Goal: Task Accomplishment & Management: Use online tool/utility

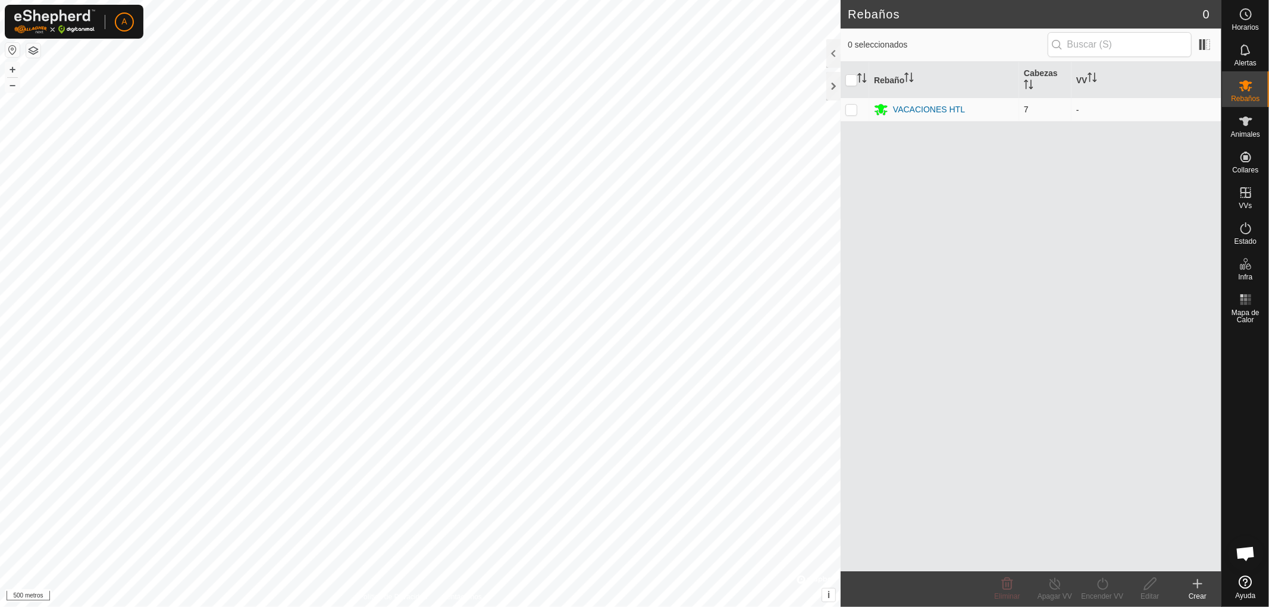
click at [853, 111] on p-checkbox at bounding box center [851, 110] width 12 height 10
checkbox input "true"
click at [853, 111] on p-checkbox at bounding box center [851, 110] width 12 height 10
checkbox input "false"
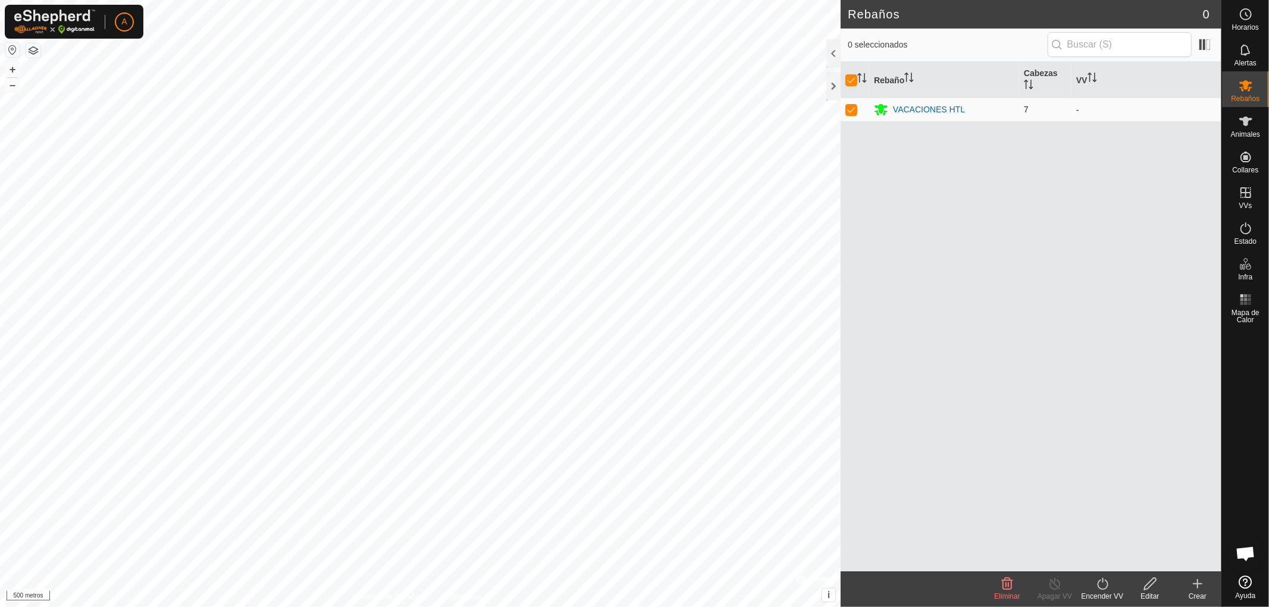
checkbox input "false"
click at [853, 111] on p-checkbox at bounding box center [851, 110] width 12 height 10
checkbox input "true"
click at [1250, 126] on icon at bounding box center [1245, 121] width 14 height 14
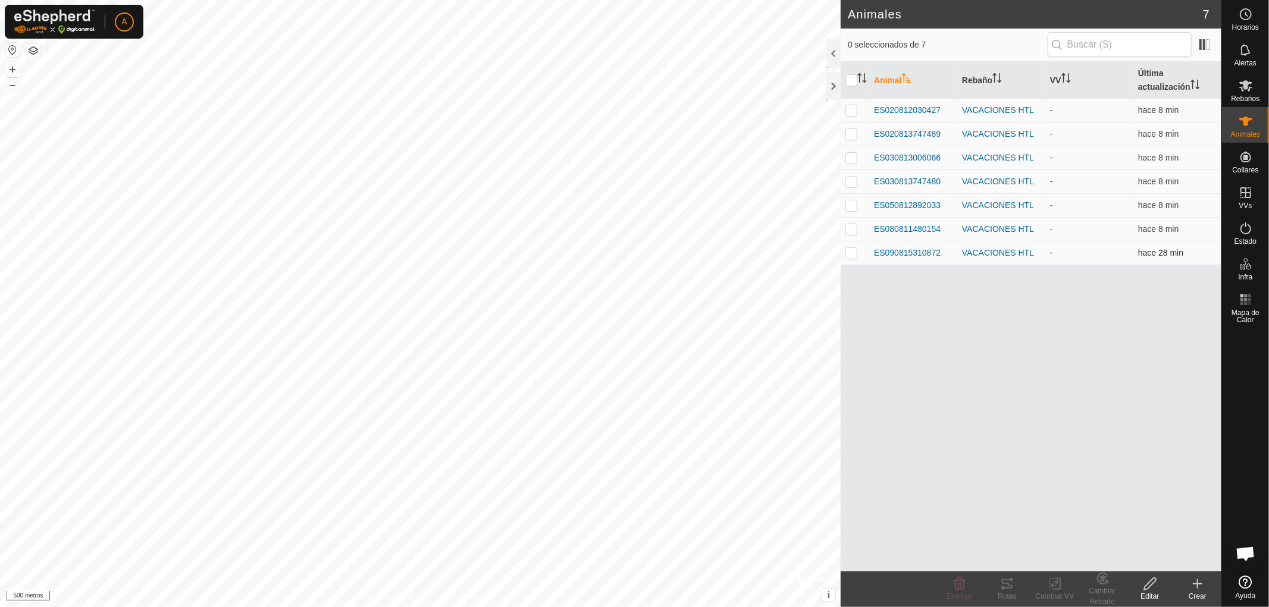
click at [851, 252] on p-checkbox at bounding box center [851, 253] width 12 height 10
checkbox input "true"
click at [895, 253] on font "ES090815310872" at bounding box center [907, 253] width 67 height 10
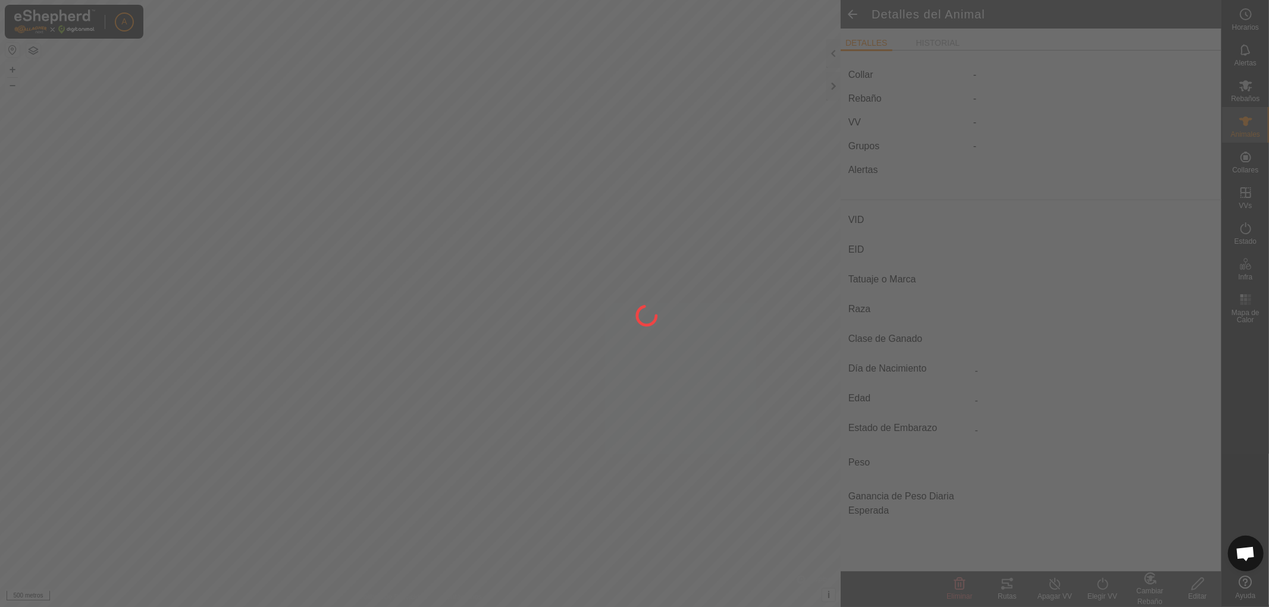
type input "ES090815310872"
type input "-"
type input "[PERSON_NAME]"
type input "LIMUSIN"
type input "-"
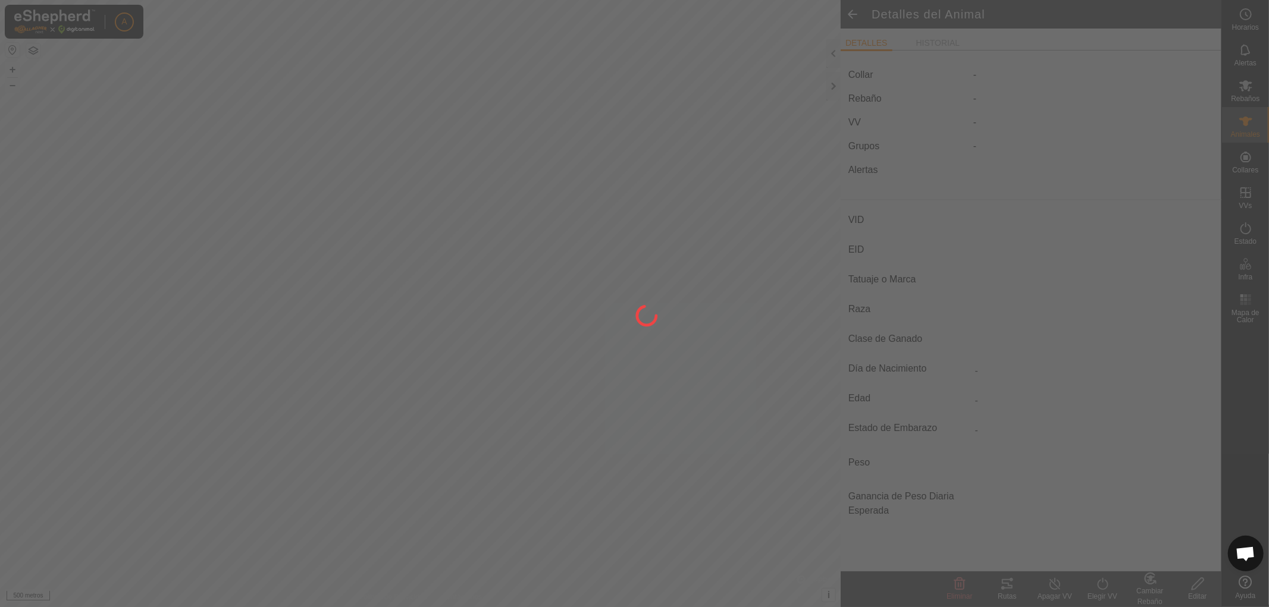
type input "12/2021"
type input "3 years 11 months"
type input "Vacía"
type input "500 kg"
type input "-"
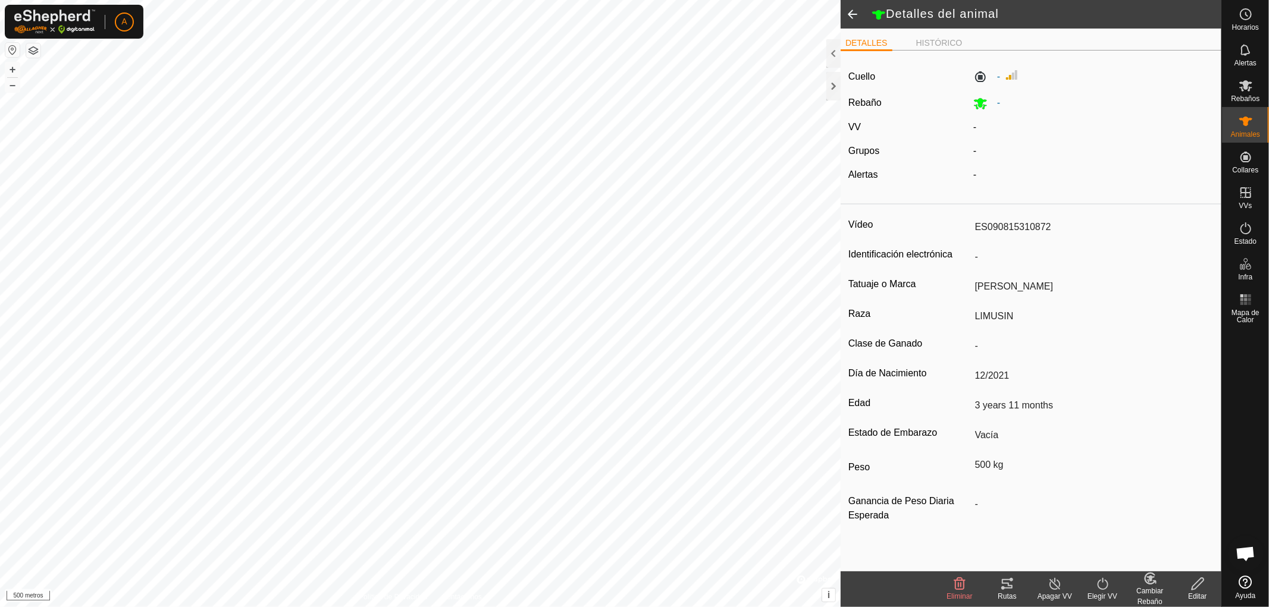
click at [852, 16] on span at bounding box center [852, 14] width 24 height 29
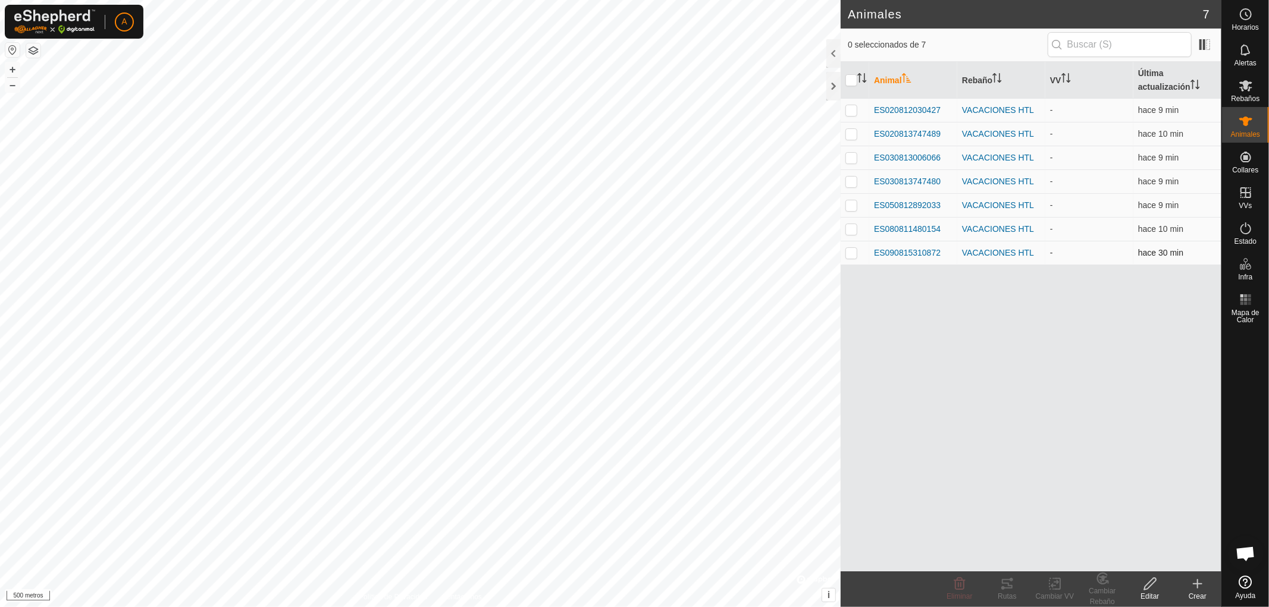
click at [853, 252] on p-checkbox at bounding box center [851, 253] width 12 height 10
checkbox input "true"
click at [936, 289] on div "Animal Rebaño VV Última actualización ES020812030427 VACACIONES HTL - hace 9 mi…" at bounding box center [1030, 317] width 381 height 510
click at [897, 255] on font "ES090815310872" at bounding box center [907, 253] width 67 height 10
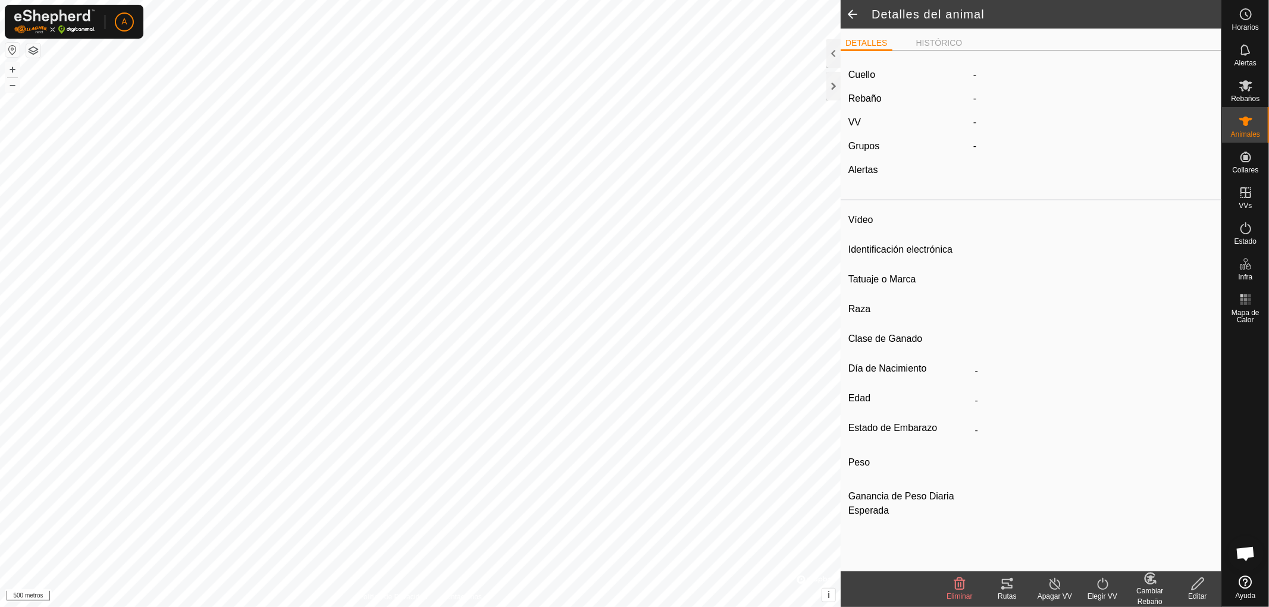
type input "ES090815310872"
type input "-"
type input "[PERSON_NAME]"
type input "LIMUSIN"
type input "-"
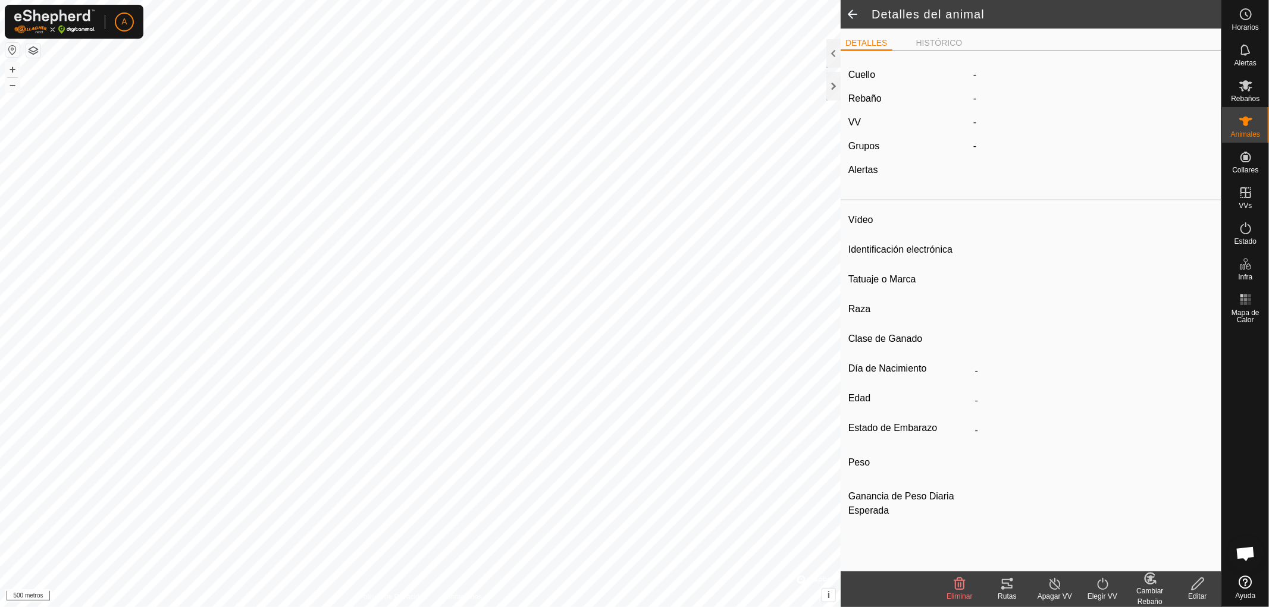
type input "12/2021"
type input "3 years 11 months"
type input "Vacía"
type input "500 kg"
type input "-"
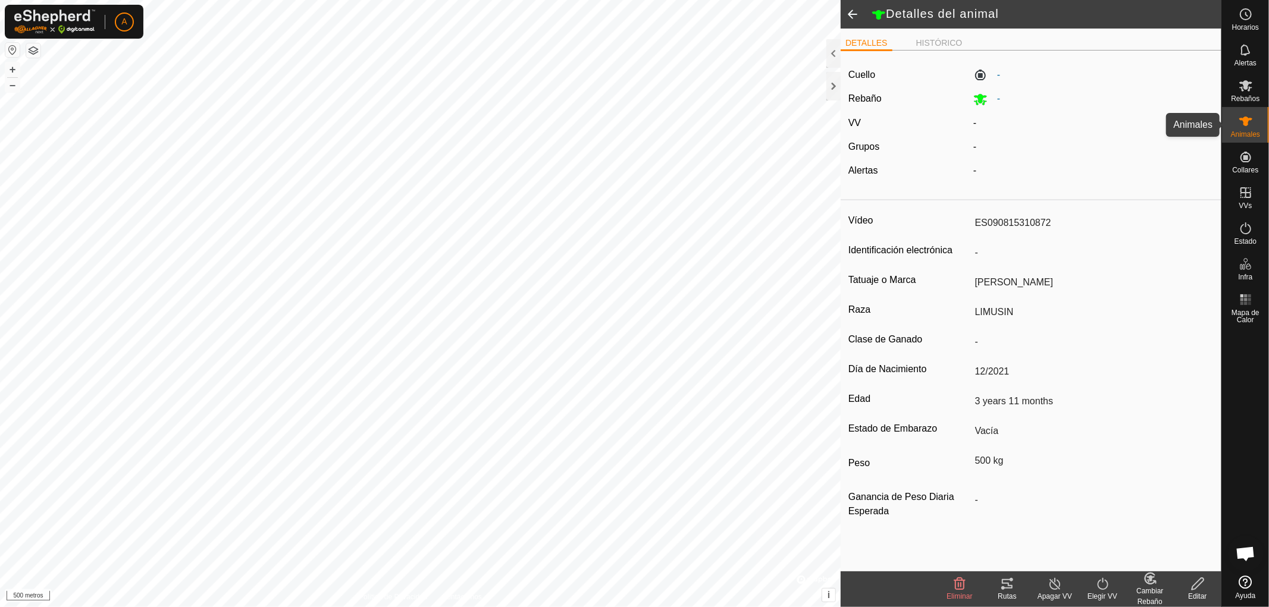
click at [1246, 123] on icon at bounding box center [1245, 122] width 13 height 10
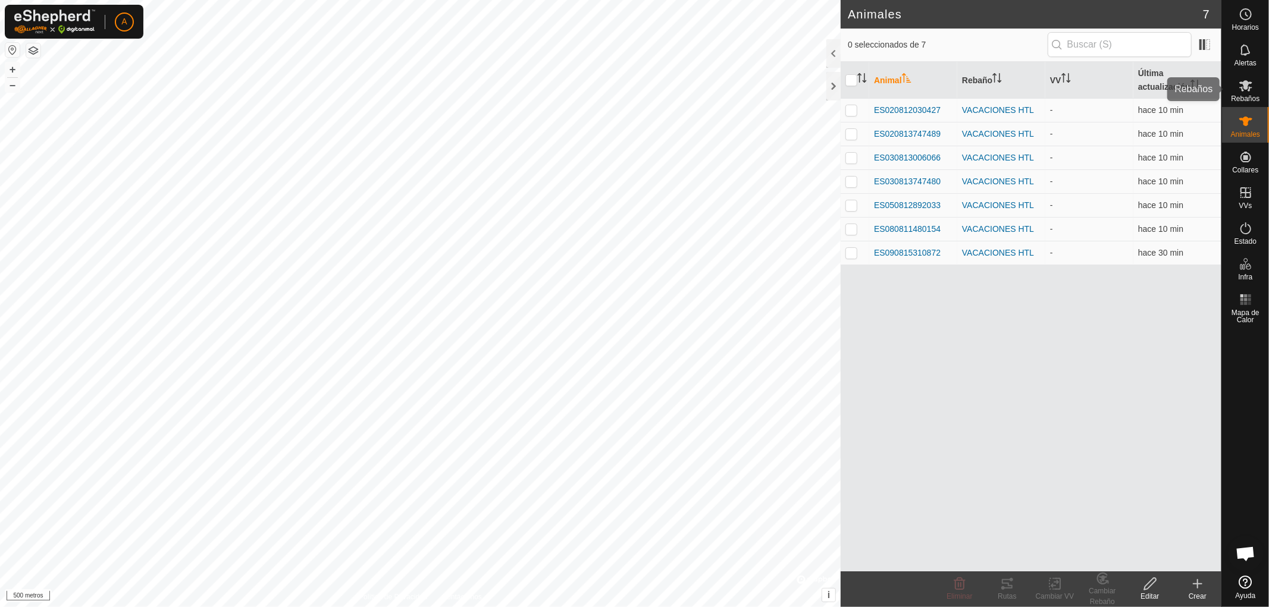
click at [1250, 90] on icon at bounding box center [1245, 86] width 14 height 14
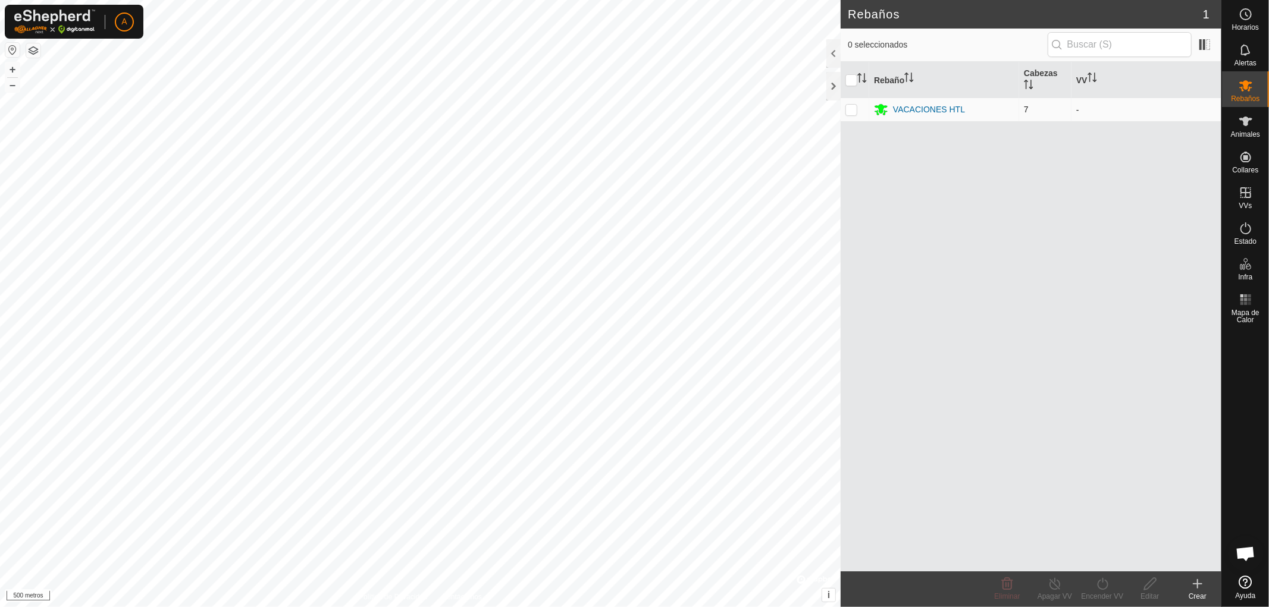
click at [847, 109] on p-checkbox at bounding box center [851, 110] width 12 height 10
checkbox input "true"
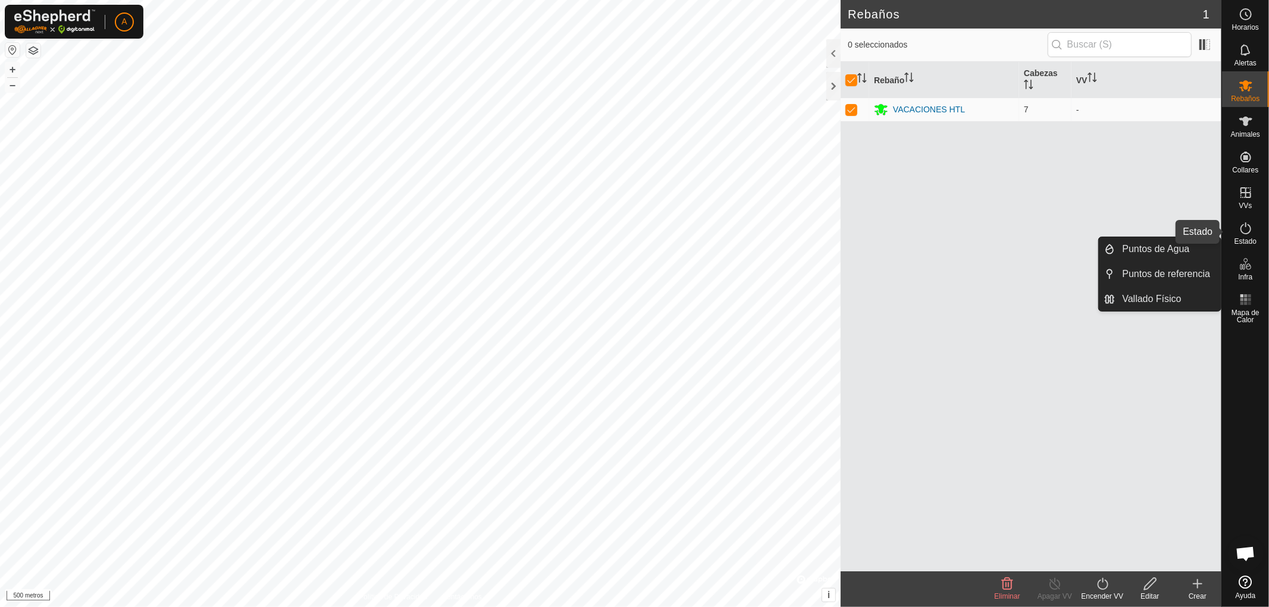
click at [1250, 234] on icon at bounding box center [1245, 228] width 14 height 14
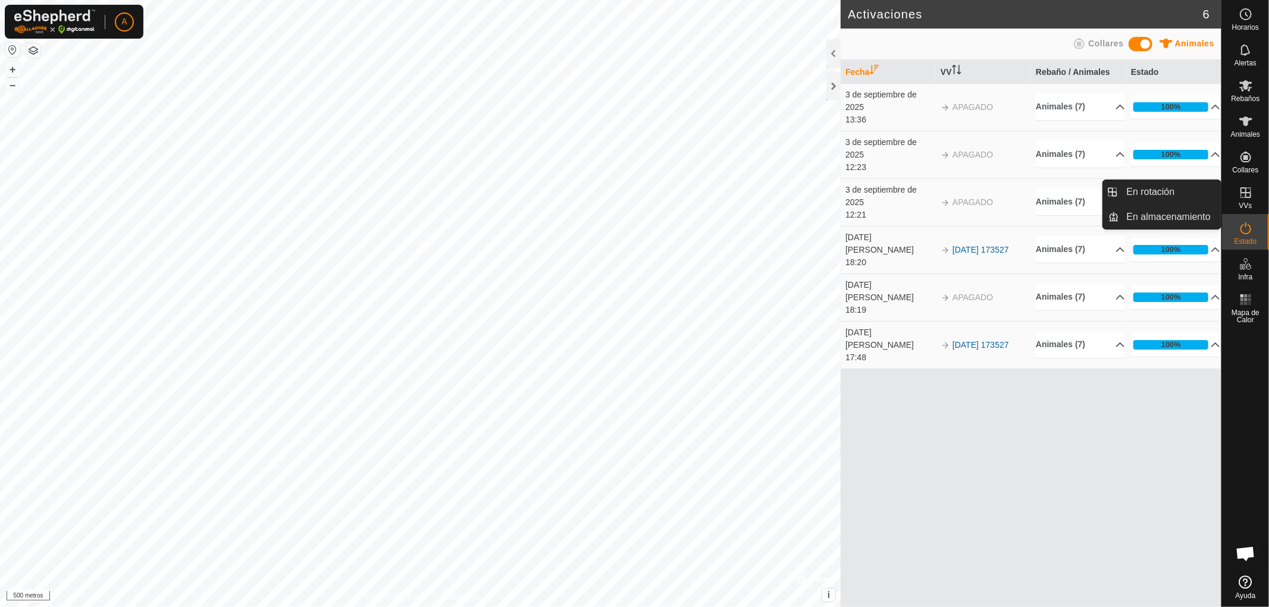
click at [1248, 193] on icon at bounding box center [1245, 193] width 14 height 14
click at [1247, 192] on icon at bounding box center [1245, 192] width 11 height 11
click at [1125, 389] on div "Fecha VV Rebaño / Animales Estado [DATE] 13:36 APAGADO Animales (7) ES050812892…" at bounding box center [1030, 333] width 381 height 547
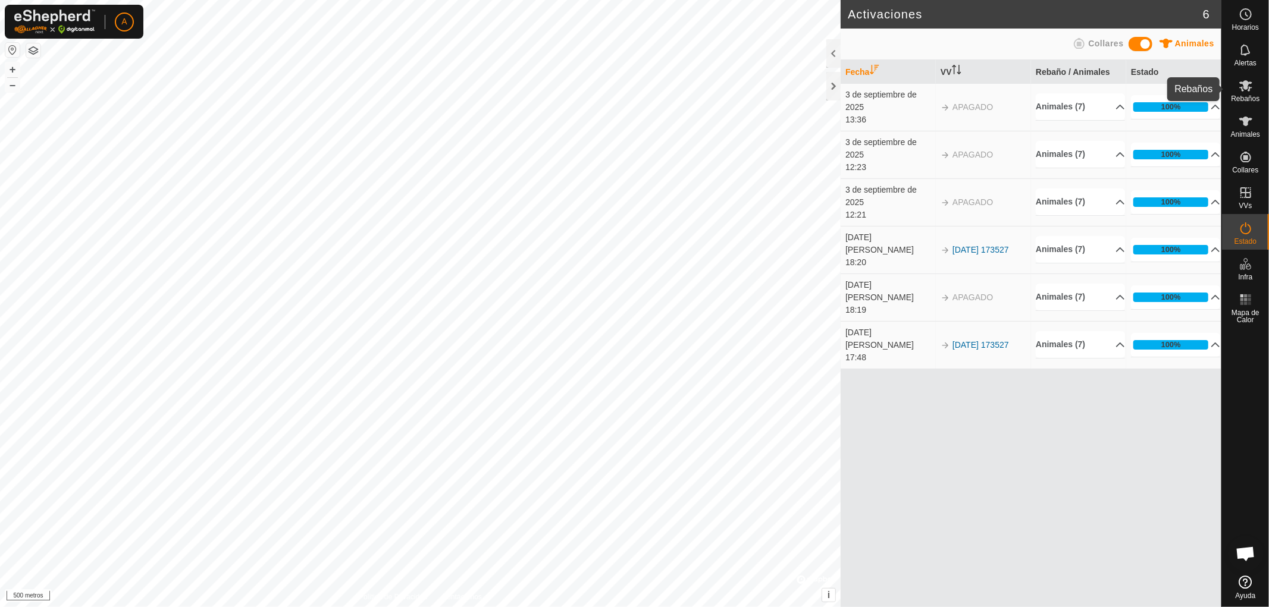
click at [1251, 87] on icon at bounding box center [1245, 85] width 13 height 11
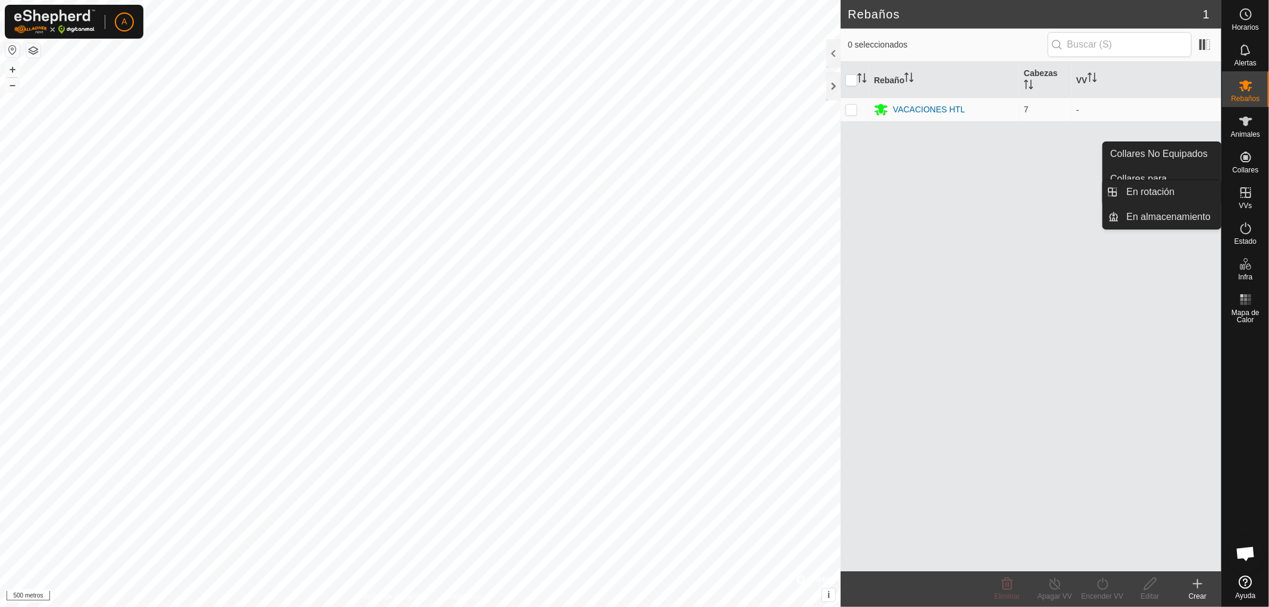
click at [1247, 195] on icon at bounding box center [1245, 193] width 14 height 14
click at [1164, 193] on link "En rotación" at bounding box center [1170, 192] width 102 height 24
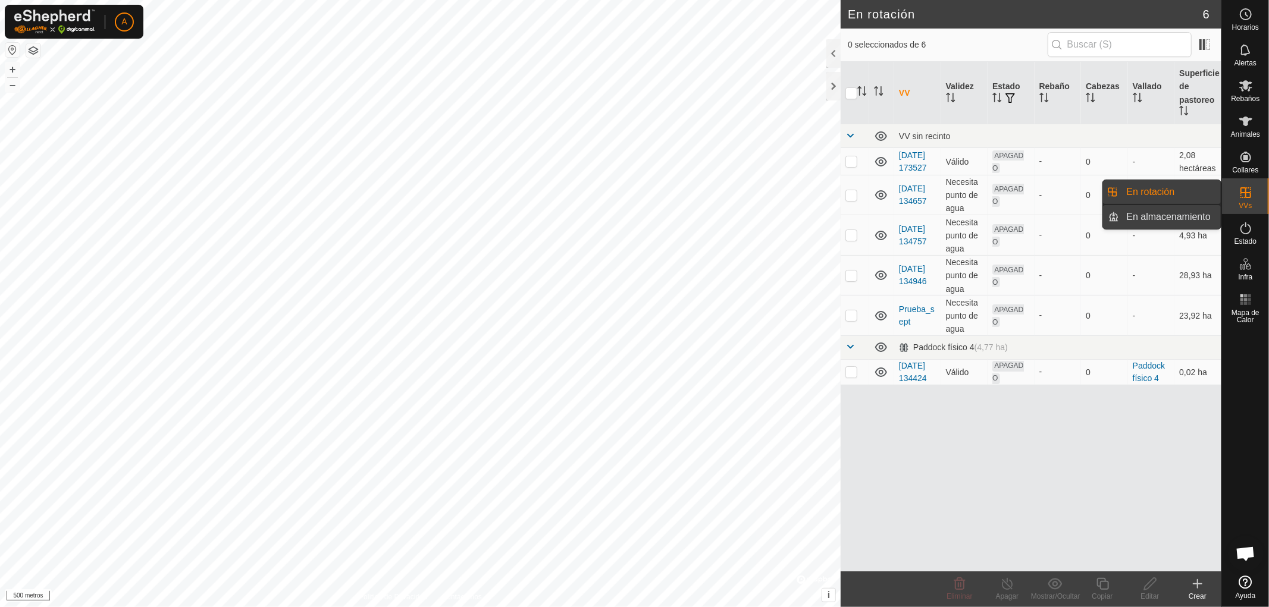
click at [1183, 212] on link "En almacenamiento" at bounding box center [1170, 217] width 102 height 24
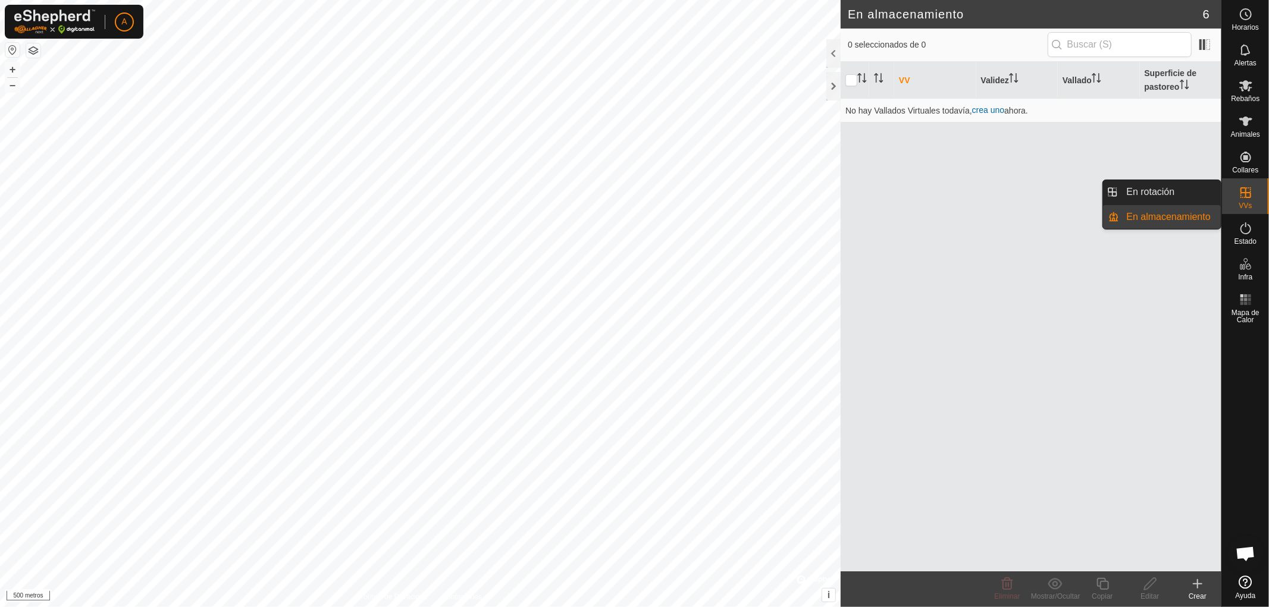
click at [1243, 189] on icon at bounding box center [1245, 193] width 14 height 14
click at [1186, 193] on link "En rotación" at bounding box center [1170, 192] width 102 height 24
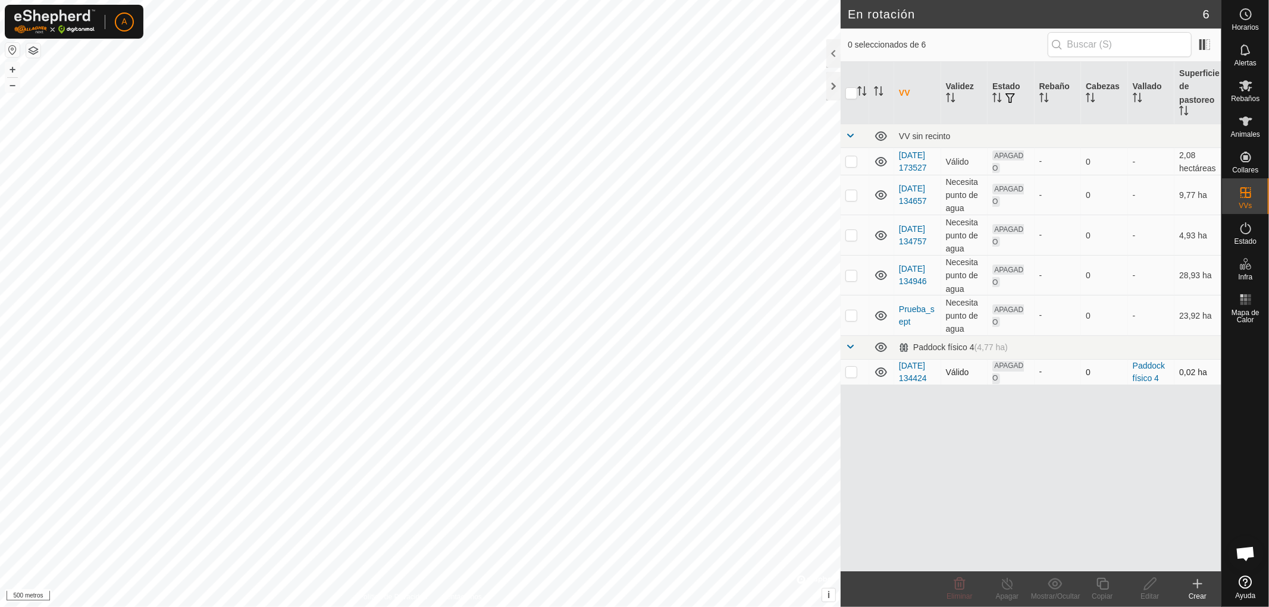
click at [855, 377] on p-checkbox at bounding box center [851, 372] width 12 height 10
checkbox input "true"
click at [848, 351] on span at bounding box center [850, 347] width 10 height 10
click at [849, 349] on span at bounding box center [850, 347] width 10 height 10
click at [878, 352] on icon at bounding box center [881, 347] width 14 height 14
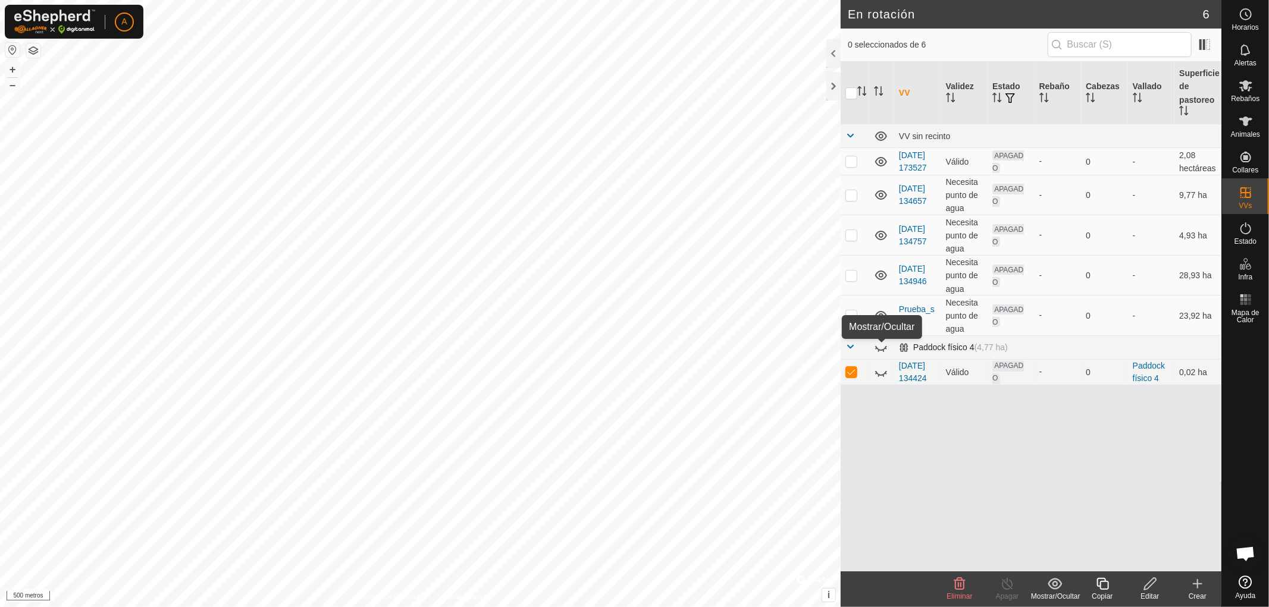
click at [878, 352] on icon at bounding box center [881, 347] width 14 height 14
click at [870, 349] on td at bounding box center [881, 347] width 25 height 24
click at [851, 351] on span at bounding box center [850, 347] width 10 height 10
click at [848, 320] on p-checkbox at bounding box center [851, 315] width 12 height 10
checkbox input "true"
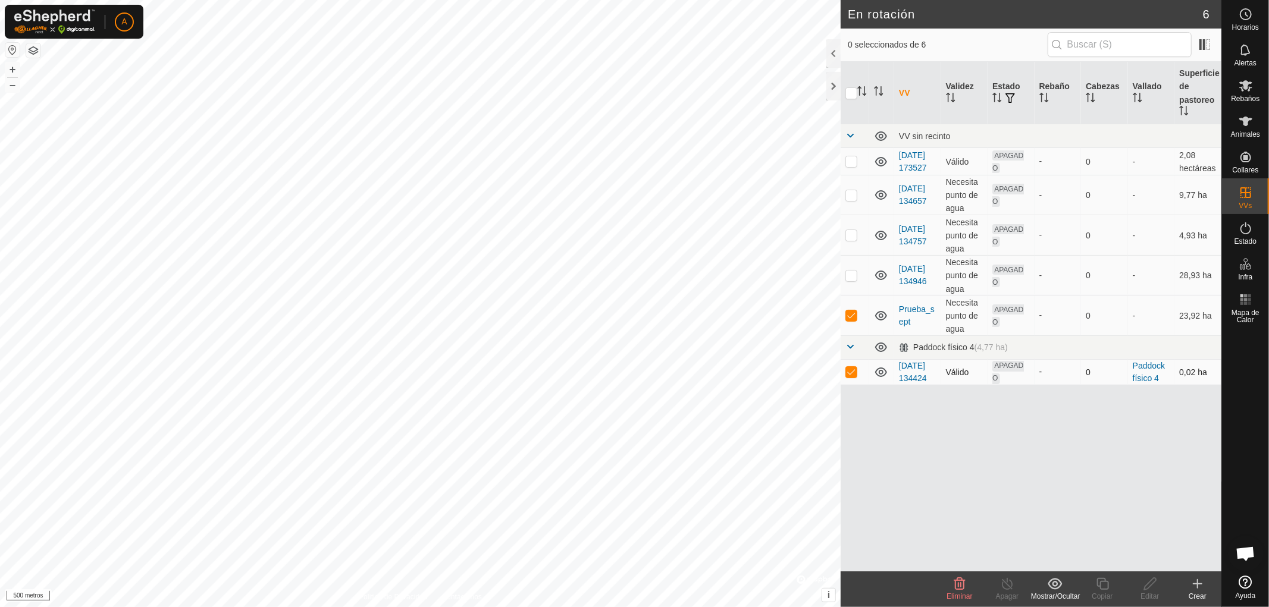
click at [849, 377] on p-checkbox at bounding box center [851, 372] width 12 height 10
checkbox input "false"
click at [851, 319] on p-checkbox at bounding box center [851, 315] width 12 height 10
checkbox input "false"
click at [852, 280] on p-checkbox at bounding box center [851, 276] width 12 height 10
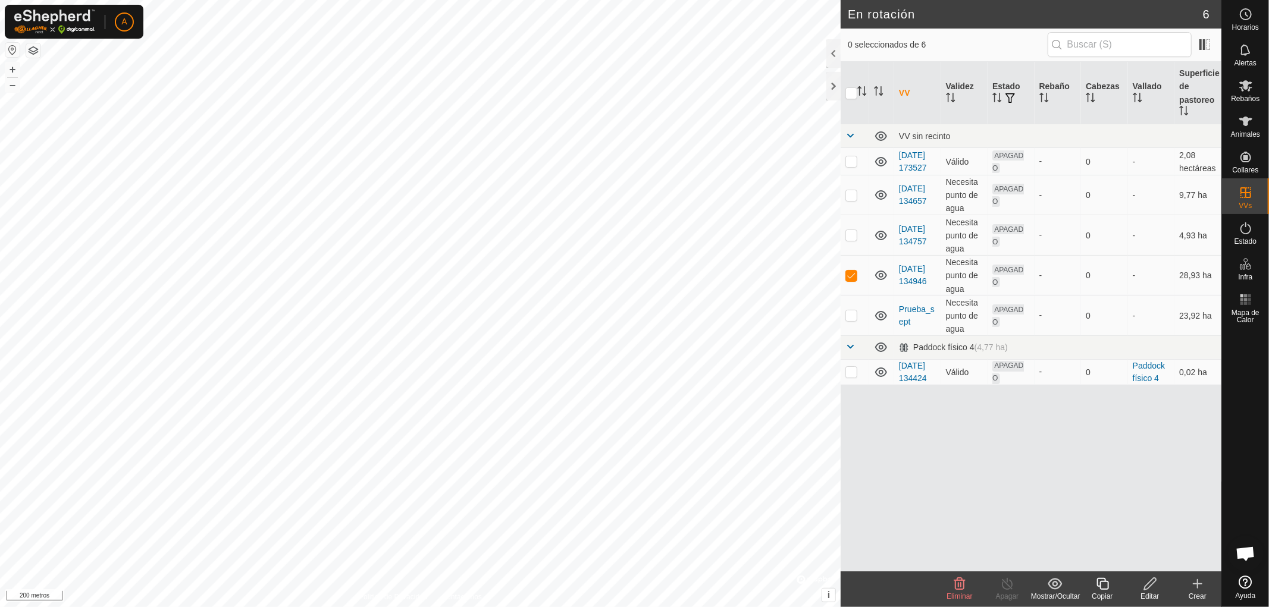
click at [958, 584] on icon at bounding box center [959, 584] width 14 height 14
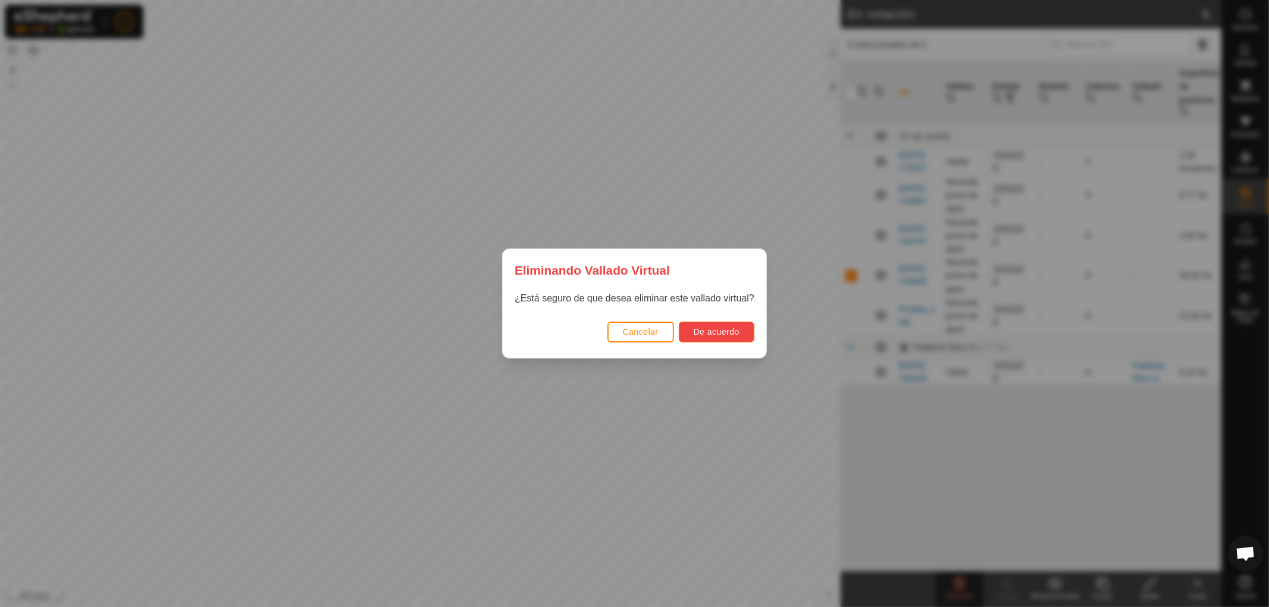
click at [714, 329] on font "De acuerdo" at bounding box center [717, 332] width 46 height 10
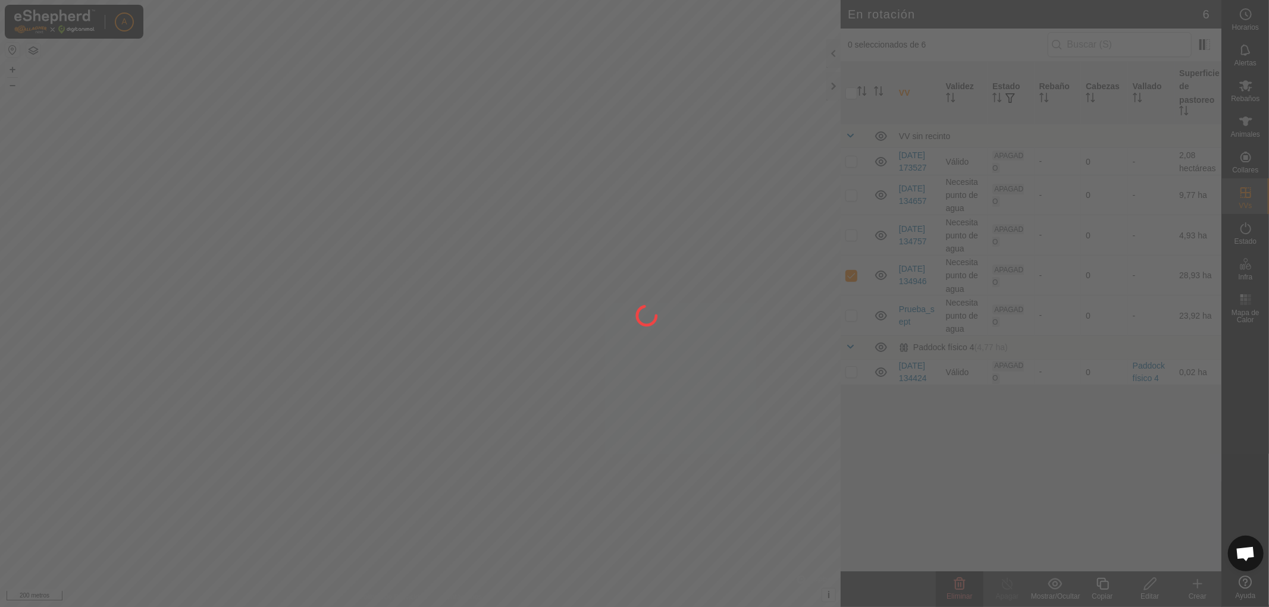
checkbox input "false"
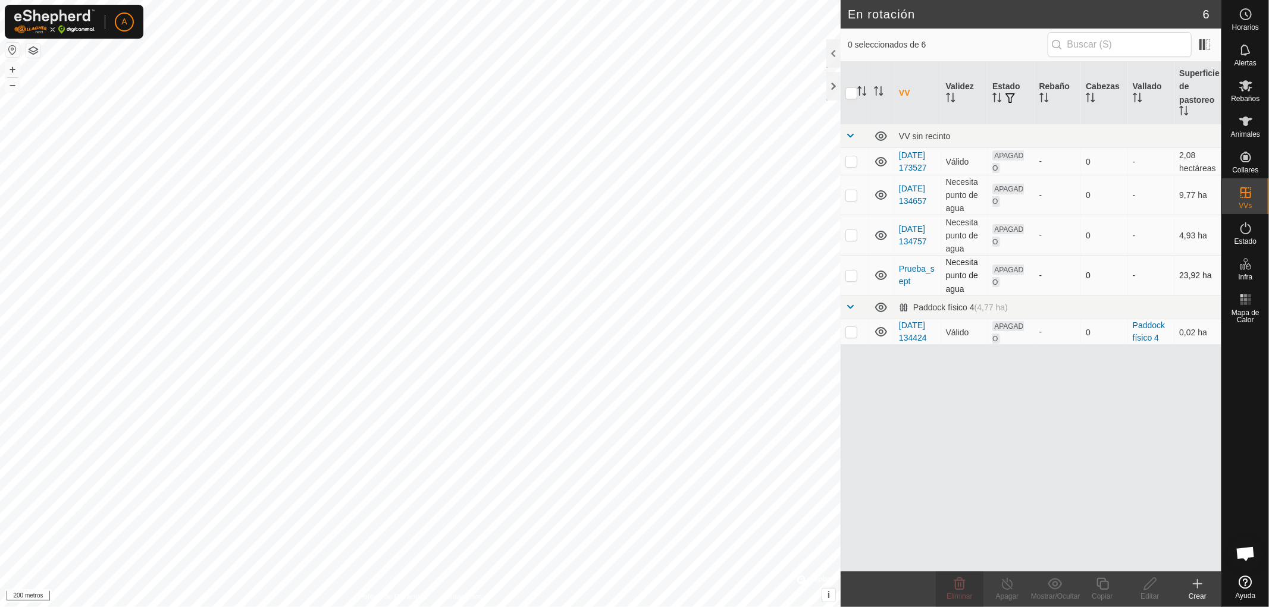
click at [855, 280] on p-checkbox at bounding box center [851, 276] width 12 height 10
checkbox input "true"
click at [851, 240] on p-checkbox at bounding box center [851, 235] width 12 height 10
checkbox input "true"
click at [851, 280] on p-checkbox at bounding box center [851, 276] width 12 height 10
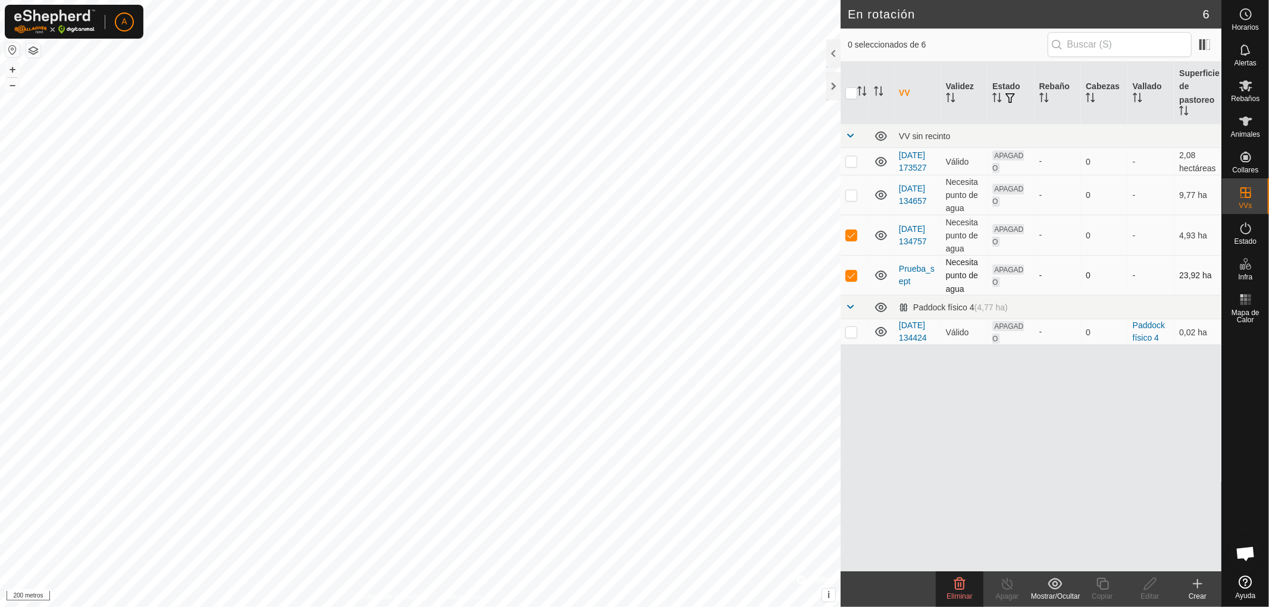
checkbox input "false"
click at [573, 607] on html "A Horarios Alertas Rebaños Animales Collares VVs Estado Infra Mapa de Calor Ayu…" at bounding box center [634, 303] width 1269 height 607
click at [1152, 584] on icon at bounding box center [1150, 584] width 12 height 12
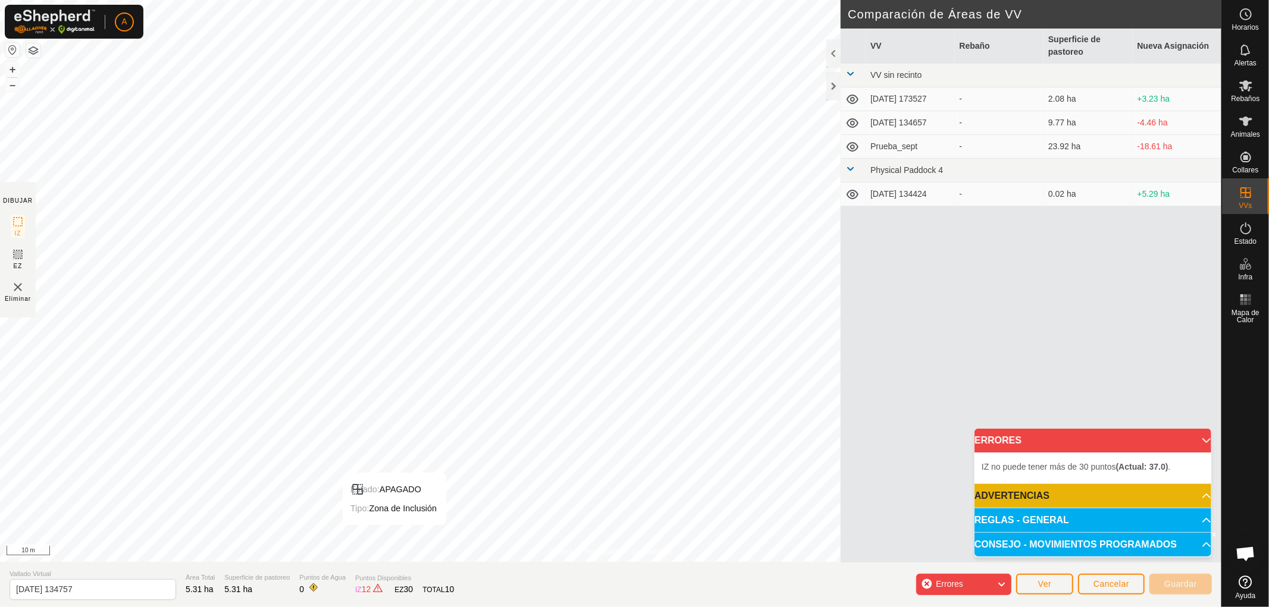
click at [409, 582] on div "Política de Privacidad Contáctenos Estado: APAGADO Tipo: Zona de Inclusión + – …" at bounding box center [610, 303] width 1221 height 607
click at [412, 579] on div "Política de Privacidad Contáctenos Estado: APAGADO Tipo: Zona de Inclusión + – …" at bounding box center [610, 303] width 1221 height 607
click at [338, 0] on html "A Horarios Alertas Rebaños Animales Collares VVs Estado Infra Mapa de Calor Ayu…" at bounding box center [634, 303] width 1269 height 607
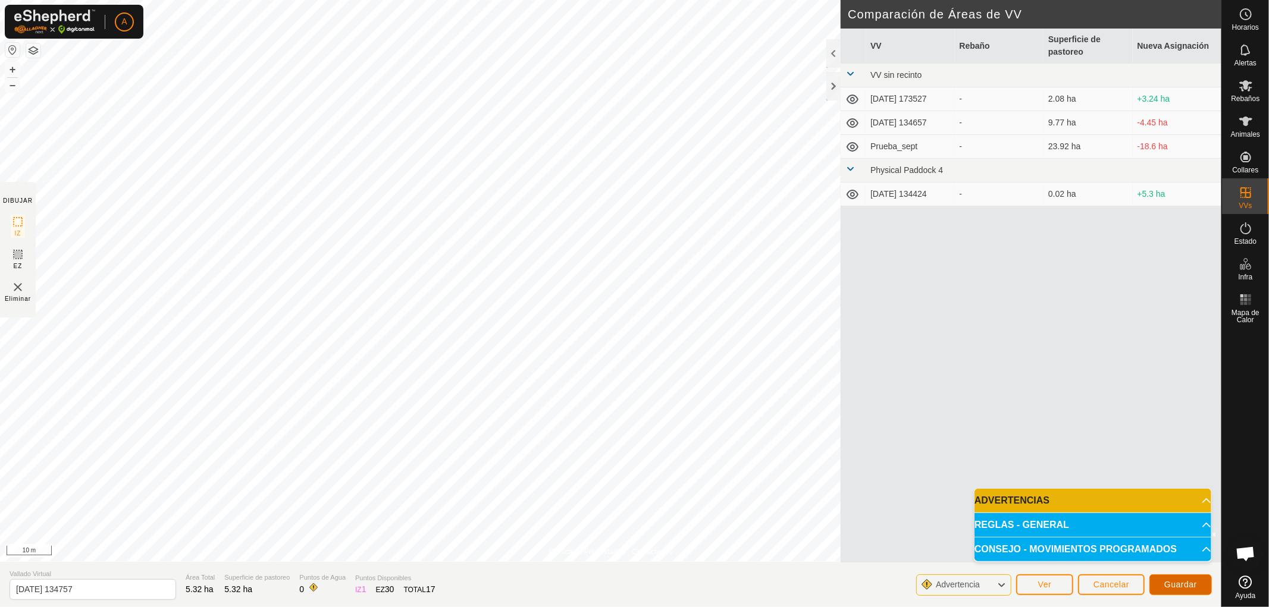
click at [1183, 585] on span "Guardar" at bounding box center [1180, 585] width 33 height 10
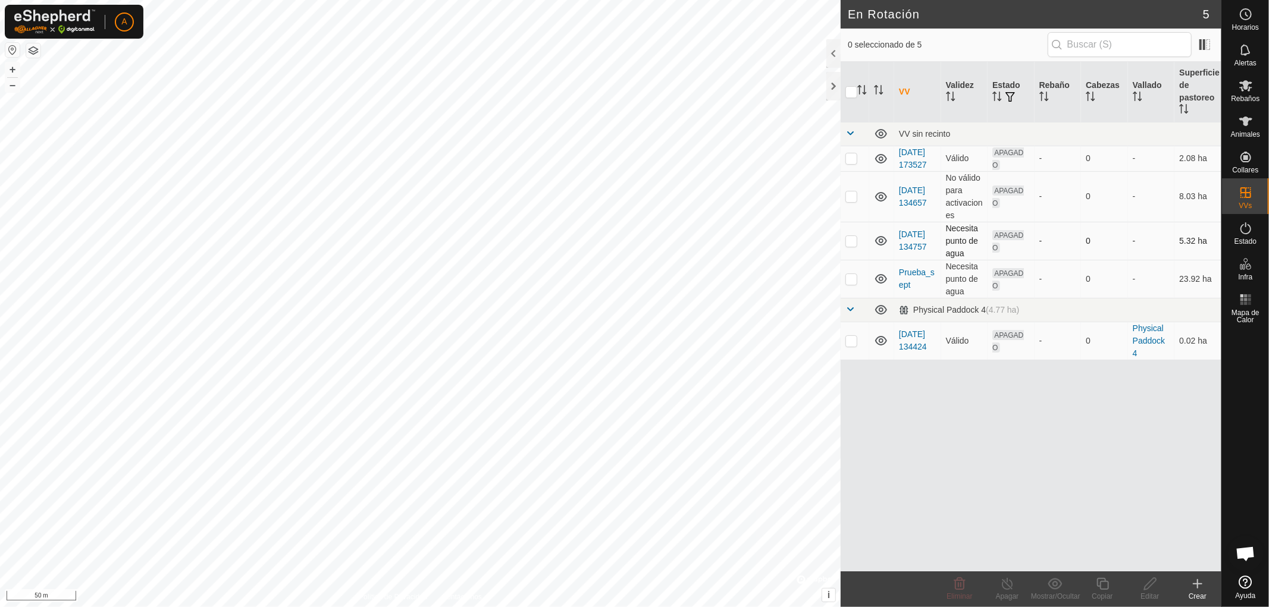
click at [849, 246] on p-checkbox at bounding box center [851, 241] width 12 height 10
checkbox input "true"
click at [849, 201] on p-checkbox at bounding box center [851, 197] width 12 height 10
checkbox input "true"
click at [851, 246] on td at bounding box center [854, 241] width 29 height 38
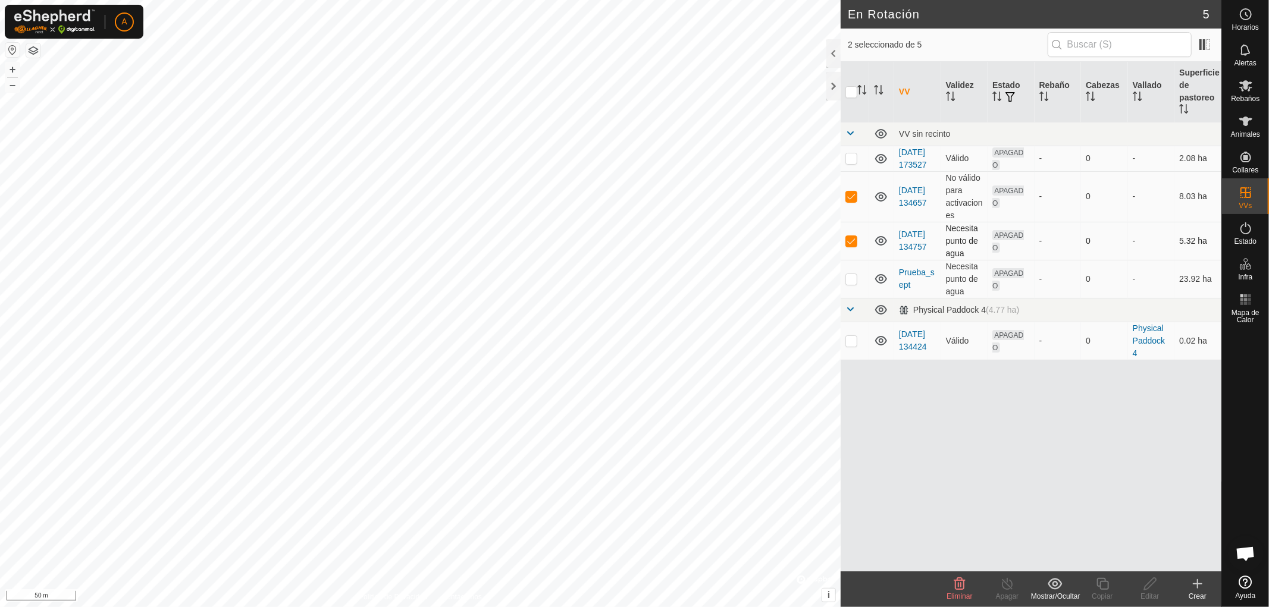
checkbox input "false"
click at [1148, 585] on icon at bounding box center [1150, 584] width 15 height 14
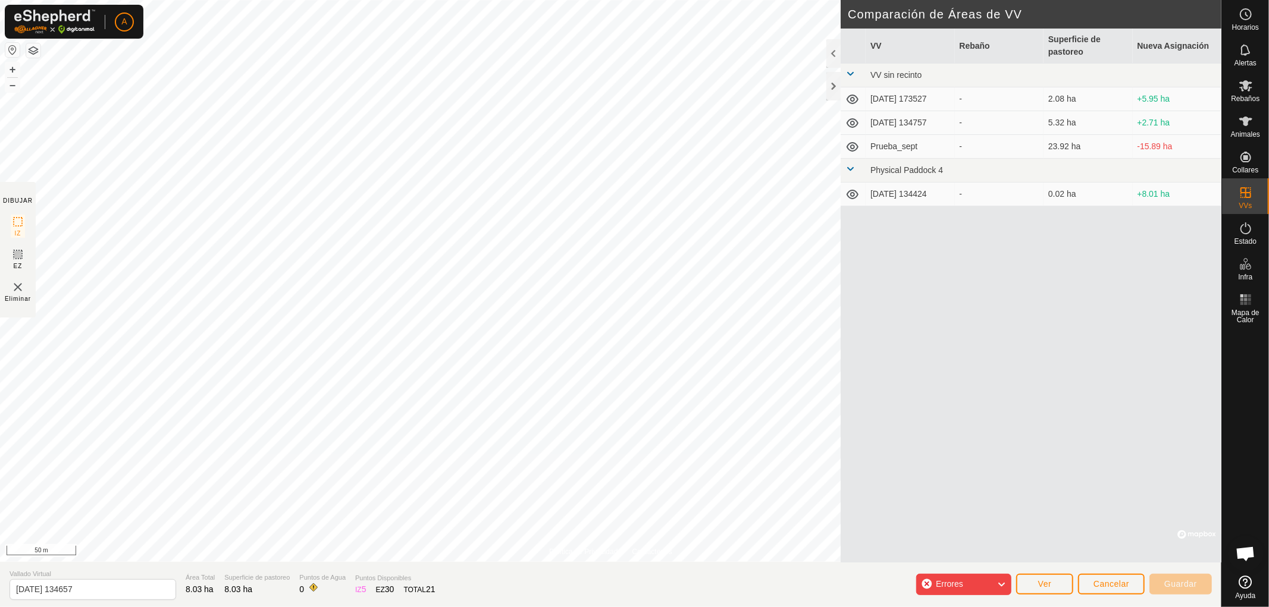
click at [1002, 585] on icon at bounding box center [1001, 584] width 10 height 15
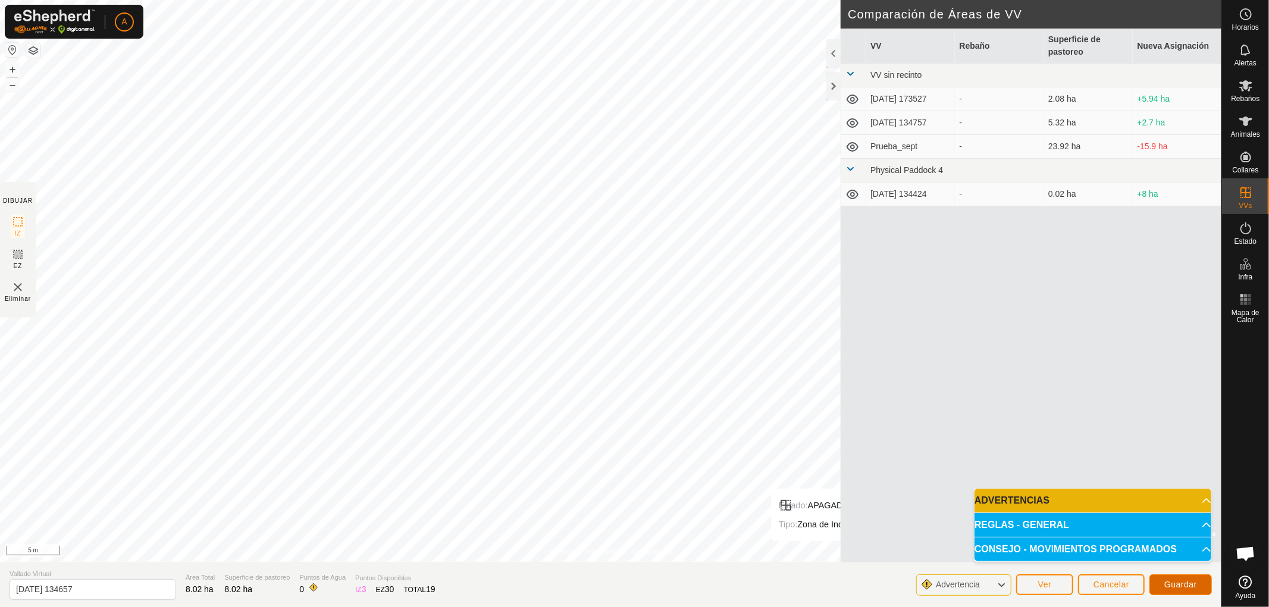
click at [1188, 587] on span "Guardar" at bounding box center [1180, 585] width 33 height 10
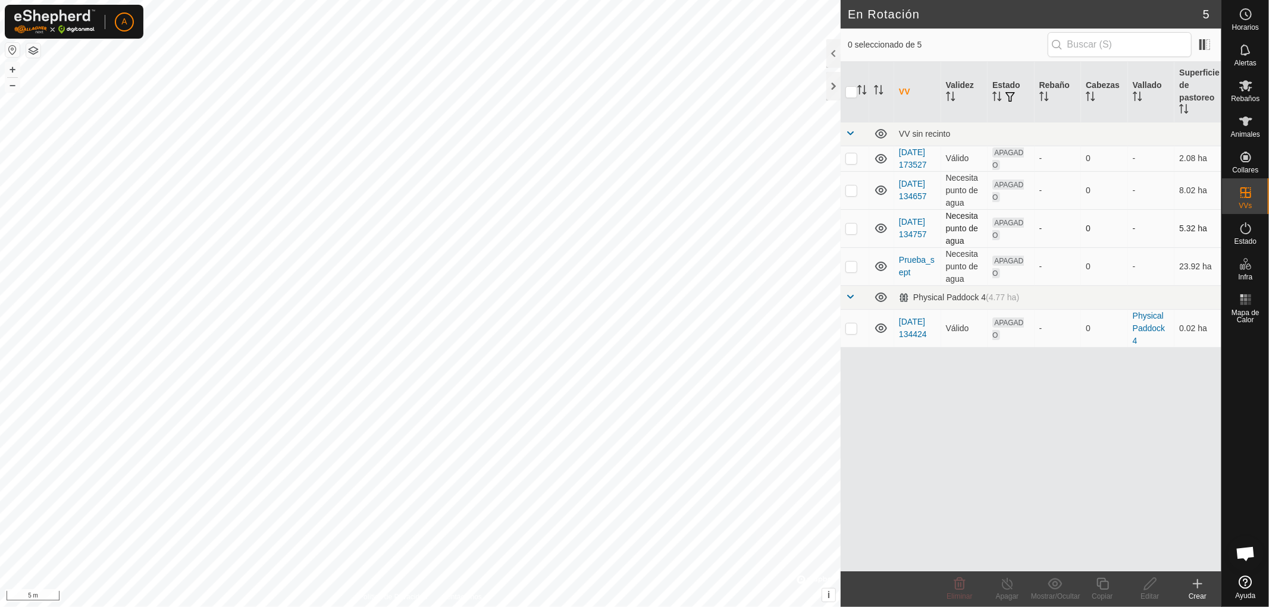
click at [851, 233] on p-checkbox at bounding box center [851, 229] width 12 height 10
checkbox input "true"
click at [1150, 589] on icon at bounding box center [1150, 584] width 15 height 14
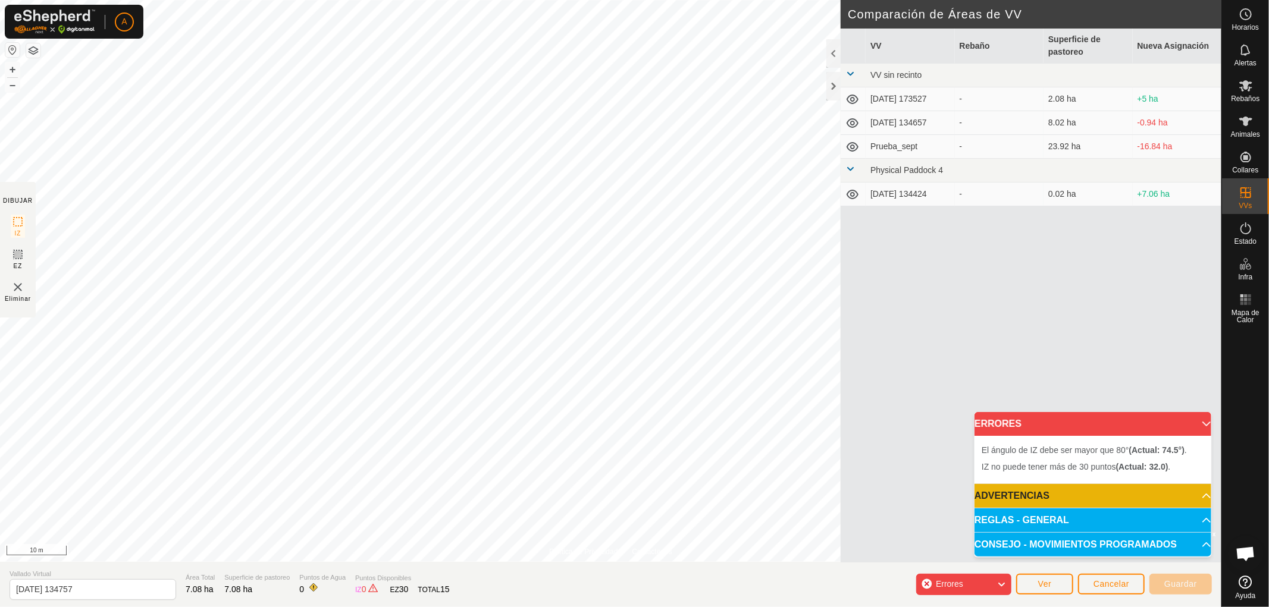
click at [358, 603] on div "Política de Privacidad Contáctenos Estado: APAGADO Tipo: Zona de Inclusión + – …" at bounding box center [610, 303] width 1221 height 607
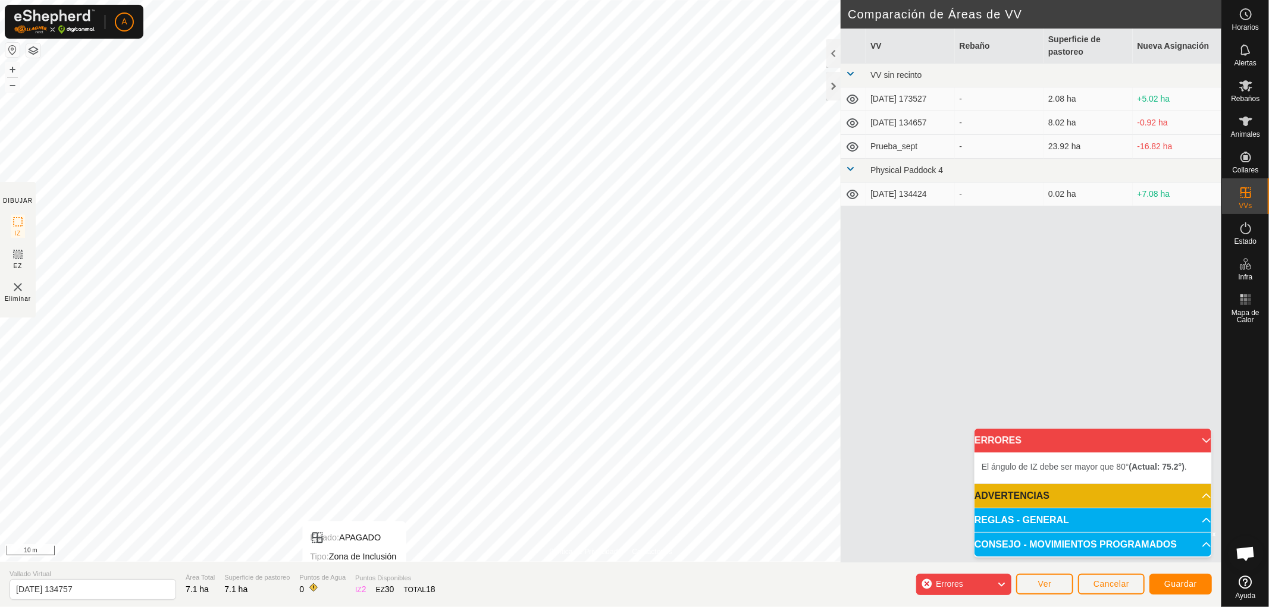
click at [355, 585] on div "Política de Privacidad Contáctenos Estado: APAGADO Tipo: Zona de Inclusión + – …" at bounding box center [610, 303] width 1221 height 607
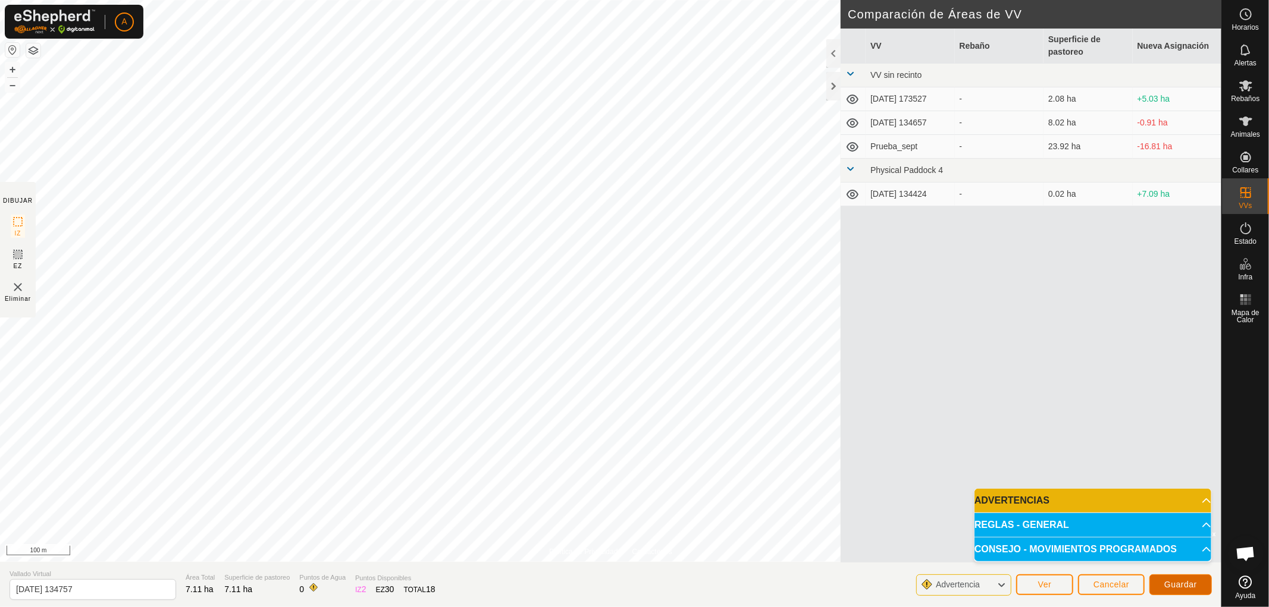
click at [1194, 581] on span "Guardar" at bounding box center [1180, 585] width 33 height 10
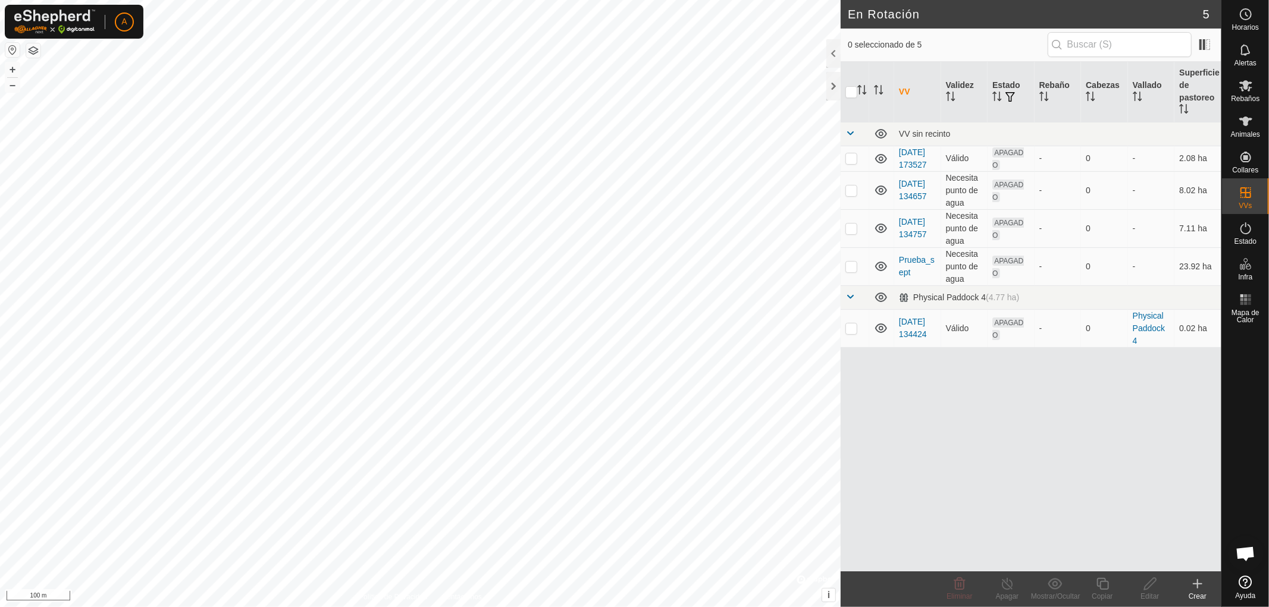
checkbox input "true"
click at [1150, 586] on icon at bounding box center [1150, 584] width 12 height 12
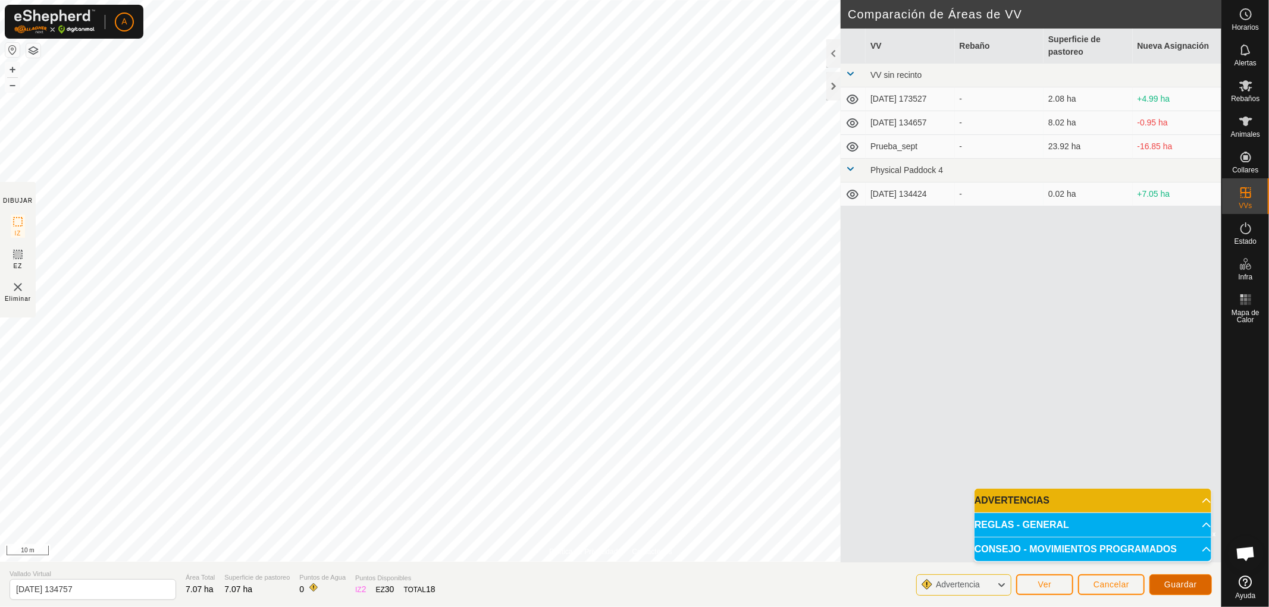
click at [1188, 583] on span "Guardar" at bounding box center [1180, 585] width 33 height 10
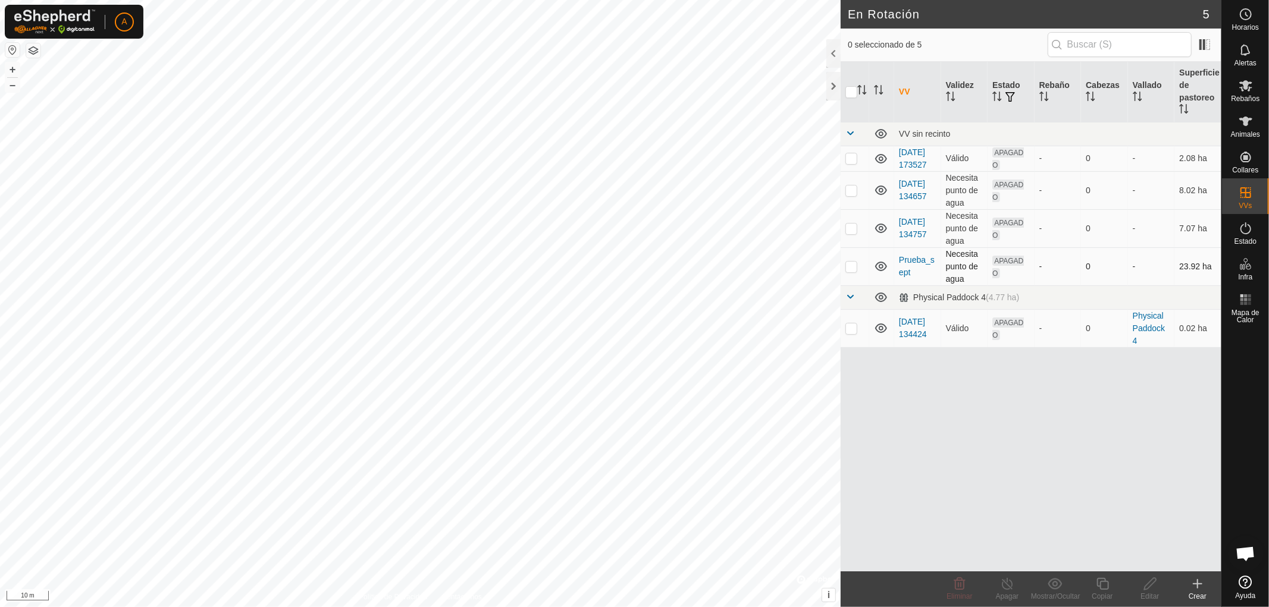
click at [851, 271] on p-checkbox at bounding box center [851, 267] width 12 height 10
checkbox input "true"
click at [851, 233] on p-checkbox at bounding box center [851, 229] width 12 height 10
checkbox input "true"
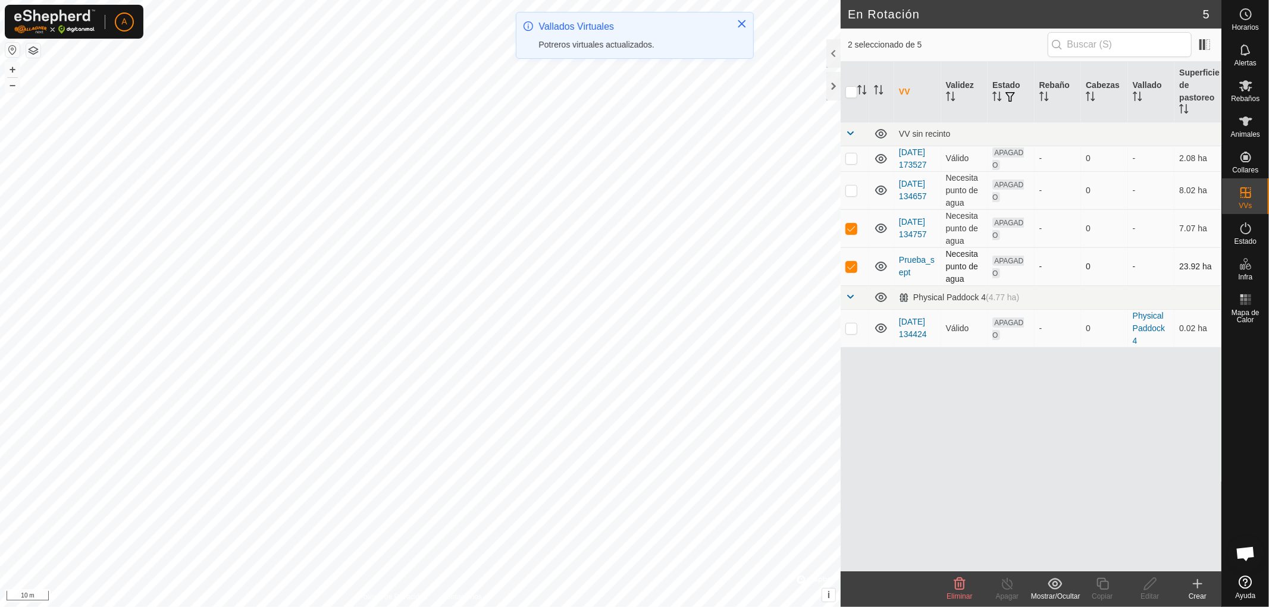
click at [852, 271] on p-checkbox at bounding box center [851, 267] width 12 height 10
checkbox input "false"
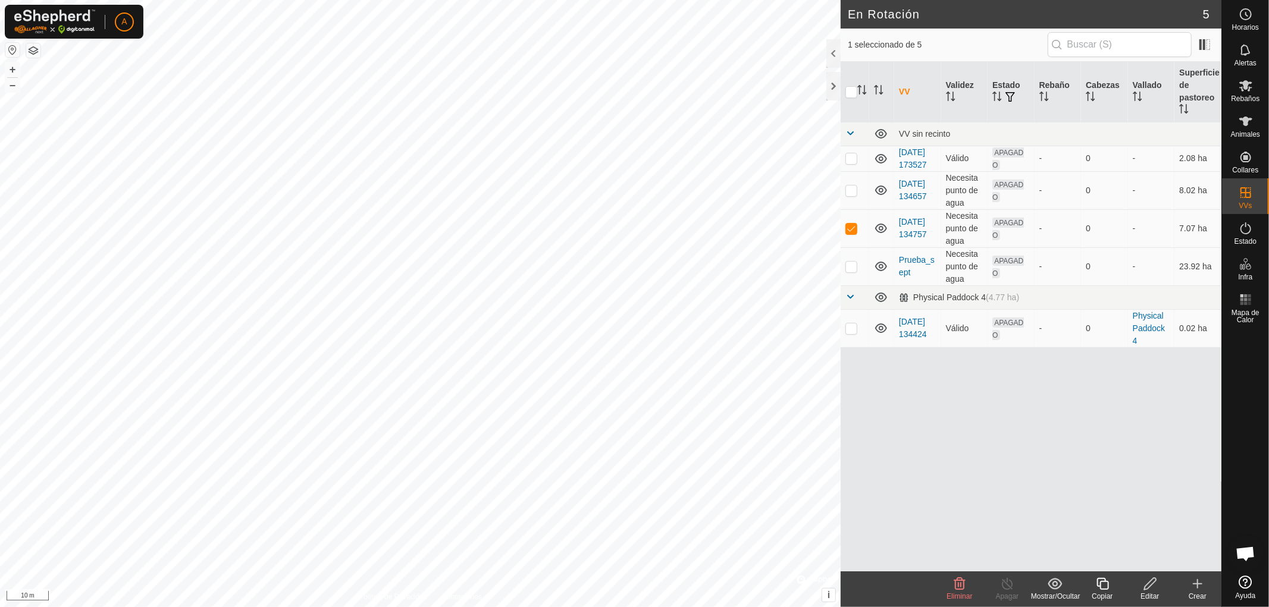
click at [1152, 589] on icon at bounding box center [1150, 584] width 15 height 14
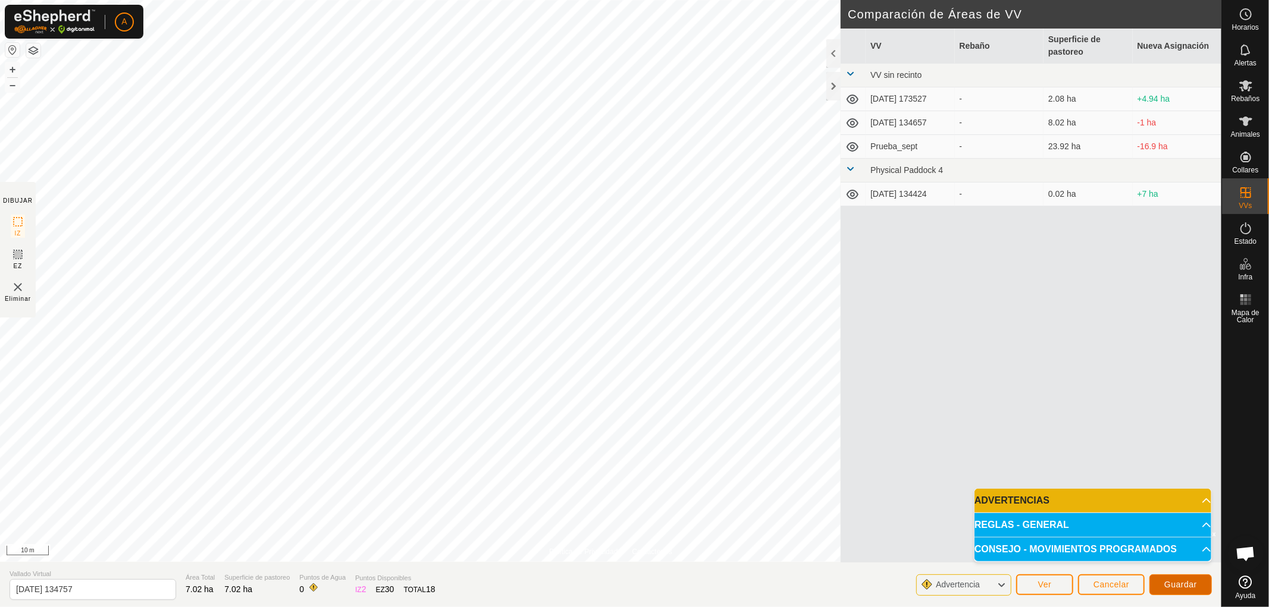
click at [1188, 583] on span "Guardar" at bounding box center [1180, 585] width 33 height 10
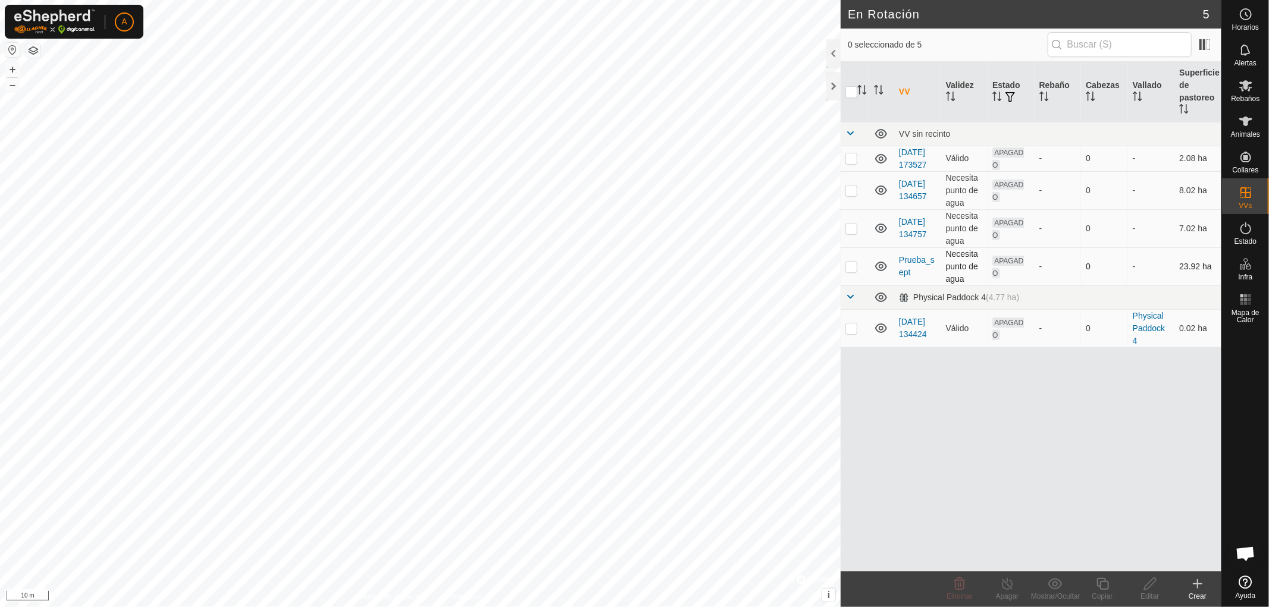
click at [851, 271] on p-checkbox at bounding box center [851, 267] width 12 height 10
checkbox input "true"
click at [852, 233] on p-checkbox at bounding box center [851, 229] width 12 height 10
checkbox input "true"
click at [853, 271] on p-checkbox at bounding box center [851, 267] width 12 height 10
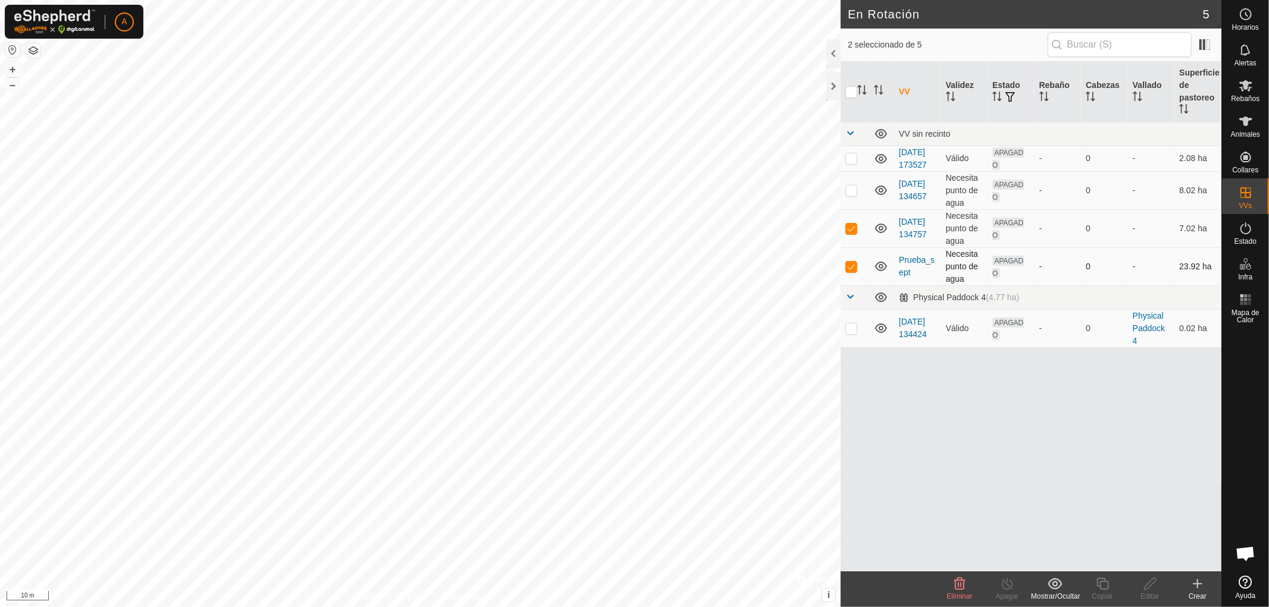
checkbox input "false"
click at [1158, 593] on div "Editar" at bounding box center [1150, 596] width 48 height 11
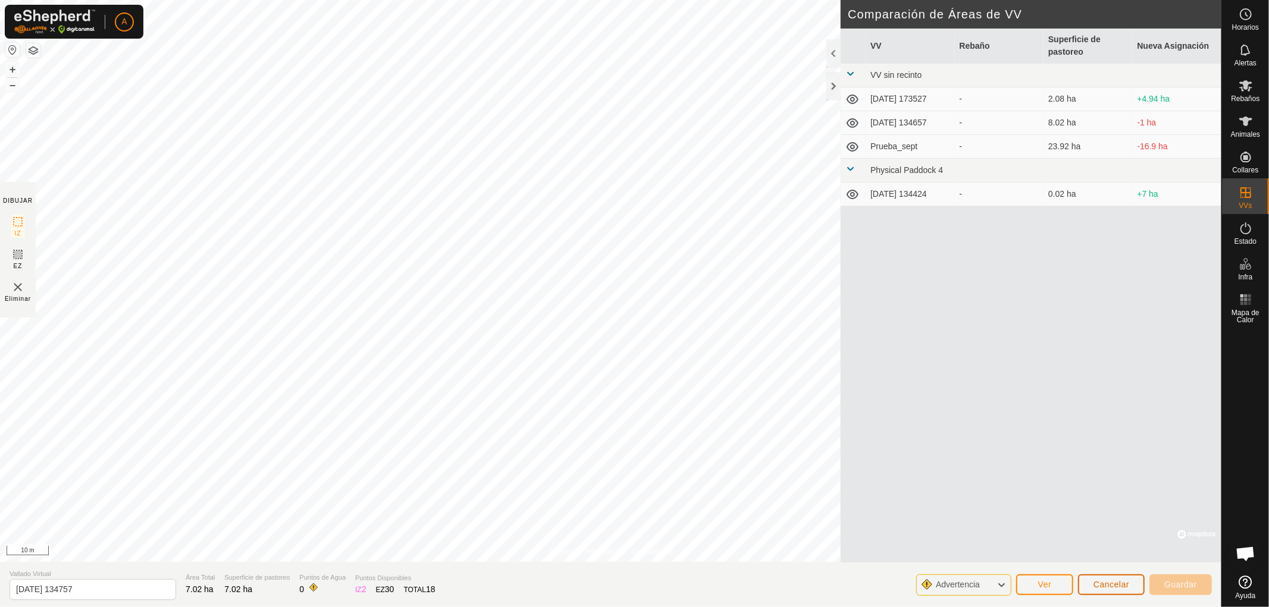
click at [1117, 586] on span "Cancelar" at bounding box center [1111, 585] width 36 height 10
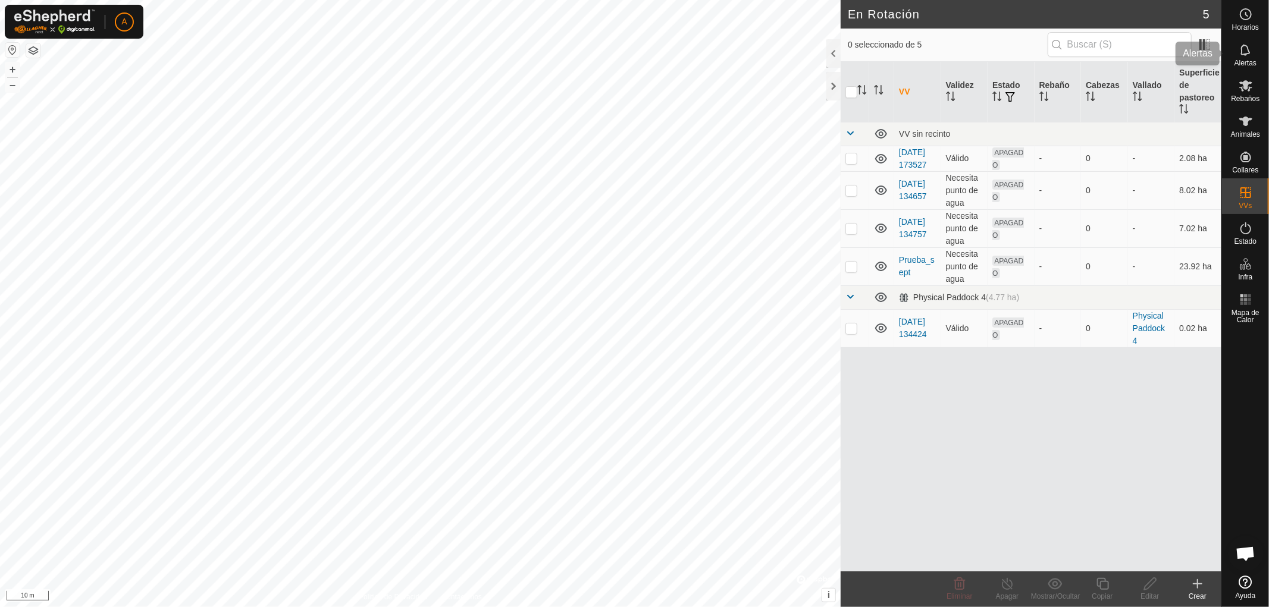
click at [1251, 84] on icon at bounding box center [1245, 86] width 14 height 14
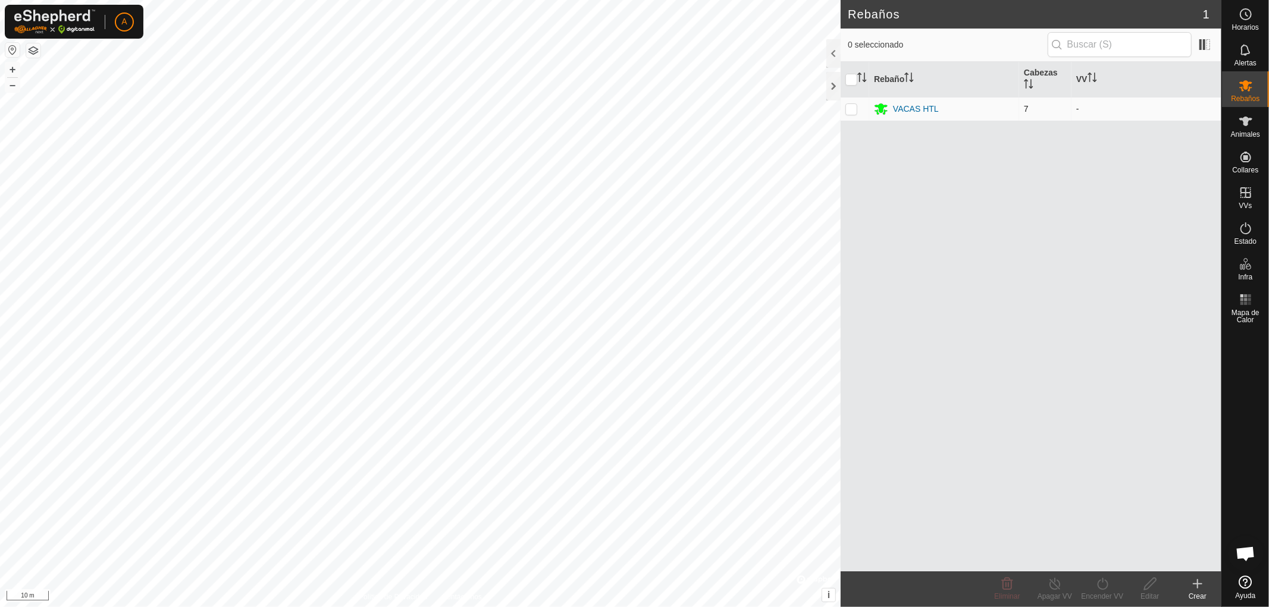
click at [851, 108] on p-checkbox at bounding box center [851, 109] width 12 height 10
checkbox input "true"
click at [851, 112] on p-checkbox at bounding box center [851, 109] width 12 height 10
checkbox input "false"
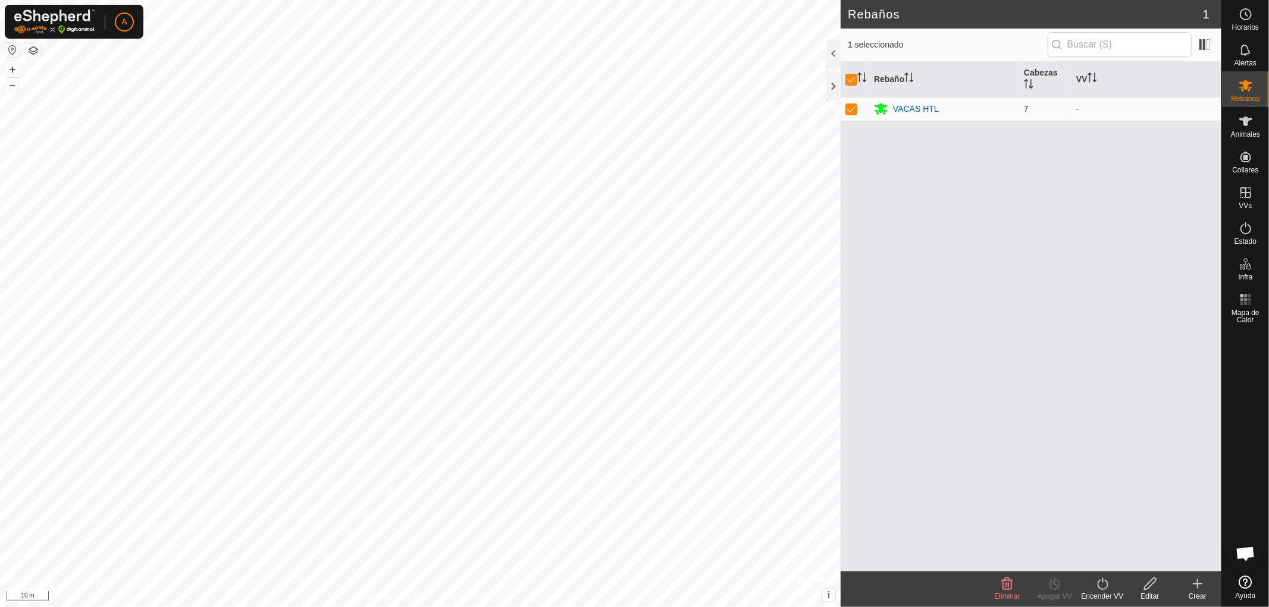
checkbox input "false"
click at [851, 112] on p-checkbox at bounding box center [851, 109] width 12 height 10
checkbox input "true"
click at [854, 110] on p-checkbox at bounding box center [851, 109] width 12 height 10
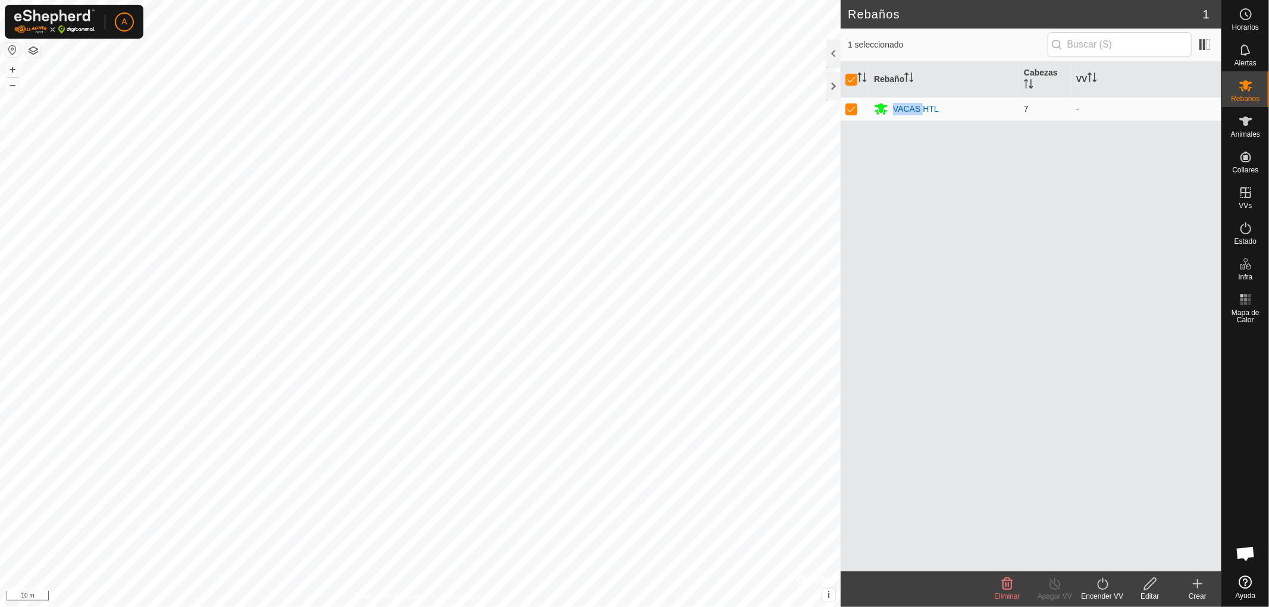
checkbox input "false"
click at [910, 109] on div "VACAS HTL" at bounding box center [916, 109] width 46 height 12
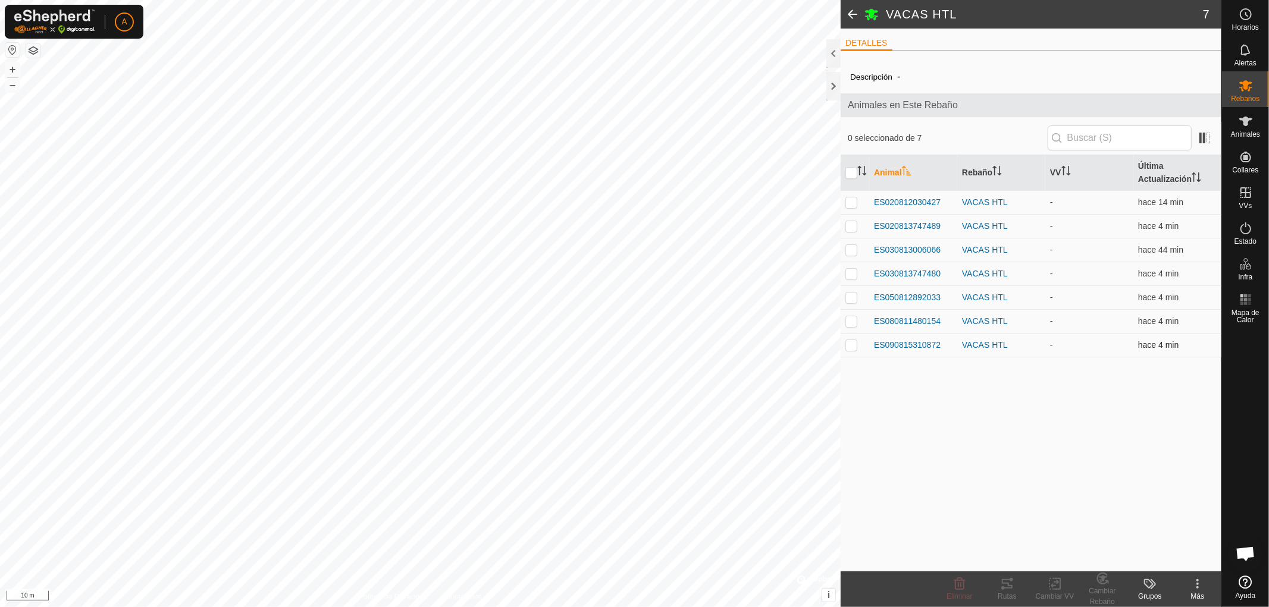
click at [848, 345] on p-checkbox at bounding box center [851, 345] width 12 height 10
click at [1105, 584] on icon at bounding box center [1102, 578] width 10 height 11
click at [1134, 557] on link "Eliminar del Rebaño" at bounding box center [1139, 558] width 120 height 24
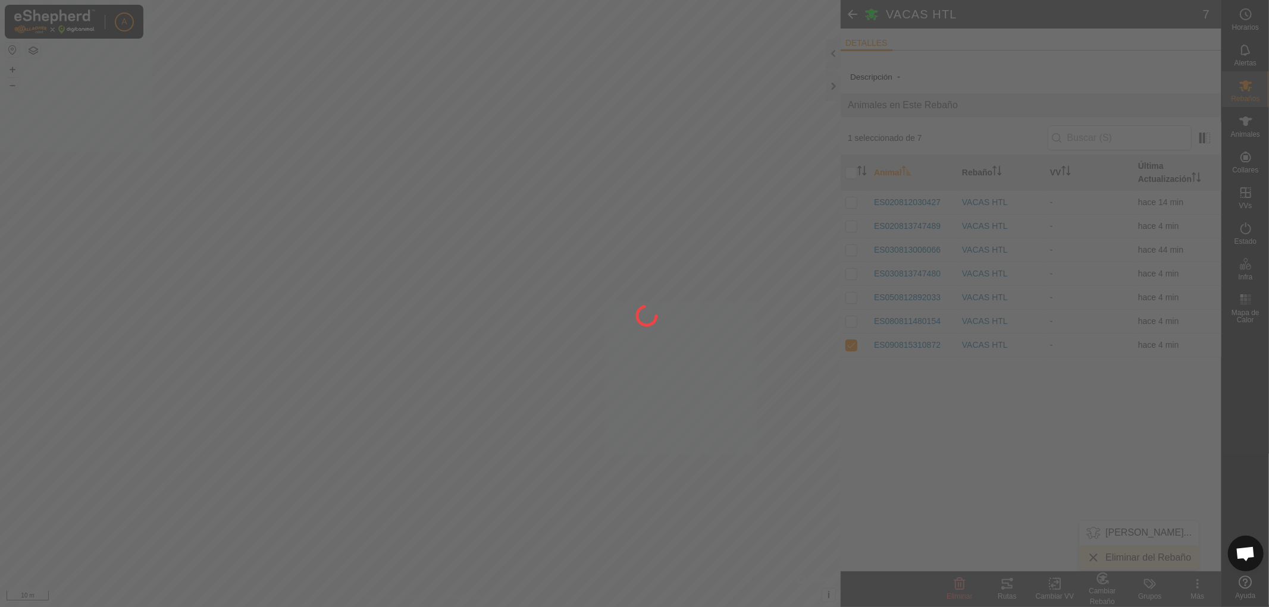
checkbox input "false"
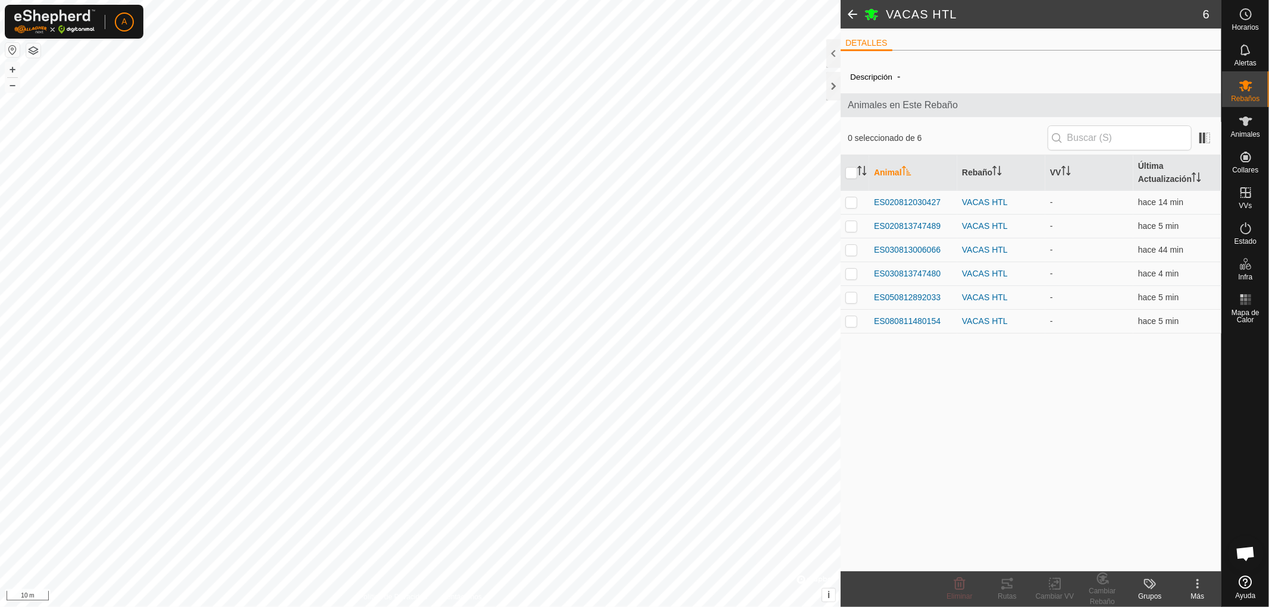
click at [849, 14] on span at bounding box center [852, 14] width 24 height 29
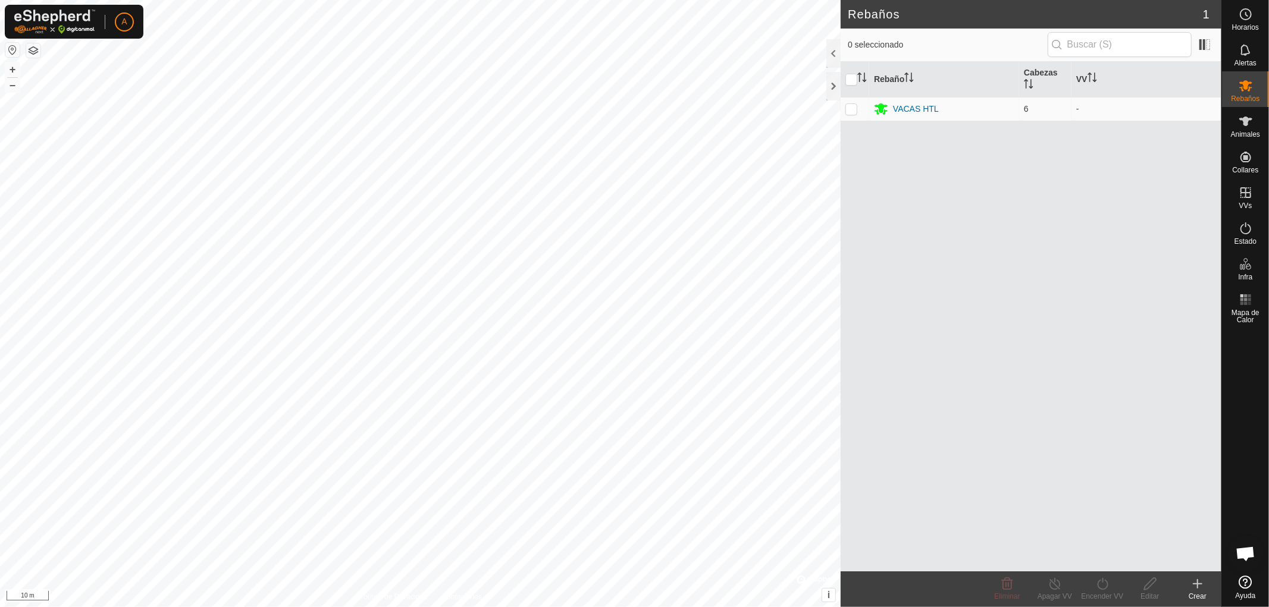
click at [1199, 589] on icon at bounding box center [1197, 584] width 14 height 14
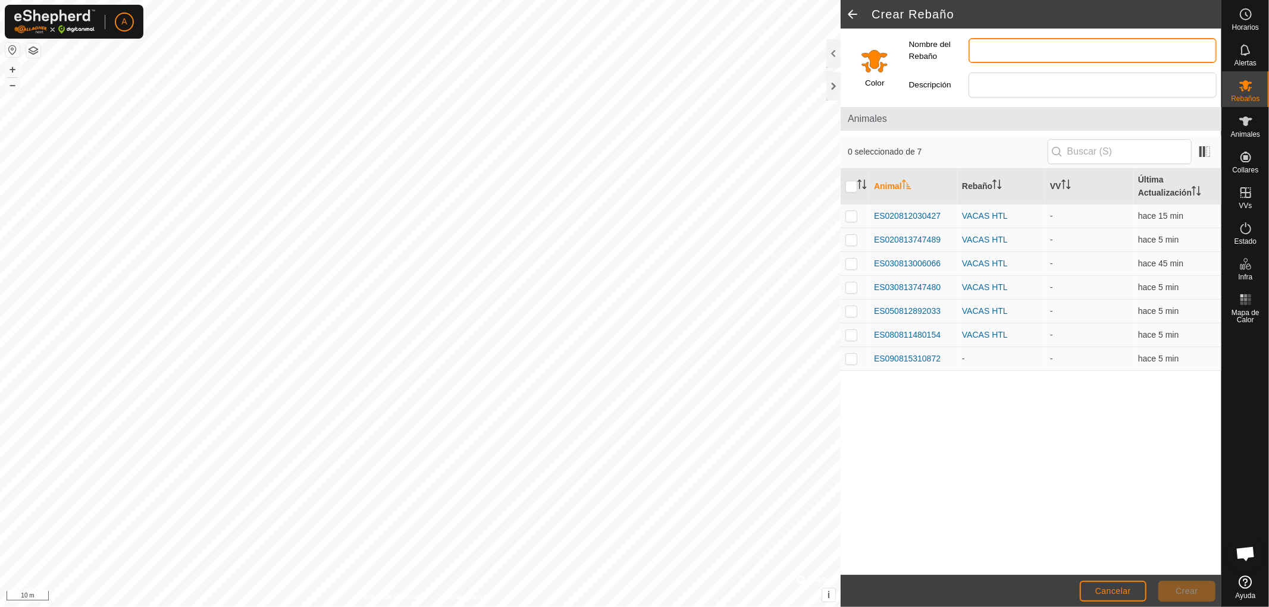
click at [974, 48] on input "Nombre del Rebaño" at bounding box center [1092, 50] width 248 height 25
type input "n"
type input "NOVILLAS"
click at [848, 358] on p-checkbox at bounding box center [851, 359] width 12 height 10
checkbox input "true"
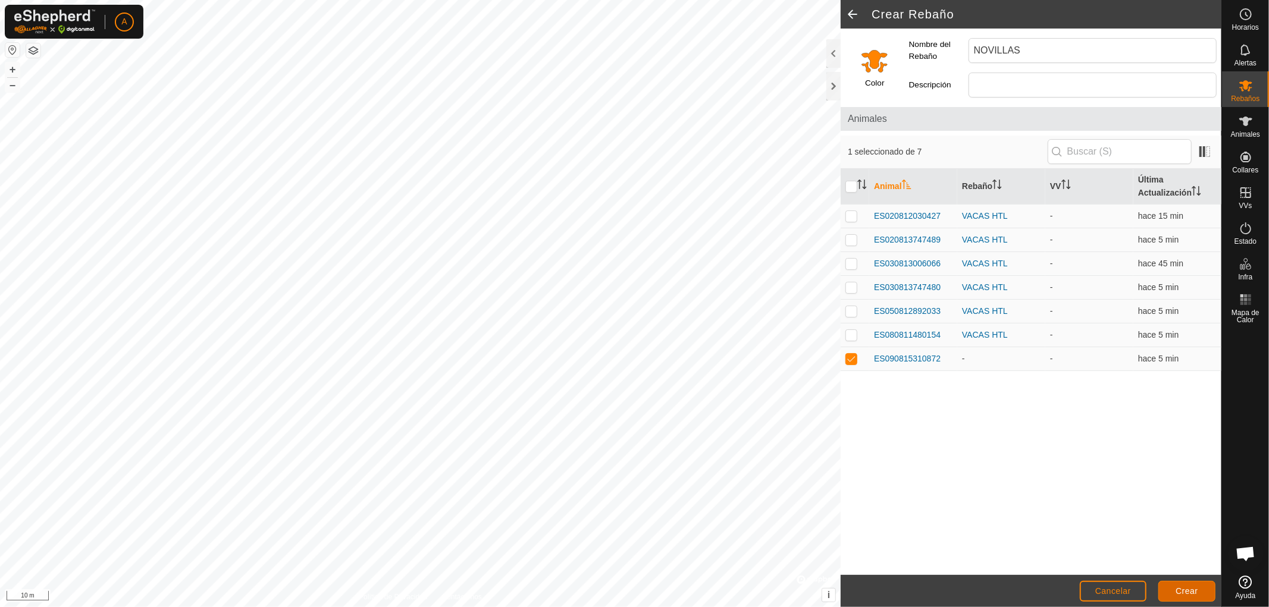
click at [1194, 591] on span "Crear" at bounding box center [1186, 591] width 23 height 10
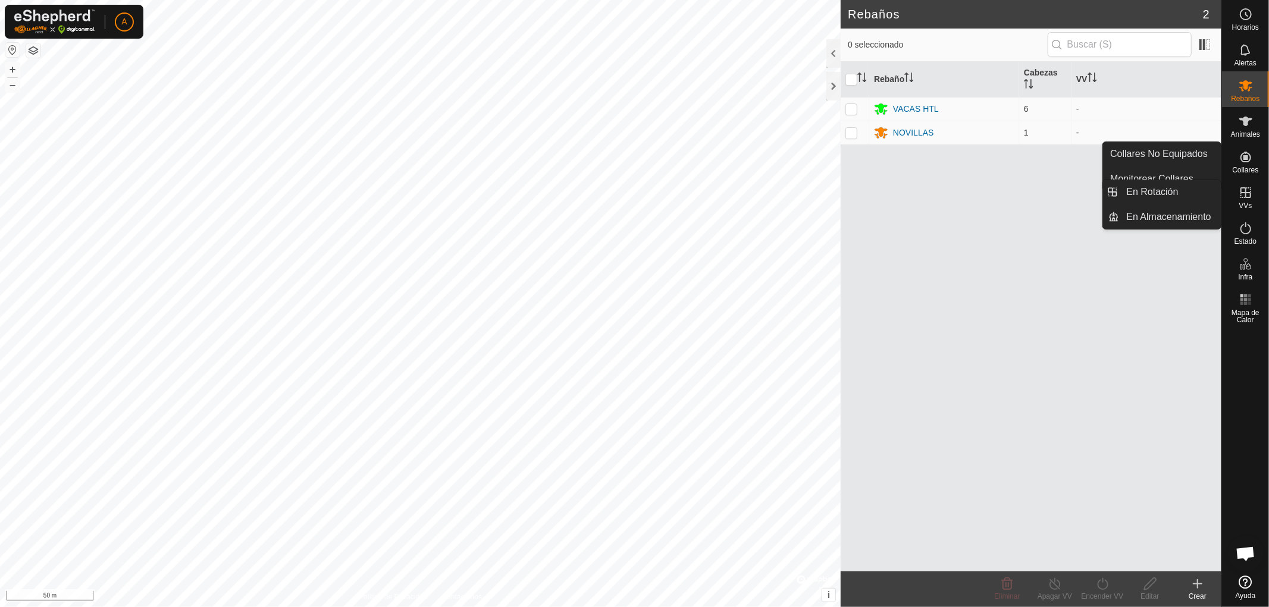
click at [1250, 190] on icon at bounding box center [1245, 193] width 14 height 14
click at [1246, 195] on icon at bounding box center [1245, 192] width 11 height 11
click at [1173, 196] on link "En Rotación" at bounding box center [1170, 192] width 102 height 24
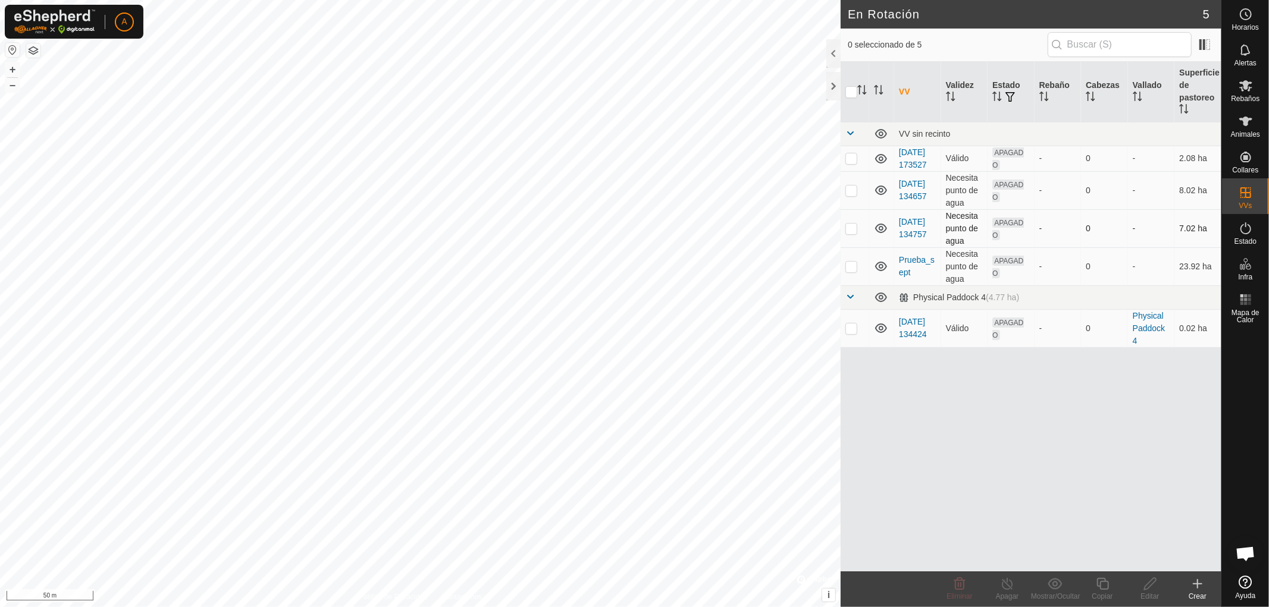
click at [849, 246] on td at bounding box center [854, 228] width 29 height 38
checkbox input "true"
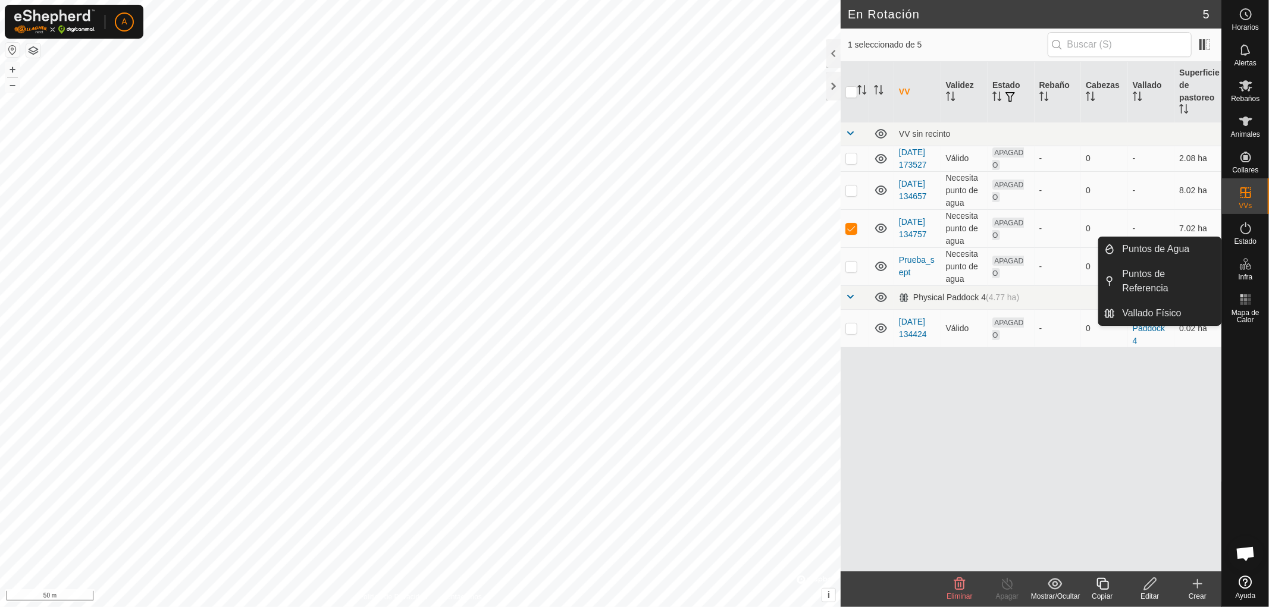
click at [1248, 269] on icon at bounding box center [1245, 264] width 14 height 14
click at [1146, 244] on link "Puntos de Agua" at bounding box center [1167, 249] width 105 height 24
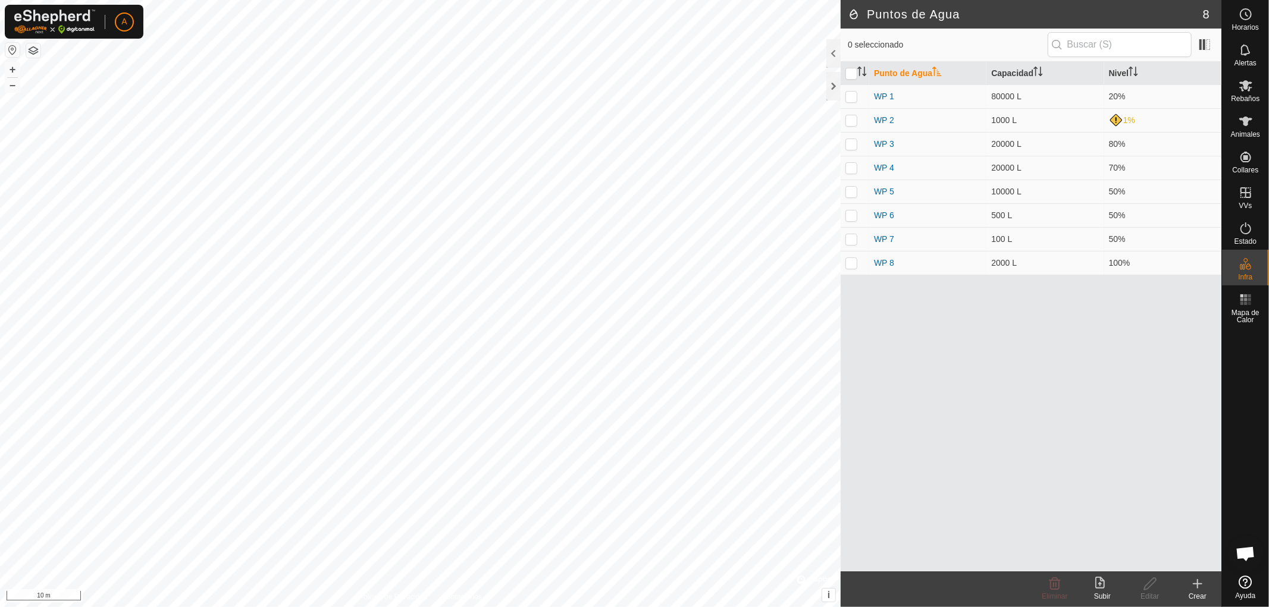
click at [1196, 586] on icon at bounding box center [1197, 584] width 14 height 14
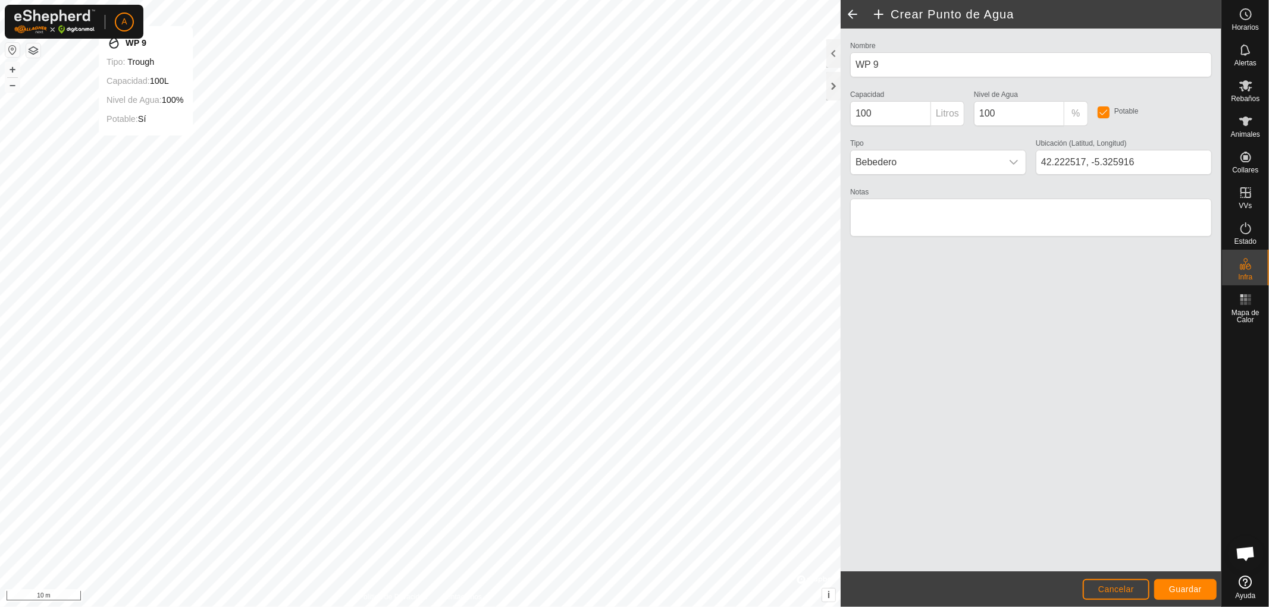
type input "42.222521, -5.325921"
drag, startPoint x: 860, startPoint y: 110, endPoint x: 859, endPoint y: 120, distance: 10.1
click at [860, 110] on input "100" at bounding box center [890, 113] width 81 height 25
type input "200"
click at [1186, 588] on span "Guardar" at bounding box center [1185, 590] width 33 height 10
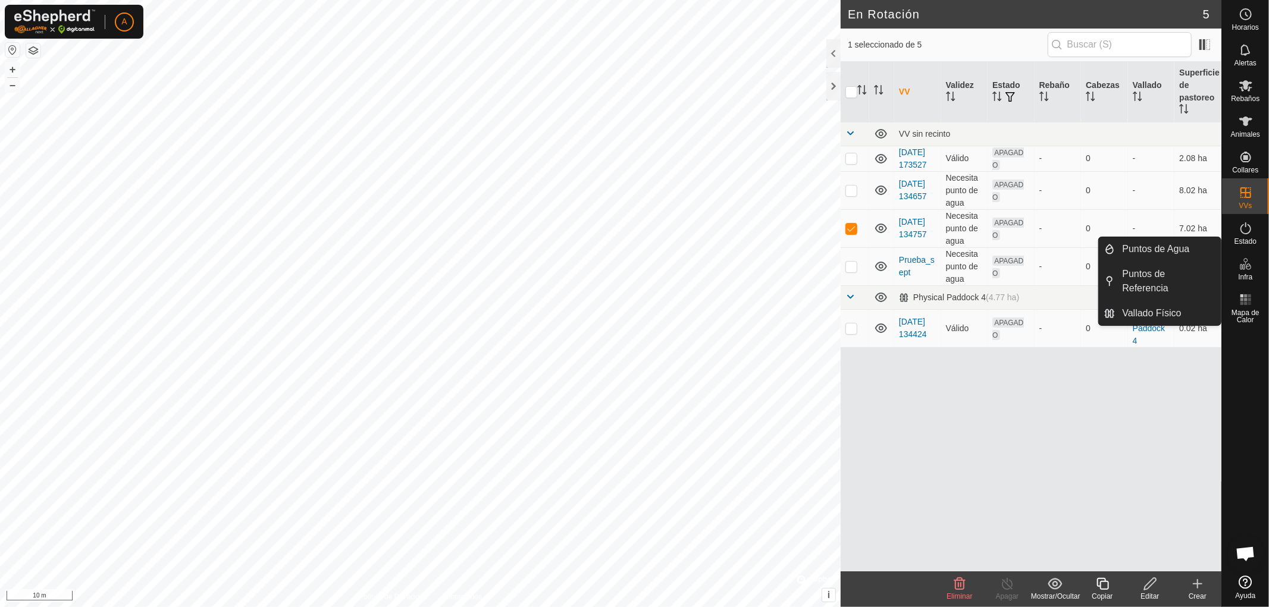
click at [1248, 266] on icon at bounding box center [1245, 264] width 14 height 14
click at [1247, 266] on icon at bounding box center [1245, 264] width 14 height 14
click at [1263, 265] on div "Infra" at bounding box center [1245, 268] width 47 height 36
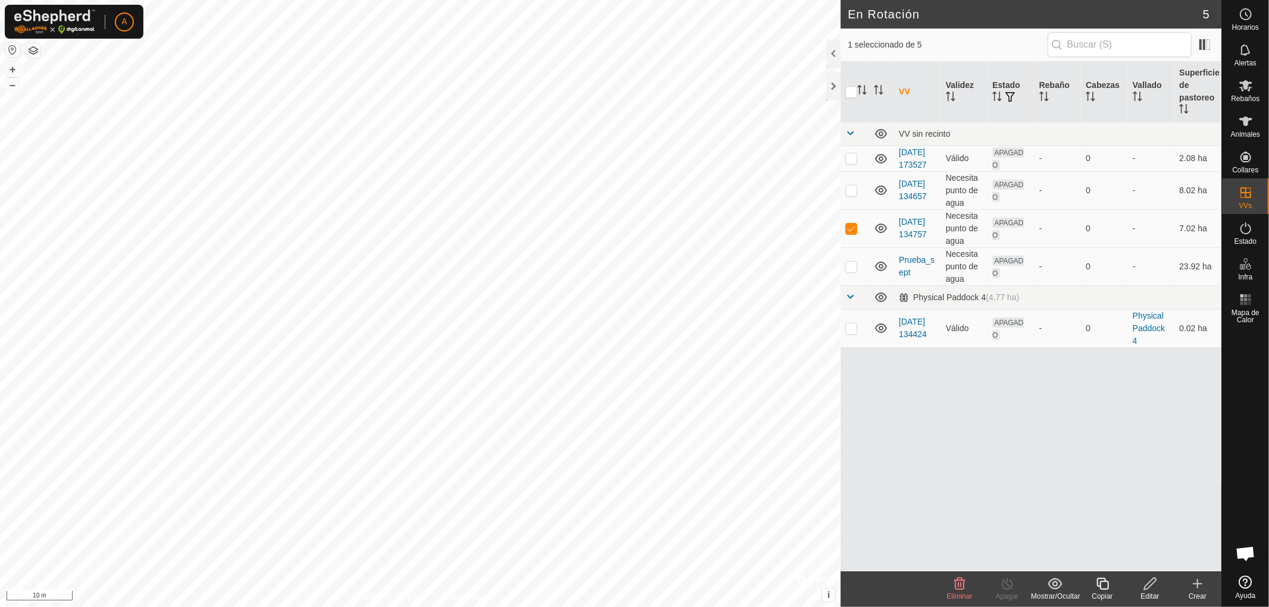
click at [1140, 589] on edit-svg-icon at bounding box center [1150, 584] width 48 height 14
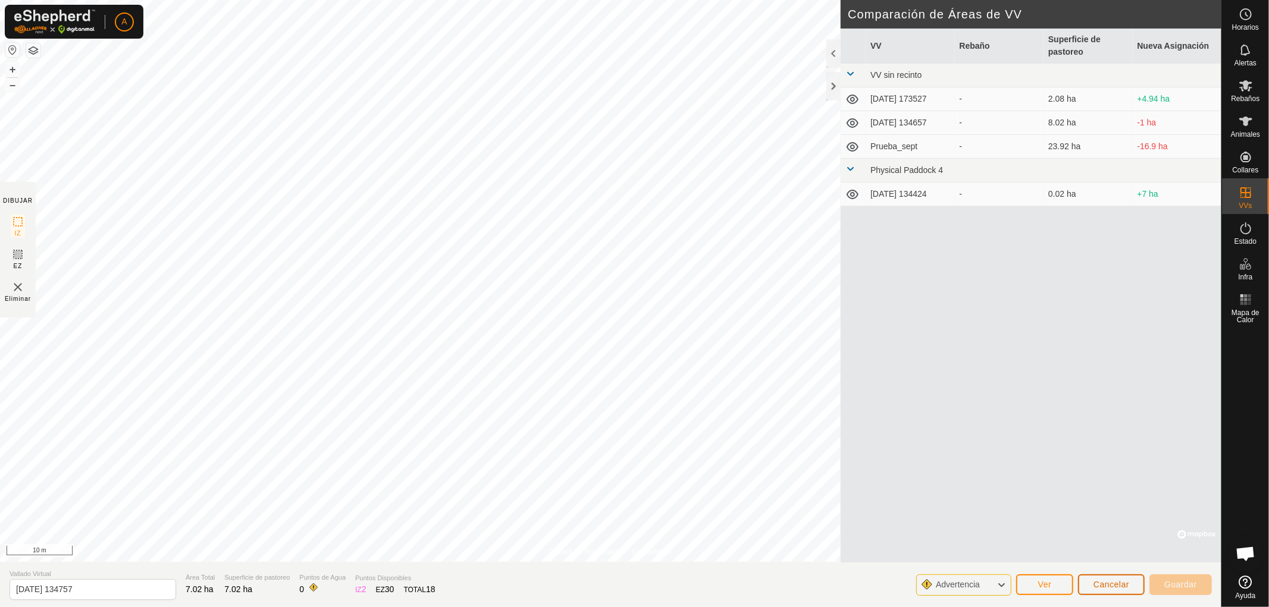
click at [1103, 581] on span "Cancelar" at bounding box center [1111, 585] width 36 height 10
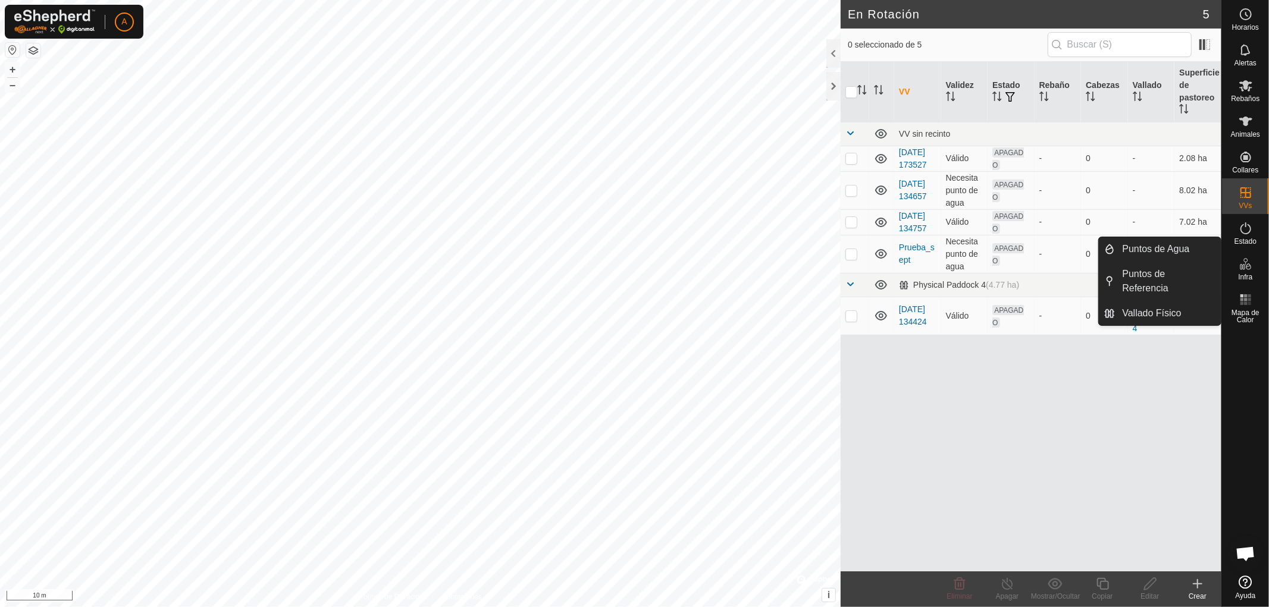
click at [1247, 268] on icon at bounding box center [1245, 264] width 14 height 14
click at [1175, 247] on link "Puntos de Agua" at bounding box center [1167, 249] width 105 height 24
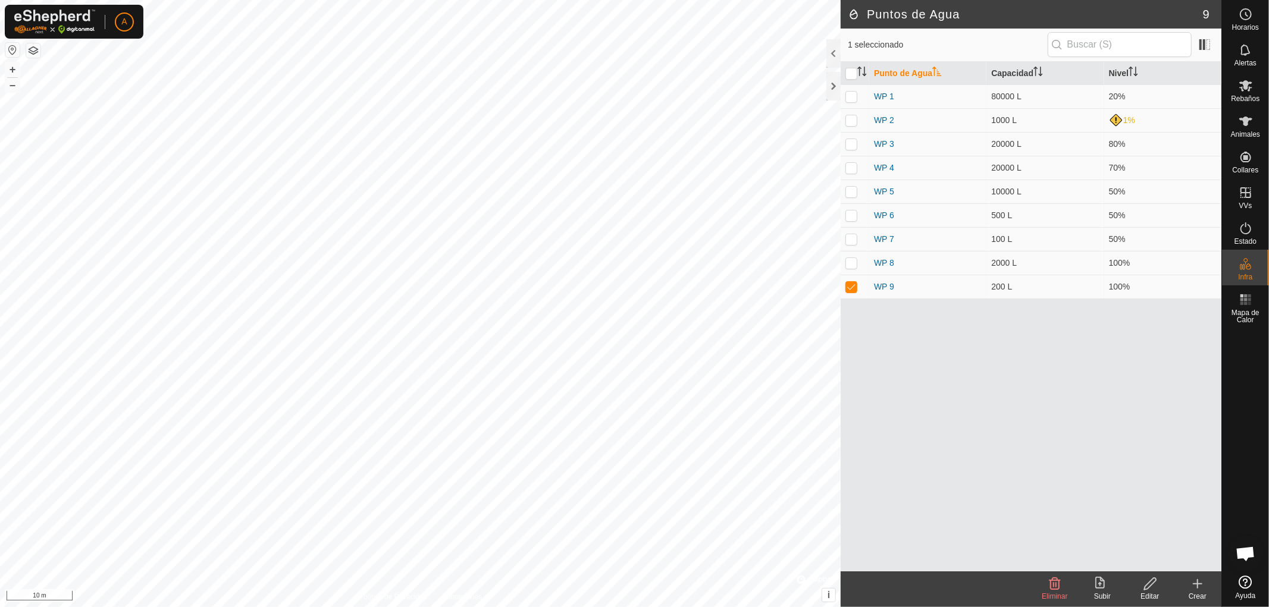
click at [1199, 590] on div "Crear" at bounding box center [1198, 590] width 48 height 36
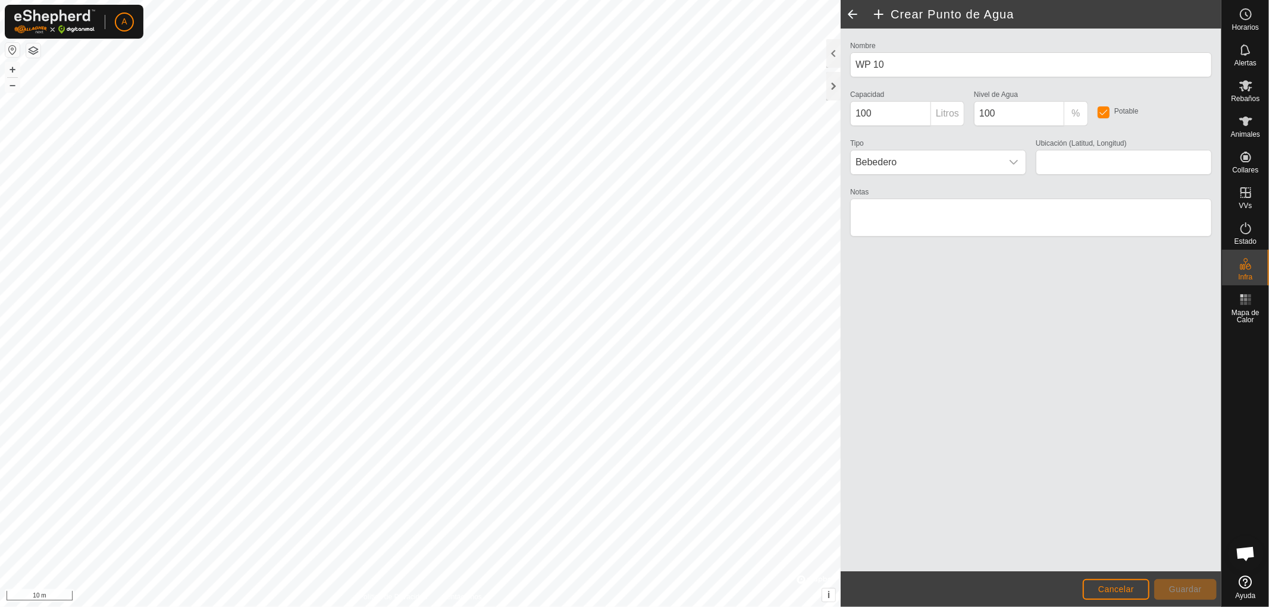
type input "42.225374, -5.324876"
click at [858, 108] on input "100" at bounding box center [890, 113] width 81 height 25
click at [1170, 586] on span "Guardar" at bounding box center [1185, 590] width 33 height 10
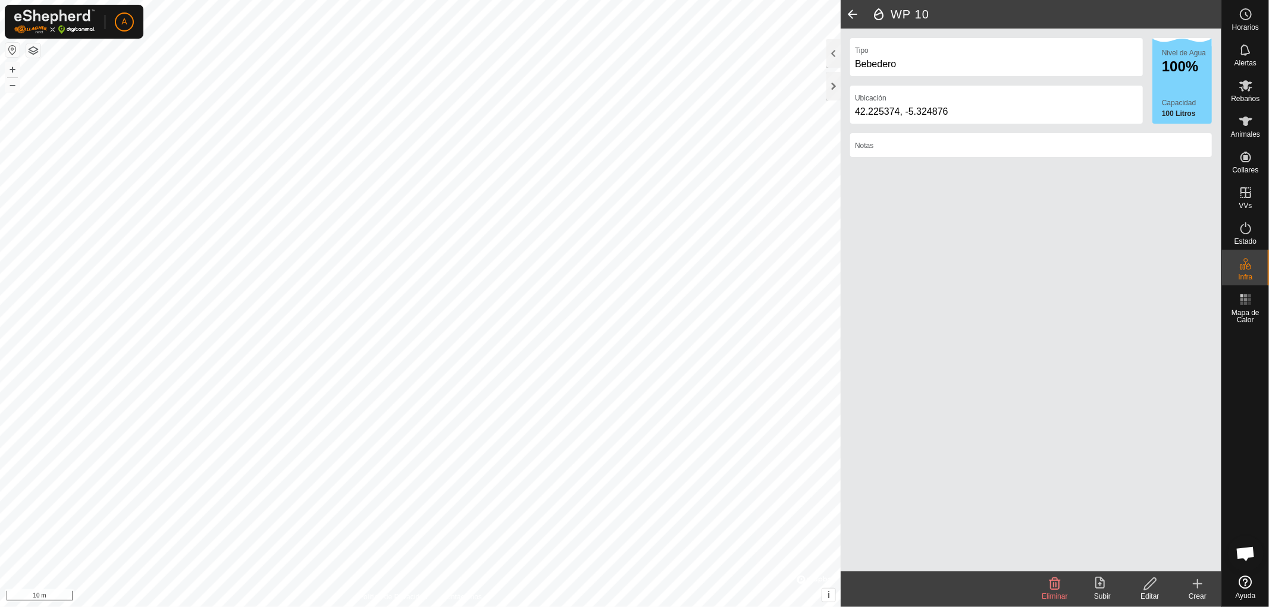
click at [1198, 585] on icon at bounding box center [1197, 584] width 14 height 14
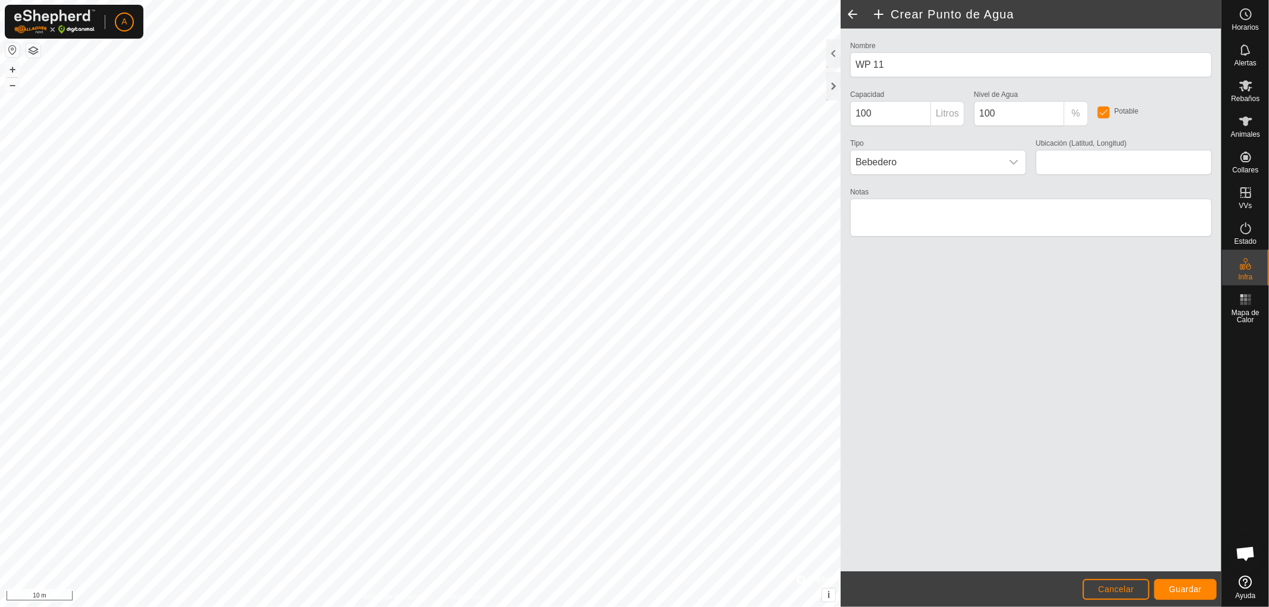
type input "42.225150, -5.324857"
click at [1188, 585] on span "Guardar" at bounding box center [1185, 590] width 33 height 10
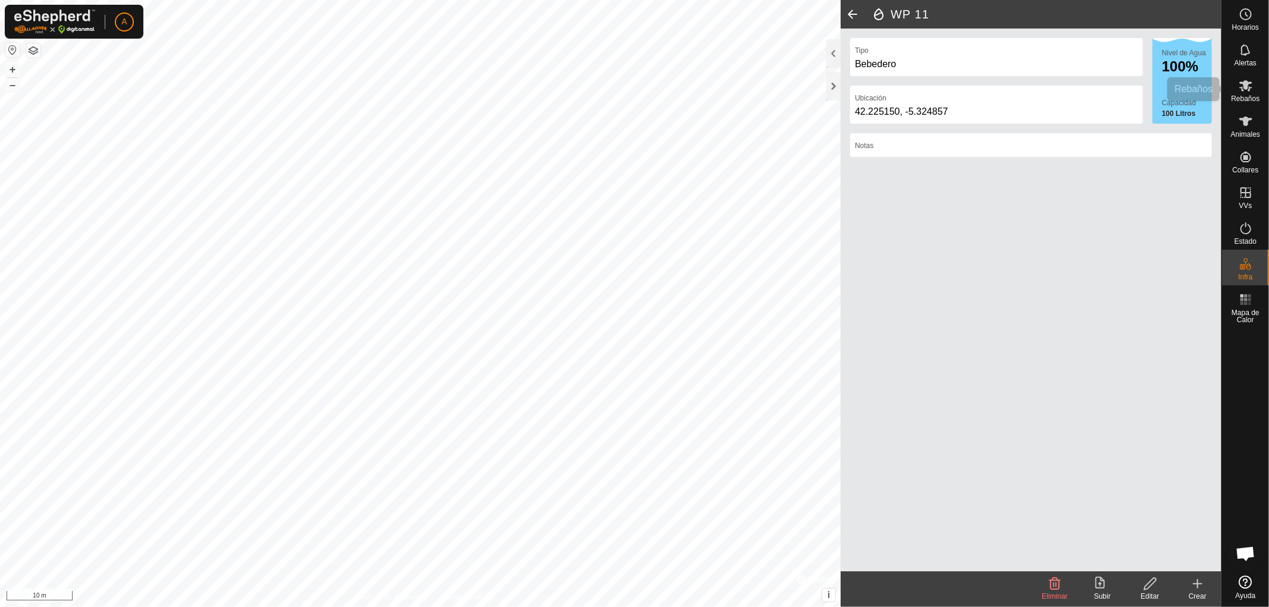
click at [1243, 90] on icon at bounding box center [1245, 85] width 13 height 11
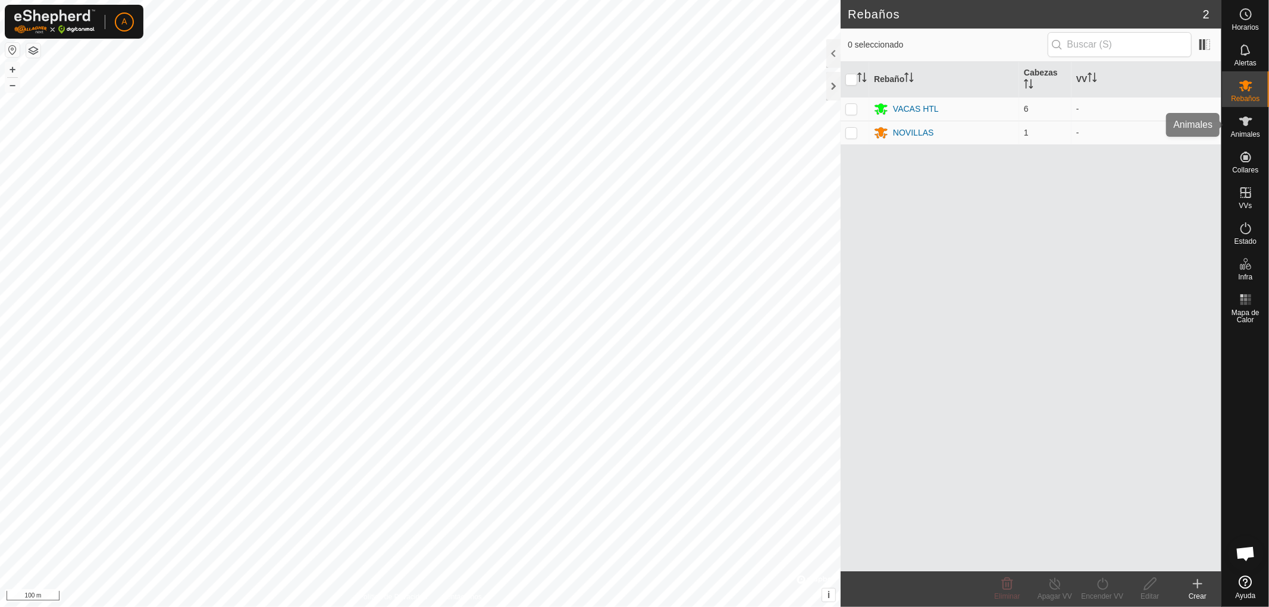
click at [1249, 126] on icon at bounding box center [1245, 121] width 14 height 14
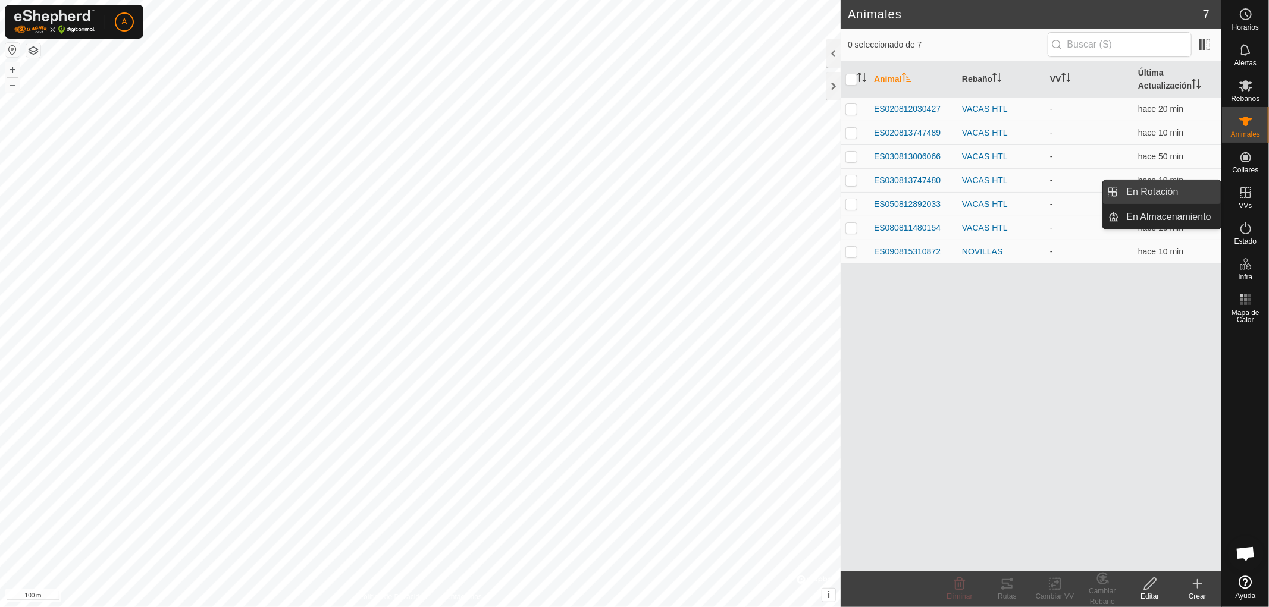
click at [1250, 197] on icon at bounding box center [1245, 192] width 11 height 11
click at [1169, 188] on link "En Rotación" at bounding box center [1170, 192] width 102 height 24
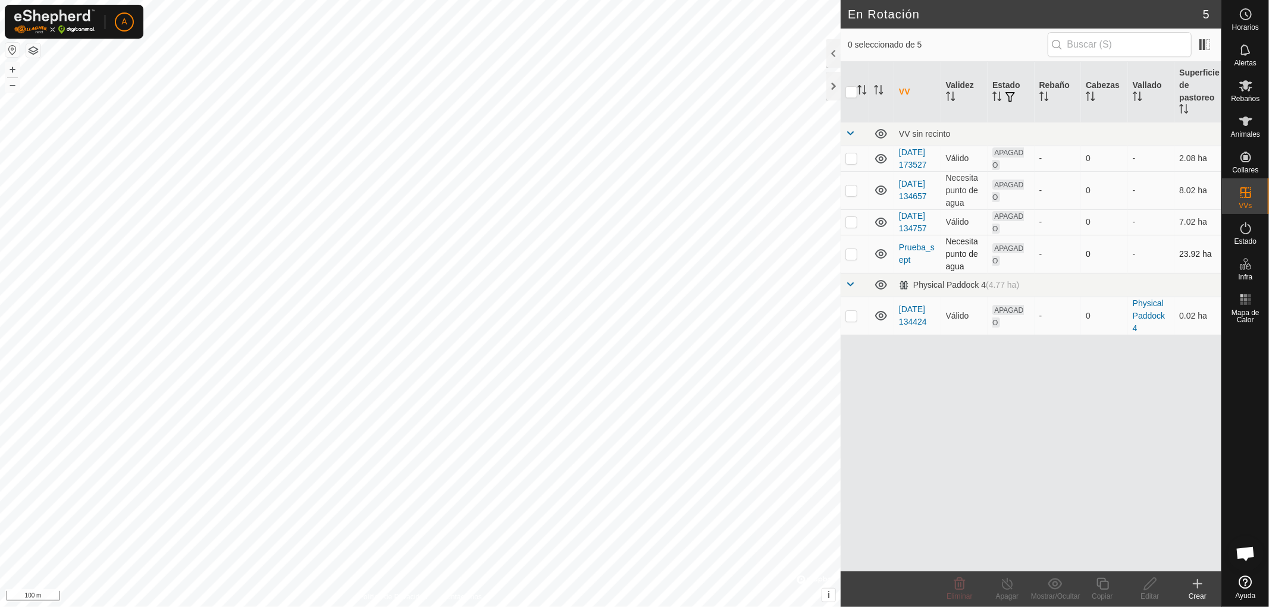
click at [852, 259] on p-checkbox at bounding box center [851, 254] width 12 height 10
checkbox input "false"
click at [848, 227] on p-checkbox at bounding box center [851, 222] width 12 height 10
checkbox input "true"
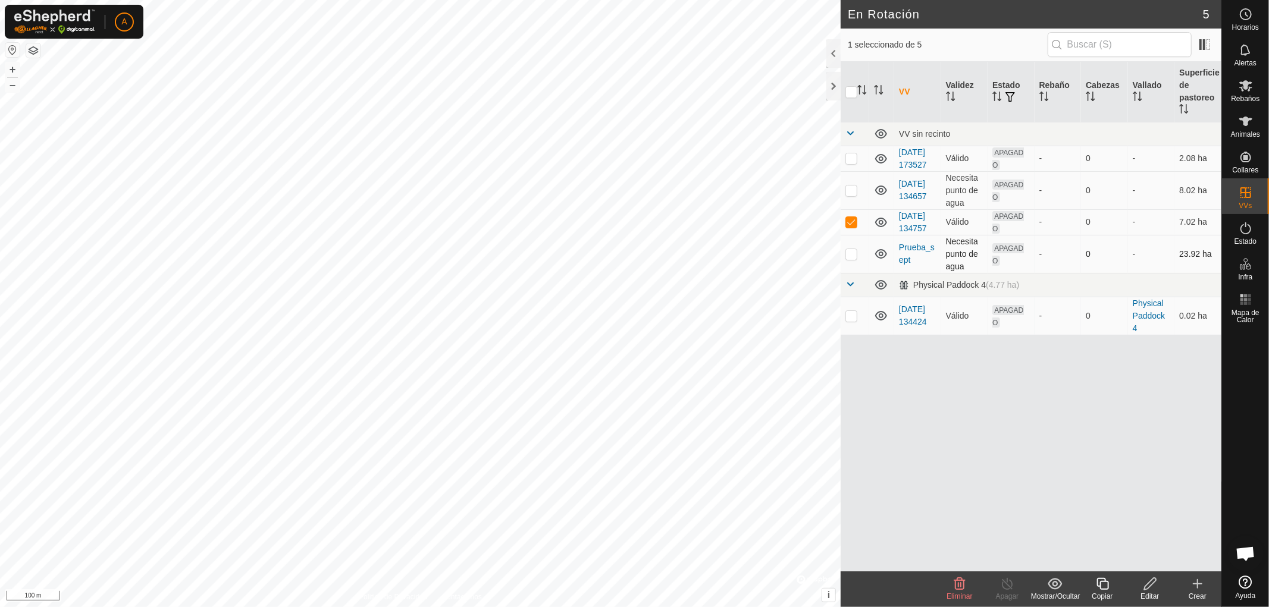
drag, startPoint x: 911, startPoint y: 238, endPoint x: 893, endPoint y: 281, distance: 46.9
click at [893, 273] on td at bounding box center [881, 254] width 25 height 38
click at [905, 233] on link "[DATE] 134757" at bounding box center [913, 222] width 28 height 22
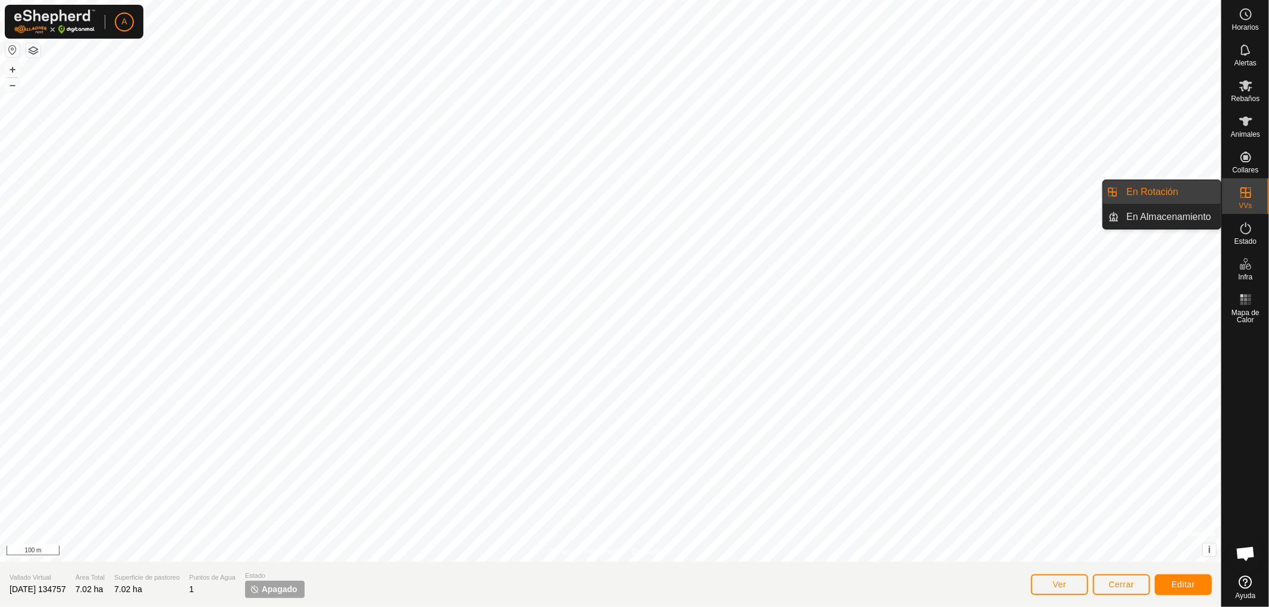
click at [1240, 193] on icon at bounding box center [1245, 193] width 14 height 14
click at [1175, 189] on link "En Rotación" at bounding box center [1170, 192] width 102 height 24
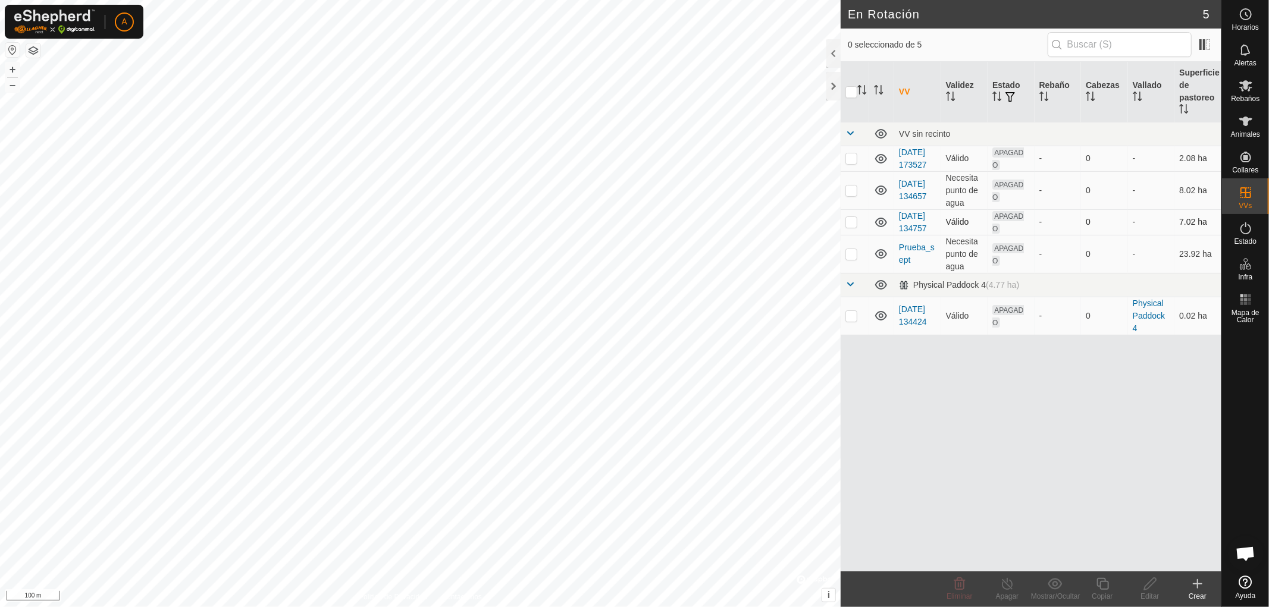
click at [847, 227] on p-checkbox at bounding box center [851, 222] width 12 height 10
checkbox input "true"
click at [1144, 589] on icon at bounding box center [1150, 584] width 12 height 12
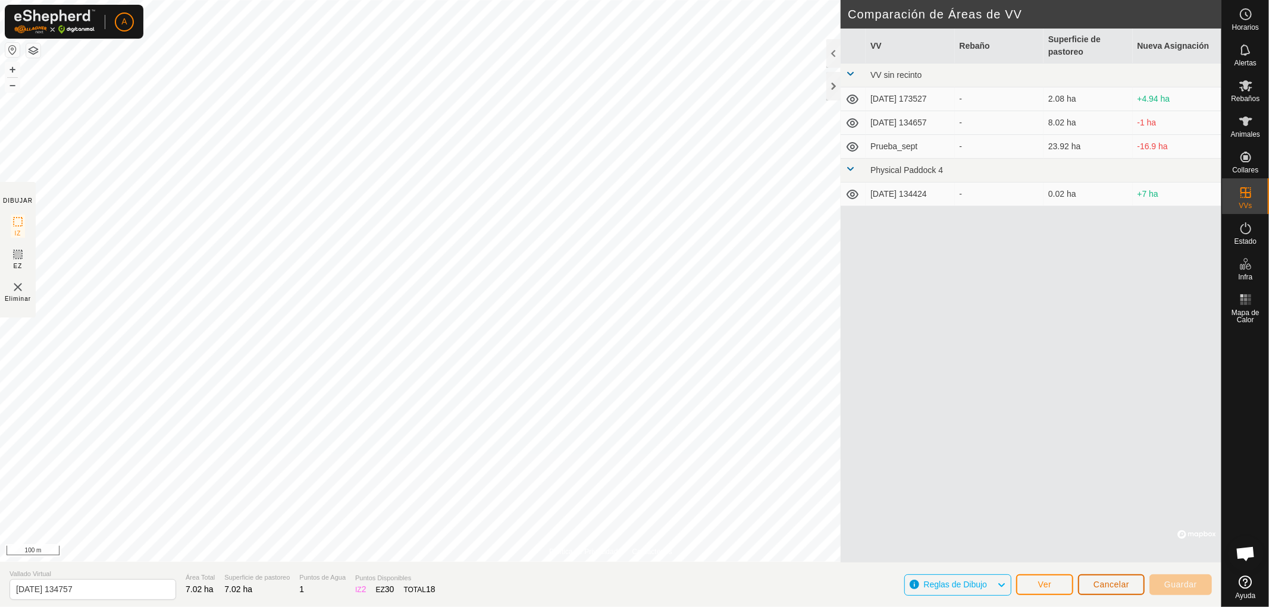
click at [1111, 583] on span "Cancelar" at bounding box center [1111, 585] width 36 height 10
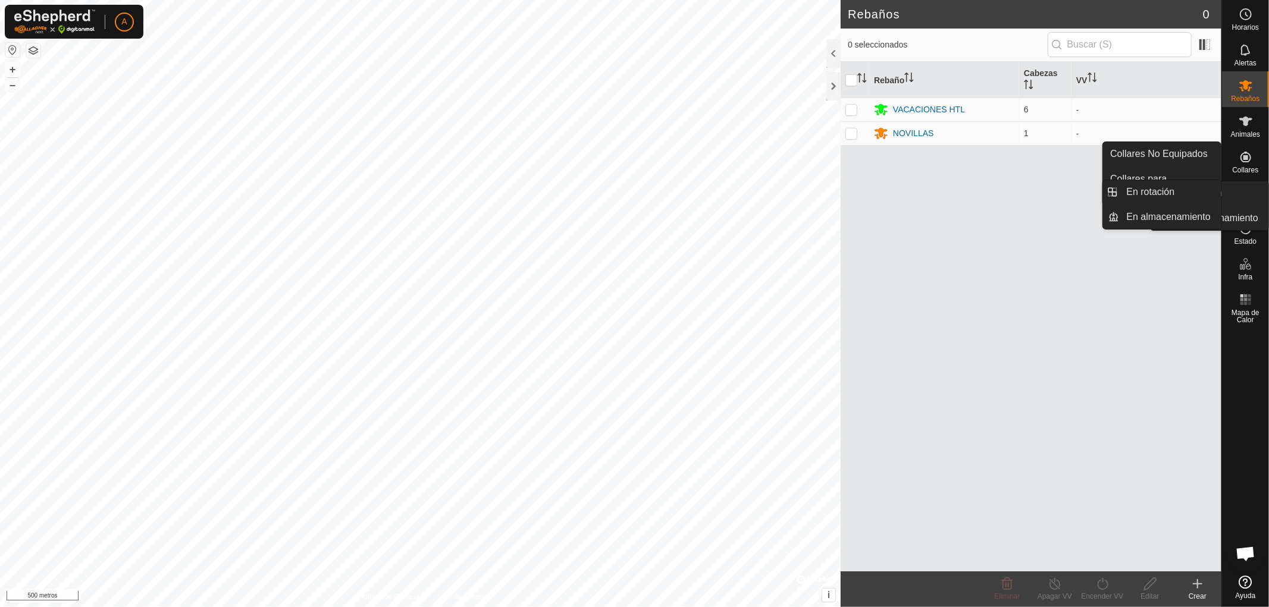
click at [1255, 192] on es-virtualpaddocks-svg-icon at bounding box center [1245, 192] width 21 height 19
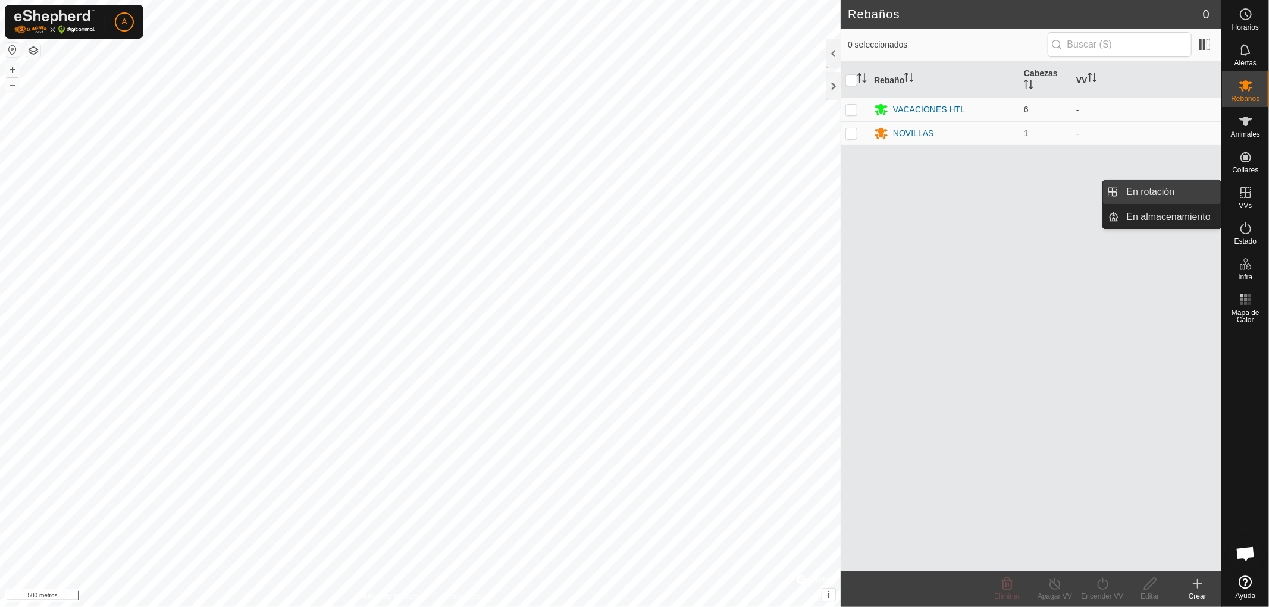
click at [1185, 191] on link "En rotación" at bounding box center [1170, 192] width 102 height 24
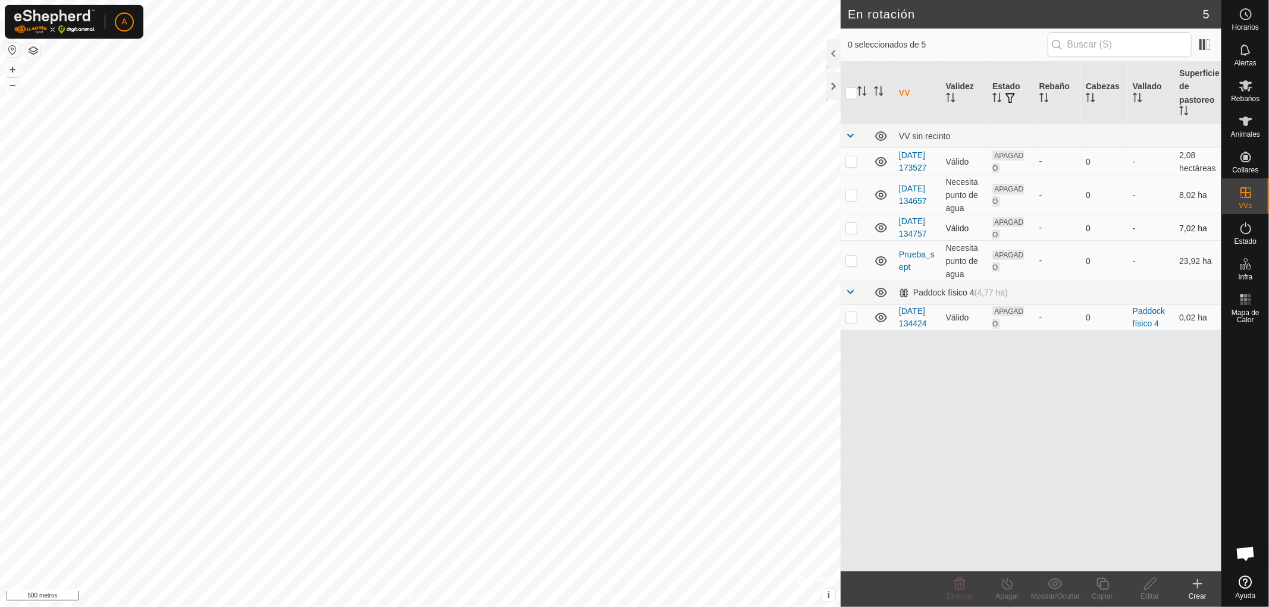
click at [848, 233] on p-checkbox at bounding box center [851, 228] width 12 height 10
checkbox input "true"
click at [538, 607] on html "A Horarios Alertas Rebaños Animales Collares VVs Estado Infra Mapa de Calor Ayu…" at bounding box center [634, 303] width 1269 height 607
click at [1152, 586] on icon at bounding box center [1150, 584] width 15 height 14
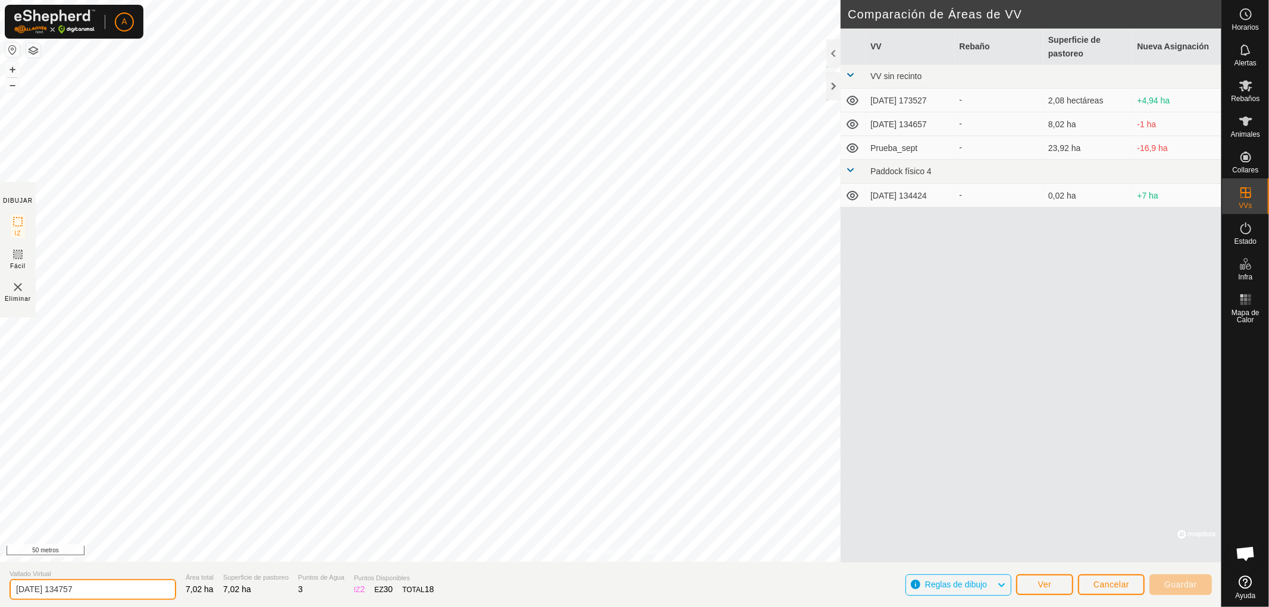
click at [103, 589] on input "[DATE] 134757" at bounding box center [93, 589] width 167 height 21
type input "2"
type input "CAMINO MATANZA"
click at [1175, 581] on font "Guardar" at bounding box center [1180, 585] width 33 height 10
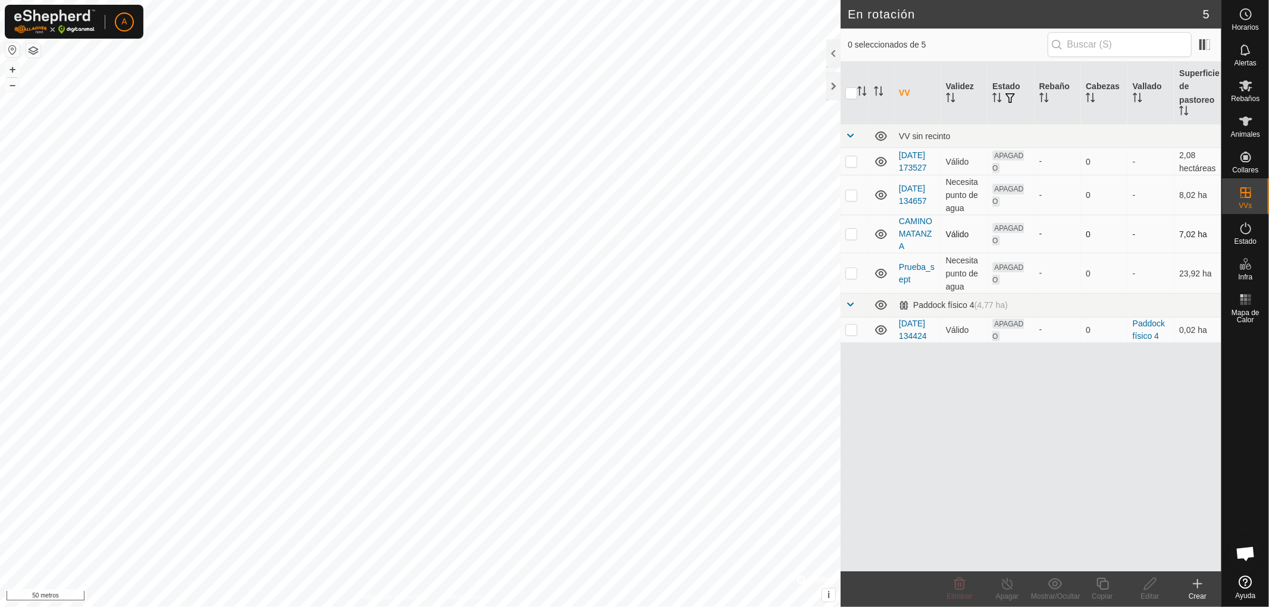
click at [852, 239] on p-checkbox at bounding box center [851, 234] width 12 height 10
checkbox input "true"
click at [1247, 88] on icon at bounding box center [1245, 86] width 14 height 14
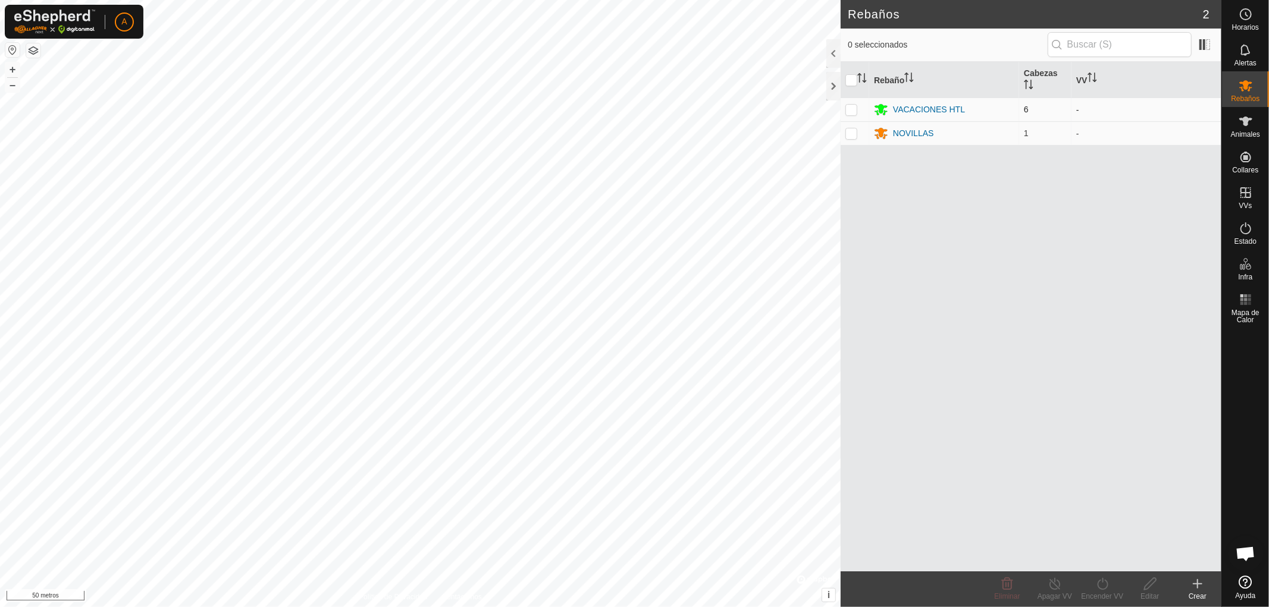
click at [854, 109] on p-checkbox at bounding box center [851, 110] width 12 height 10
checkbox input "true"
click at [917, 107] on font "VACACIONES HTL" at bounding box center [929, 110] width 72 height 10
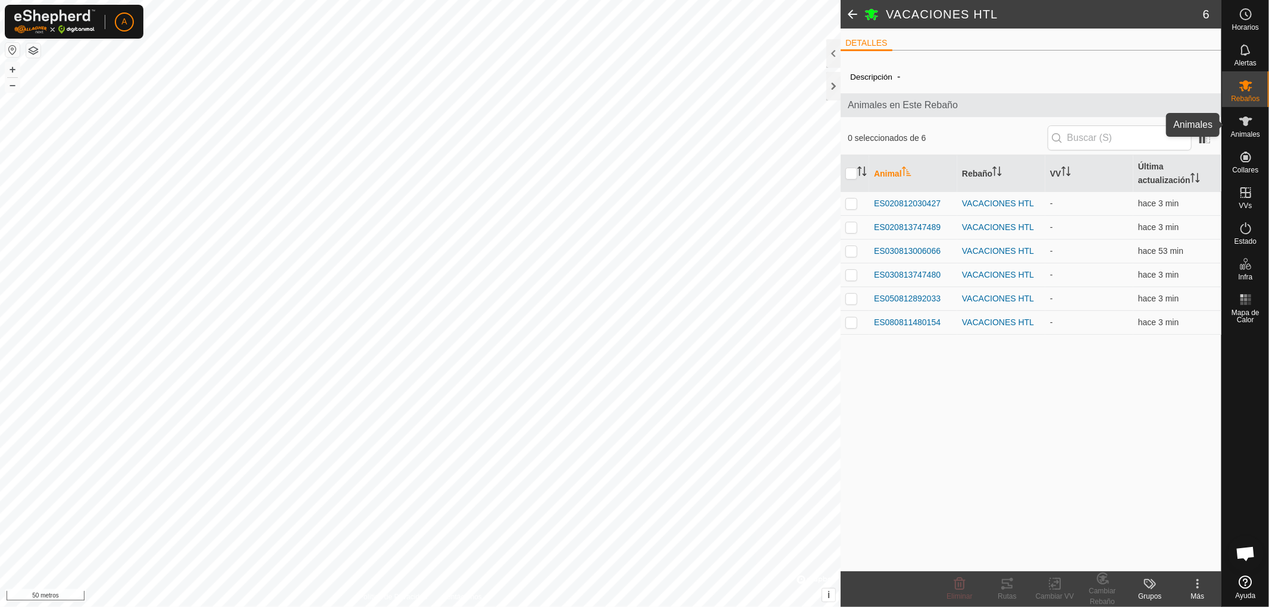
click at [1245, 127] on icon at bounding box center [1245, 121] width 14 height 14
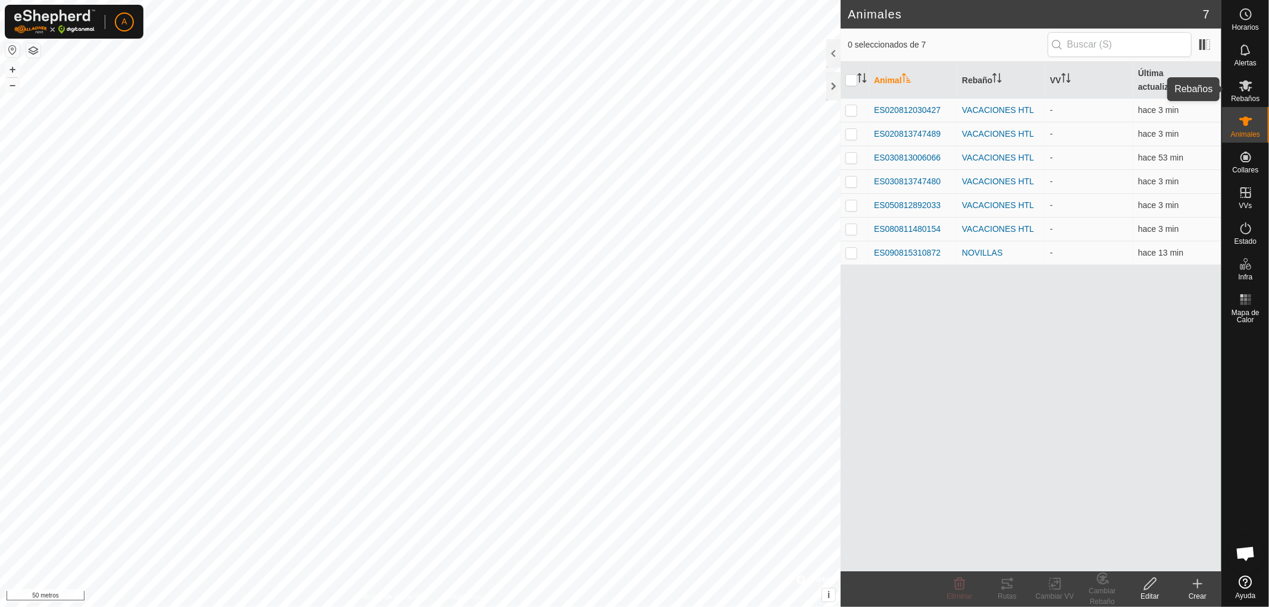
click at [1253, 88] on es-mob-svg-icon at bounding box center [1245, 85] width 21 height 19
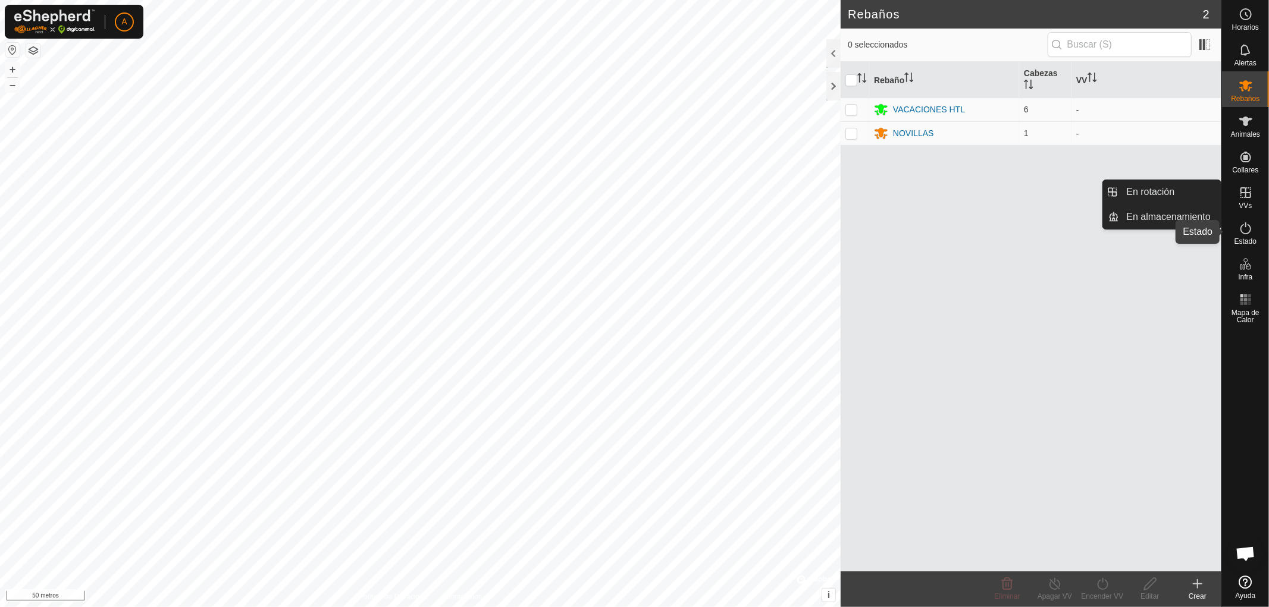
click at [1249, 232] on icon at bounding box center [1245, 228] width 11 height 12
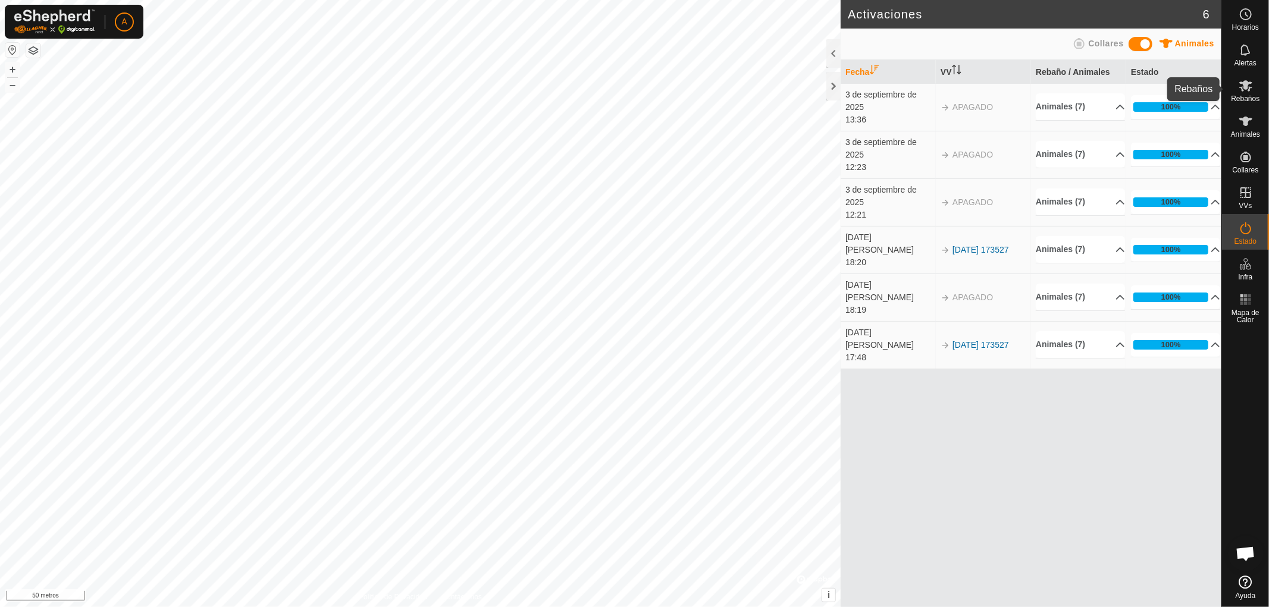
click at [1249, 90] on icon at bounding box center [1245, 86] width 14 height 14
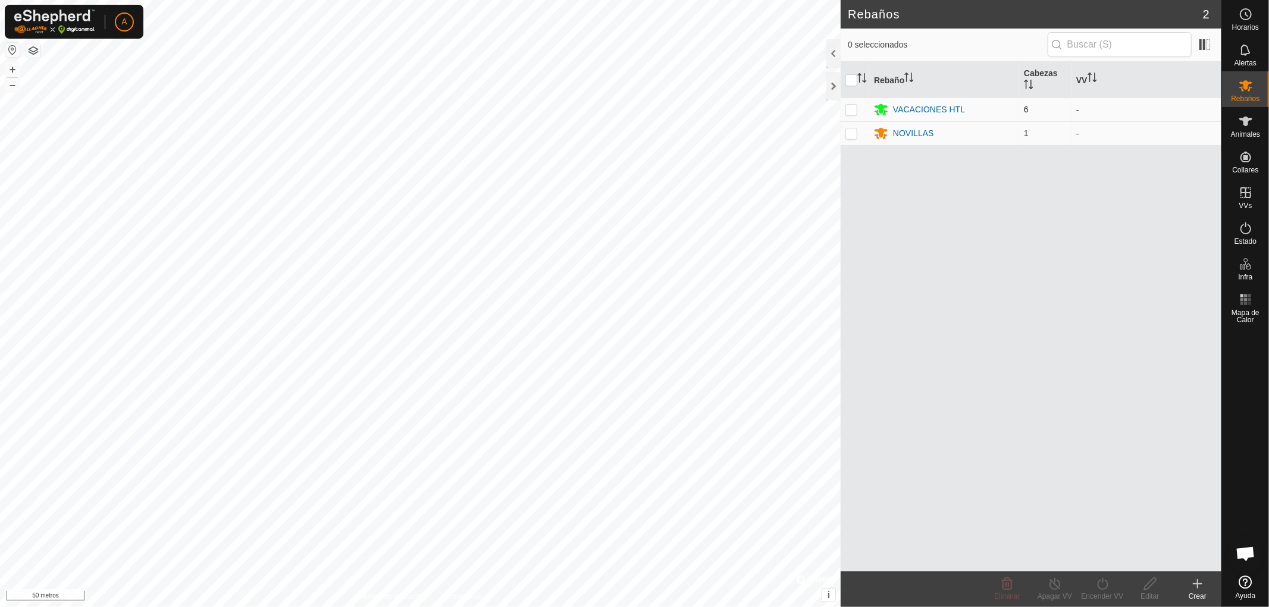
click at [849, 108] on p-checkbox at bounding box center [851, 110] width 12 height 10
checkbox input "true"
click at [1099, 591] on div "Encender VV" at bounding box center [1102, 596] width 48 height 11
click at [1103, 558] on link "Ahora" at bounding box center [1138, 558] width 118 height 24
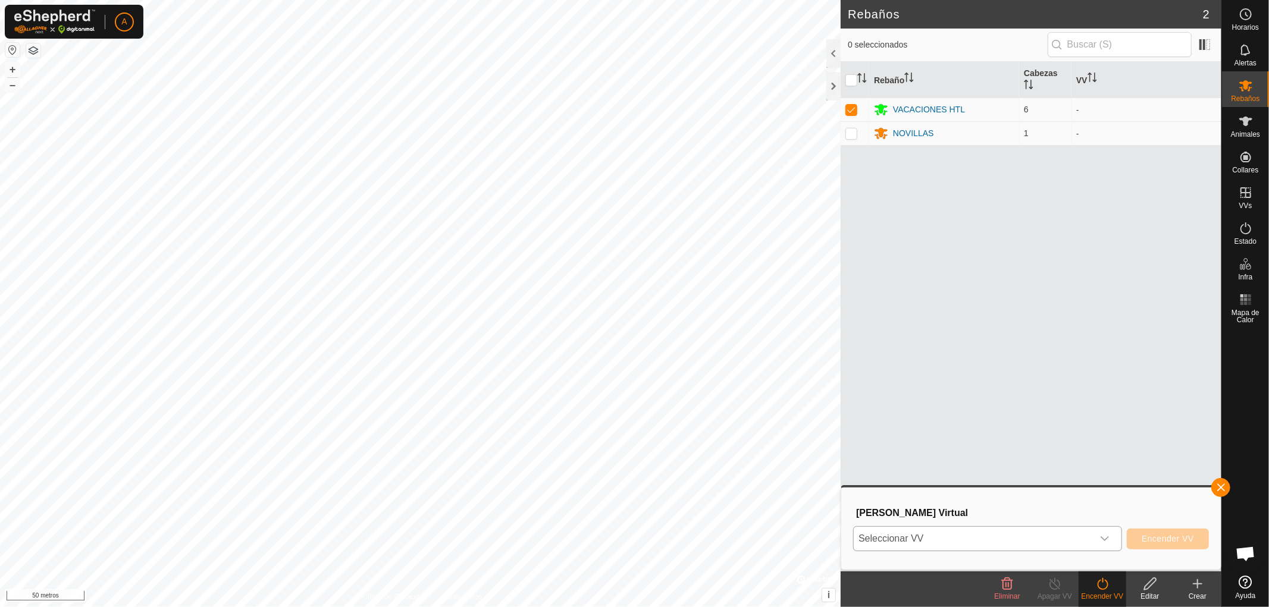
click at [1105, 538] on icon "disparador desplegable" at bounding box center [1105, 539] width 10 height 10
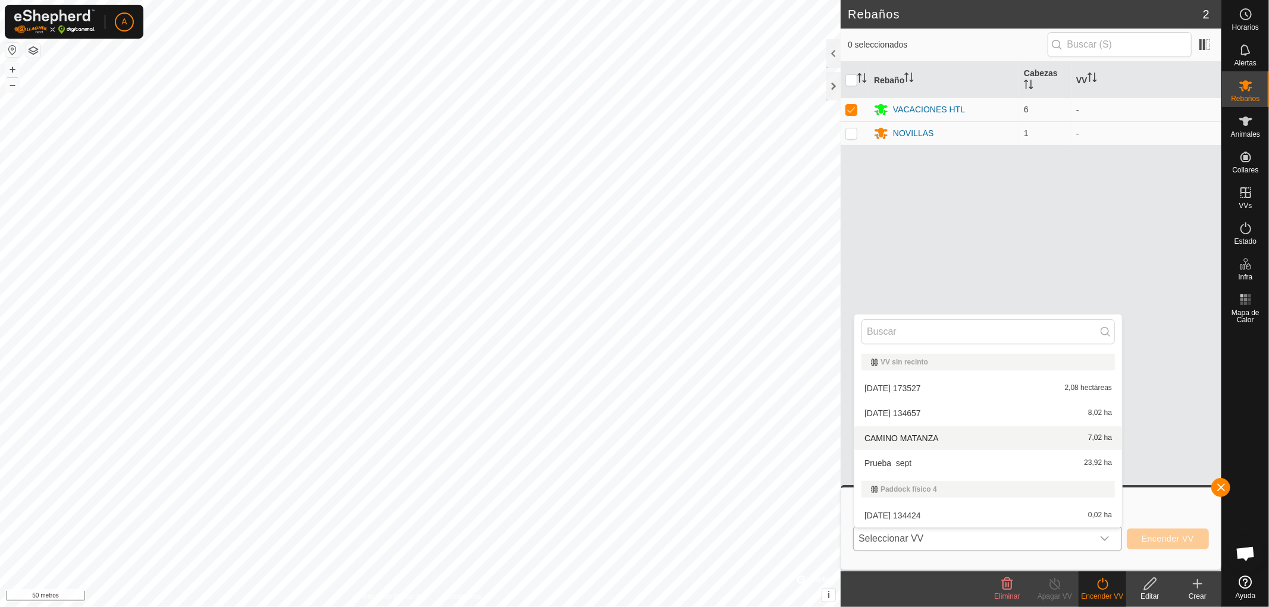
click at [936, 442] on li "CAMINO MATANZA 7,02 ha" at bounding box center [988, 438] width 268 height 24
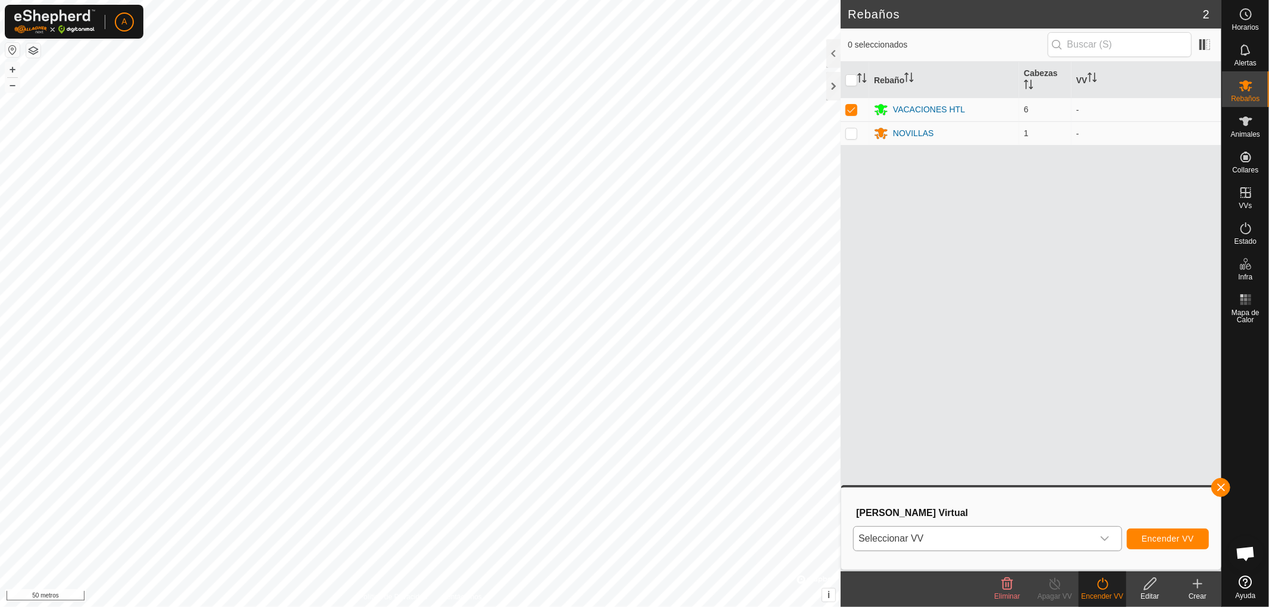
click at [1105, 537] on icon "disparador desplegable" at bounding box center [1105, 539] width 10 height 10
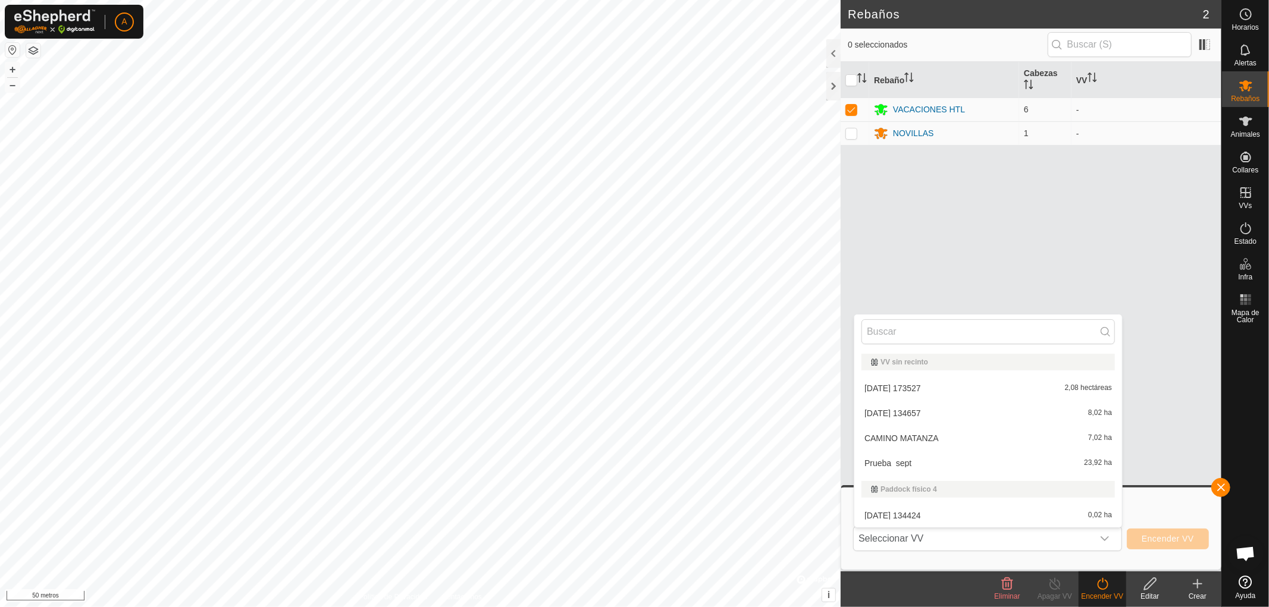
click at [932, 436] on li "CAMINO MATANZA 7,02 ha" at bounding box center [988, 438] width 268 height 24
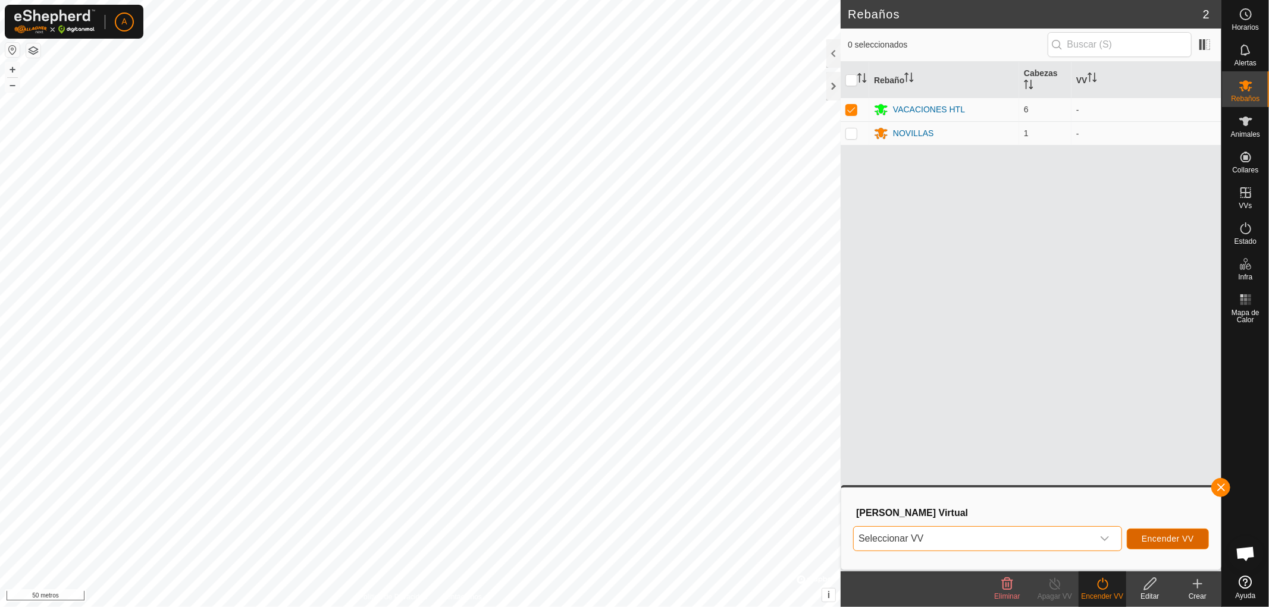
click at [1153, 534] on font "Encender VV" at bounding box center [1167, 539] width 52 height 10
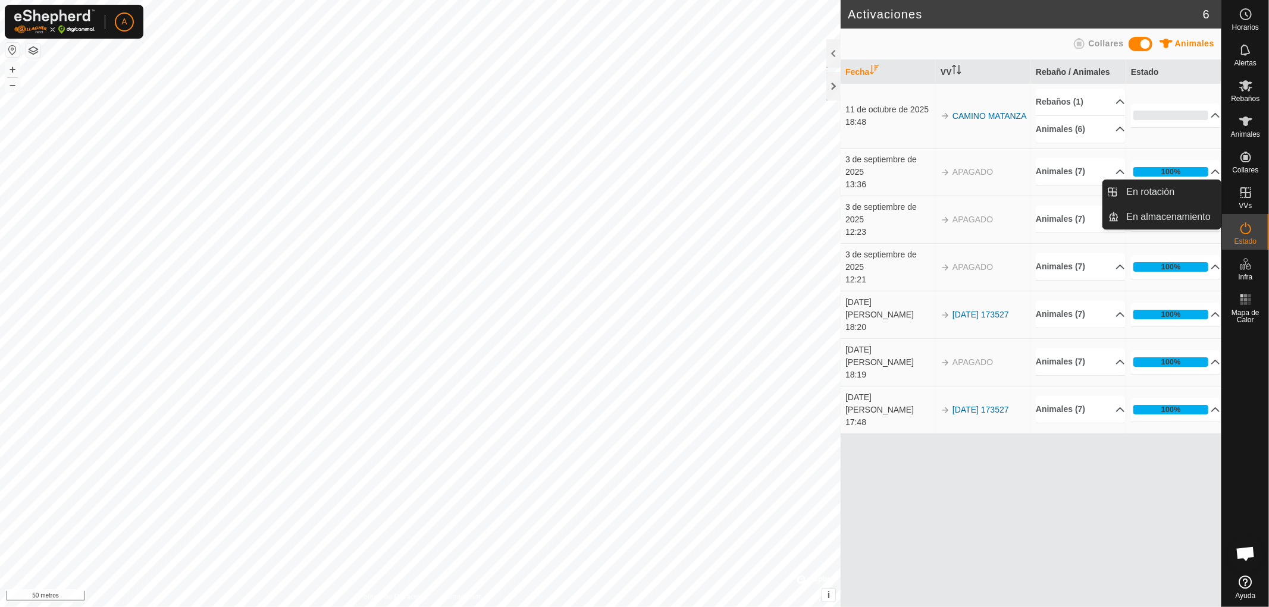
click at [1247, 193] on icon at bounding box center [1245, 193] width 14 height 14
click at [1176, 184] on link "En rotación" at bounding box center [1170, 192] width 102 height 24
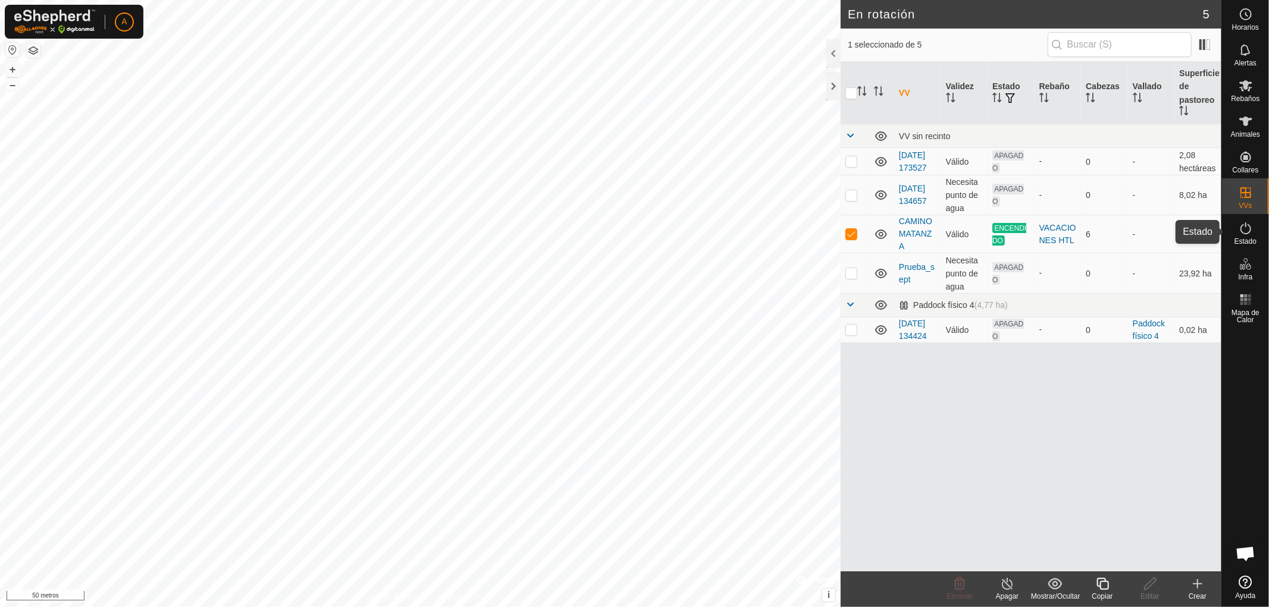
click at [1252, 237] on font "Estado" at bounding box center [1245, 241] width 22 height 8
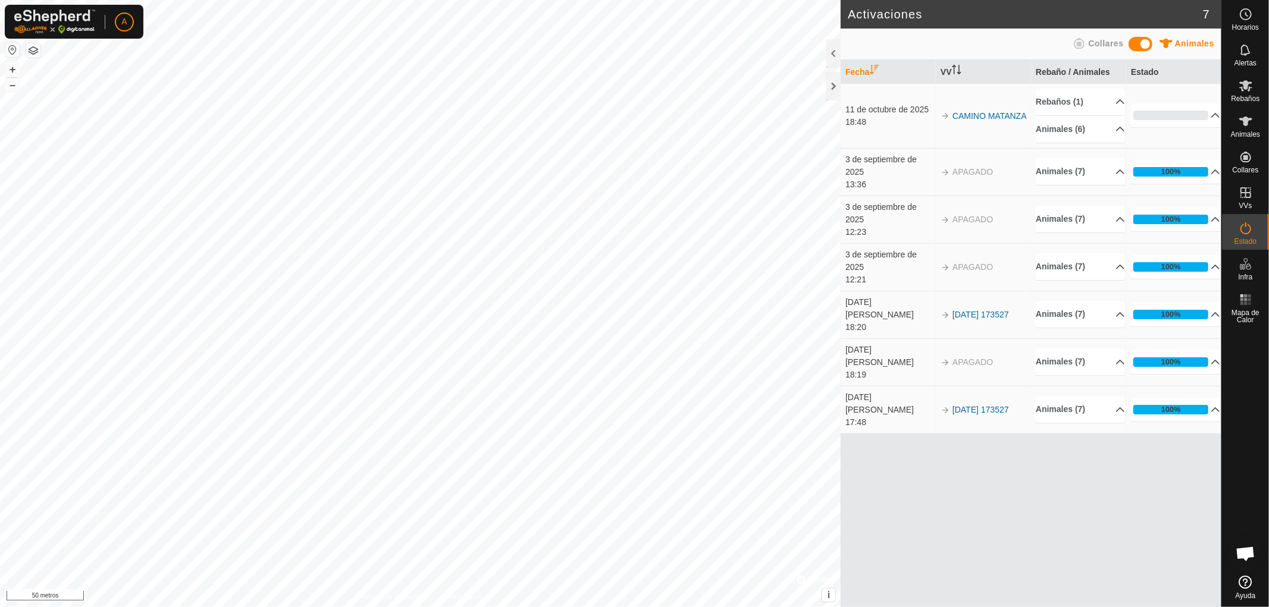
click at [633, 0] on html "A Horarios Alertas Rebaños Animales Collares VVs Estado Infra Mapa de Calor Ayu…" at bounding box center [634, 303] width 1269 height 607
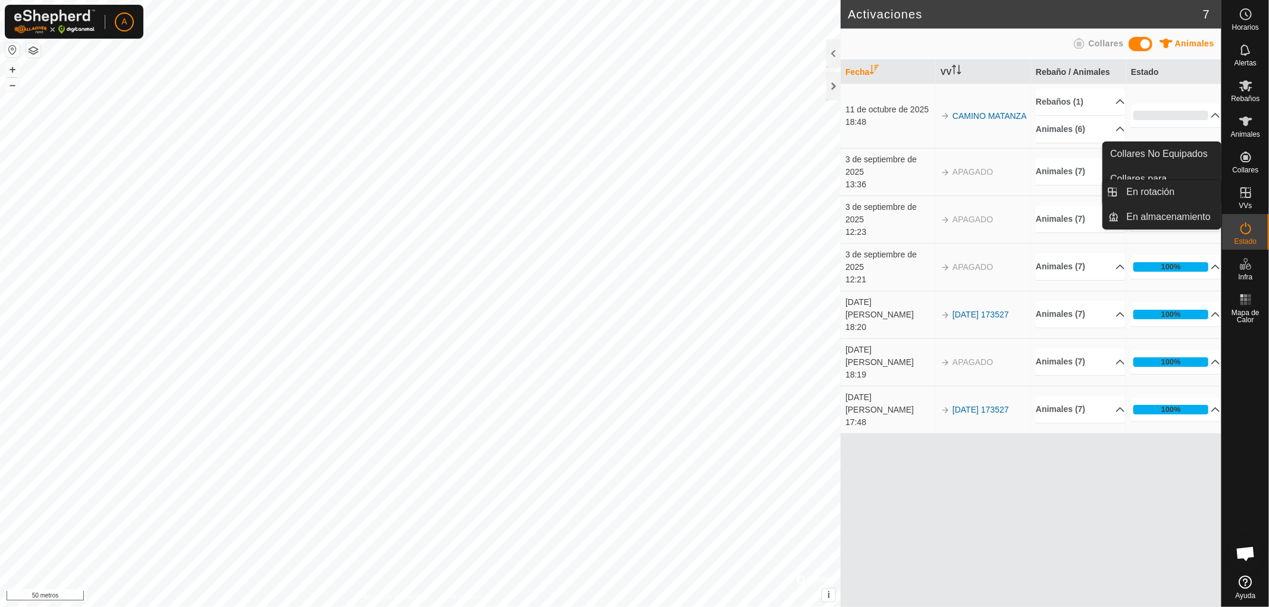
click at [1256, 188] on div "VVs" at bounding box center [1245, 196] width 47 height 36
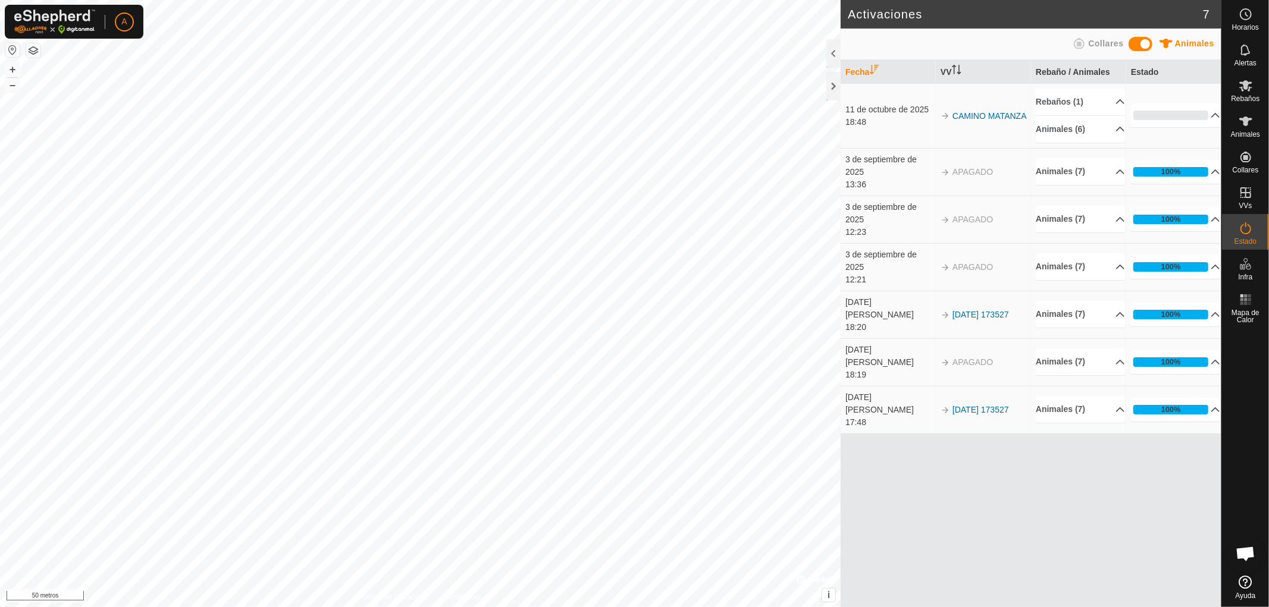
click at [610, 0] on html "A Horarios Alertas Rebaños Animales Collares VVs Estado Infra Mapa de Calor Ayu…" at bounding box center [634, 303] width 1269 height 607
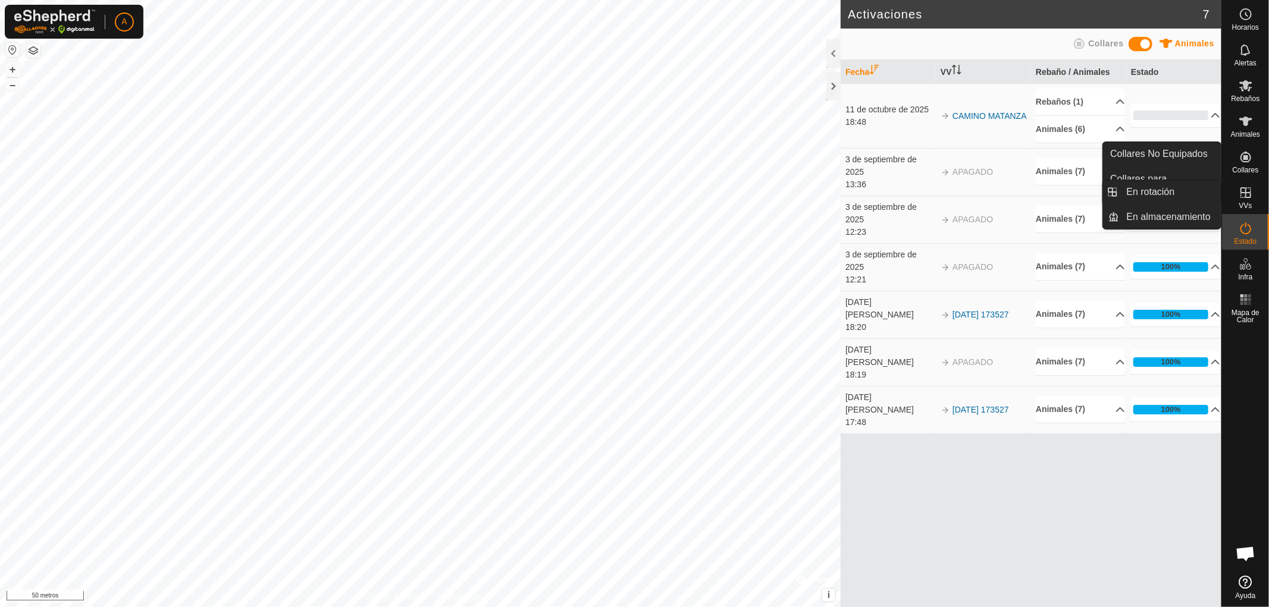
click at [1252, 193] on icon at bounding box center [1245, 193] width 14 height 14
click at [1238, 187] on icon at bounding box center [1245, 193] width 14 height 14
click at [1175, 189] on link "En rotación" at bounding box center [1170, 192] width 102 height 24
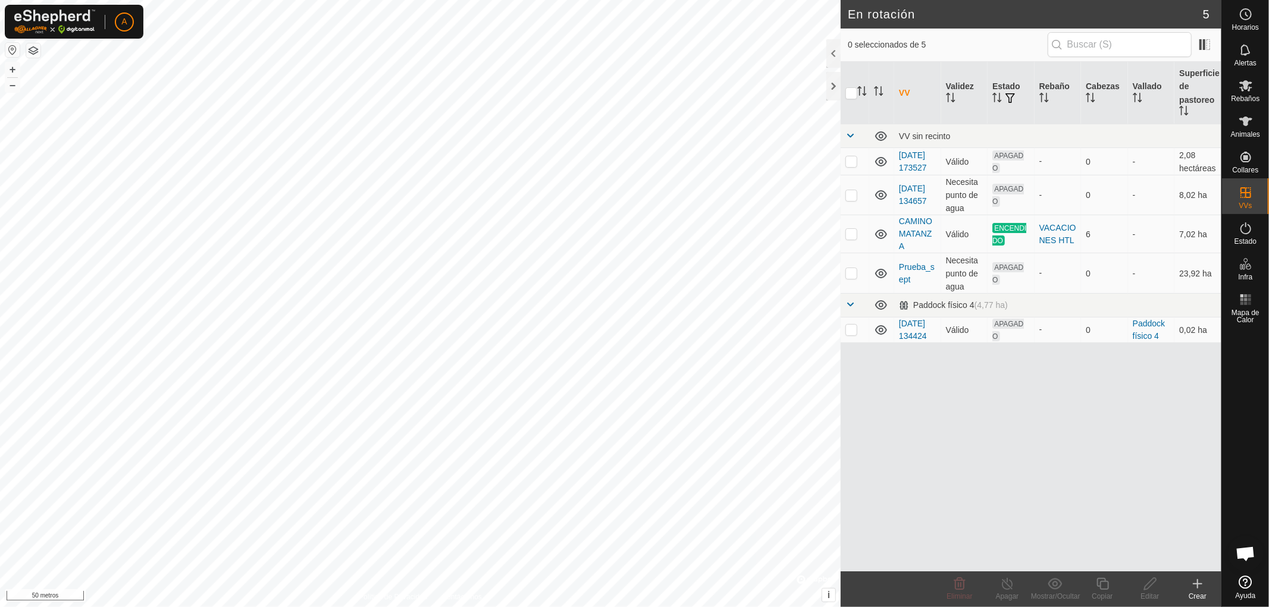
click at [1205, 585] on create-svg-icon at bounding box center [1198, 584] width 48 height 14
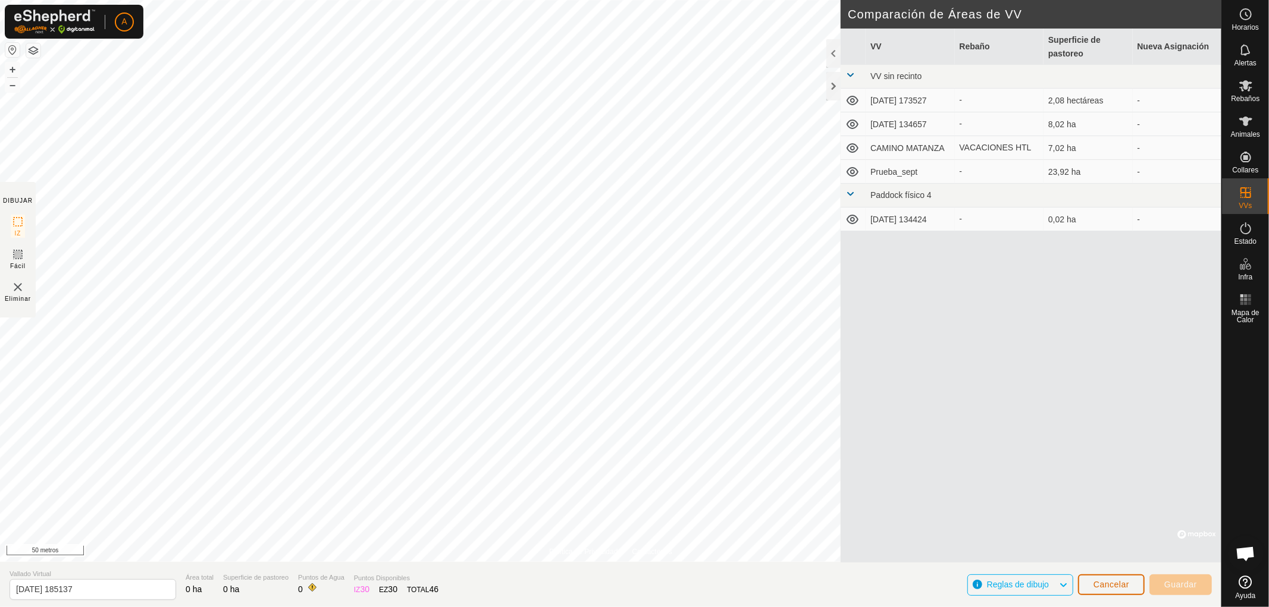
click at [1120, 582] on font "Cancelar" at bounding box center [1111, 585] width 36 height 10
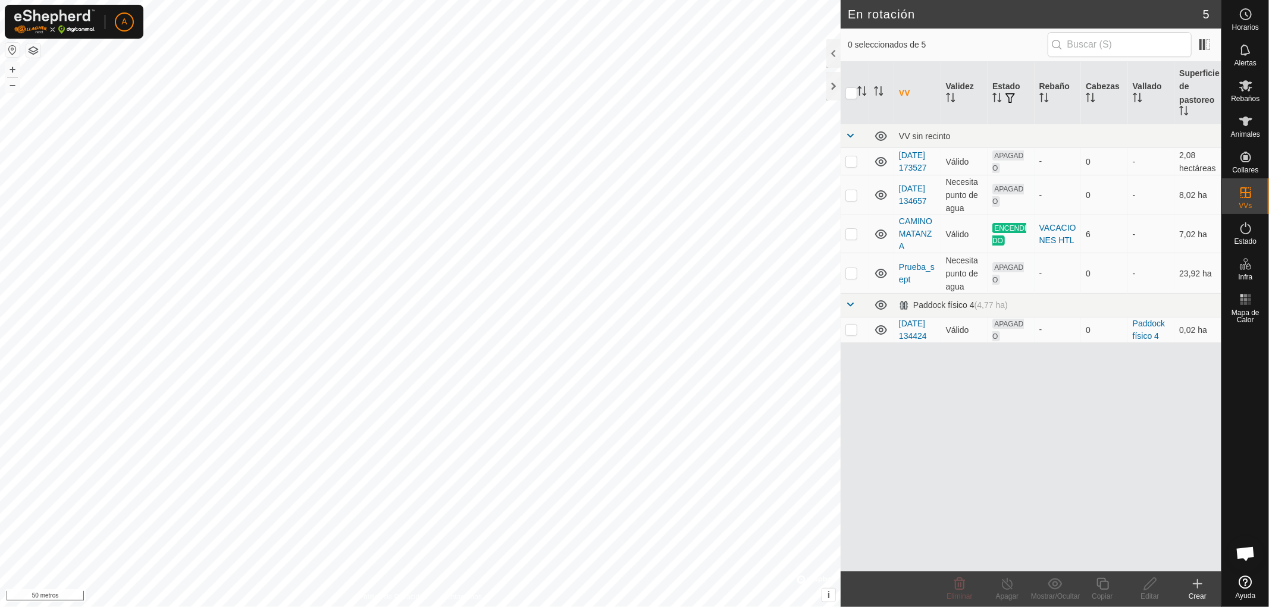
click at [1199, 586] on icon at bounding box center [1197, 584] width 14 height 14
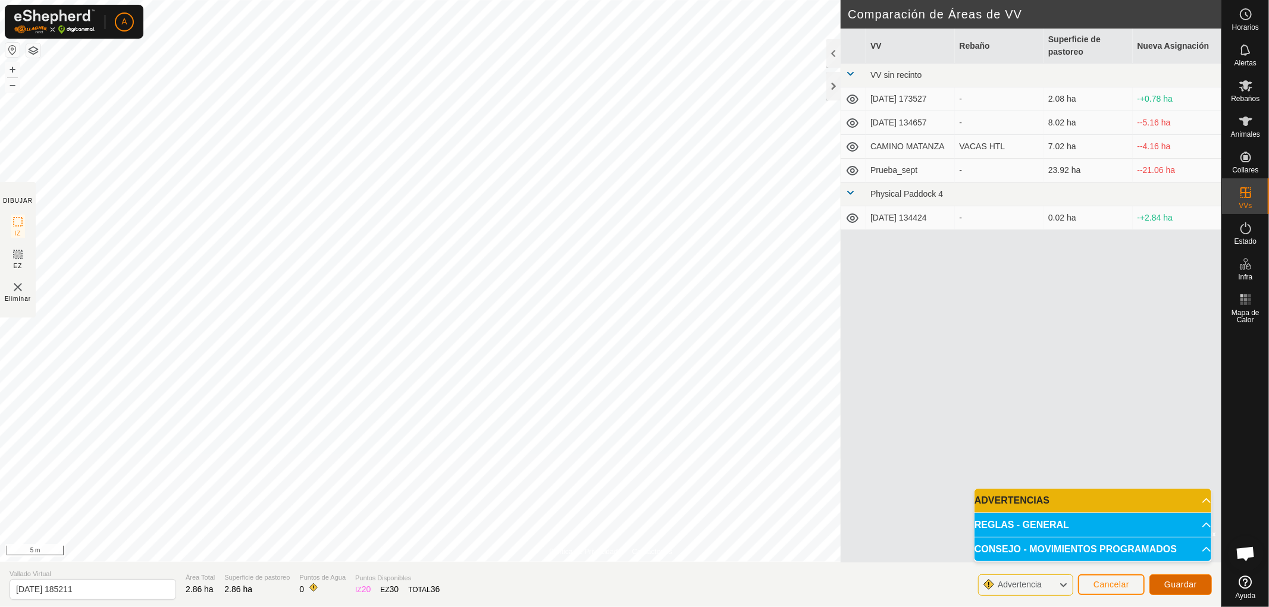
click at [1194, 584] on span "Guardar" at bounding box center [1180, 585] width 33 height 10
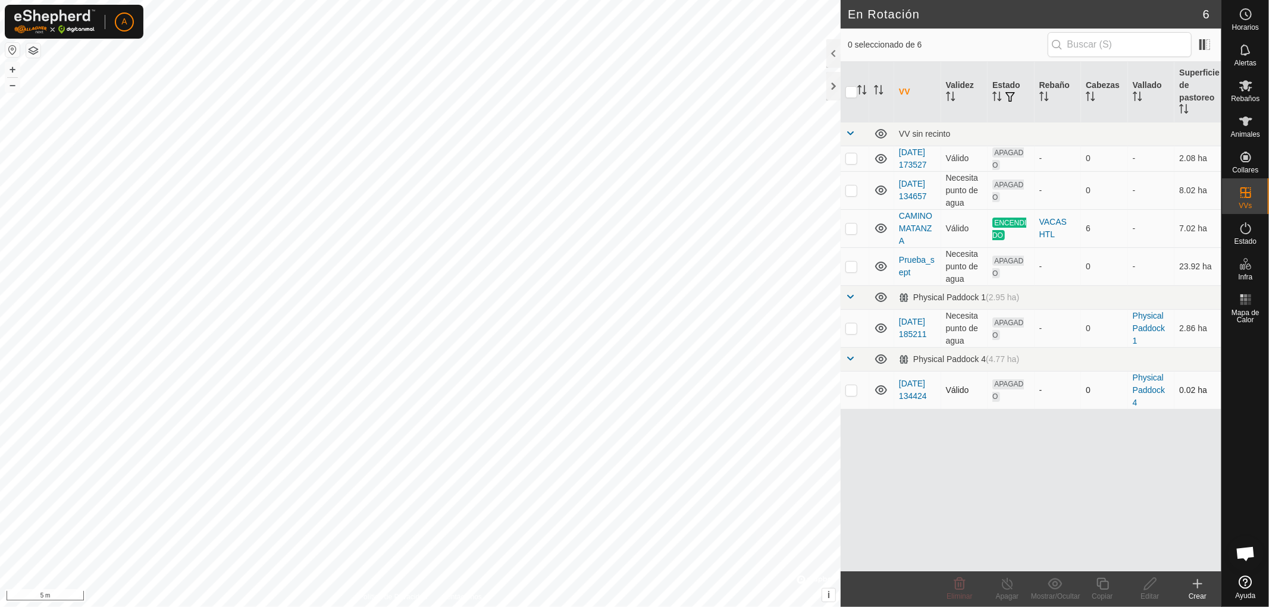
click at [854, 395] on p-checkbox at bounding box center [851, 390] width 12 height 10
checkbox input "true"
click at [855, 333] on p-checkbox at bounding box center [851, 329] width 12 height 10
checkbox input "true"
click at [845, 395] on p-checkbox at bounding box center [851, 390] width 12 height 10
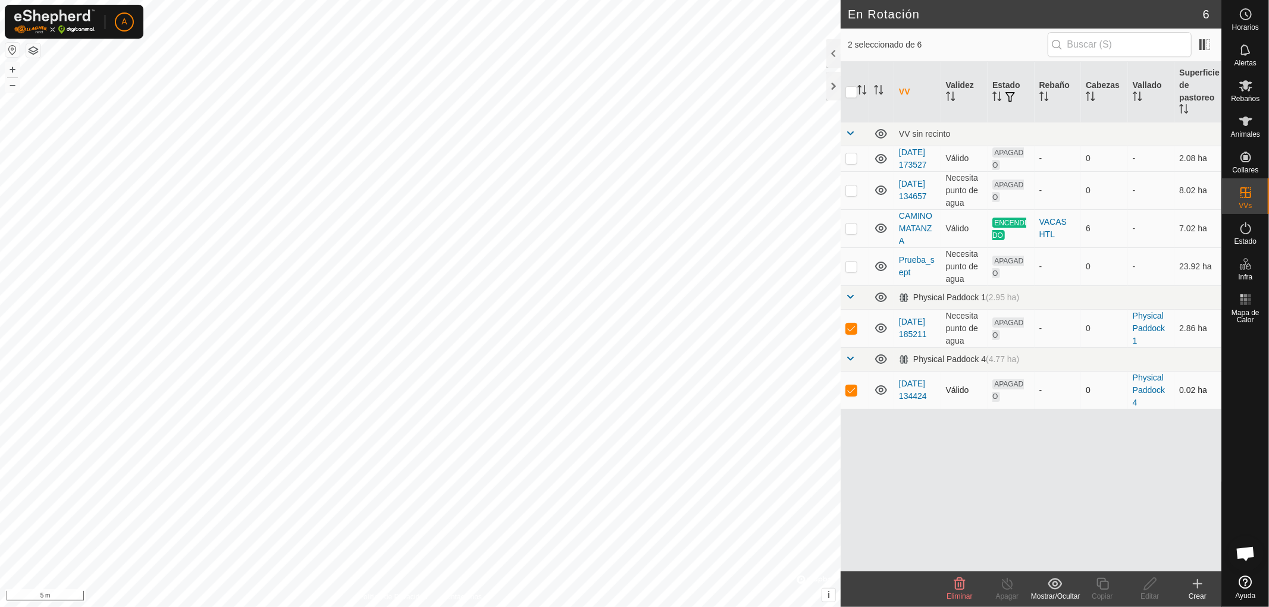
checkbox input "false"
click at [1150, 584] on icon at bounding box center [1150, 584] width 15 height 14
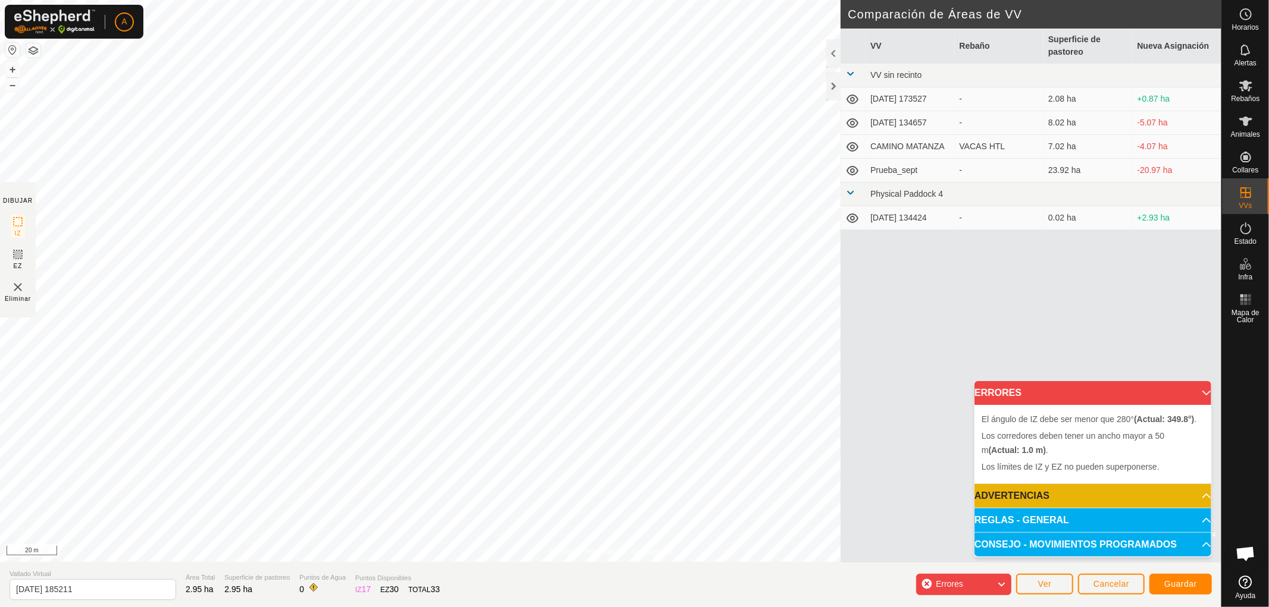
click at [572, 583] on div "Política de Privacidad Contáctenos Landmark 14 + – ⇧ i © Mapbox , © OpenStreetM…" at bounding box center [610, 303] width 1221 height 607
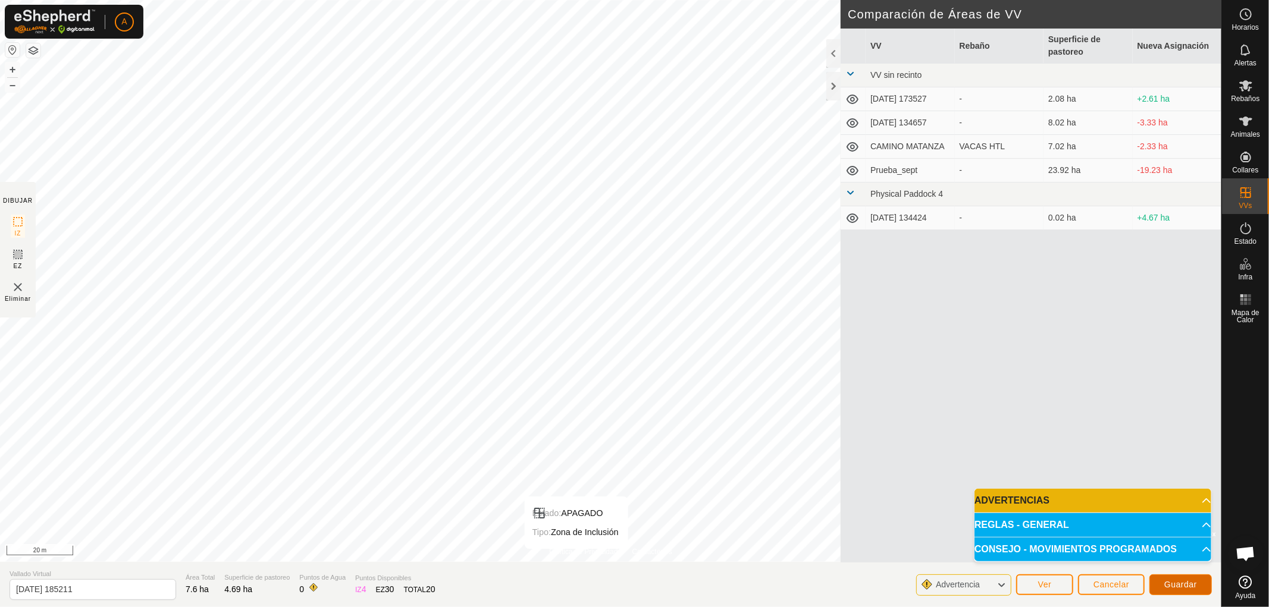
click at [1183, 581] on span "Guardar" at bounding box center [1180, 585] width 33 height 10
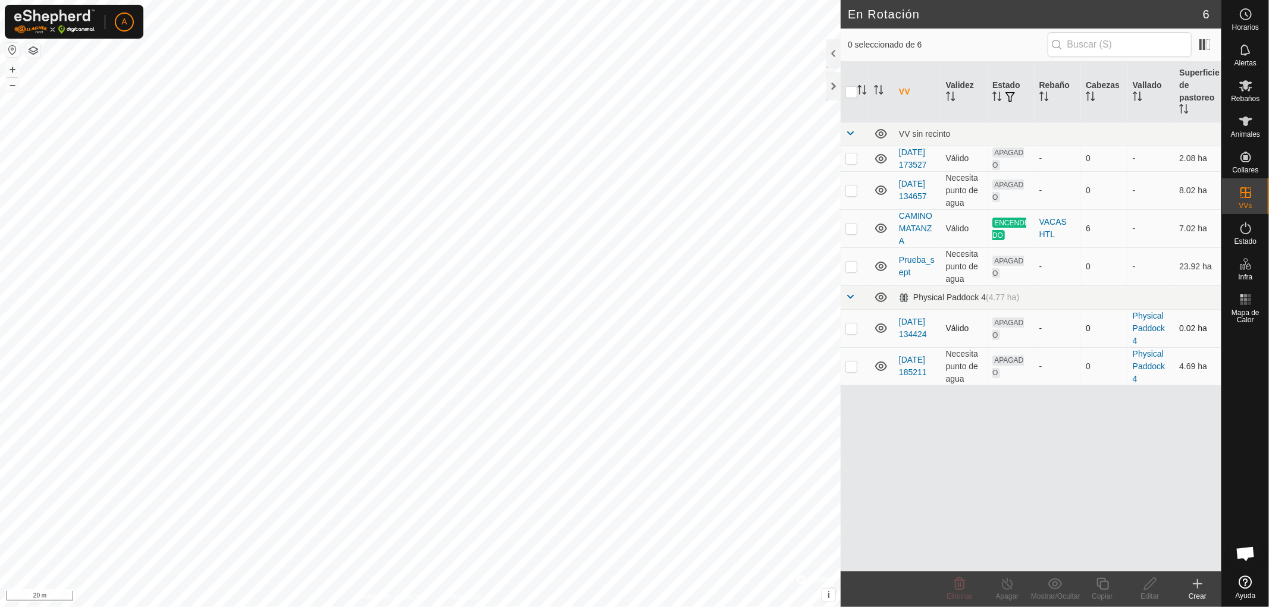
click at [852, 333] on p-checkbox at bounding box center [851, 329] width 12 height 10
click at [851, 333] on p-checkbox at bounding box center [851, 329] width 12 height 10
checkbox input "false"
click at [853, 371] on p-checkbox at bounding box center [851, 367] width 12 height 10
click at [849, 371] on p-checkbox at bounding box center [851, 367] width 12 height 10
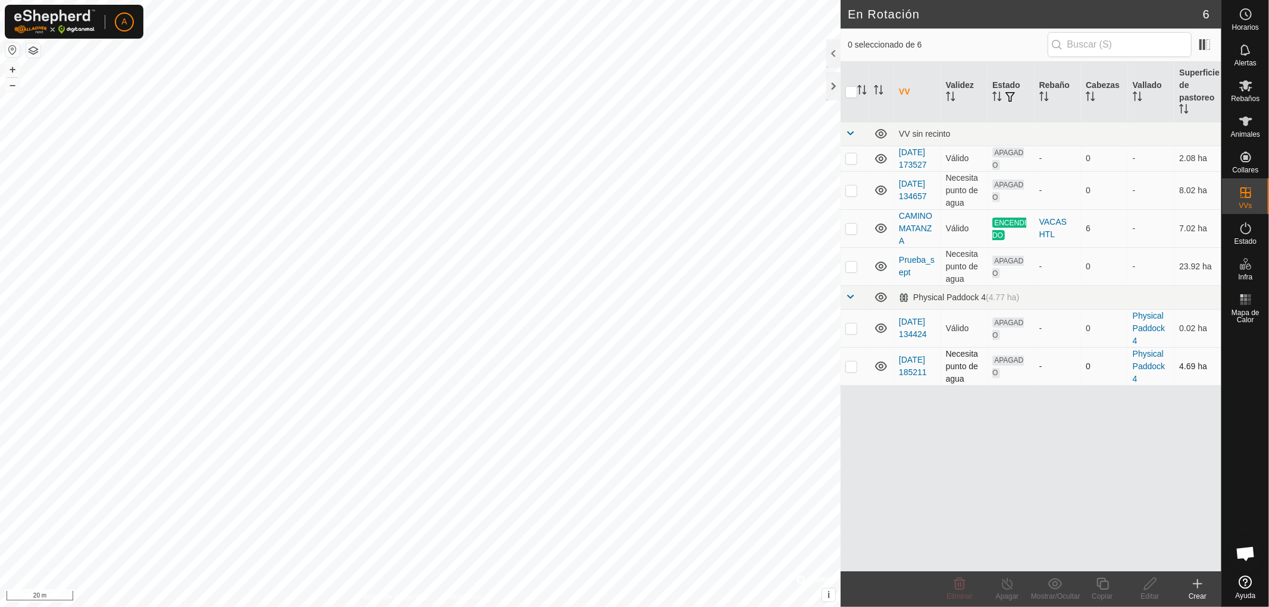
click at [849, 371] on p-checkbox at bounding box center [851, 367] width 12 height 10
checkbox input "false"
click at [914, 369] on link "2025-10-11 185211" at bounding box center [913, 366] width 28 height 22
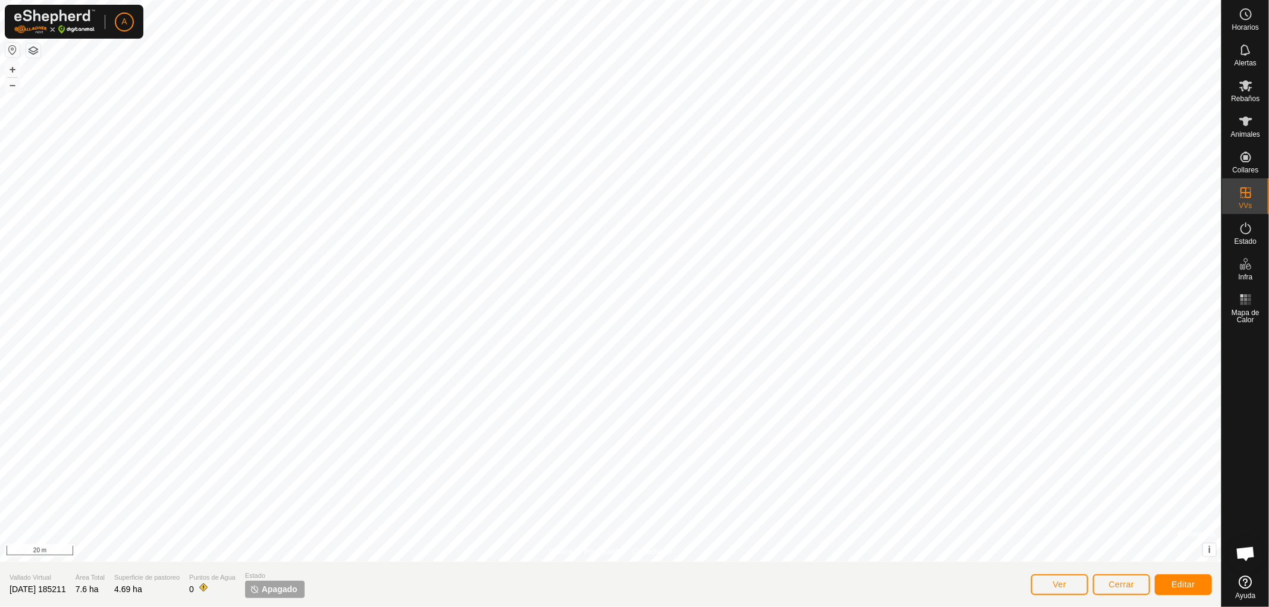
click at [66, 590] on span "2025-10-11 185211" at bounding box center [38, 590] width 57 height 10
click at [66, 588] on span "2025-10-11 185211" at bounding box center [38, 590] width 57 height 10
click at [33, 583] on div "Vallado Virtual 2025-10-11 185211" at bounding box center [38, 585] width 57 height 24
click at [1181, 585] on span "Editar" at bounding box center [1183, 585] width 24 height 10
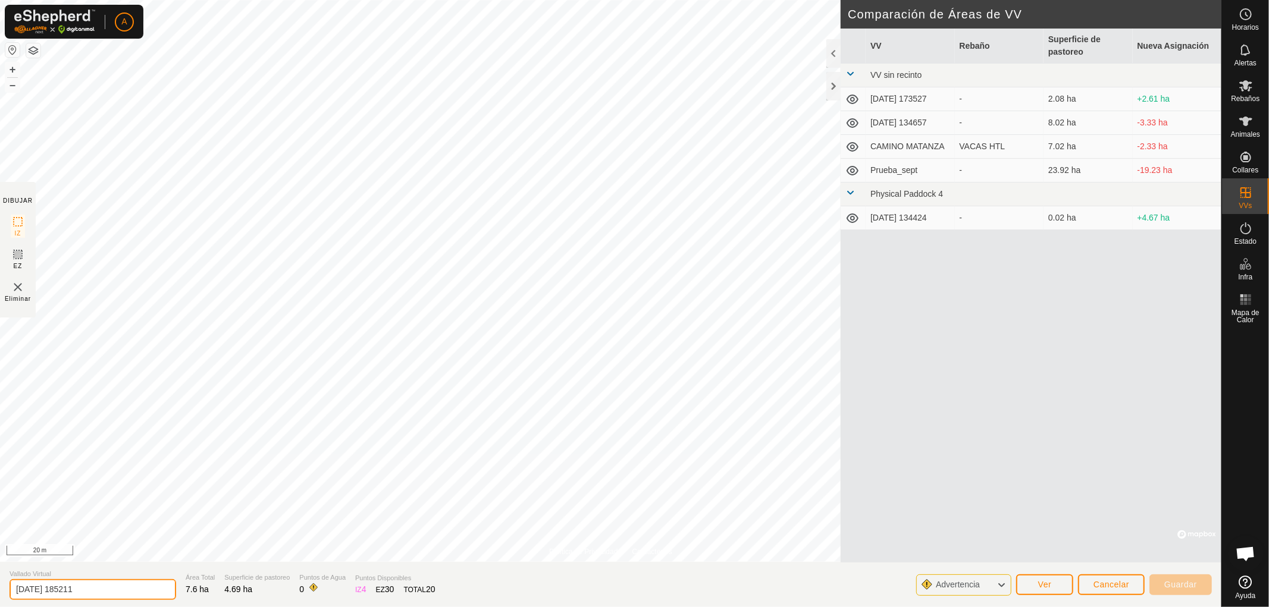
click at [91, 592] on input "2025-10-11 185211" at bounding box center [93, 589] width 167 height 21
type input "2"
type input "DOS TIERRAS"
click at [1175, 585] on span "Guardar" at bounding box center [1180, 585] width 33 height 10
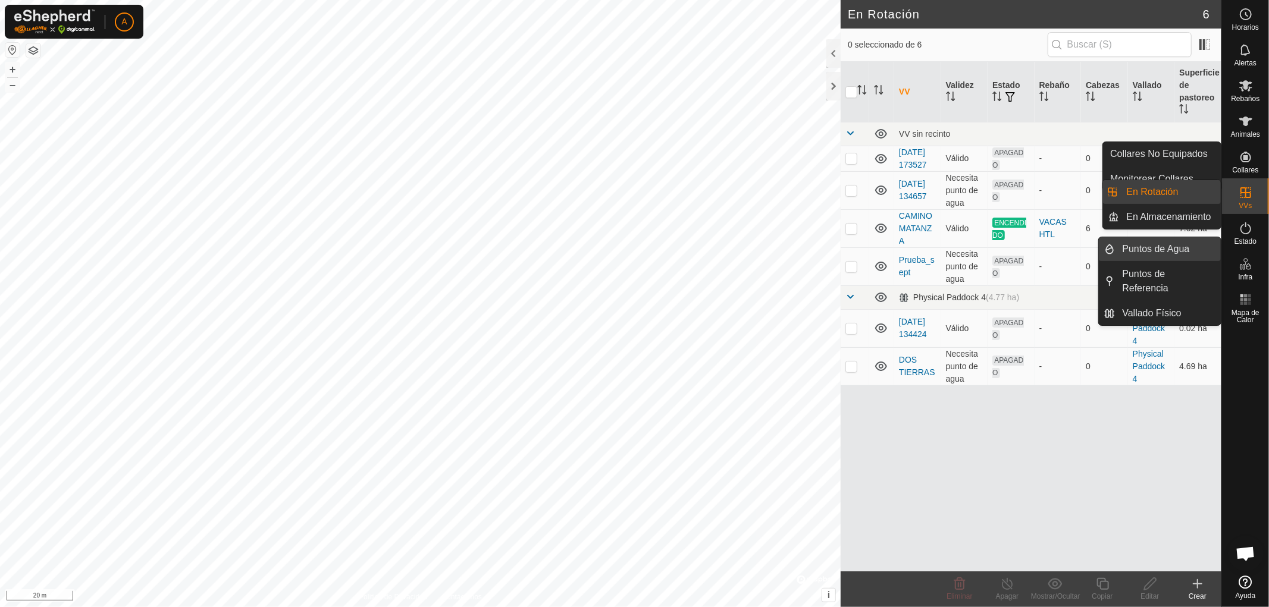
click at [1174, 253] on span "Puntos de Agua" at bounding box center [1155, 249] width 67 height 14
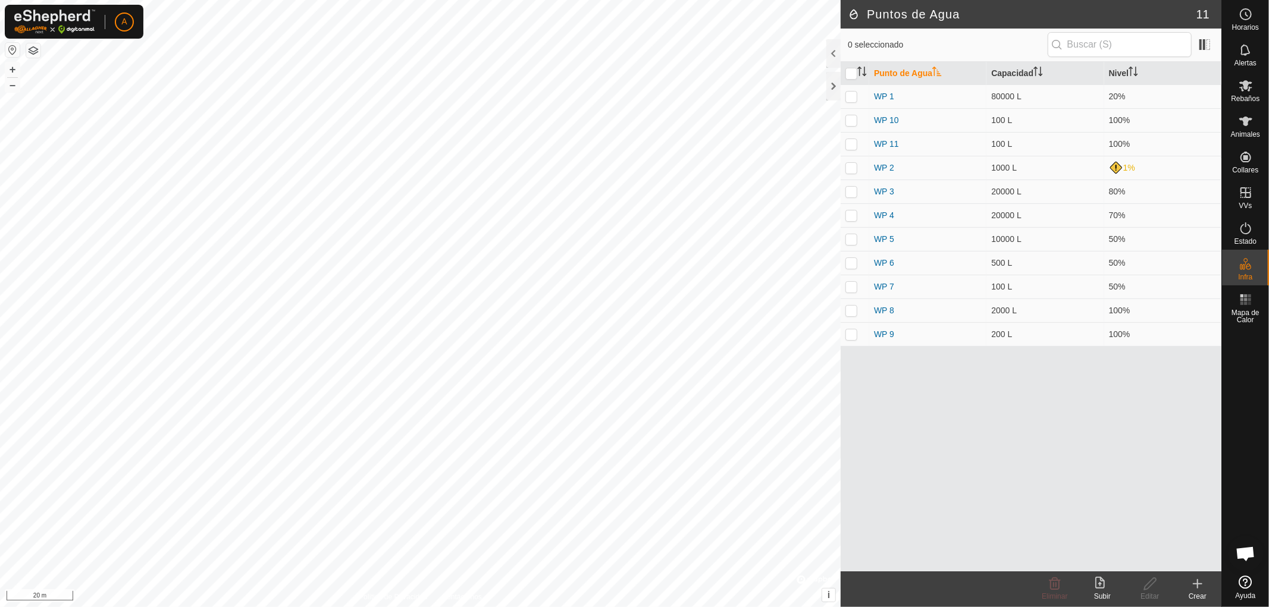
click at [1202, 589] on icon at bounding box center [1197, 584] width 14 height 14
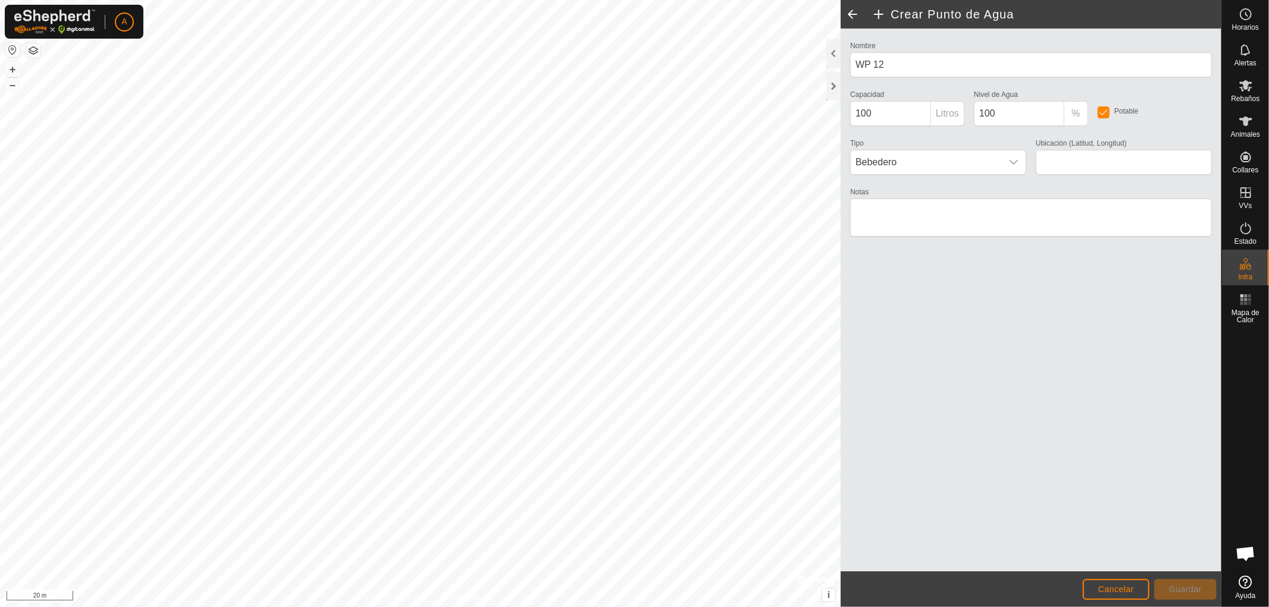
type input "42.205020, -5.317217"
click at [883, 116] on input "100" at bounding box center [890, 113] width 81 height 25
type input "1"
type input "7000"
click at [1185, 585] on span "Guardar" at bounding box center [1185, 590] width 33 height 10
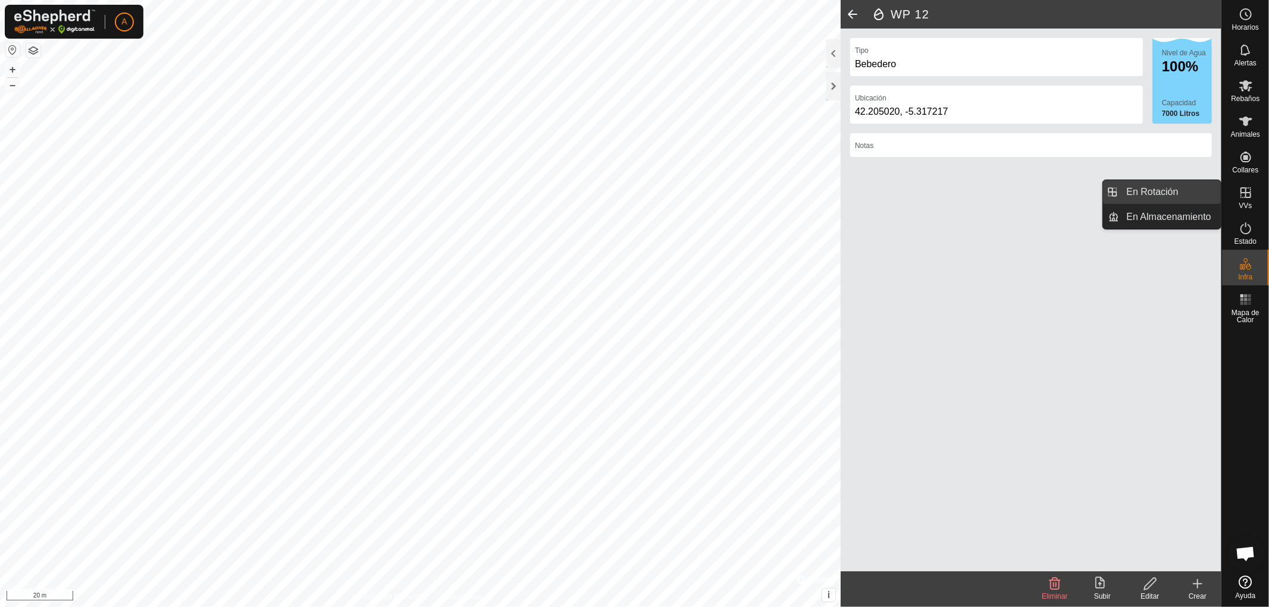
click at [1152, 188] on link "En Rotación" at bounding box center [1170, 192] width 102 height 24
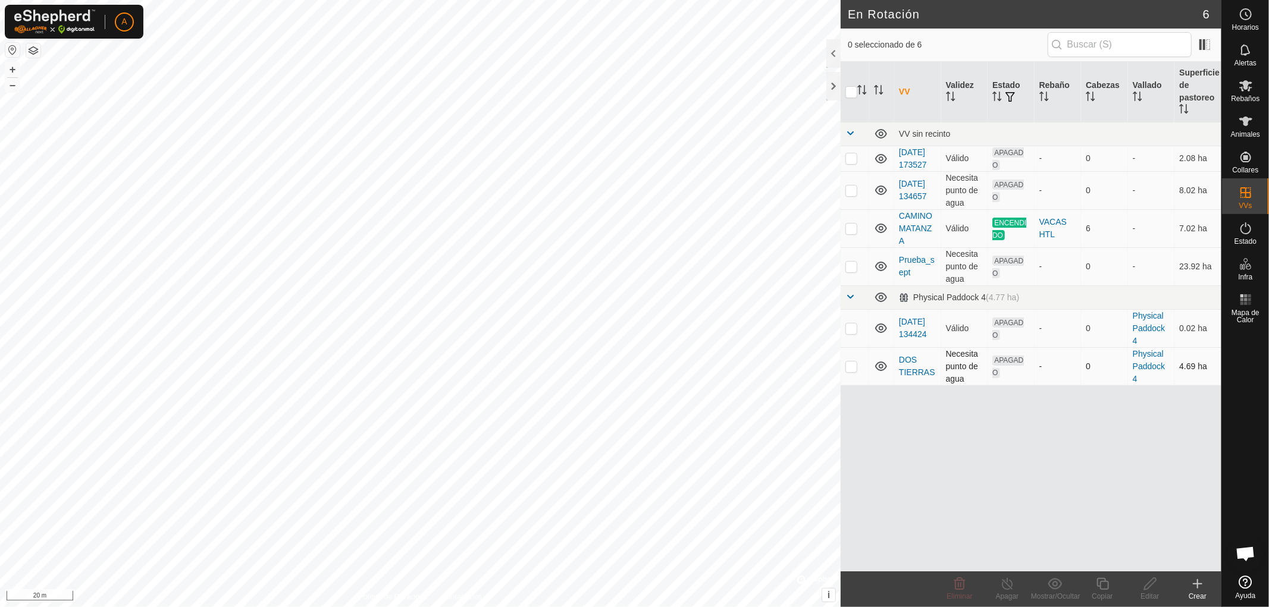
click at [852, 371] on p-checkbox at bounding box center [851, 367] width 12 height 10
click at [889, 340] on div "En Rotación 6 1 seleccionado de 6 VV Validez Estado Rebaño Cabezas Vallado Supe…" at bounding box center [610, 303] width 1221 height 607
click at [851, 371] on p-checkbox at bounding box center [851, 367] width 12 height 10
checkbox input "false"
click at [1248, 86] on icon at bounding box center [1245, 86] width 14 height 14
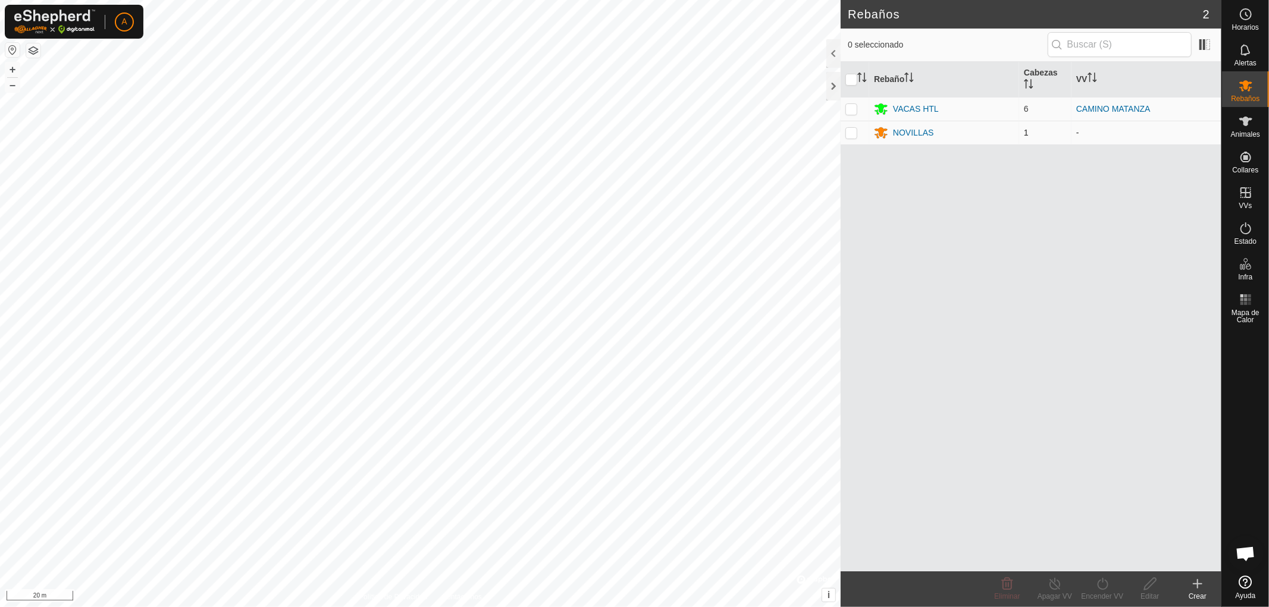
click at [852, 133] on p-checkbox at bounding box center [851, 133] width 12 height 10
checkbox input "true"
click at [1099, 585] on icon at bounding box center [1102, 584] width 15 height 14
click at [1103, 558] on link "Ahora" at bounding box center [1138, 558] width 118 height 24
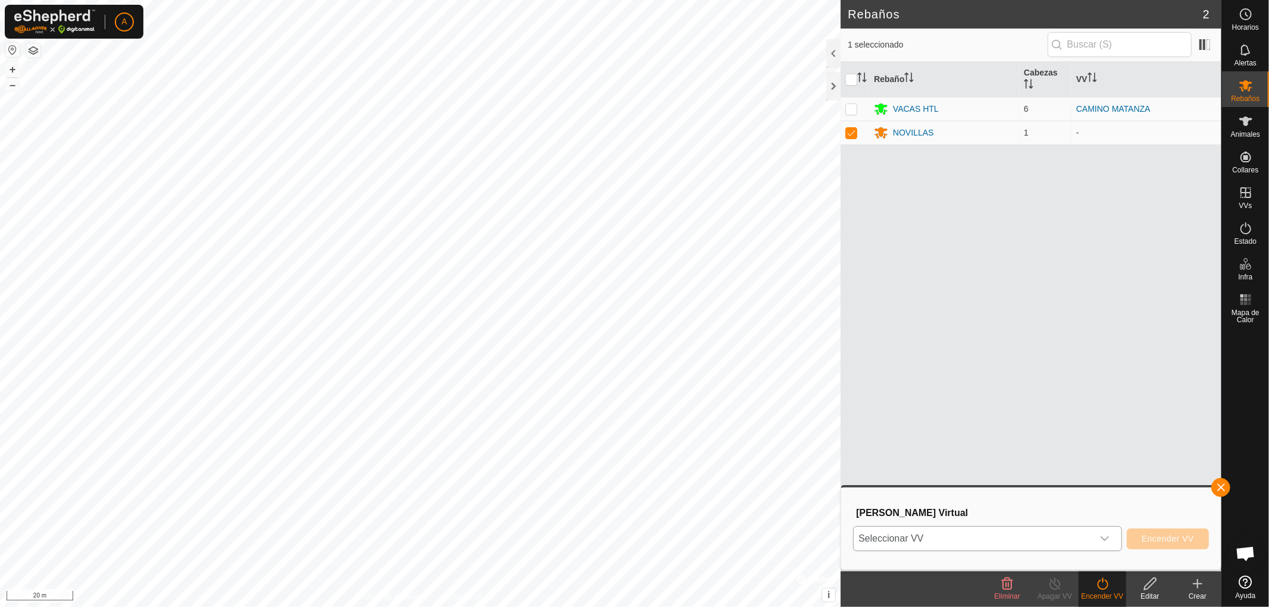
click at [1102, 538] on icon "dropdown trigger" at bounding box center [1104, 539] width 8 height 5
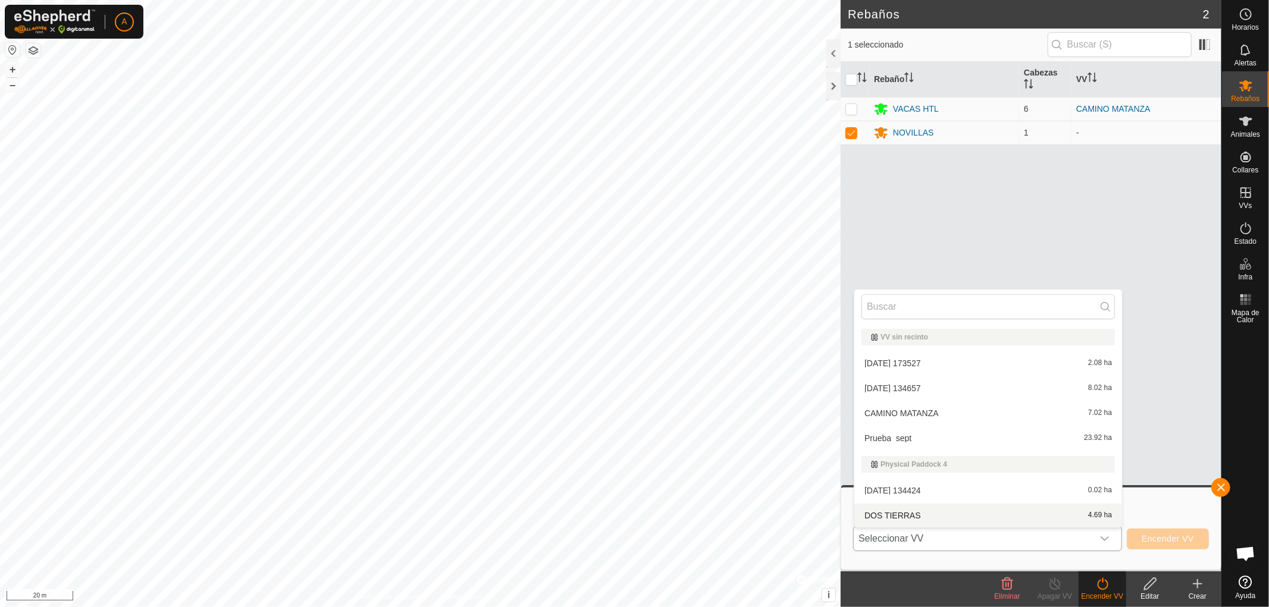
click at [883, 515] on li "DOS TIERRAS 4.69 ha" at bounding box center [988, 516] width 268 height 24
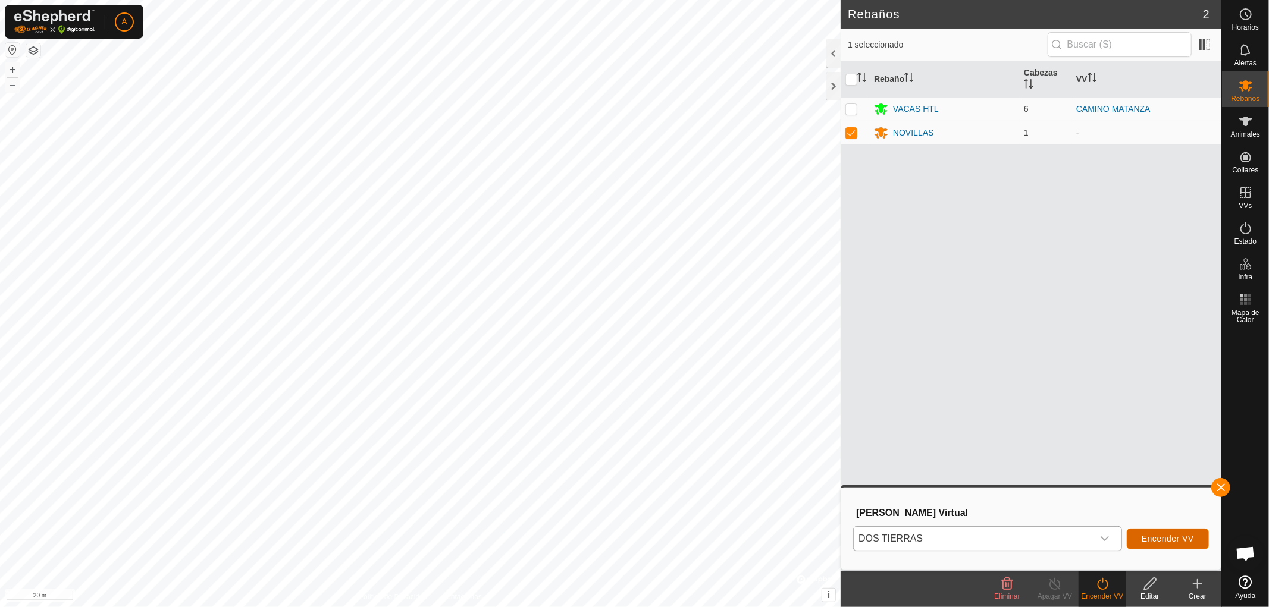
click at [1168, 538] on span "Encender VV" at bounding box center [1167, 539] width 52 height 10
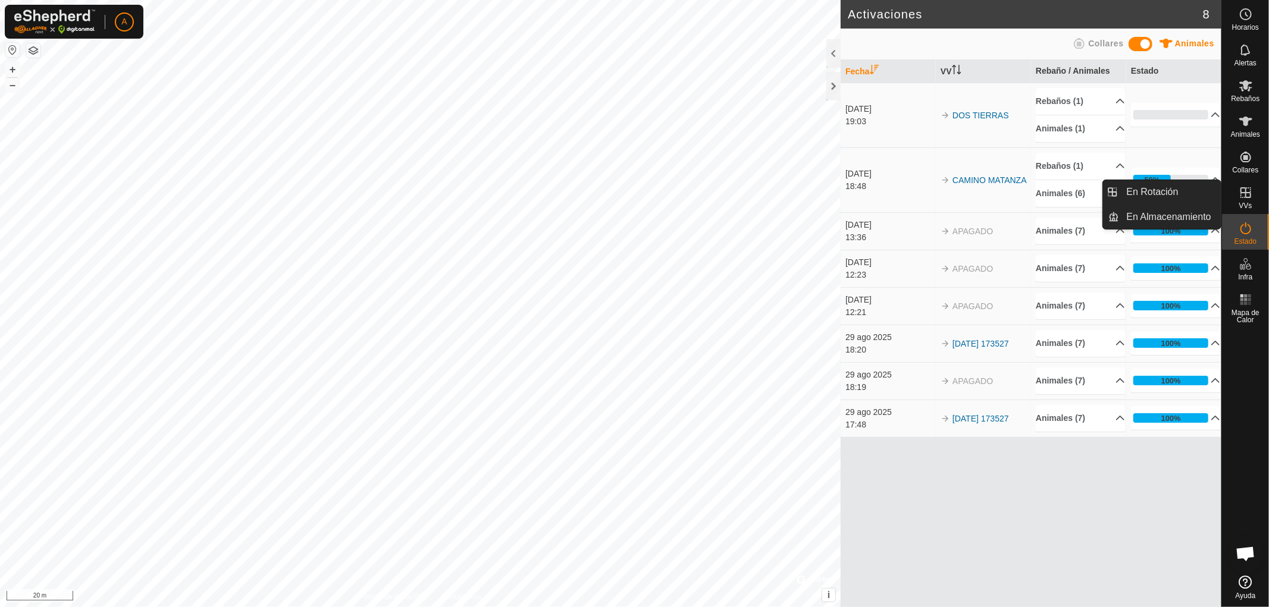
click at [1250, 197] on icon at bounding box center [1245, 192] width 11 height 11
click at [1248, 187] on icon at bounding box center [1245, 192] width 11 height 11
click at [1161, 186] on link "En Rotación" at bounding box center [1170, 192] width 102 height 24
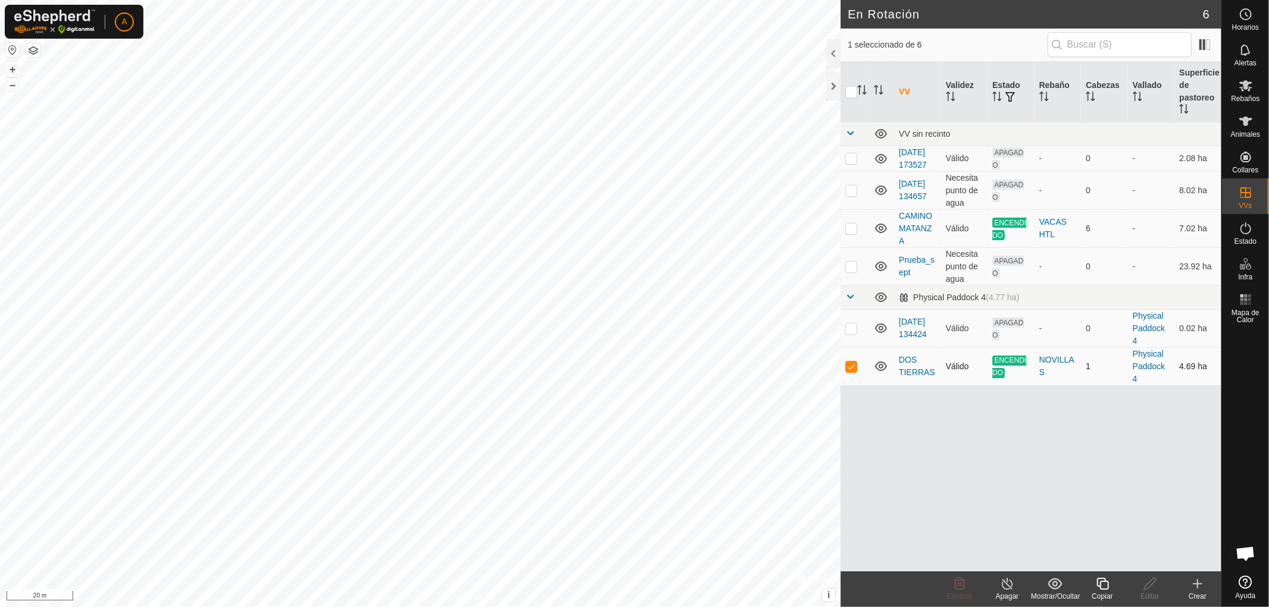
click at [857, 371] on p-checkbox at bounding box center [851, 367] width 12 height 10
checkbox input "false"
click at [585, 607] on html "A Horarios Alertas Rebaños Animales Collares VVs Estado Infra Mapa de Calor Ayu…" at bounding box center [634, 303] width 1269 height 607
click at [518, 607] on html "A Horarios Alertas Rebaños Animales Collares VVs Estado Infra Mapa de Calor Ayu…" at bounding box center [634, 303] width 1269 height 607
click at [845, 412] on div "En Rotación 6 0 seleccionado de 6 VV Validez Estado Rebaño Cabezas Vallado Supe…" at bounding box center [610, 303] width 1221 height 607
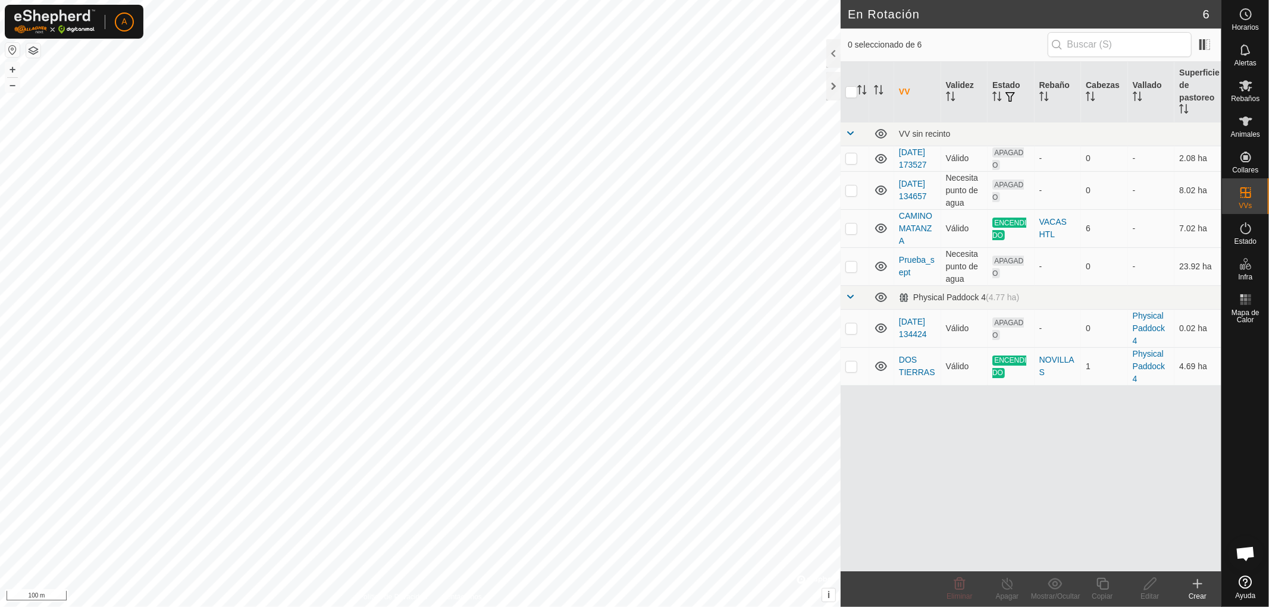
click at [684, 607] on html "A Horarios Alertas Rebaños Animales Collares VVs Estado Infra Mapa de Calor Ayu…" at bounding box center [634, 303] width 1269 height 607
click at [849, 271] on p-checkbox at bounding box center [851, 267] width 12 height 10
checkbox input "false"
click at [851, 195] on p-checkbox at bounding box center [851, 191] width 12 height 10
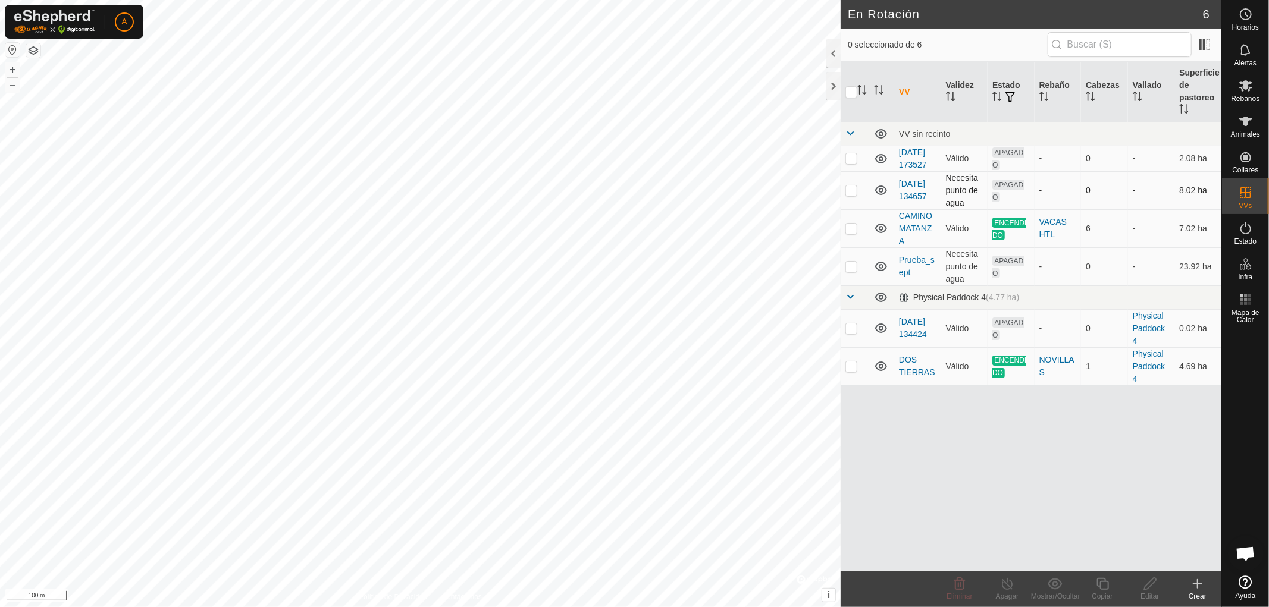
checkbox input "true"
click at [1146, 587] on icon at bounding box center [1150, 584] width 15 height 14
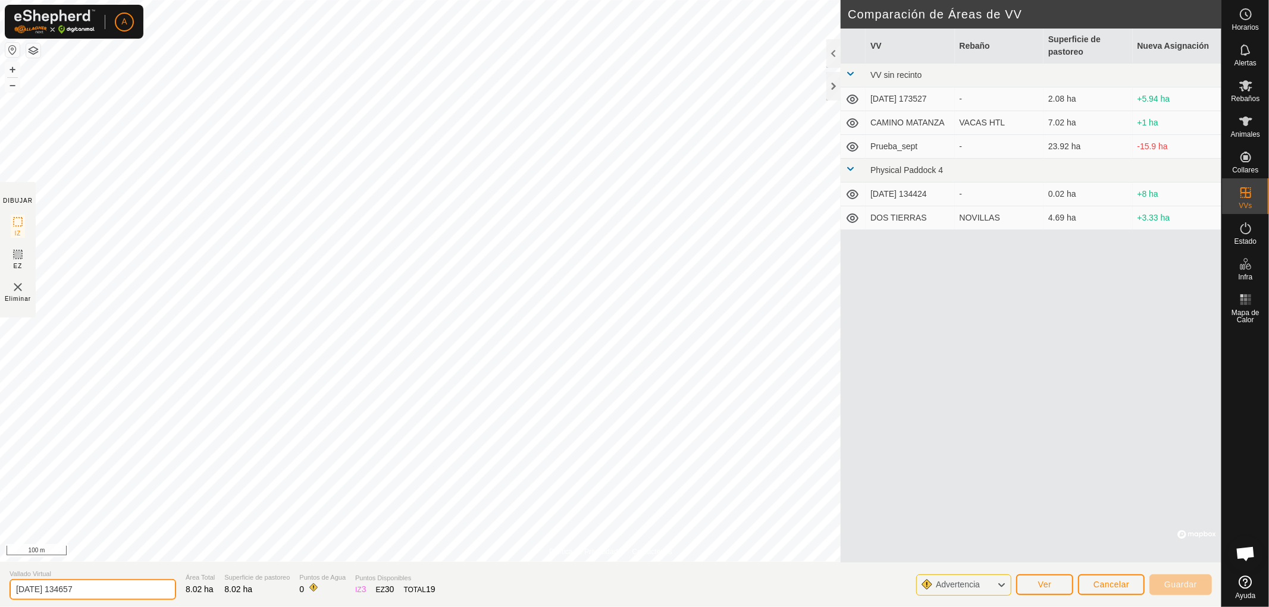
click at [105, 589] on input "[DATE] 134657" at bounding box center [93, 589] width 167 height 21
type input "2"
type input "VALLE CTRA IZQ PUENTES"
click at [1174, 580] on span "Guardar" at bounding box center [1180, 585] width 33 height 10
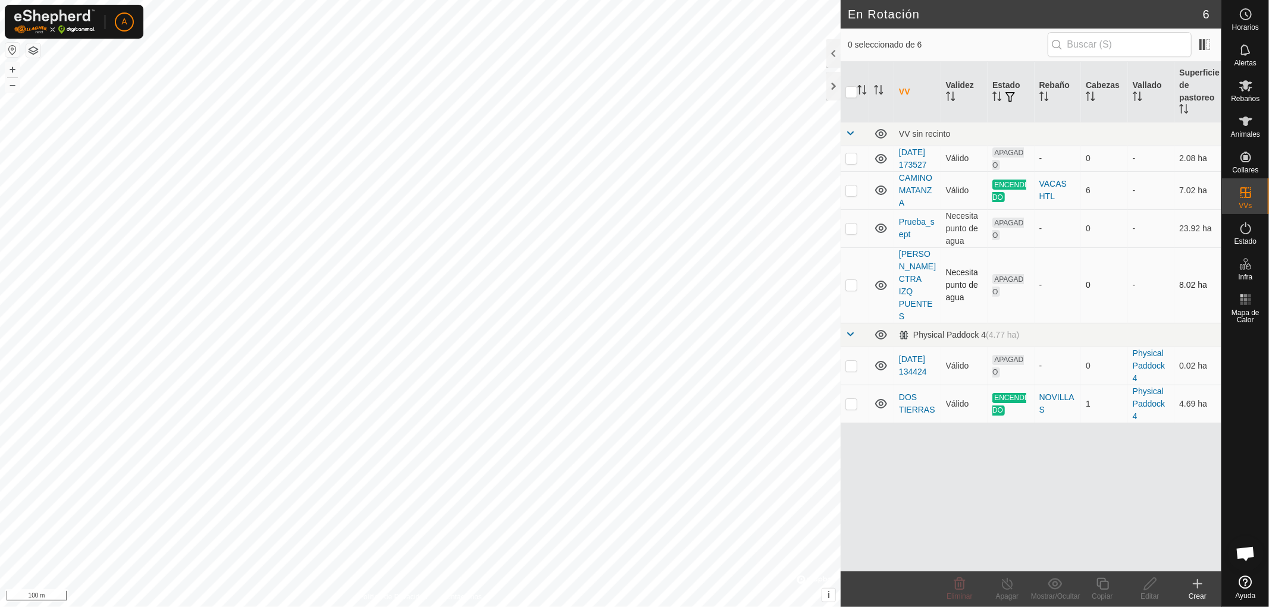
click at [852, 290] on p-checkbox at bounding box center [851, 285] width 12 height 10
checkbox input "true"
click at [1149, 591] on div "Editar" at bounding box center [1150, 596] width 48 height 11
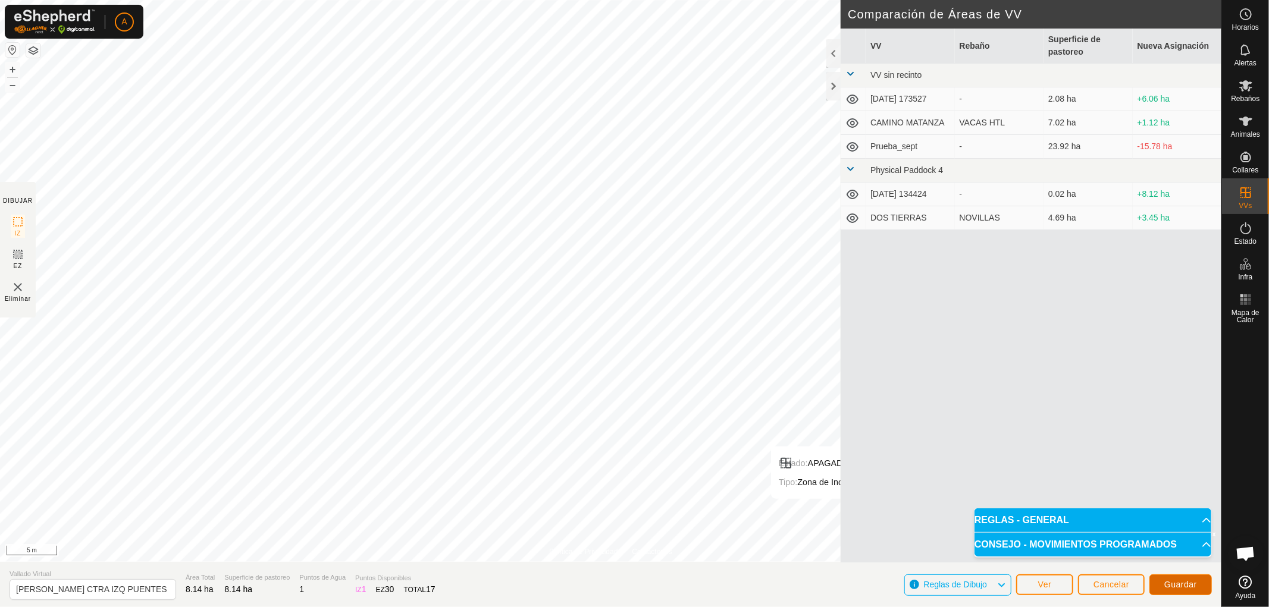
click at [1190, 584] on span "Guardar" at bounding box center [1180, 585] width 33 height 10
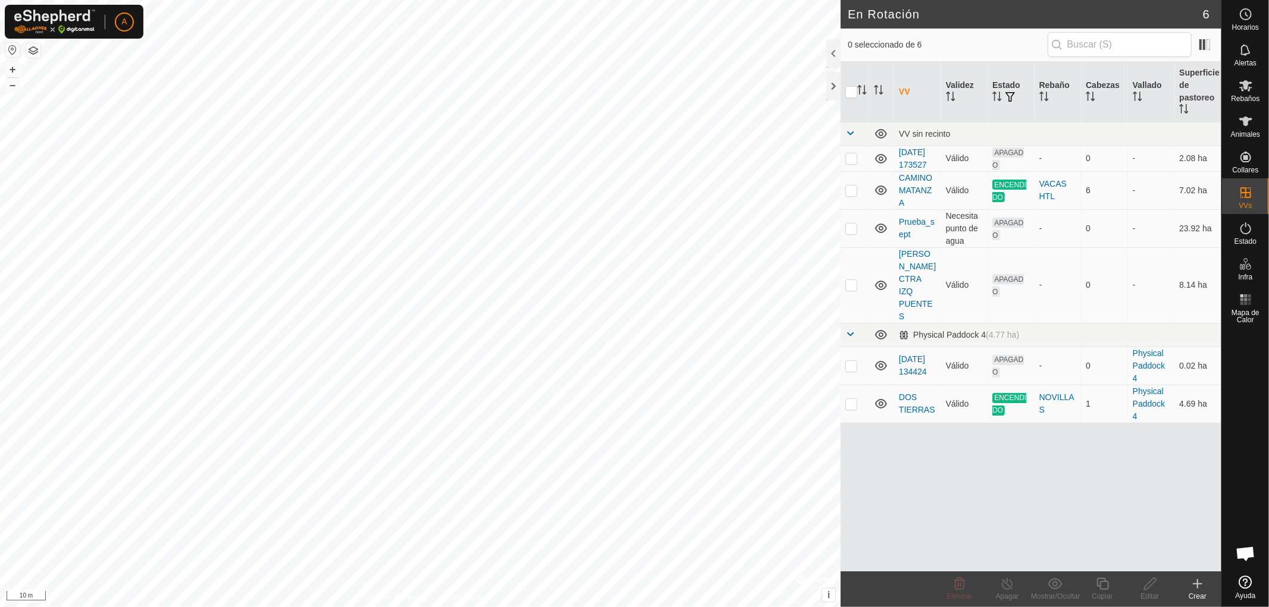
checkbox input "true"
click at [1151, 586] on icon at bounding box center [1150, 584] width 15 height 14
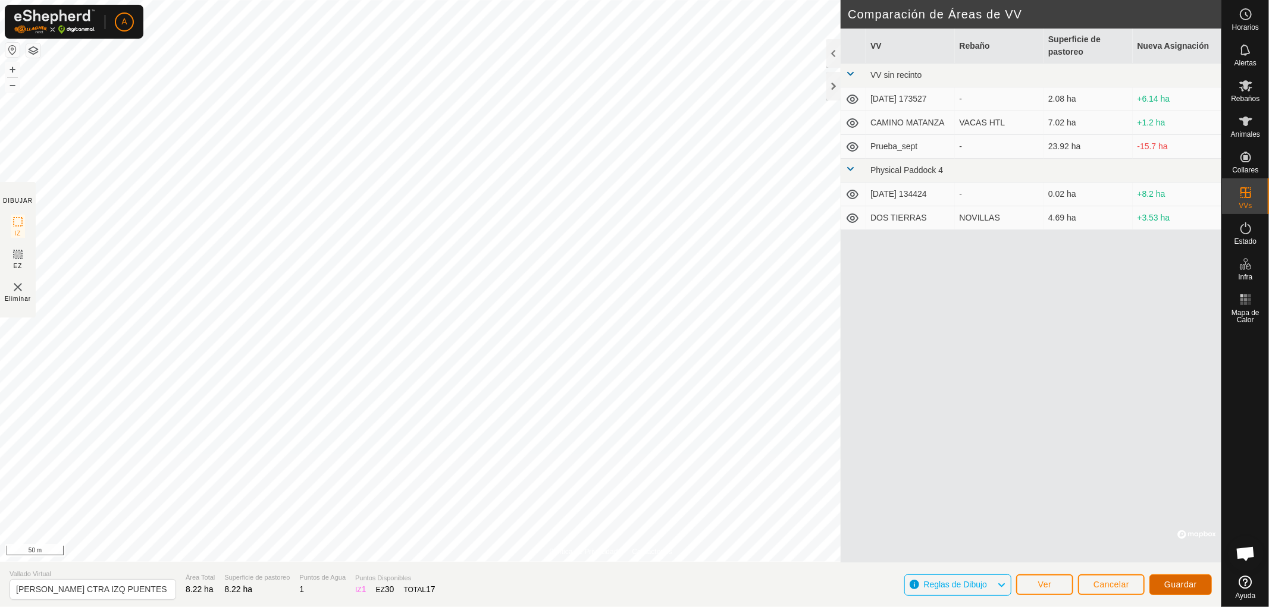
click at [1186, 585] on span "Guardar" at bounding box center [1180, 585] width 33 height 10
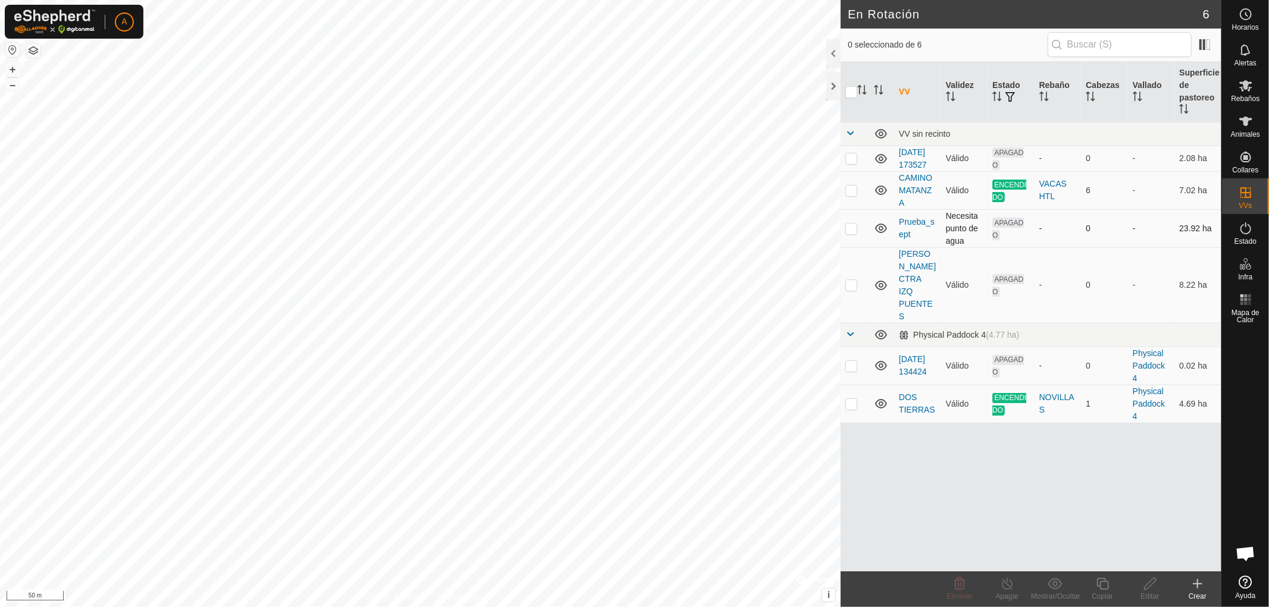
click at [854, 233] on p-checkbox at bounding box center [851, 229] width 12 height 10
click at [852, 233] on p-checkbox at bounding box center [851, 229] width 12 height 10
checkbox input "false"
checkbox input "true"
click at [1150, 592] on div "Editar" at bounding box center [1150, 596] width 48 height 11
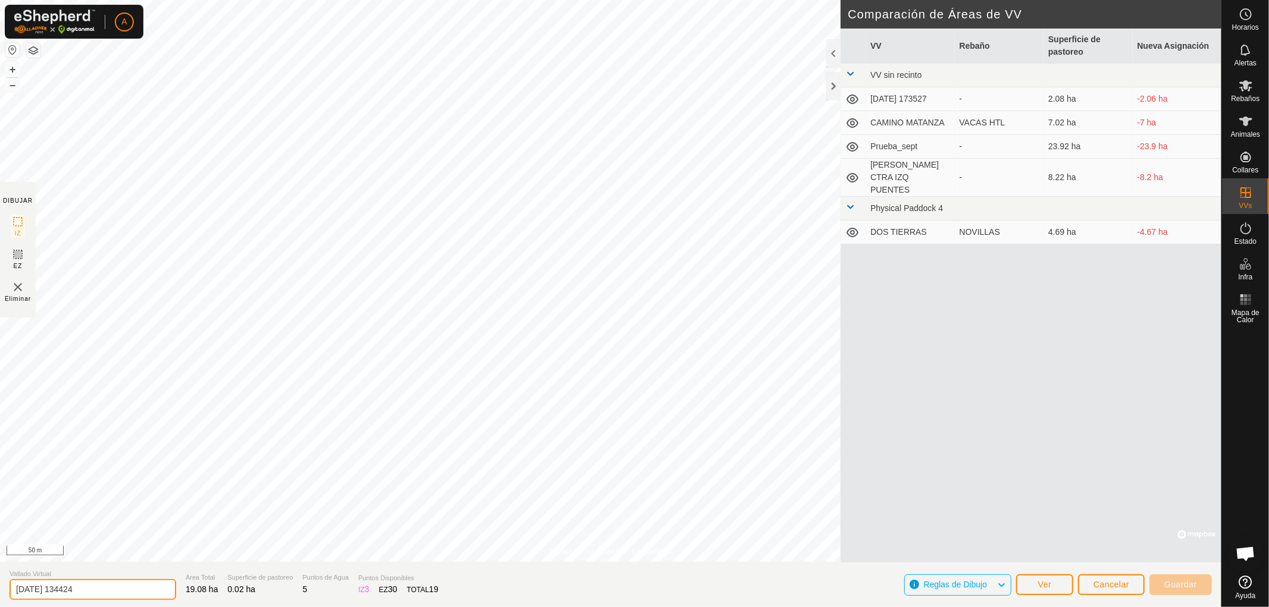
click at [100, 590] on input "[DATE] 134424" at bounding box center [93, 589] width 167 height 21
type input "2"
type input "VALLE CTRA DCHA PUENTES"
click at [1183, 585] on span "Guardar" at bounding box center [1180, 585] width 33 height 10
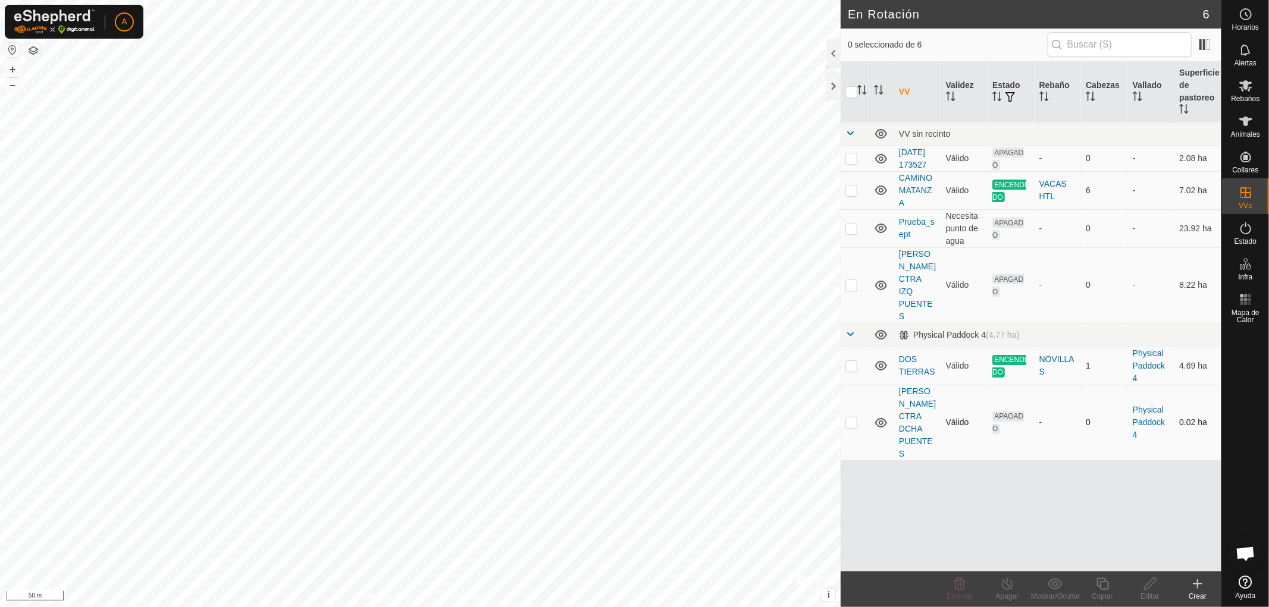
click at [851, 418] on p-checkbox at bounding box center [851, 423] width 12 height 10
checkbox input "true"
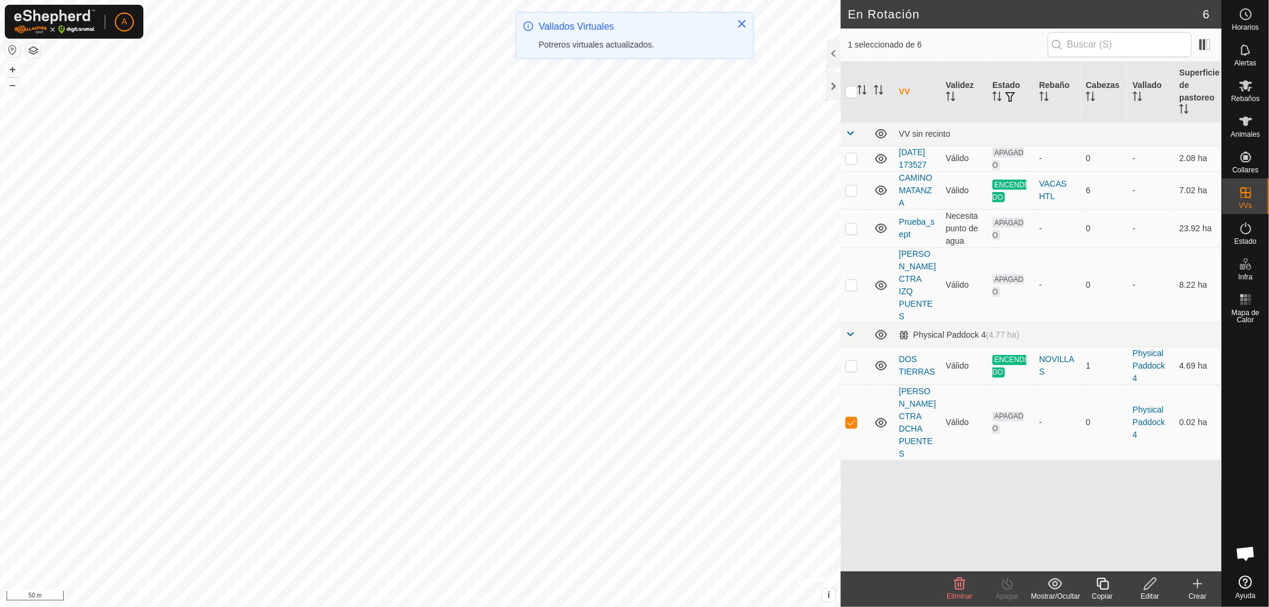
click at [1153, 588] on icon at bounding box center [1150, 584] width 15 height 14
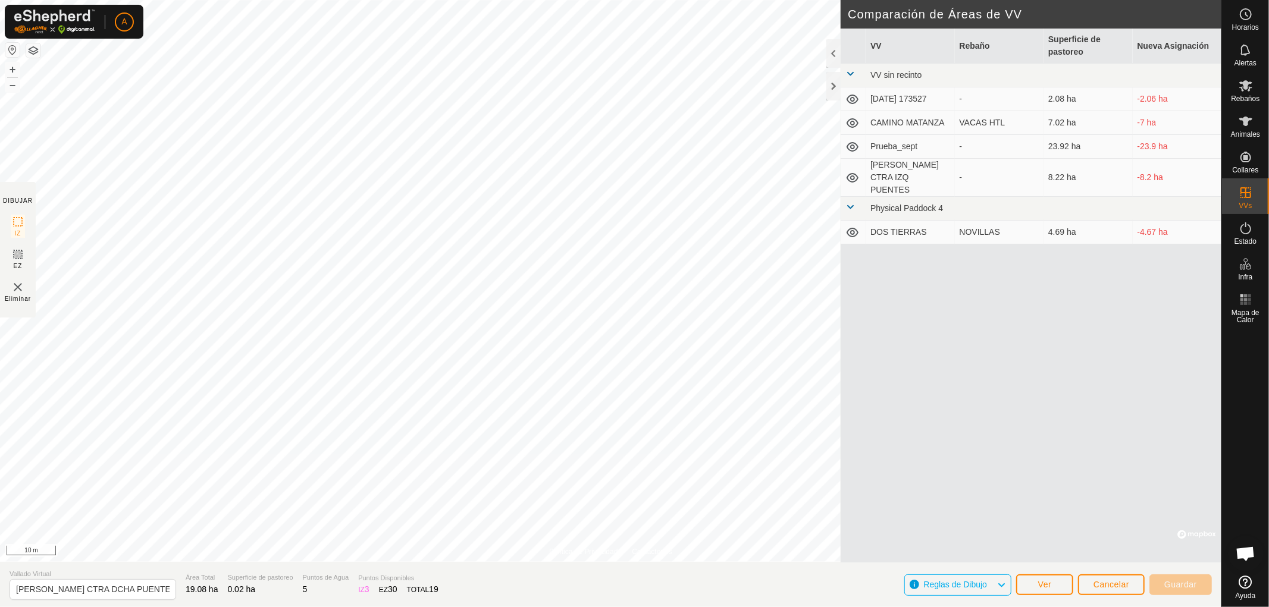
click at [757, 607] on html "A Horarios Alertas Rebaños Animales Collares VVs Estado Infra Mapa de Calor Ayu…" at bounding box center [634, 303] width 1269 height 607
click at [613, 595] on div "Política de Privacidad Contáctenos 2025-09-02 134424 Estado: APAGADO Tipo: Zona…" at bounding box center [610, 303] width 1221 height 607
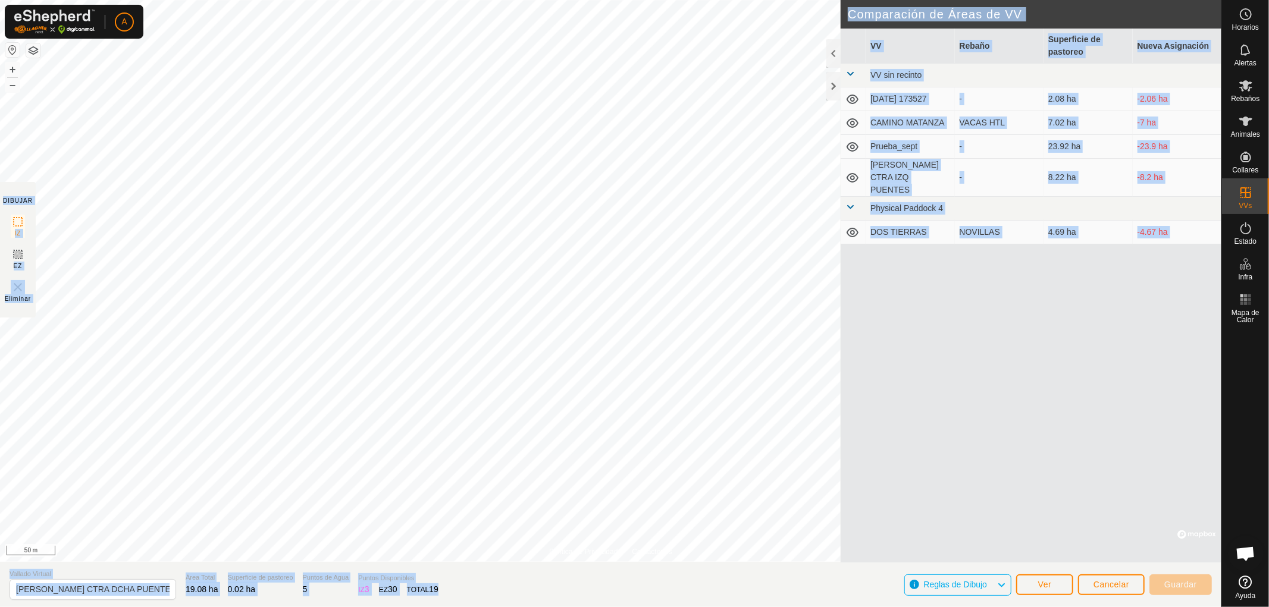
click at [651, 353] on div "Política de Privacidad Contáctenos 2025-09-02 134424 Estado: APAGADO Tipo: Zona…" at bounding box center [610, 303] width 1221 height 607
click at [1111, 587] on span "Cancelar" at bounding box center [1111, 585] width 36 height 10
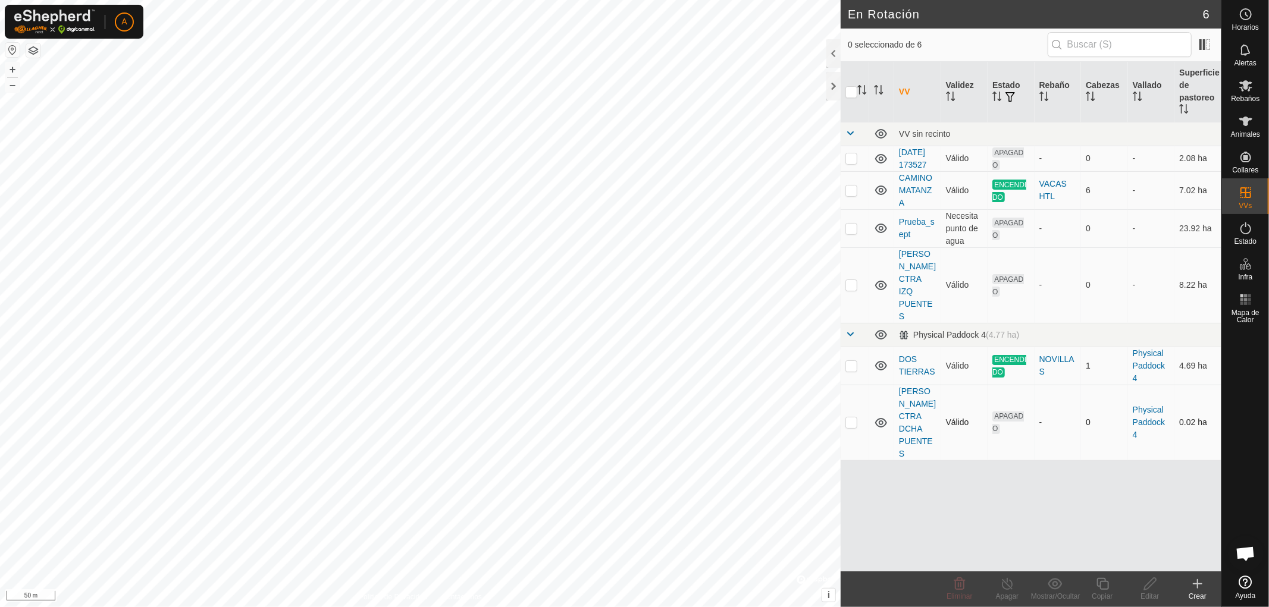
click at [851, 418] on p-checkbox at bounding box center [851, 423] width 12 height 10
checkbox input "true"
click at [1144, 589] on icon at bounding box center [1150, 584] width 12 height 12
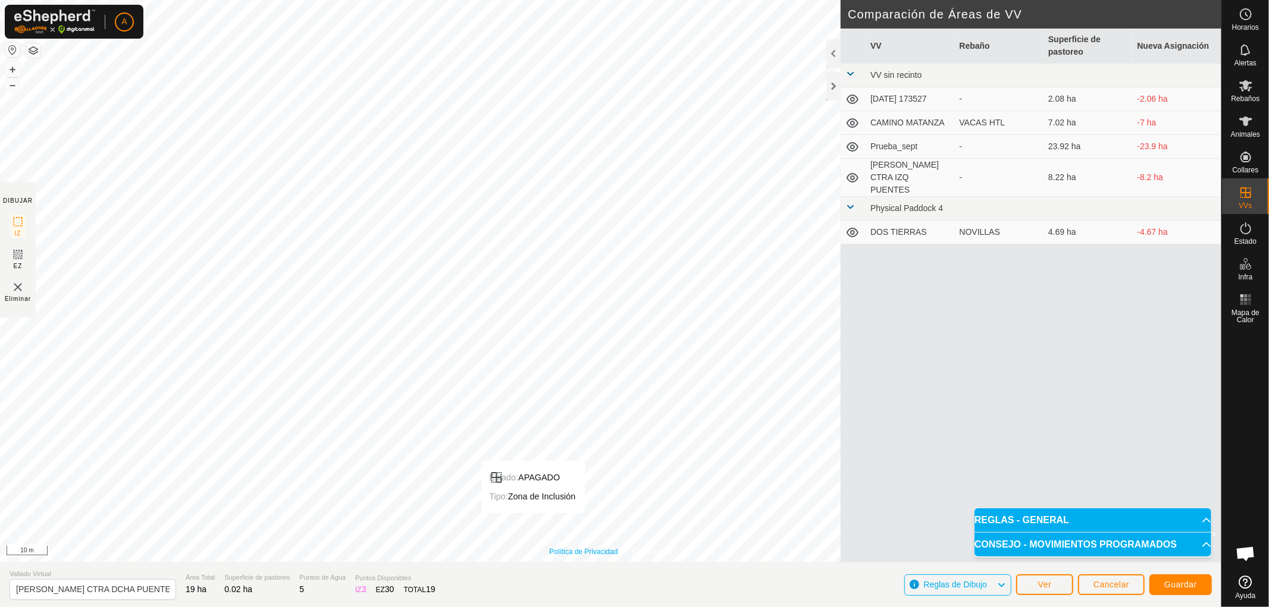
click at [550, 554] on div "Política de Privacidad Contáctenos Estado: APAGADO Tipo: Zona de Inclusión + – …" at bounding box center [610, 281] width 1221 height 562
click at [532, 587] on div "Política de Privacidad Contáctenos Estado: APAGADO Tipo: Zona de Inclusión + – …" at bounding box center [610, 303] width 1221 height 607
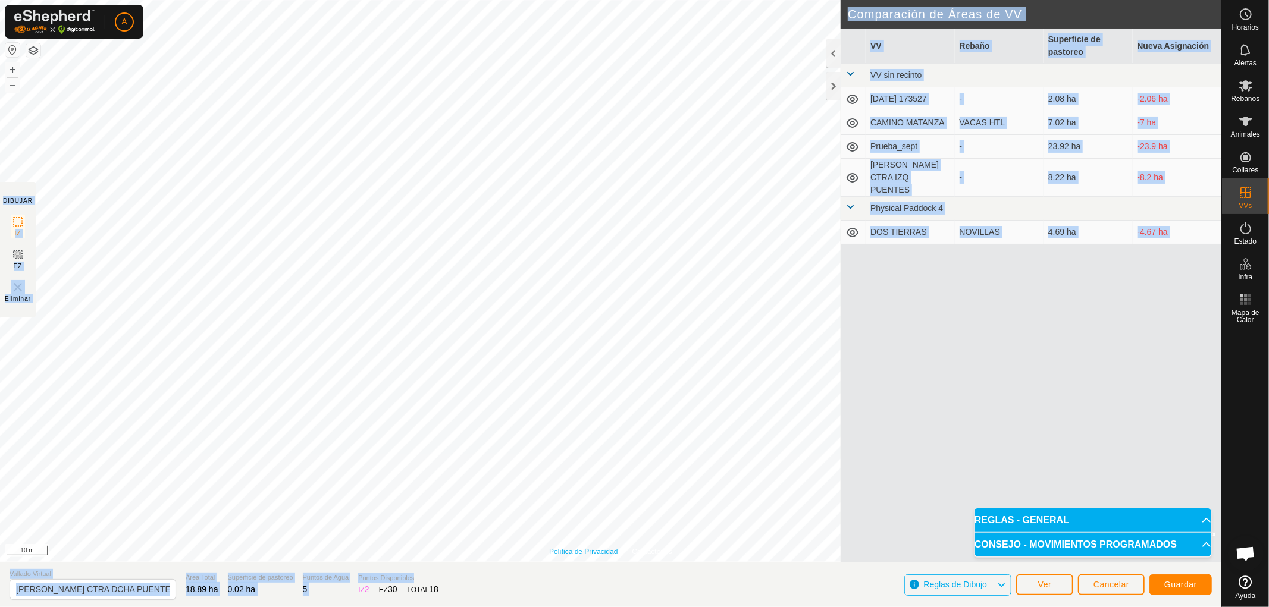
click at [544, 426] on div "Política de Privacidad Contáctenos Estado: APAGADO Tipo: Zona de Inclusión + – …" at bounding box center [610, 303] width 1221 height 607
drag, startPoint x: 570, startPoint y: 551, endPoint x: 606, endPoint y: 589, distance: 52.2
click at [606, 589] on div "Política de Privacidad Contáctenos Estado: APAGADO Tipo: Zona de Inclusión + – …" at bounding box center [610, 303] width 1221 height 607
click at [236, 0] on html "A Horarios Alertas Rebaños Animales Collares VVs Estado Infra Mapa de Calor Ayu…" at bounding box center [634, 303] width 1269 height 607
click at [605, 607] on html "A Horarios Alertas Rebaños Animales Collares VVs Estado Infra Mapa de Calor Ayu…" at bounding box center [634, 303] width 1269 height 607
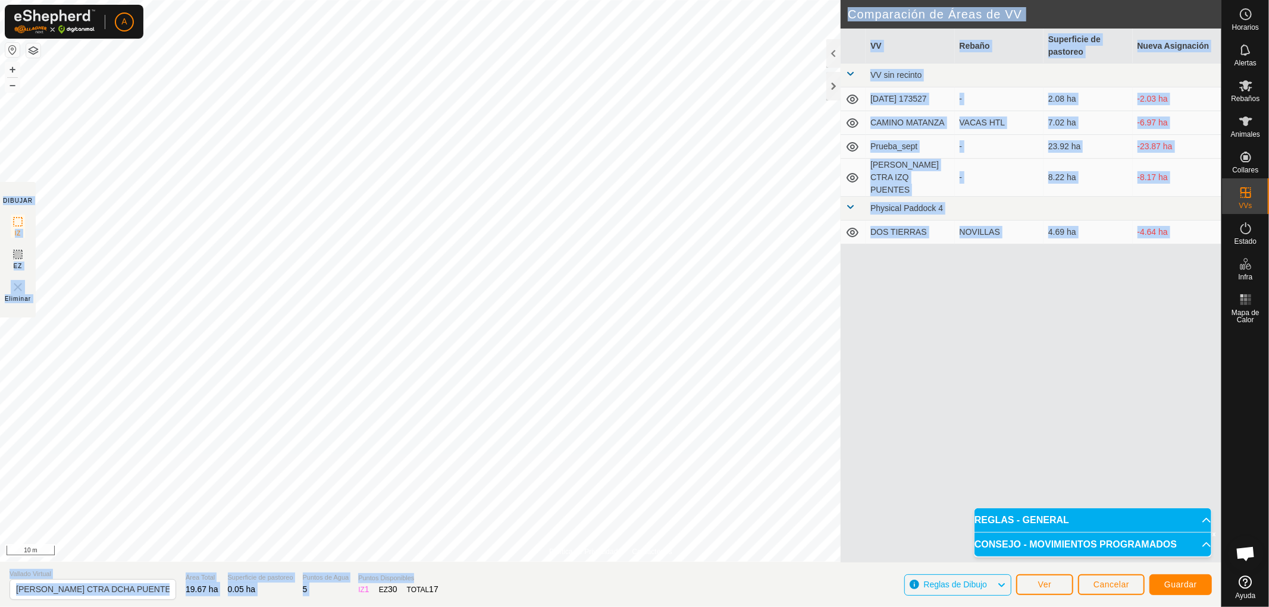
click at [574, 602] on div "Política de Privacidad Contáctenos Estado: APAGADO Tipo: Zona de Inclusión + – …" at bounding box center [610, 303] width 1221 height 607
click at [548, 589] on div "Política de Privacidad Contáctenos Estado: APAGADO Tipo: Zona de Inclusión + – …" at bounding box center [610, 303] width 1221 height 607
click at [581, 607] on html "A Horarios Alertas Rebaños Animales Collares VVs Estado Infra Mapa de Calor Ayu…" at bounding box center [634, 303] width 1269 height 607
click at [625, 607] on html "A Horarios Alertas Rebaños Animales Collares VVs Estado Infra Mapa de Calor Ayu…" at bounding box center [634, 303] width 1269 height 607
click at [595, 564] on div "Política de Privacidad Contáctenos Estado: APAGADO Tipo: Zona de Inclusión + – …" at bounding box center [610, 303] width 1221 height 607
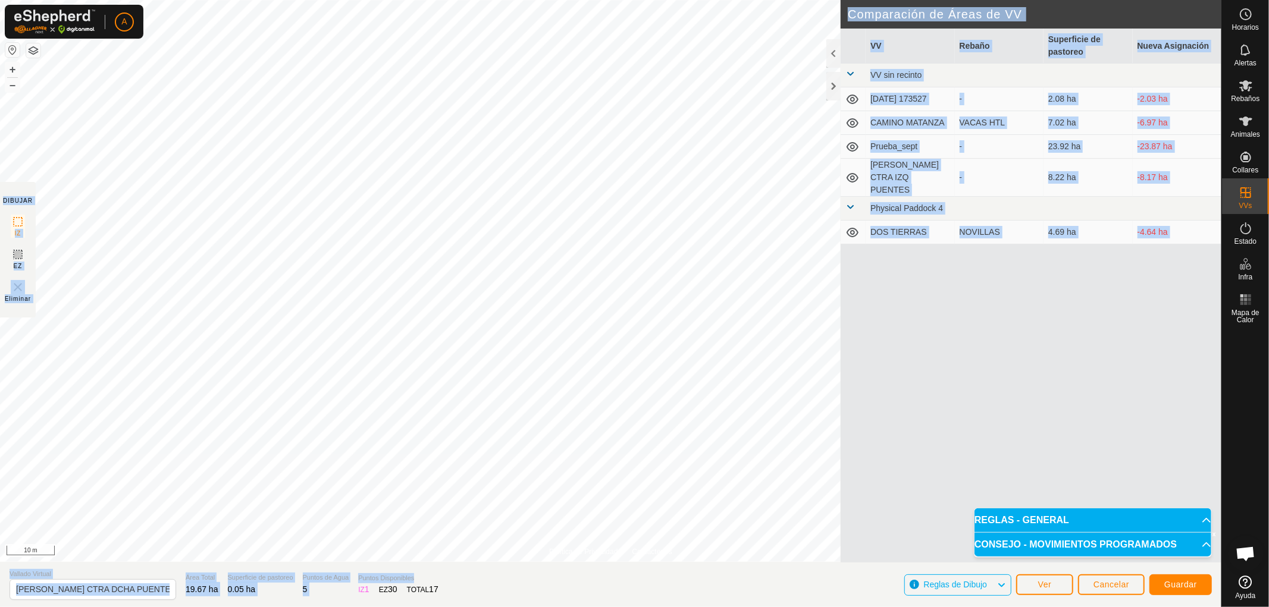
click at [589, 585] on div "Política de Privacidad Contáctenos Estado: APAGADO Tipo: Zona de Inclusión + – …" at bounding box center [610, 303] width 1221 height 607
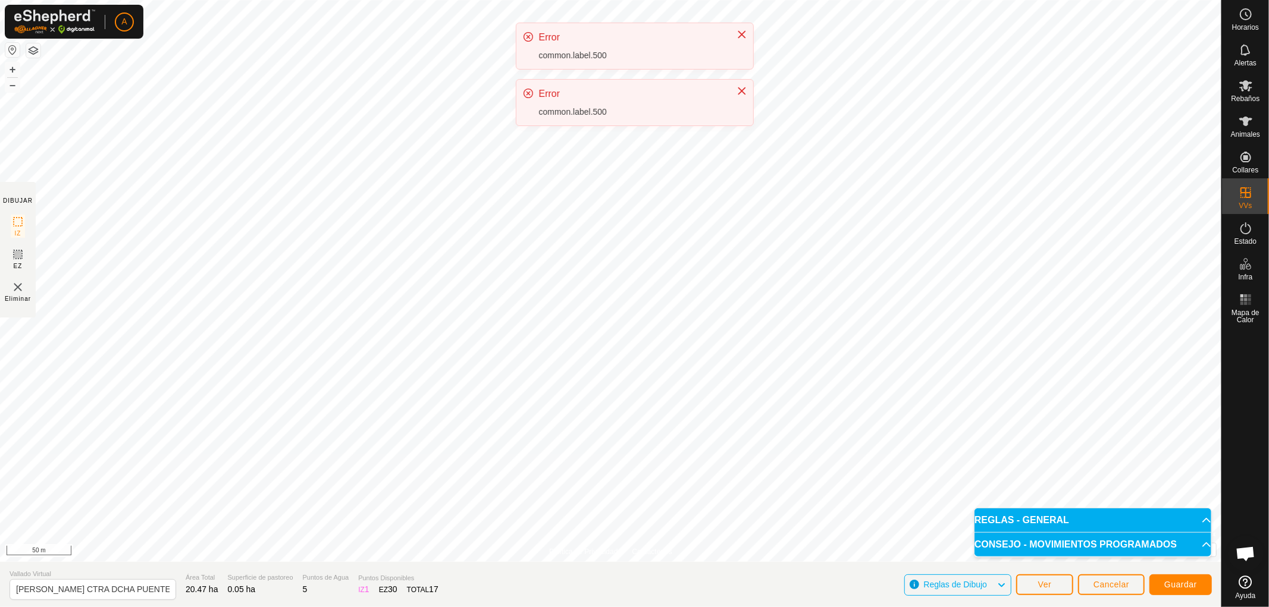
click at [744, 133] on div "A Horarios Alertas Rebaños Animales Collares VVs Estado Infra Mapa de Calor Ayu…" at bounding box center [634, 303] width 1269 height 607
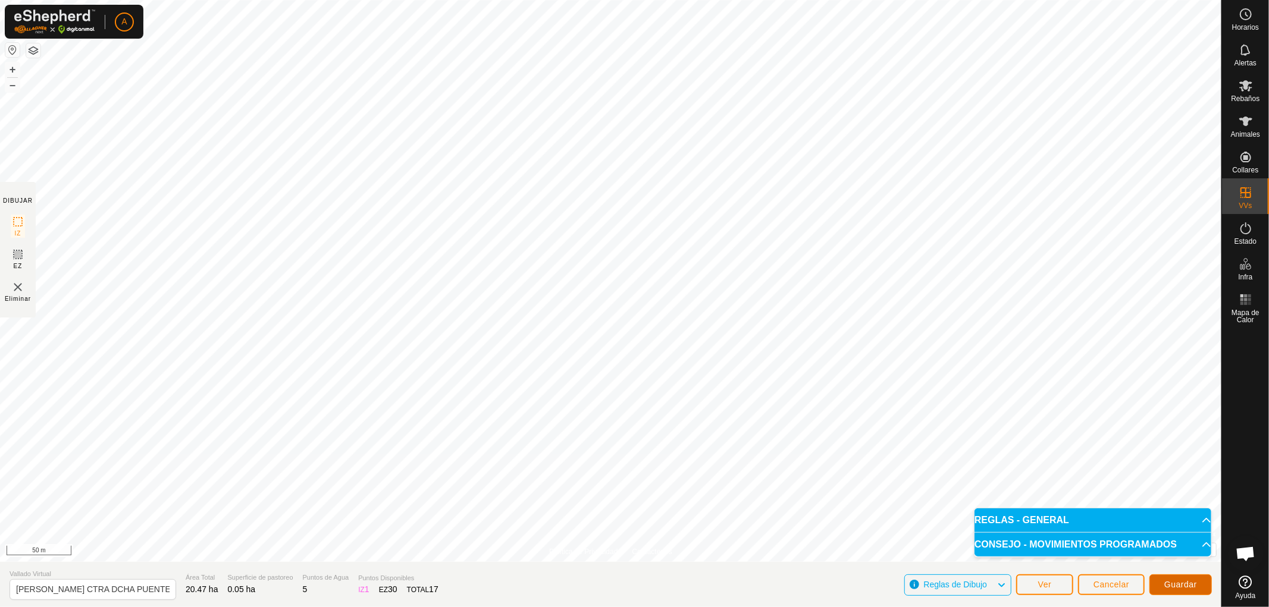
click at [1179, 584] on span "Guardar" at bounding box center [1180, 585] width 33 height 10
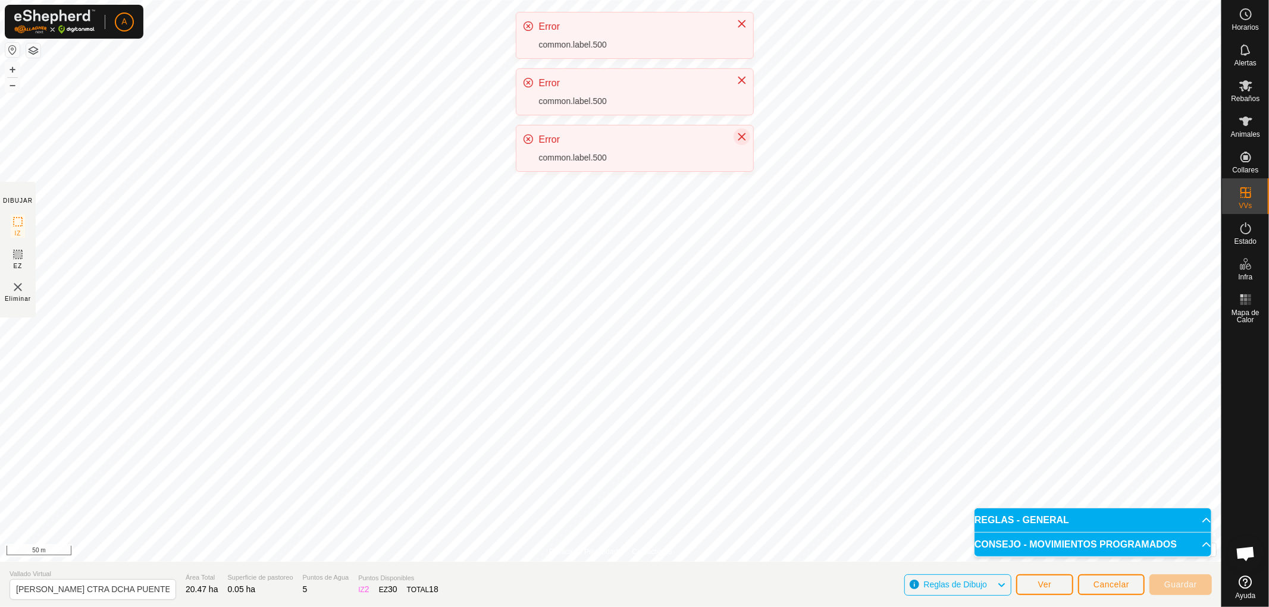
click at [738, 137] on icon "Close" at bounding box center [742, 137] width 10 height 10
click at [742, 82] on icon "Close" at bounding box center [742, 81] width 10 height 10
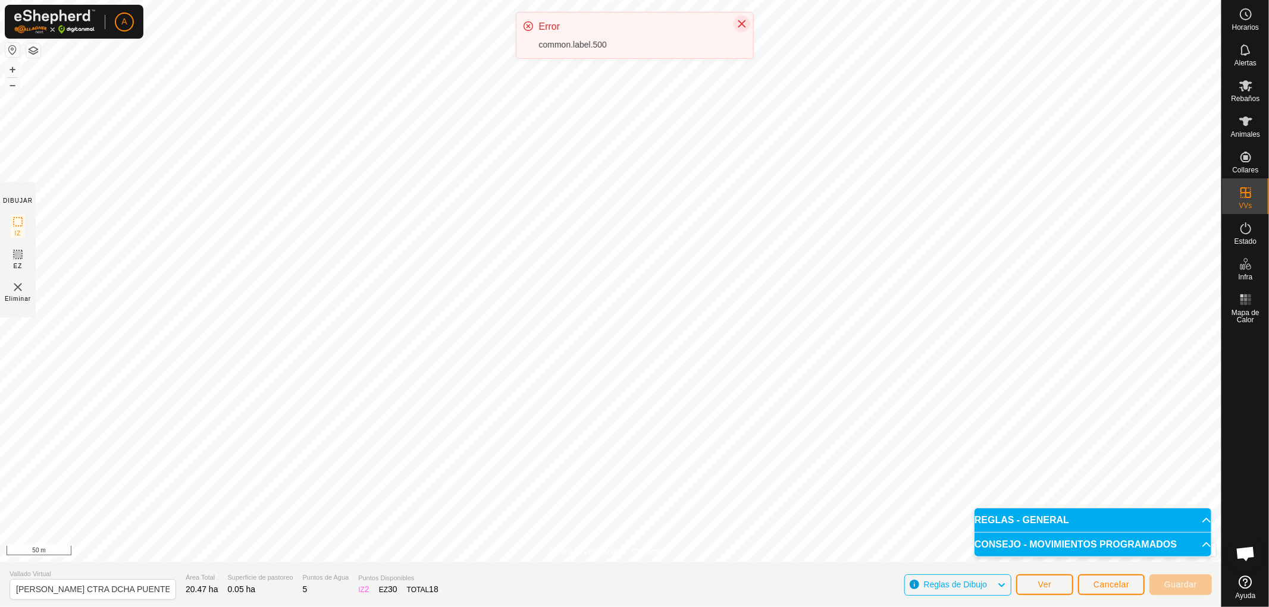
click at [748, 26] on button "Close" at bounding box center [741, 23] width 17 height 17
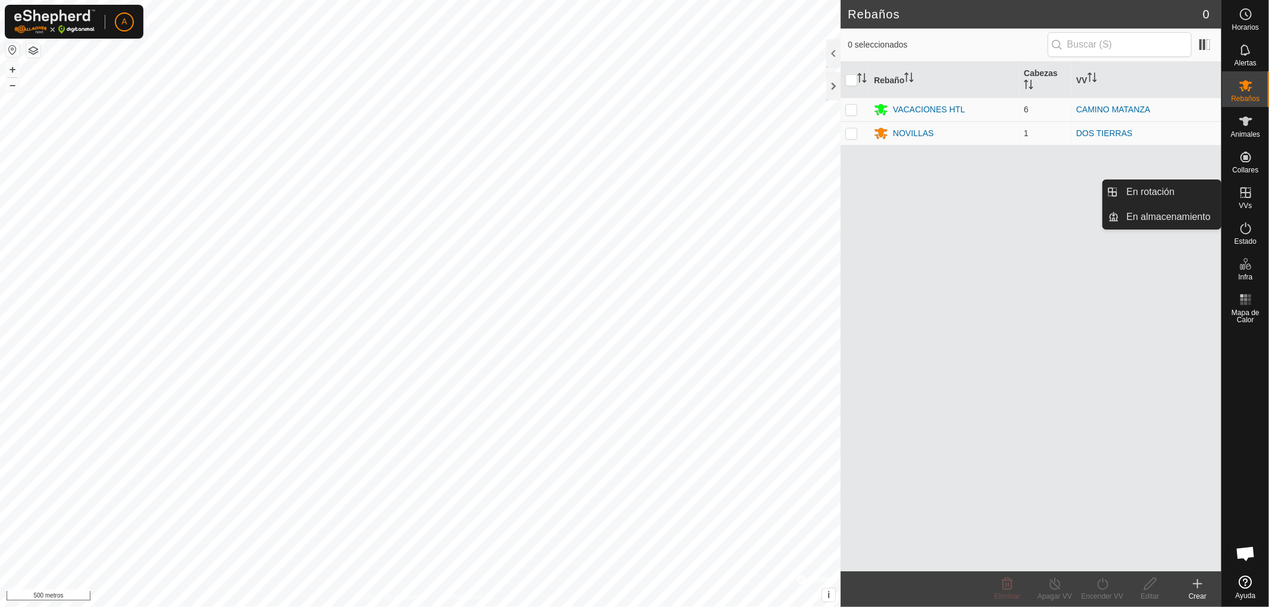
click at [1250, 193] on icon at bounding box center [1245, 192] width 11 height 11
click at [1170, 192] on link "En rotación" at bounding box center [1170, 192] width 102 height 24
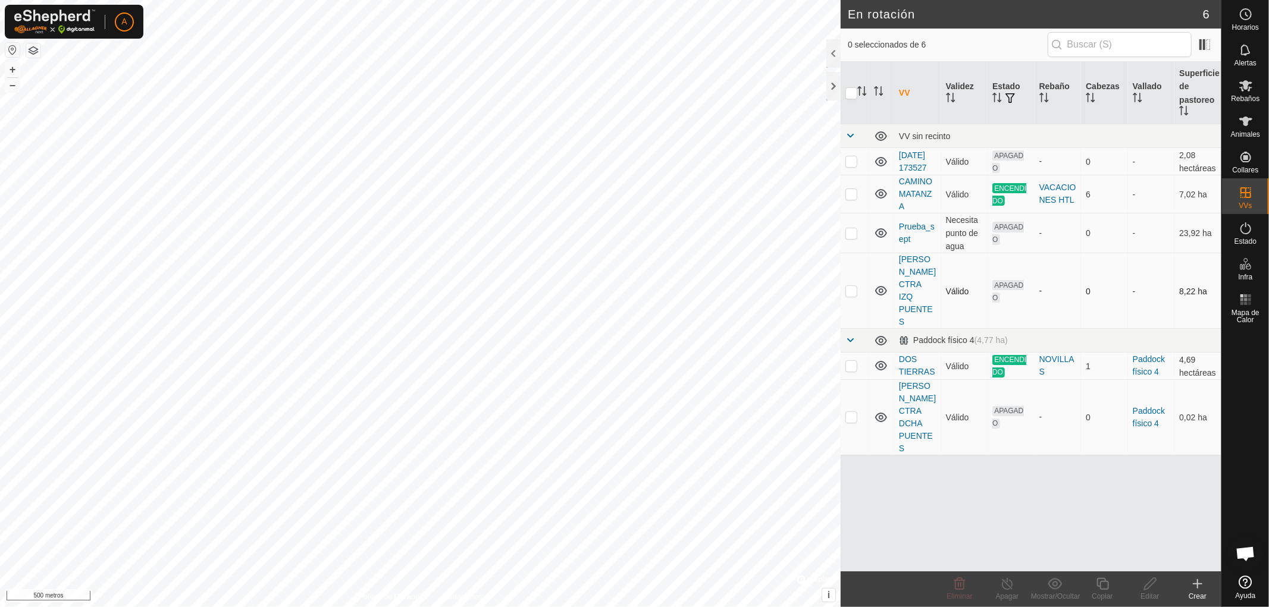
click at [854, 291] on p-checkbox at bounding box center [851, 291] width 12 height 10
click at [851, 293] on p-checkbox at bounding box center [851, 291] width 12 height 10
checkbox input "false"
click at [852, 412] on p-checkbox at bounding box center [851, 417] width 12 height 10
checkbox input "true"
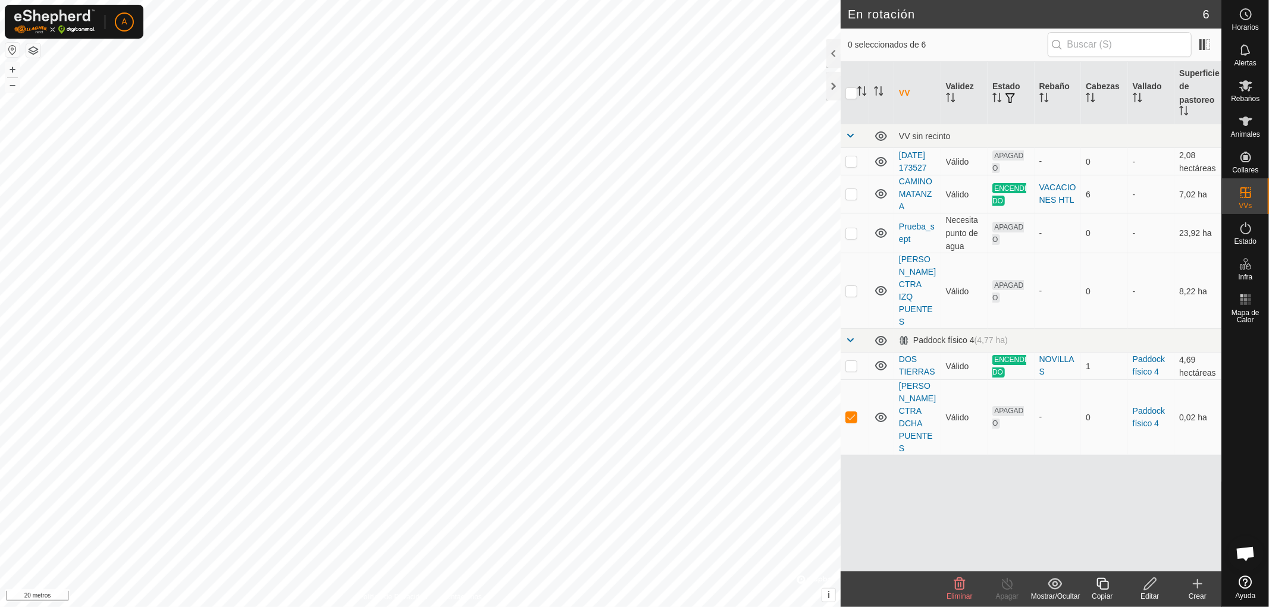
click at [1151, 586] on icon at bounding box center [1150, 584] width 15 height 14
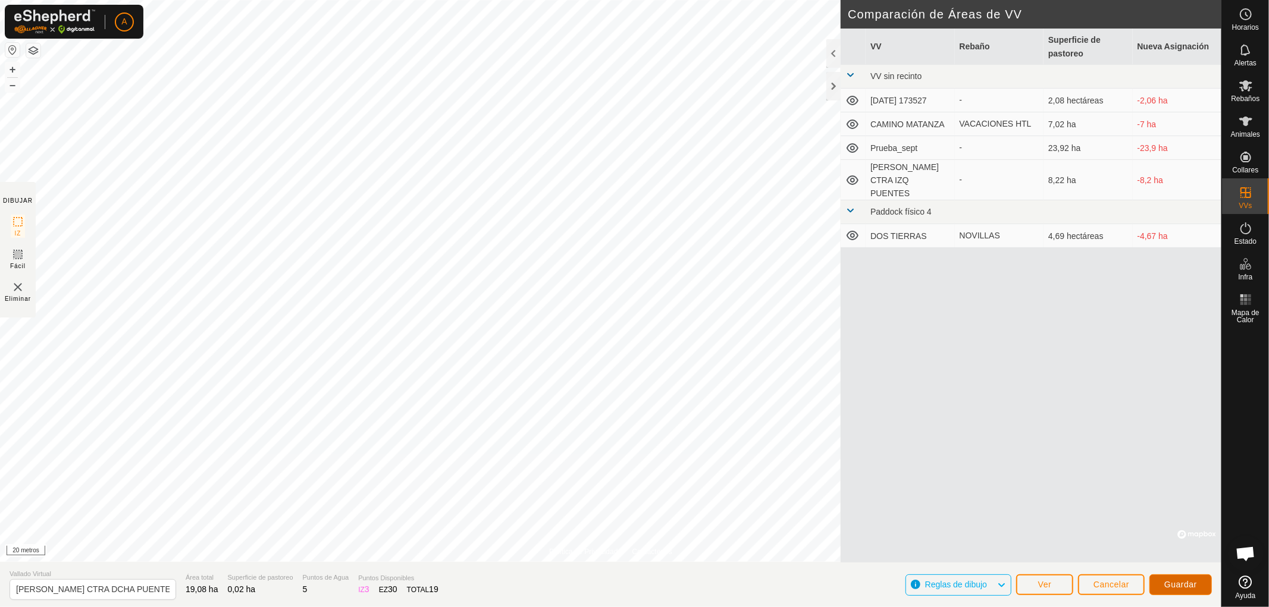
click at [1186, 584] on font "Guardar" at bounding box center [1180, 585] width 33 height 10
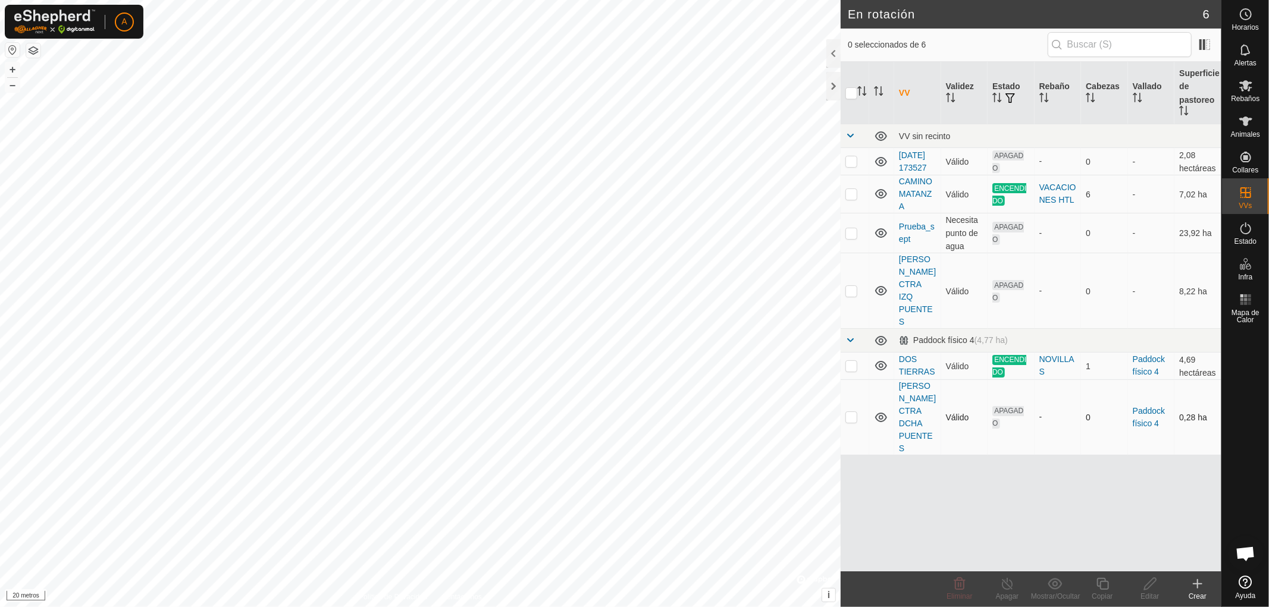
click at [853, 412] on p-checkbox at bounding box center [851, 417] width 12 height 10
checkbox input "true"
click at [1149, 584] on icon at bounding box center [1150, 584] width 15 height 14
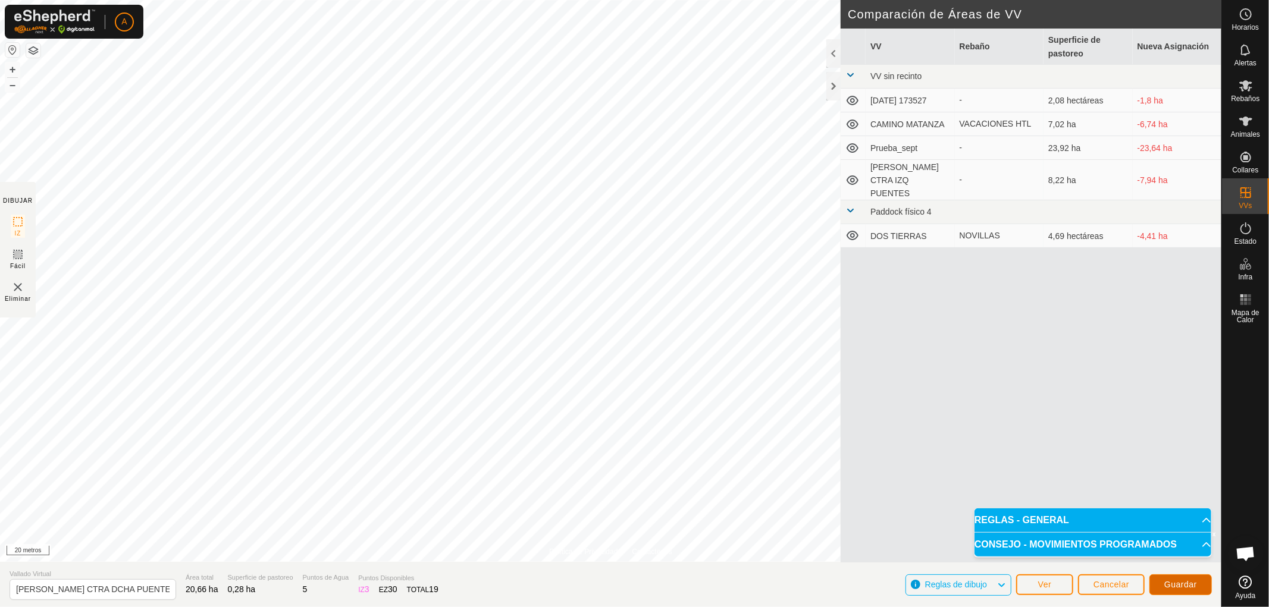
click at [1168, 584] on font "Guardar" at bounding box center [1180, 585] width 33 height 10
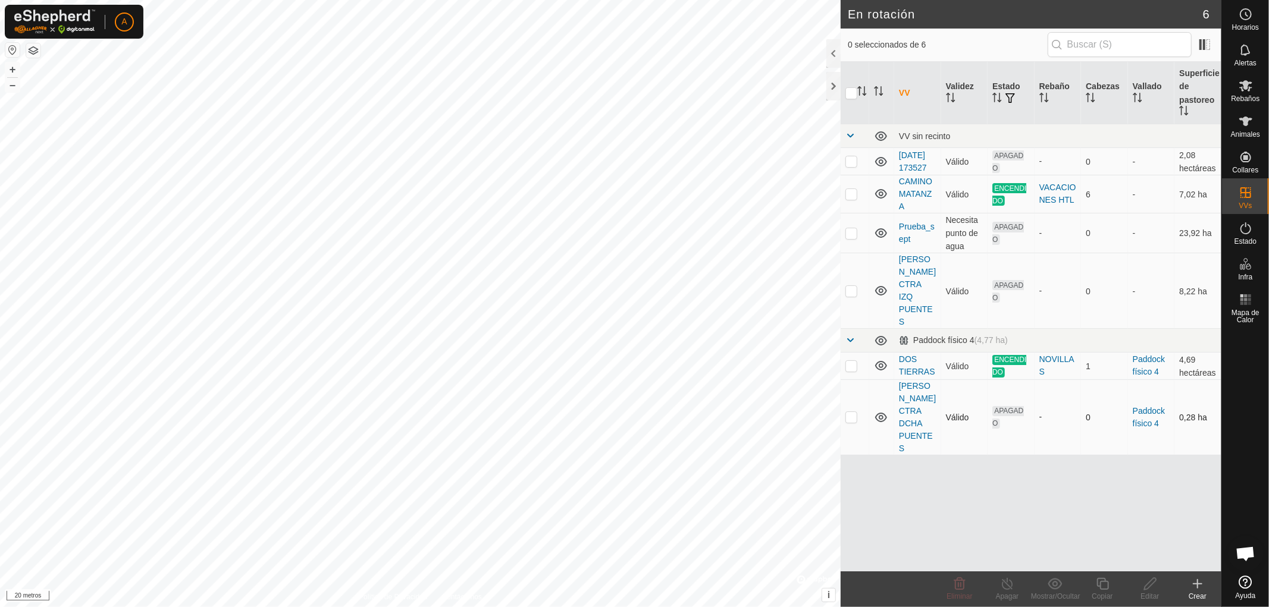
click at [851, 412] on p-checkbox at bounding box center [851, 417] width 12 height 10
checkbox input "true"
click at [1152, 589] on icon at bounding box center [1150, 584] width 15 height 14
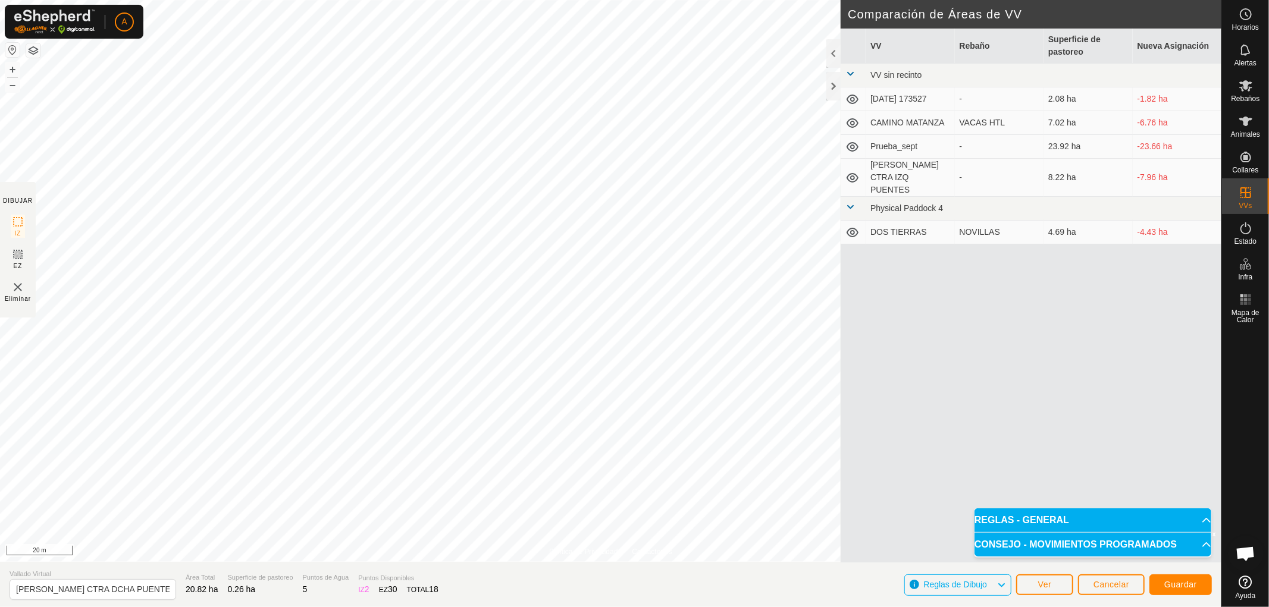
click at [431, 563] on div "Política de Privacidad Contáctenos Estado: APAGADO Tipo: Zona de Inclusión + – …" at bounding box center [610, 303] width 1221 height 607
click at [718, 563] on div "Política de Privacidad Contáctenos Estado: APAGADO Tipo: Zona de Inclusión + – …" at bounding box center [610, 303] width 1221 height 607
click at [660, 607] on html "A Horarios Alertas Rebaños Animales Collares VVs Estado Infra Mapa de Calor Ayu…" at bounding box center [634, 303] width 1269 height 607
click at [1174, 583] on span "Guardar" at bounding box center [1180, 585] width 33 height 10
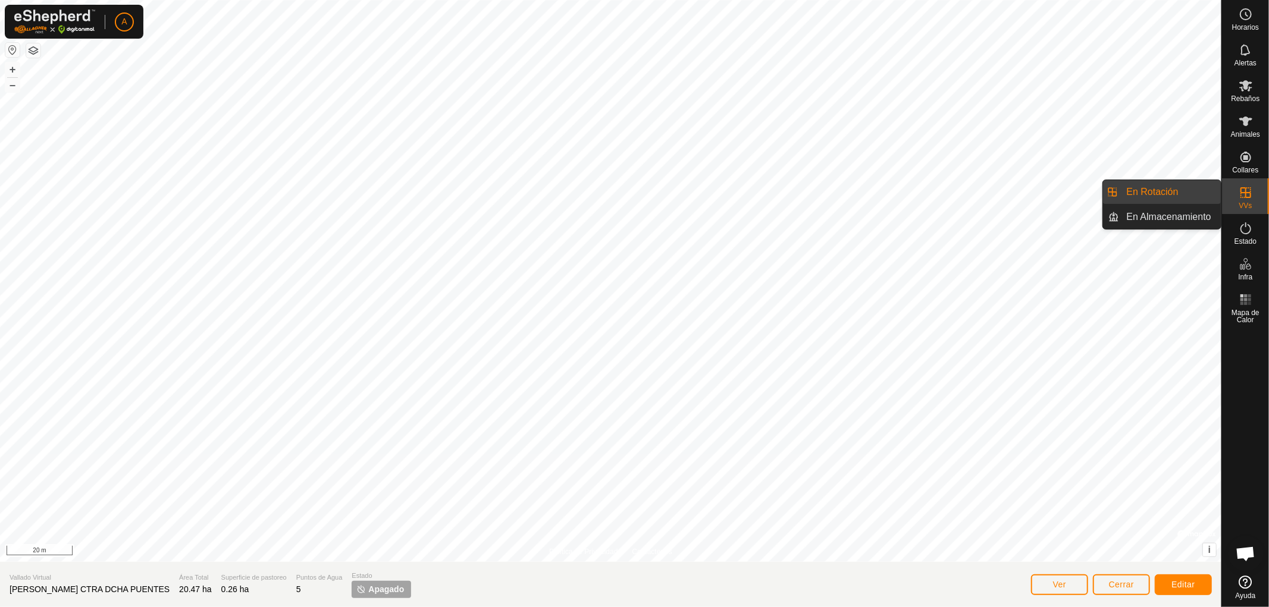
click at [1233, 192] on div "VVs" at bounding box center [1245, 196] width 47 height 36
click at [1182, 191] on link "En Rotación" at bounding box center [1170, 192] width 102 height 24
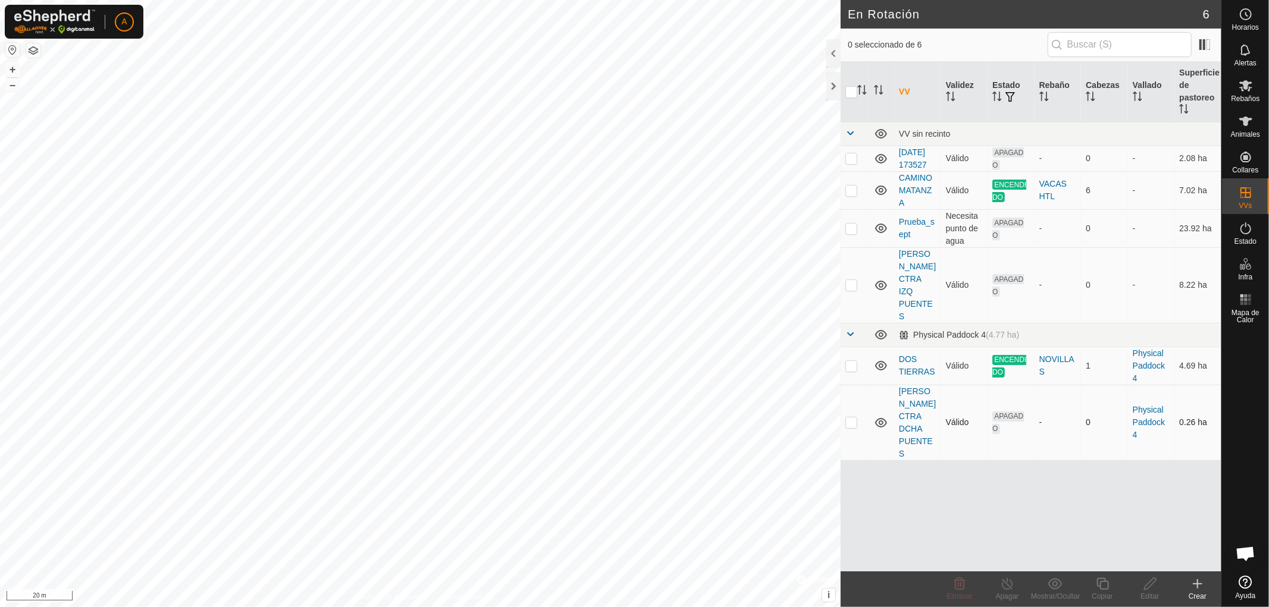
click at [853, 418] on p-checkbox at bounding box center [851, 423] width 12 height 10
checkbox input "true"
click at [1148, 586] on icon at bounding box center [1150, 584] width 15 height 14
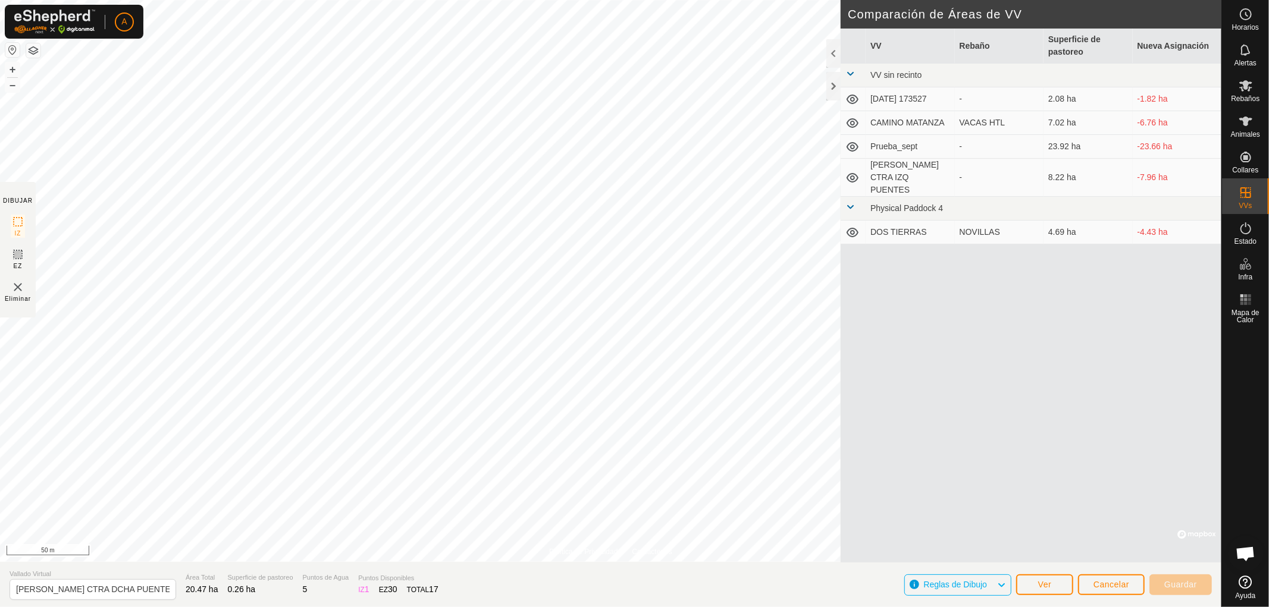
click at [476, 0] on html "A Horarios Alertas Rebaños Animales Collares VVs Estado Infra Mapa de Calor Ayu…" at bounding box center [634, 303] width 1269 height 607
click at [848, 453] on div "Política de Privacidad Contáctenos Estado: APAGADO Tipo: Zona de Inclusión + – …" at bounding box center [610, 303] width 1221 height 607
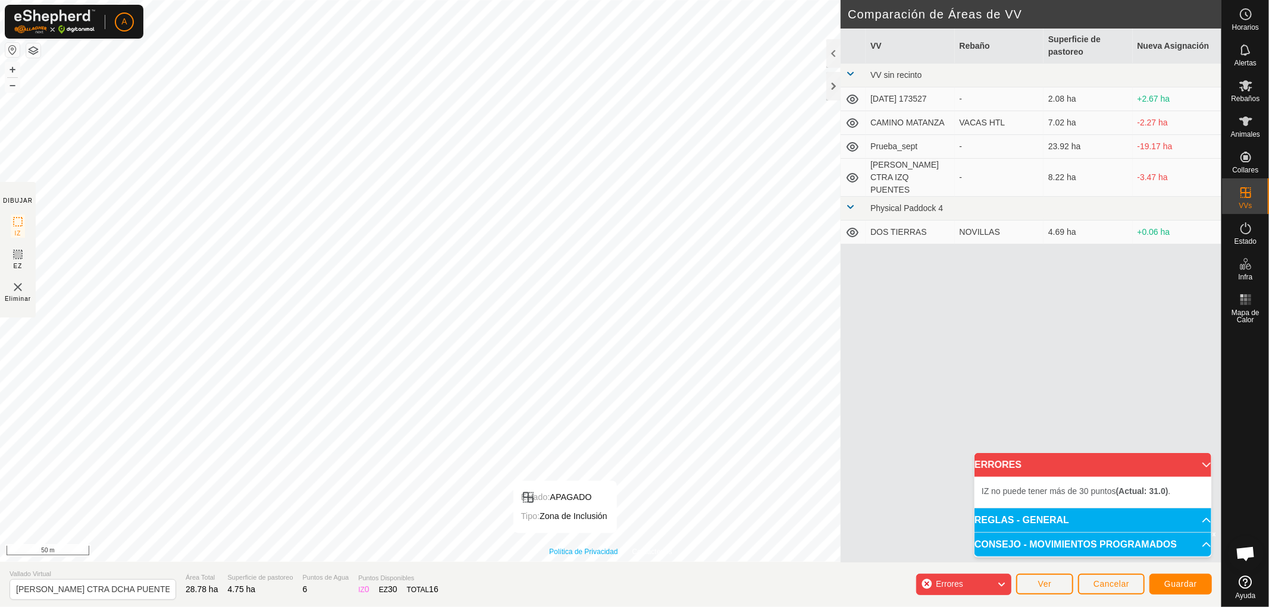
click at [565, 557] on div "Política de Privacidad Contáctenos Estado: APAGADO Tipo: Zona de Inclusión + – …" at bounding box center [610, 281] width 1221 height 562
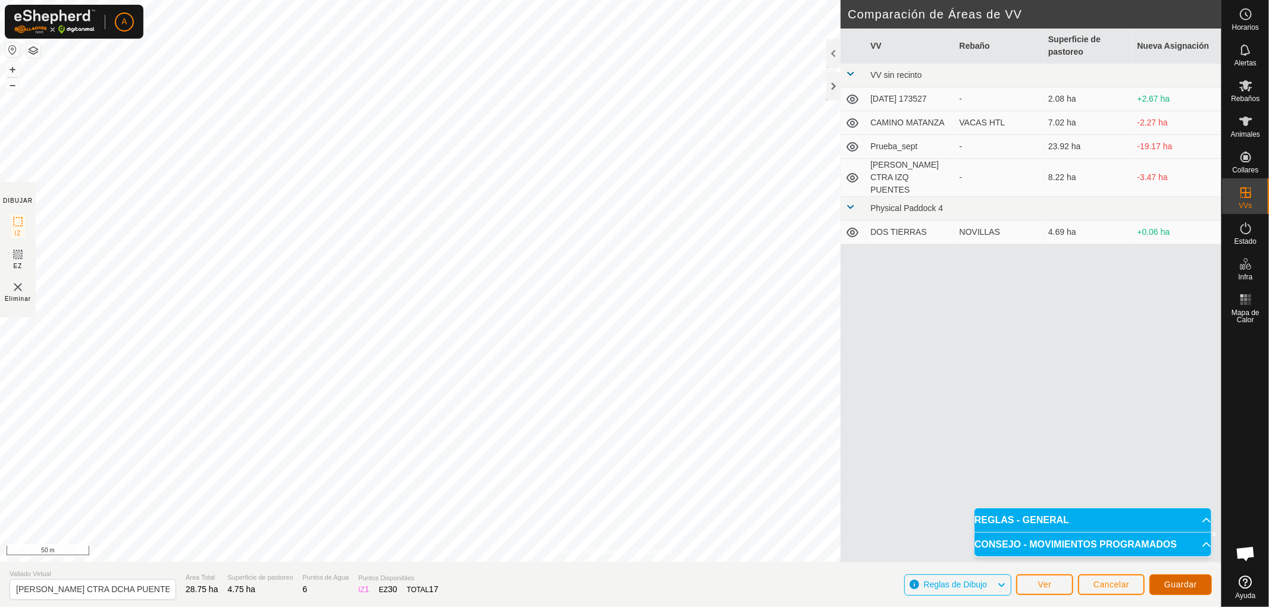
click at [1190, 579] on button "Guardar" at bounding box center [1180, 585] width 62 height 21
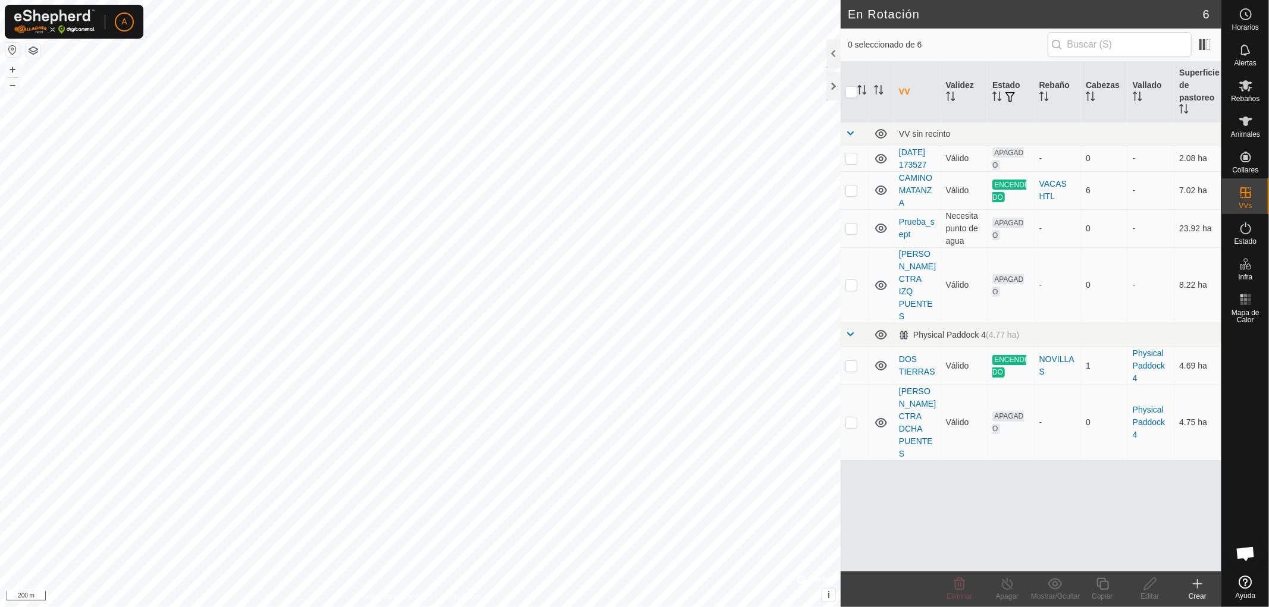
checkbox input "true"
click at [1152, 588] on icon at bounding box center [1150, 584] width 15 height 14
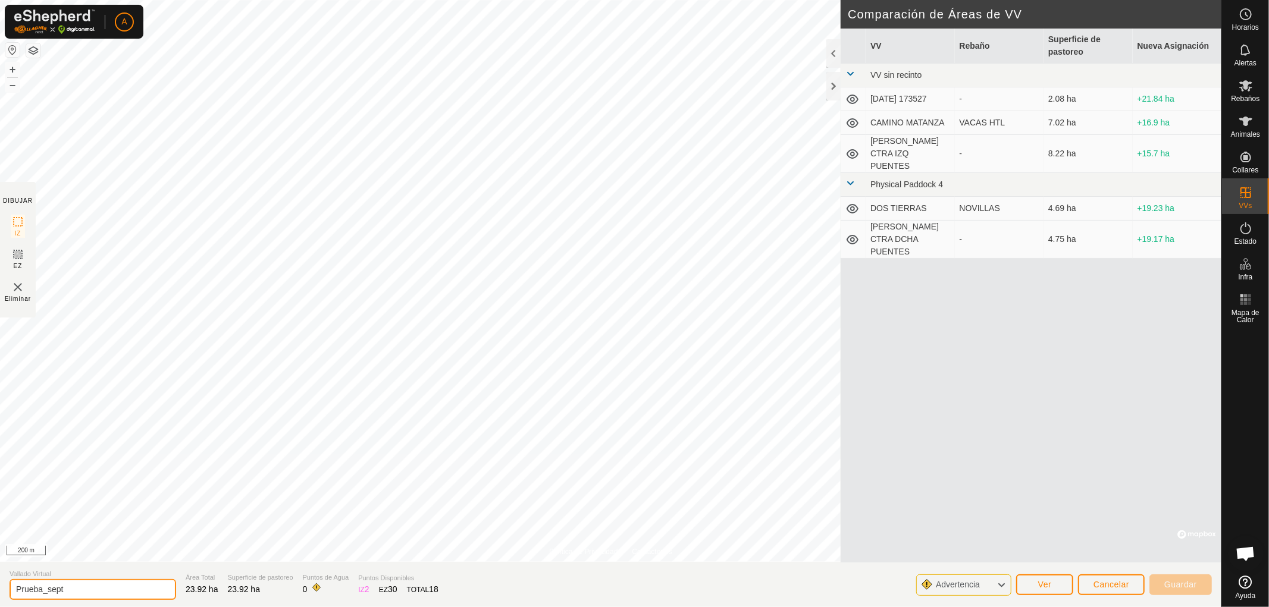
click at [74, 593] on input "Prueba_sept" at bounding box center [93, 589] width 167 height 21
type input "P"
type input "VALLE CAMINO MAYORGA IZQ"
click at [1185, 585] on span "Guardar" at bounding box center [1180, 585] width 33 height 10
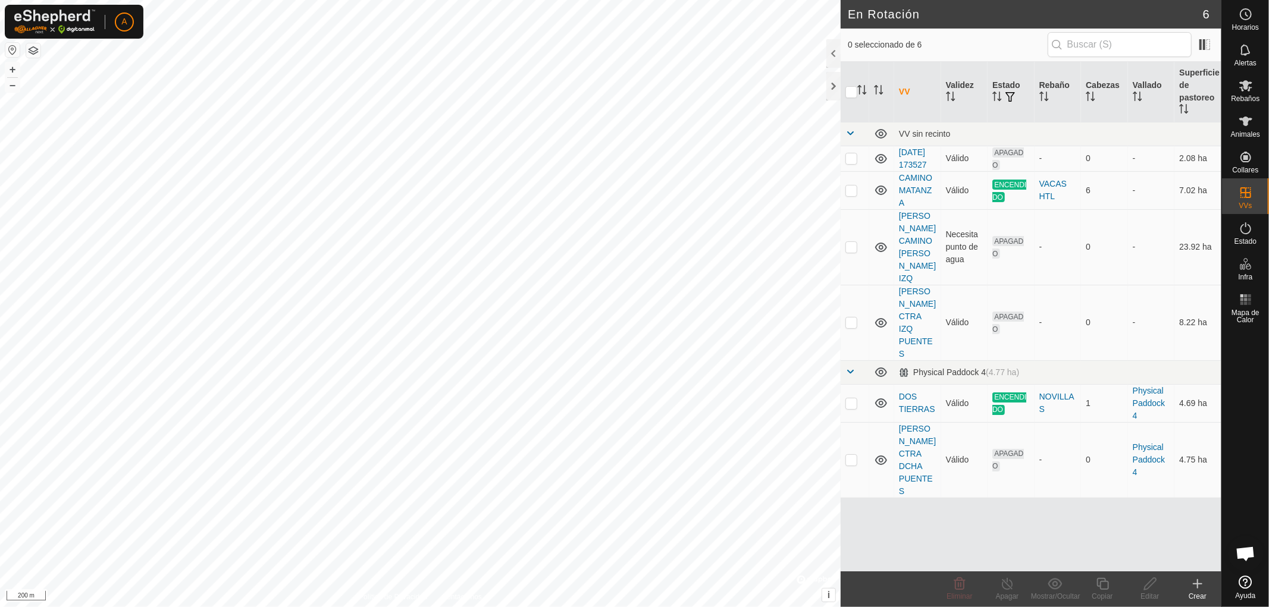
click at [1200, 590] on icon at bounding box center [1197, 584] width 14 height 14
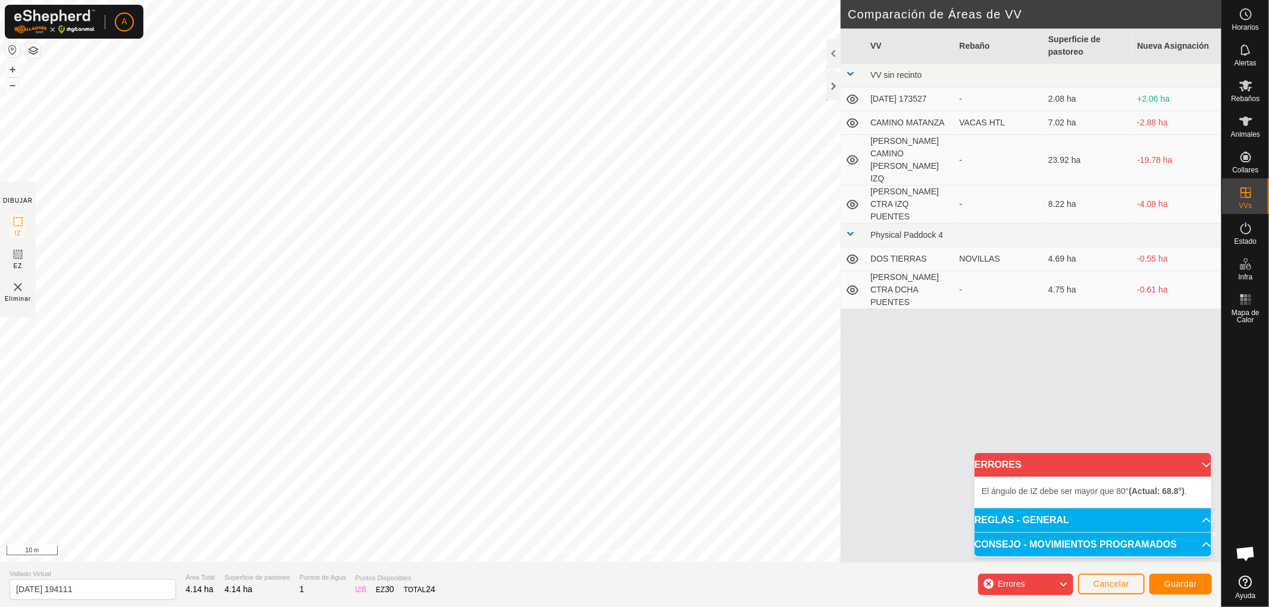
click at [507, 607] on html "A Horarios Alertas Rebaños Animales Collares VVs Estado Infra Mapa de Calor Ayu…" at bounding box center [634, 303] width 1269 height 607
click at [430, 607] on html "A Horarios Alertas Rebaños Animales Collares VVs Estado Infra Mapa de Calor Ayu…" at bounding box center [634, 303] width 1269 height 607
click at [497, 607] on html "A Horarios Alertas Rebaños Animales Collares VVs Estado Infra Mapa de Calor Ayu…" at bounding box center [634, 303] width 1269 height 607
click at [548, 607] on html "A Horarios Alertas Rebaños Animales Collares VVs Estado Infra Mapa de Calor Ayu…" at bounding box center [634, 303] width 1269 height 607
click at [587, 607] on html "A Horarios Alertas Rebaños Animales Collares VVs Estado Infra Mapa de Calor Ayu…" at bounding box center [634, 303] width 1269 height 607
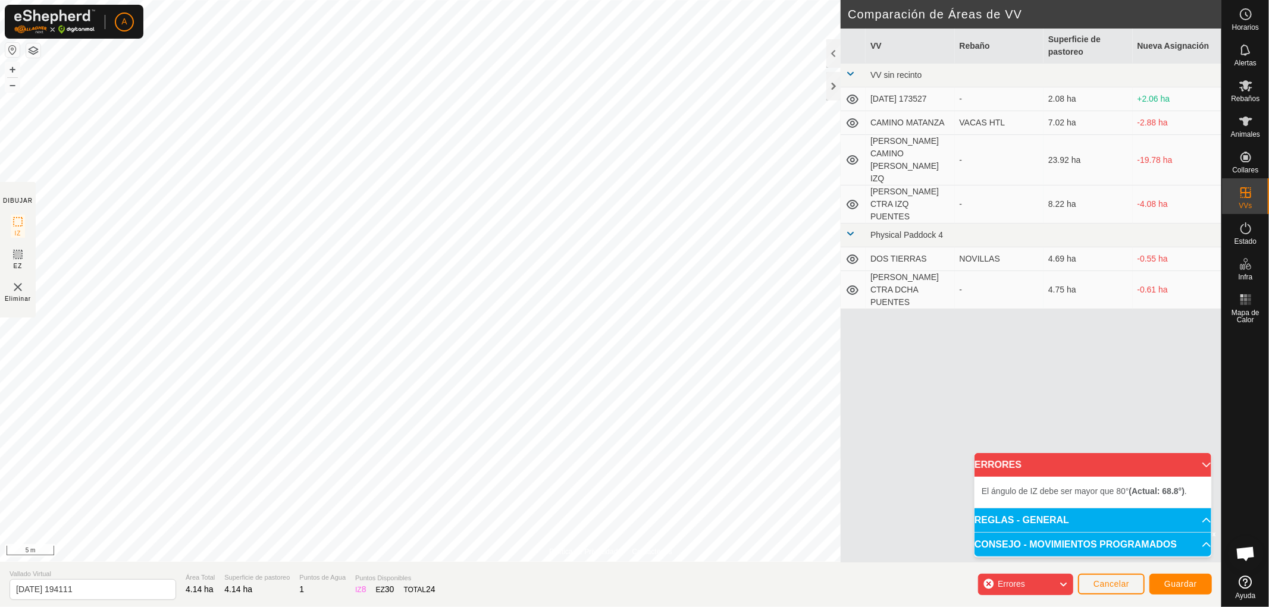
click at [326, 585] on div "Política de Privacidad Contáctenos + – ⇧ i © Mapbox , © OpenStreetMap , Improve…" at bounding box center [610, 303] width 1221 height 607
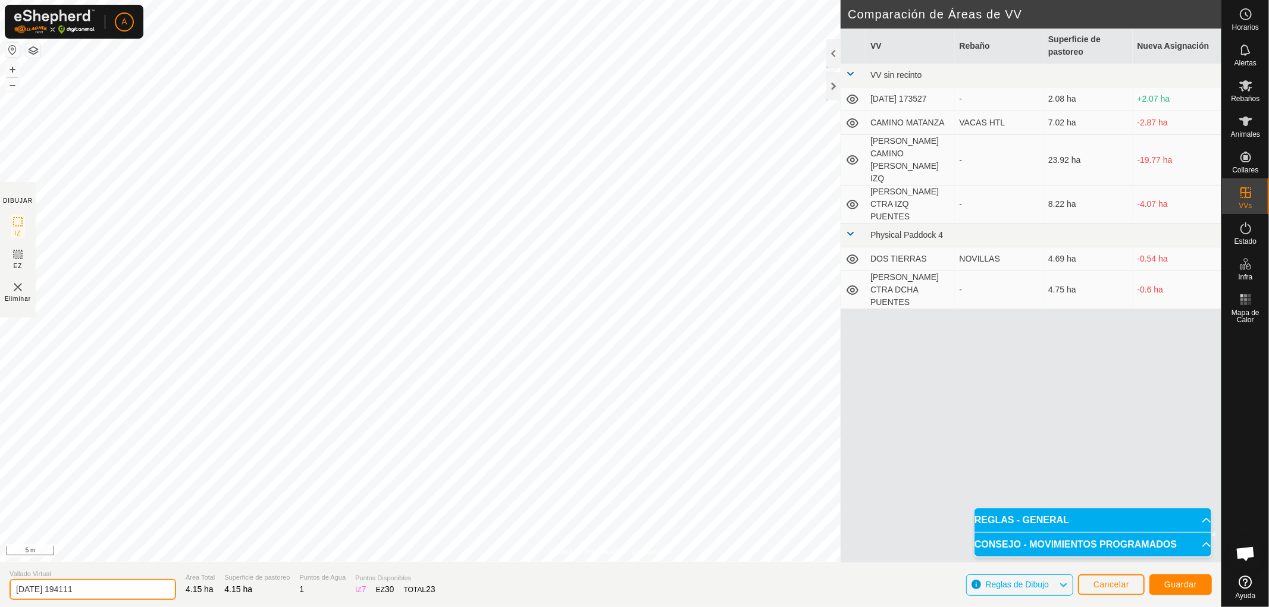
click at [97, 592] on input "2025-10-11 194111" at bounding box center [93, 589] width 167 height 21
type input "2"
type input "VALLE CAMINO MAYORGA DCHA"
click at [1175, 581] on span "Guardar" at bounding box center [1180, 585] width 33 height 10
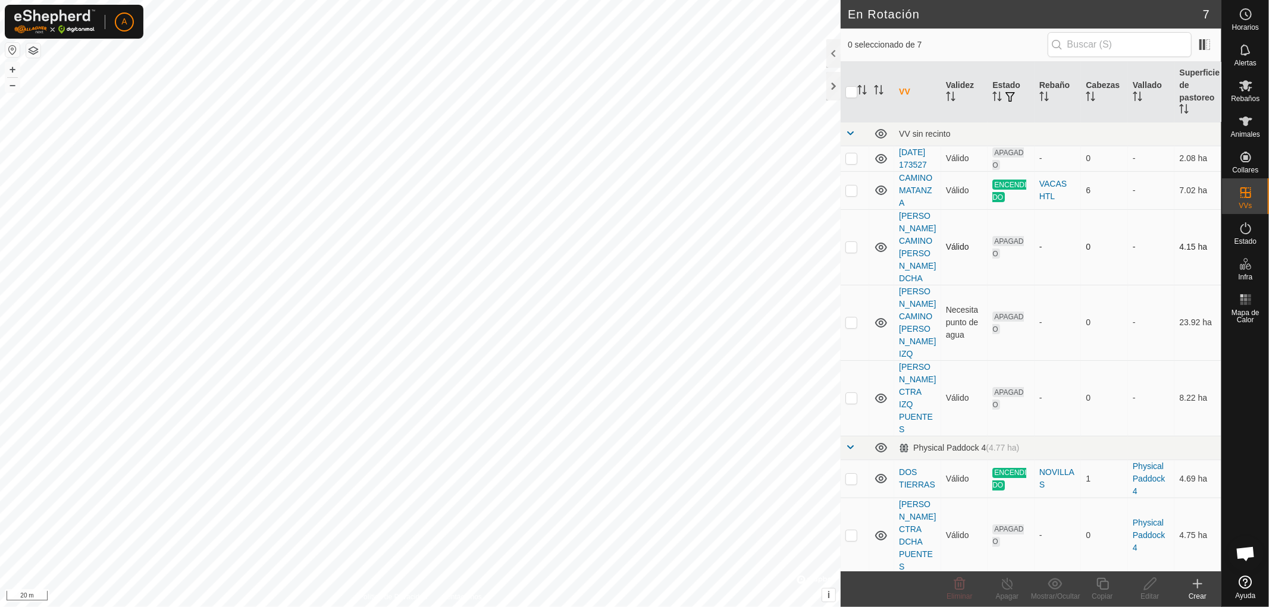
click at [846, 249] on p-checkbox at bounding box center [851, 247] width 12 height 10
checkbox input "true"
click at [1148, 585] on icon at bounding box center [1150, 584] width 15 height 14
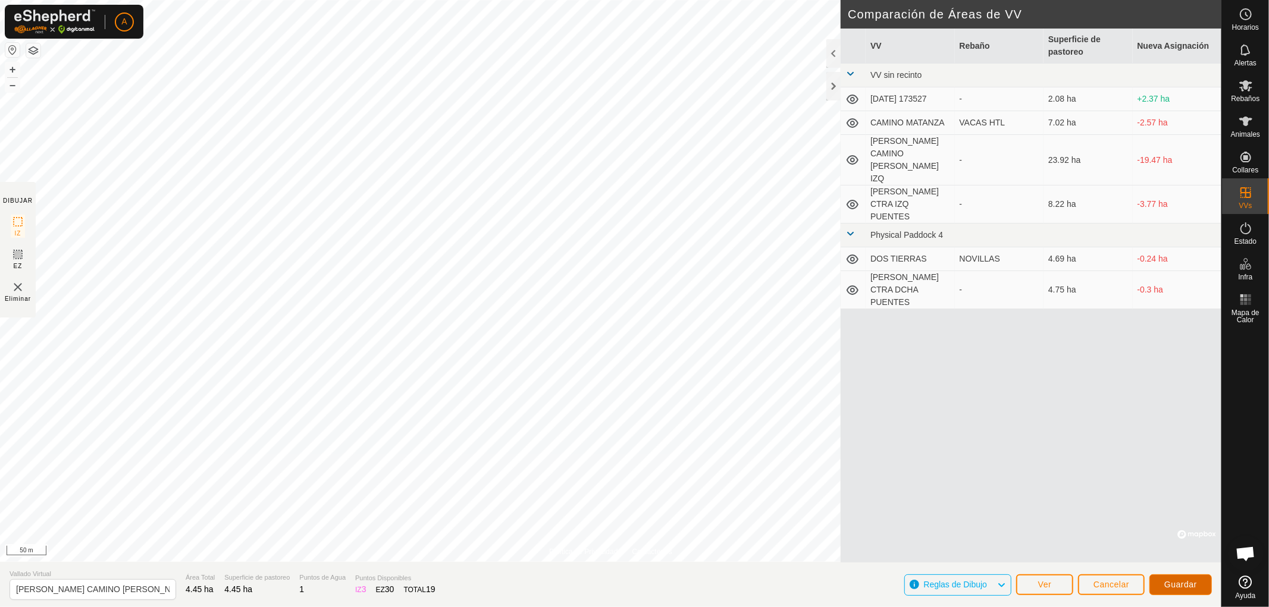
click at [1191, 585] on span "Guardar" at bounding box center [1180, 585] width 33 height 10
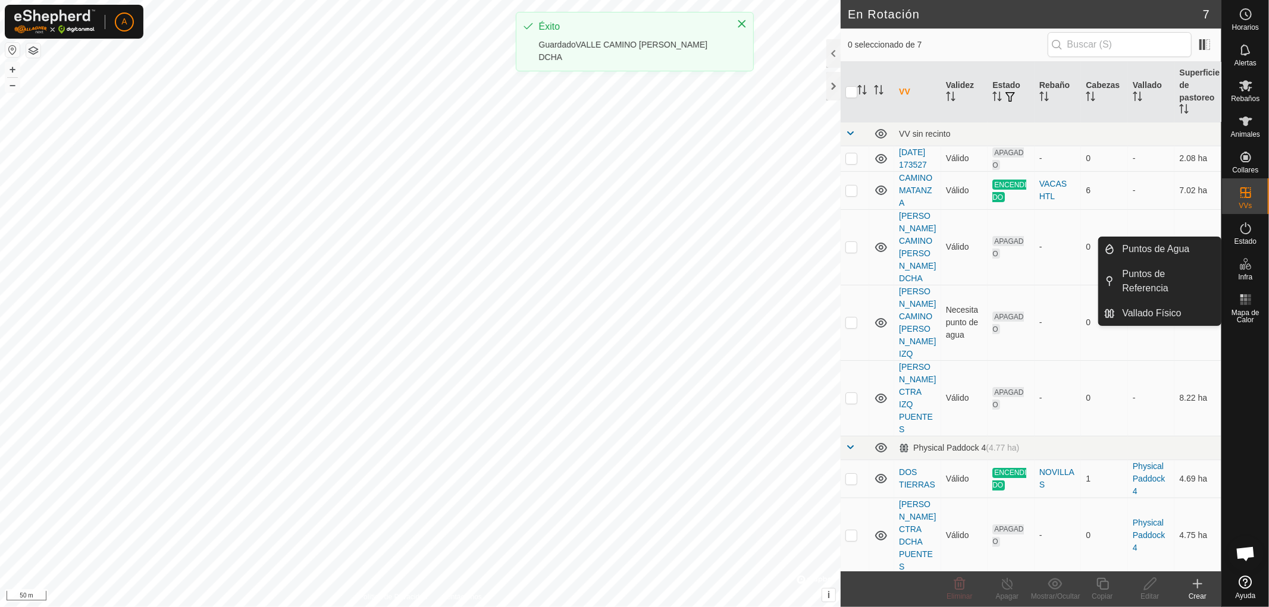
click at [1242, 269] on icon at bounding box center [1245, 264] width 14 height 14
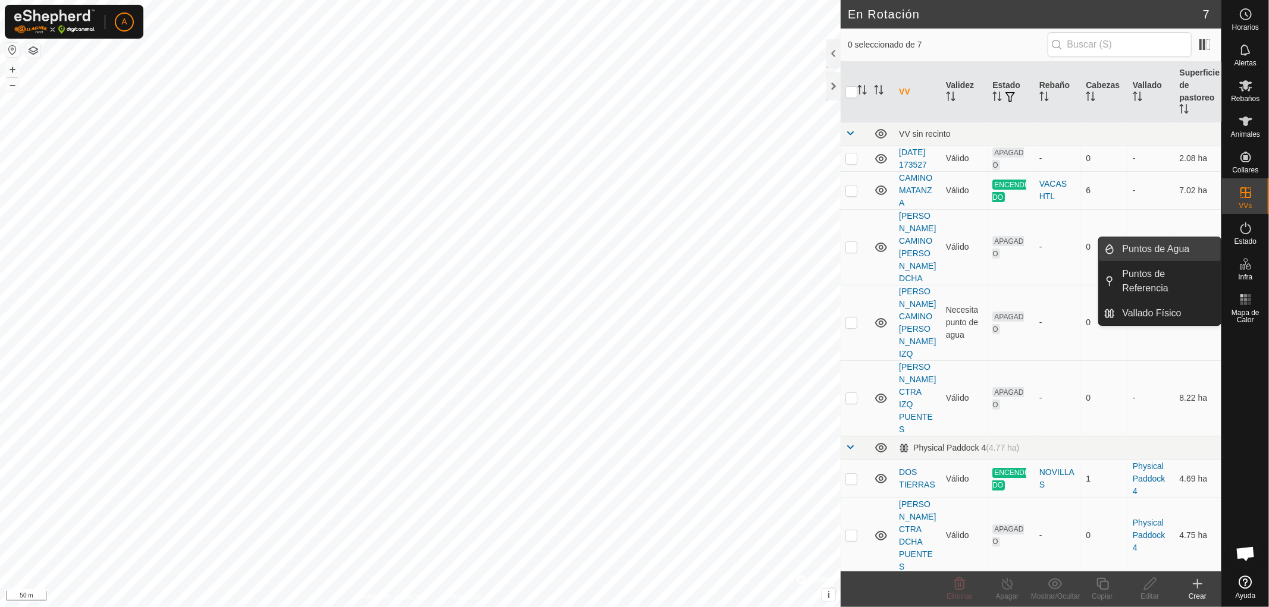
click at [1176, 246] on link "Puntos de Agua" at bounding box center [1167, 249] width 105 height 24
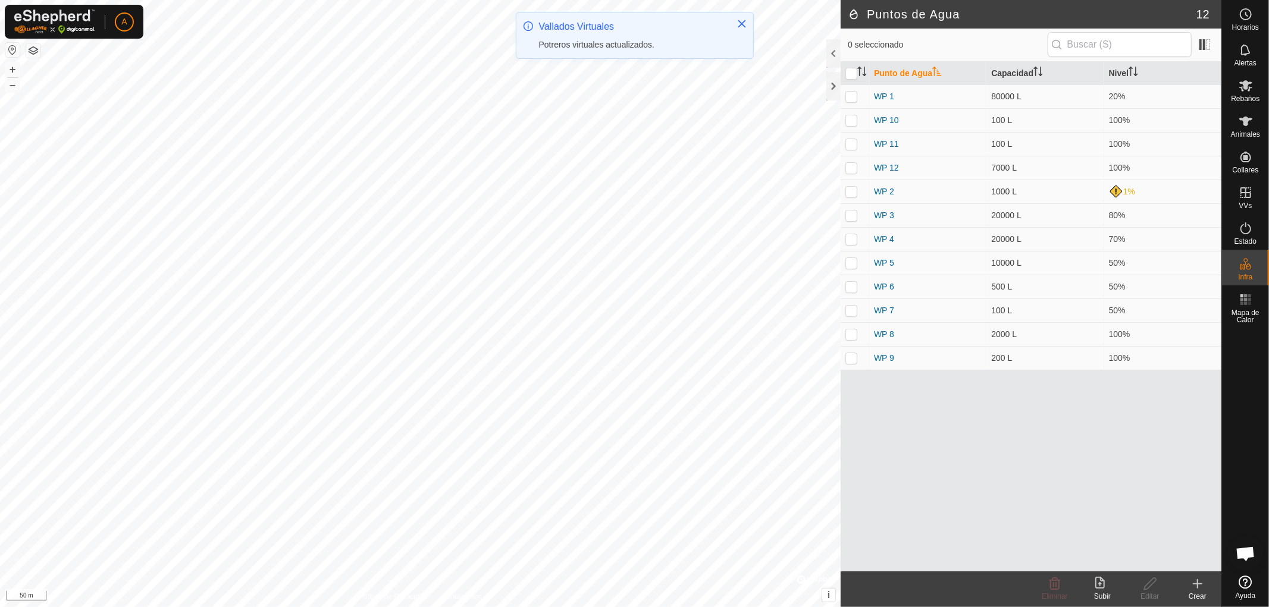
click at [1199, 584] on icon at bounding box center [1197, 584] width 14 height 14
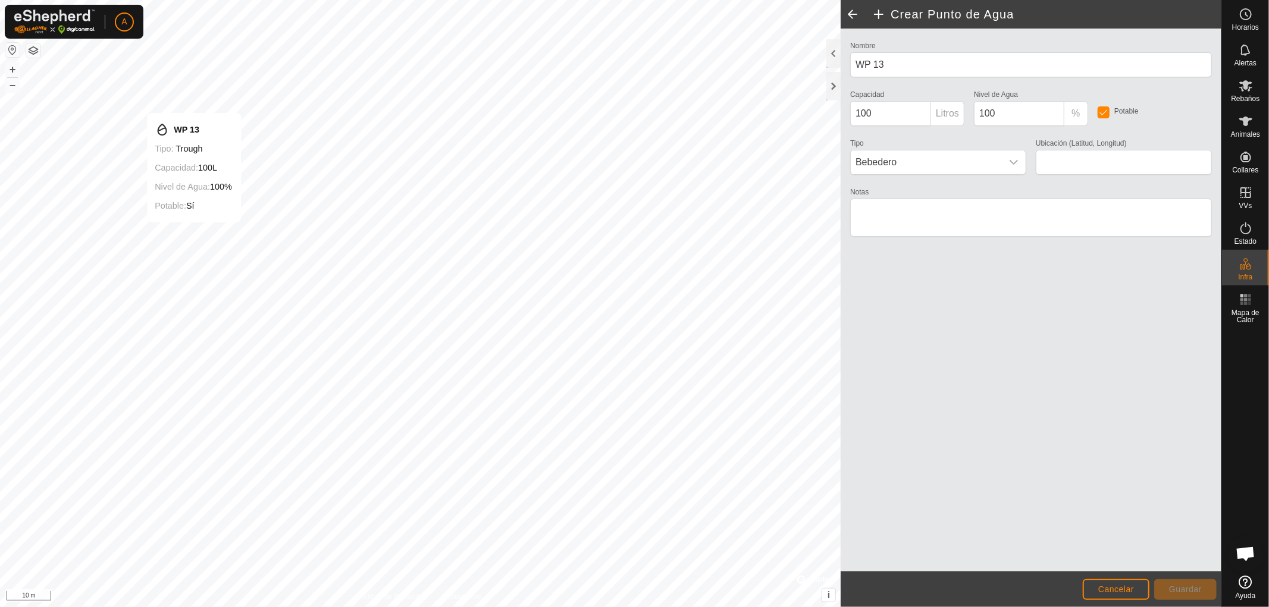
type input "42.222547, -5.302706"
click at [1174, 586] on span "Guardar" at bounding box center [1185, 590] width 33 height 10
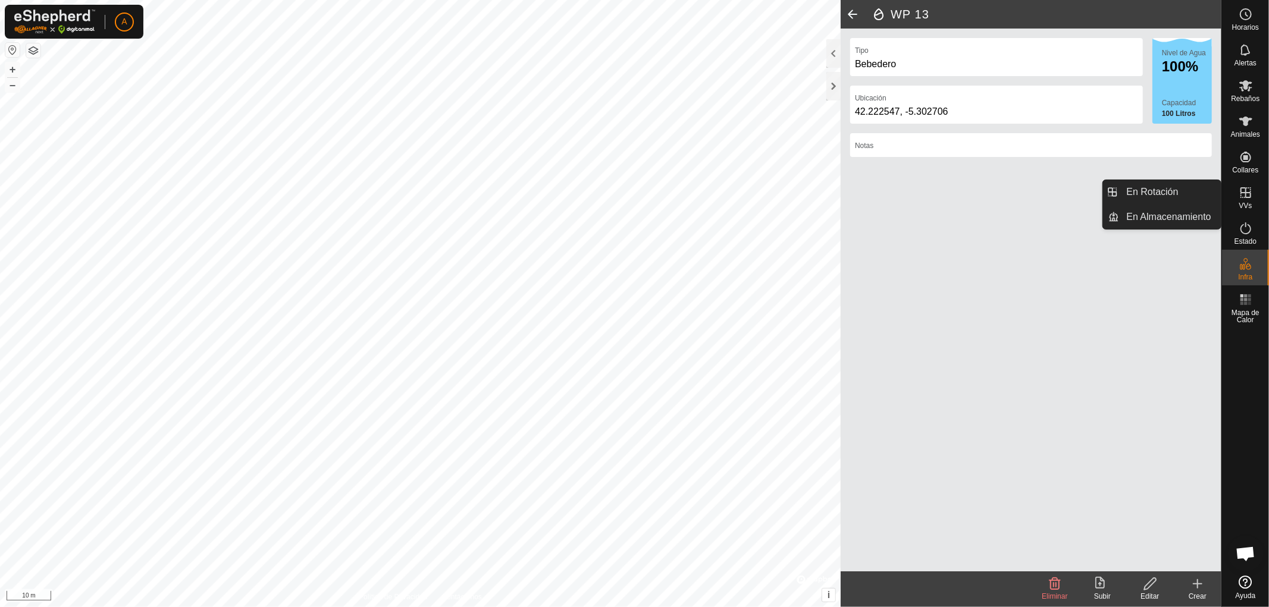
click at [1248, 195] on icon at bounding box center [1245, 193] width 14 height 14
click at [1148, 191] on link "En Rotación" at bounding box center [1170, 192] width 102 height 24
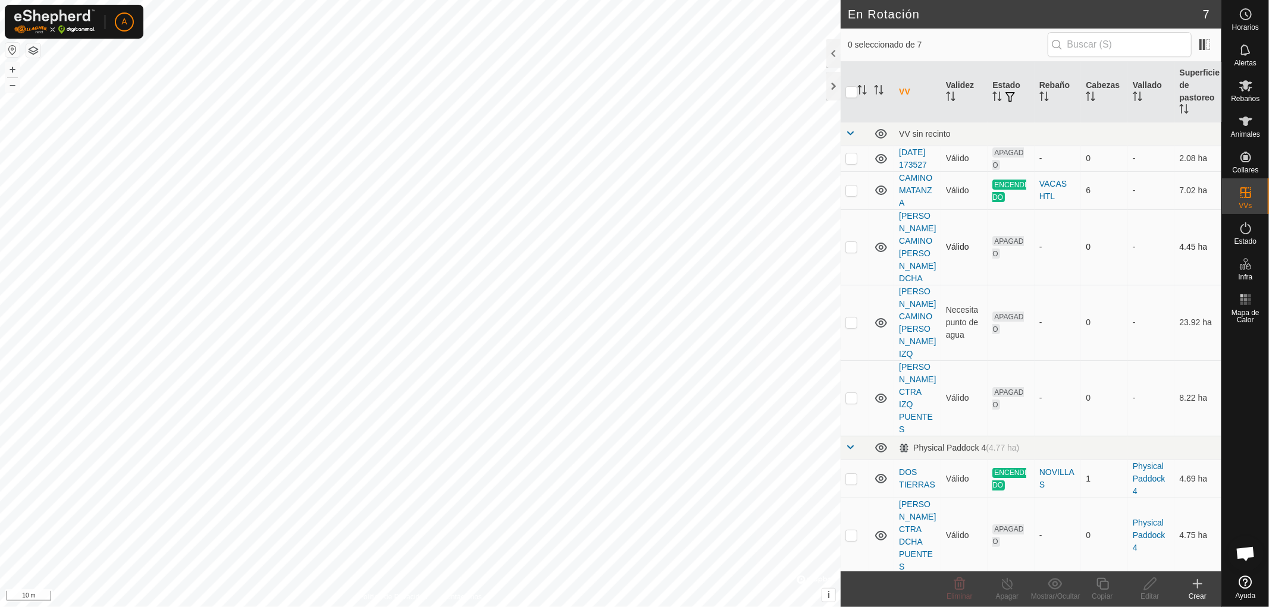
click at [853, 244] on p-checkbox at bounding box center [851, 247] width 12 height 10
checkbox input "true"
click at [1148, 589] on div "Editar" at bounding box center [1150, 590] width 48 height 36
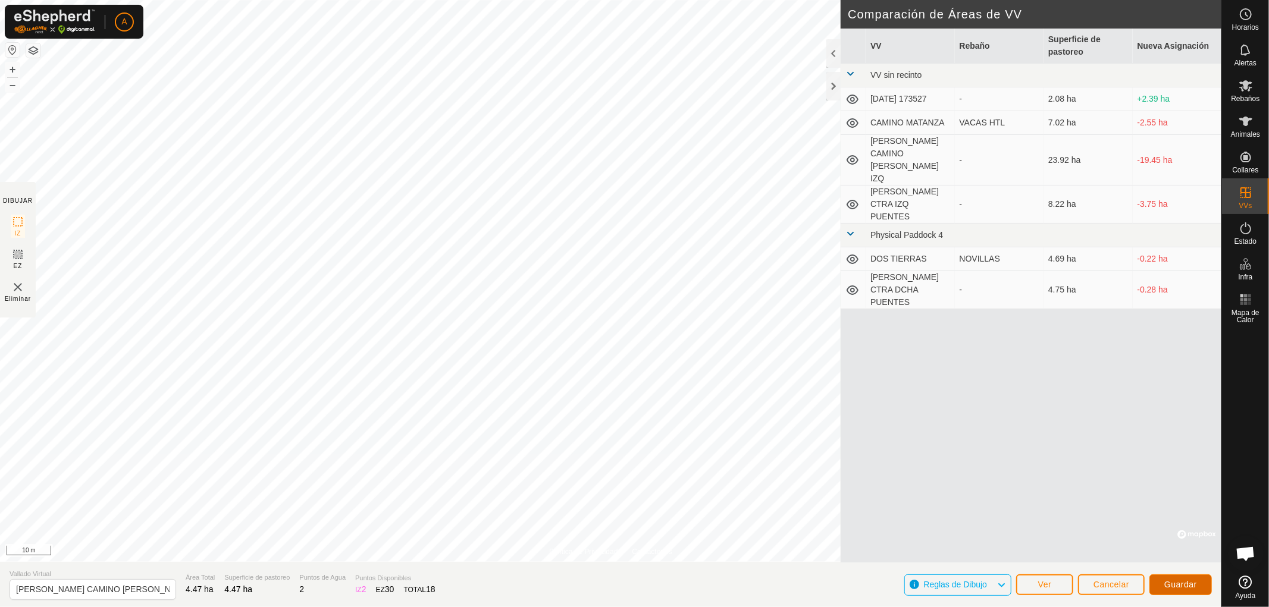
click at [1185, 582] on span "Guardar" at bounding box center [1180, 585] width 33 height 10
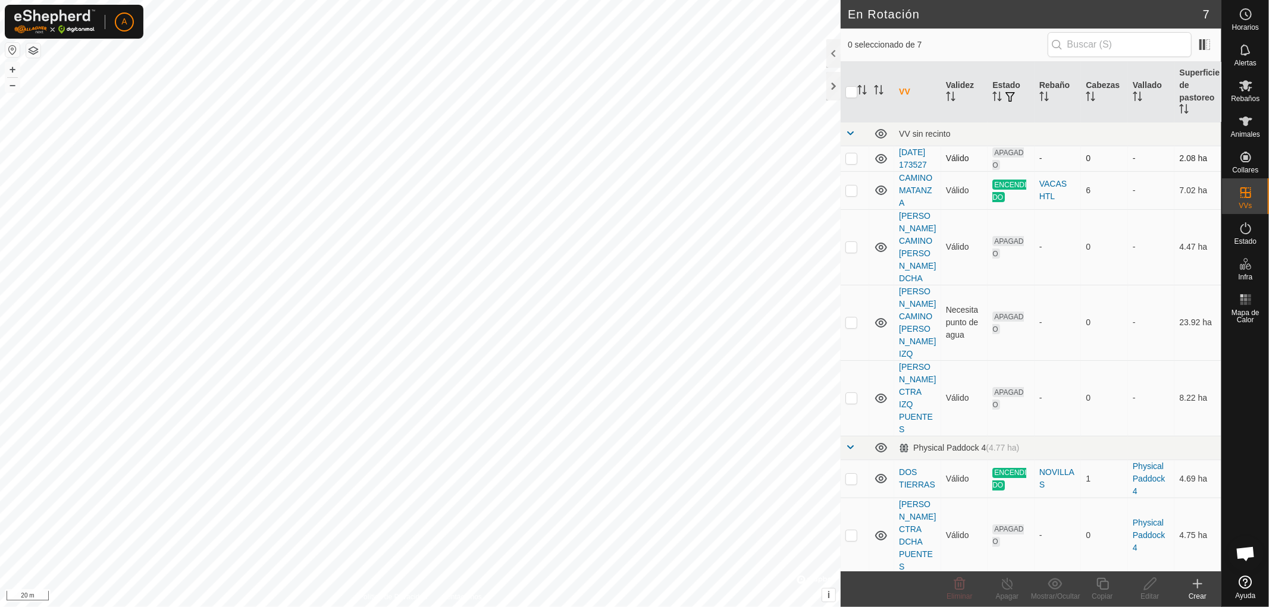
click at [852, 163] on p-checkbox at bounding box center [851, 158] width 12 height 10
checkbox input "true"
click at [1149, 586] on icon at bounding box center [1150, 584] width 15 height 14
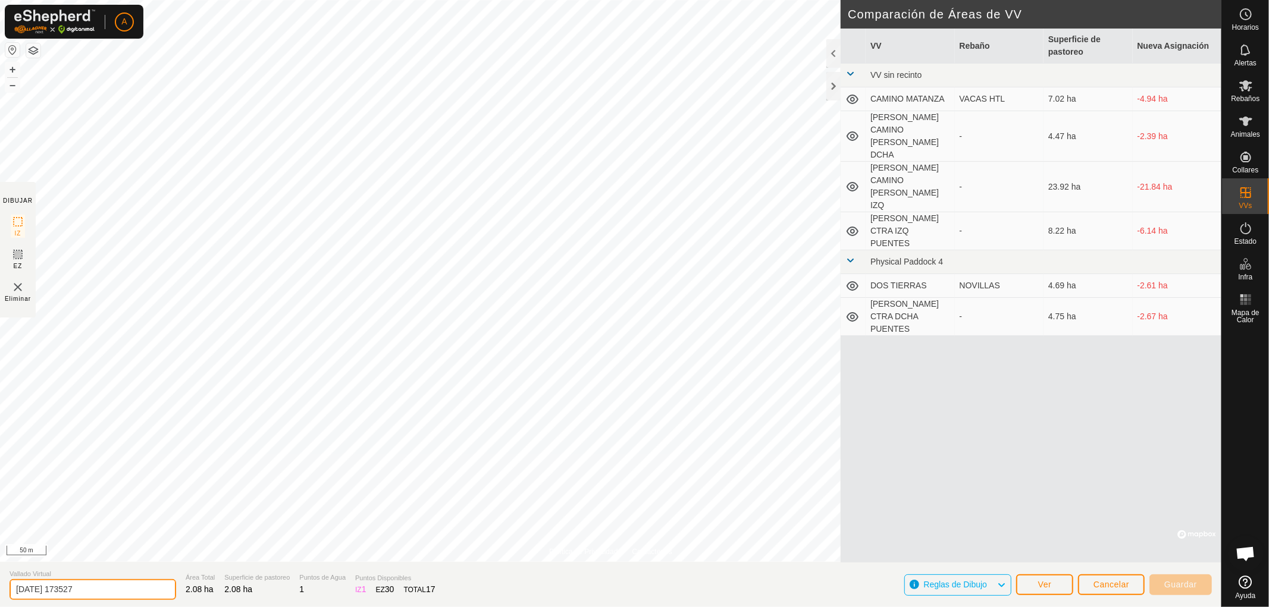
click at [97, 587] on input "[DATE] 173527" at bounding box center [93, 589] width 167 height 21
type input "2"
type input "VALLE CHARCA"
click at [1180, 584] on span "Guardar" at bounding box center [1180, 585] width 33 height 10
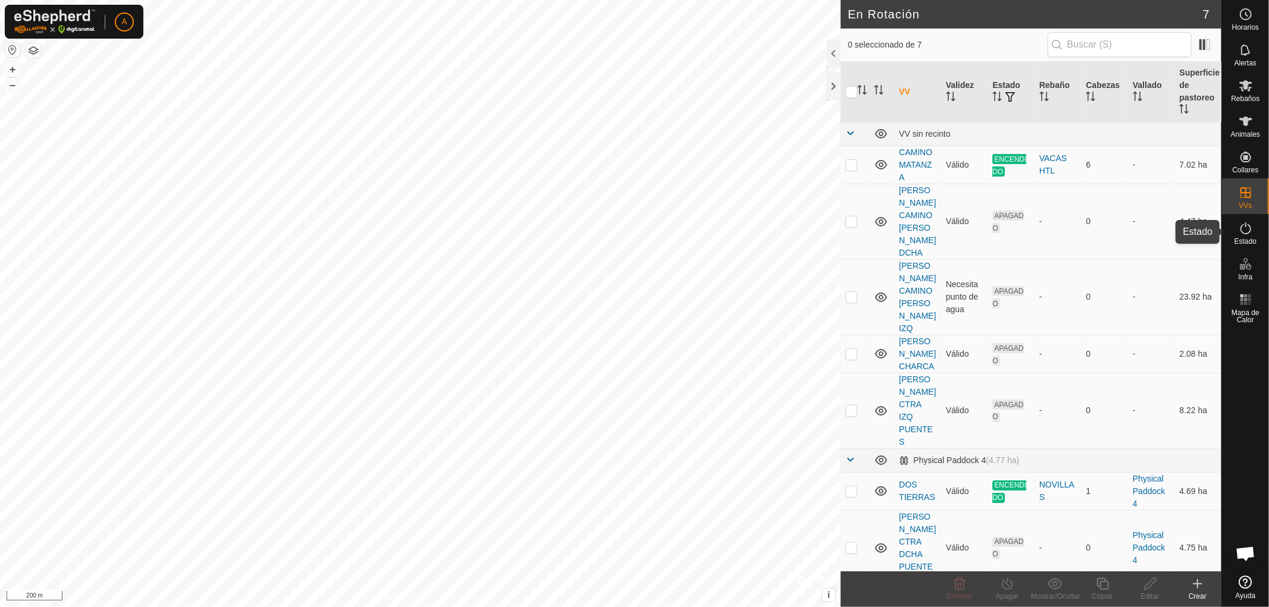
click at [1250, 236] on es-activation-svg-icon at bounding box center [1245, 228] width 21 height 19
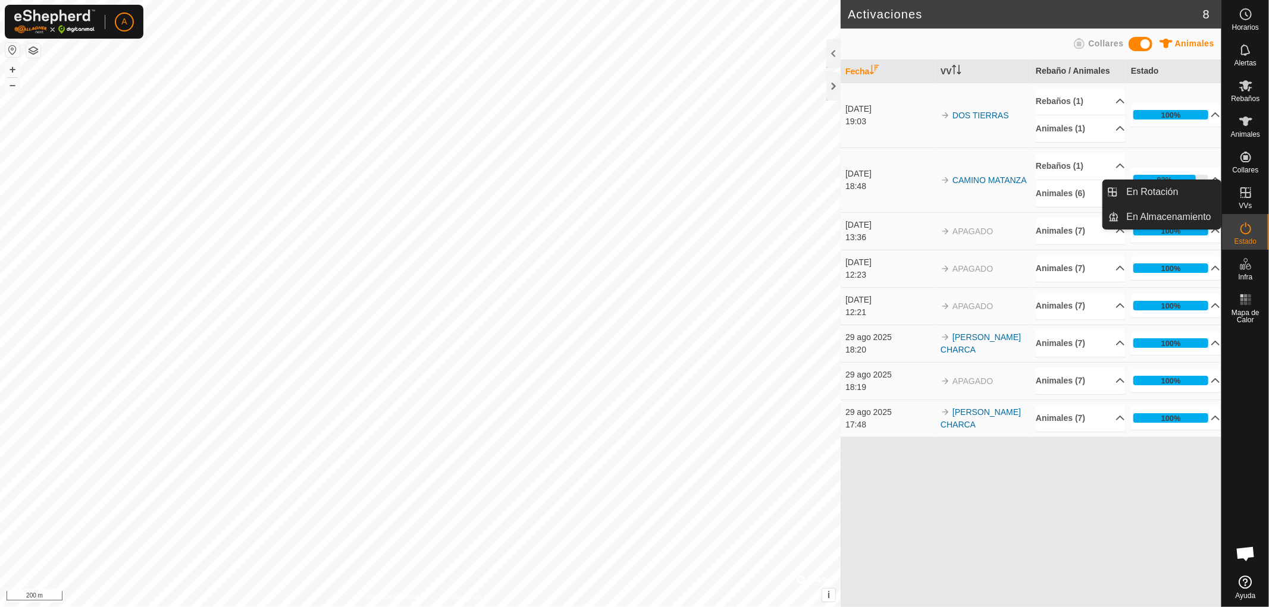
click at [1252, 195] on icon at bounding box center [1245, 193] width 14 height 14
click at [1187, 192] on link "En Rotación" at bounding box center [1170, 192] width 102 height 24
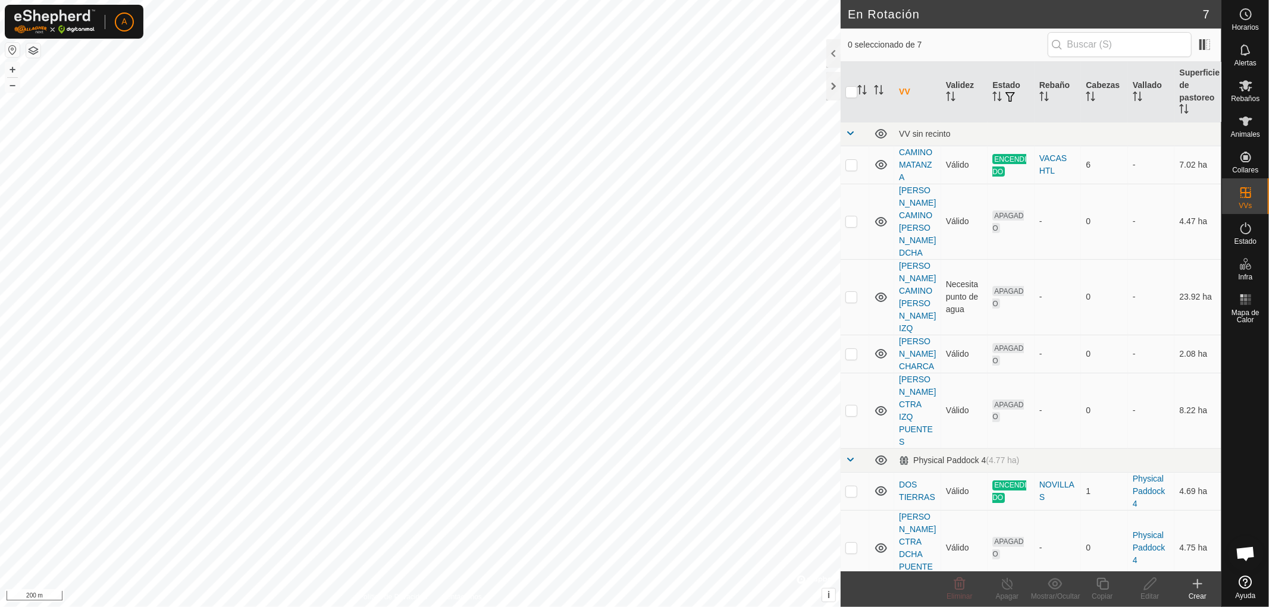
click at [1200, 587] on icon at bounding box center [1197, 584] width 14 height 14
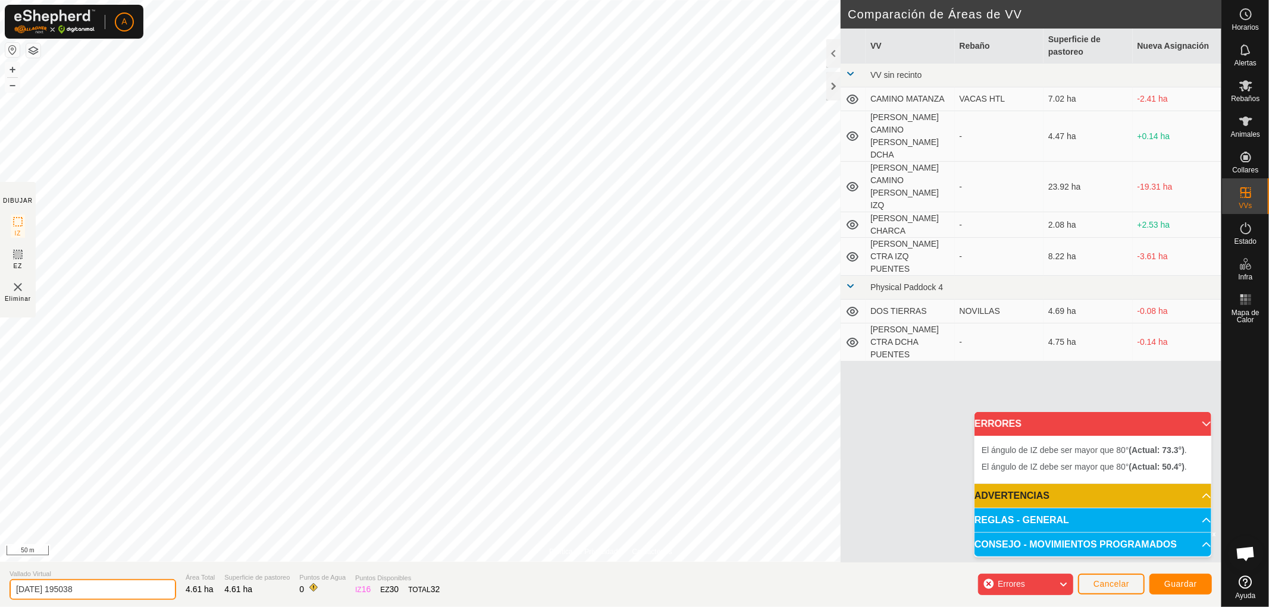
click at [92, 591] on input "2025-10-11 195038" at bounding box center [93, 589] width 167 height 21
type input "2"
type input "VALLE CTRA ALBIRES DCHA"
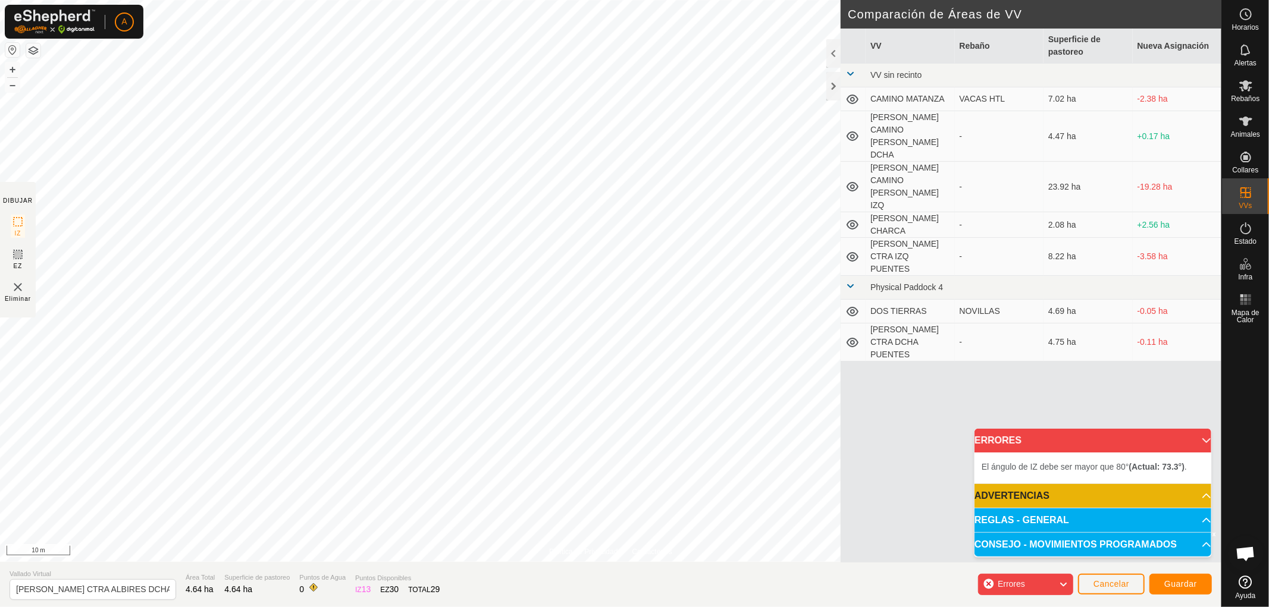
click at [97, 607] on html "A Horarios Alertas Rebaños Animales Collares VVs Estado Infra Mapa de Calor Ayu…" at bounding box center [634, 303] width 1269 height 607
click at [578, 554] on div "Política de Privacidad Contáctenos + – ⇧ i © Mapbox , © OpenStreetMap , Improve…" at bounding box center [610, 281] width 1221 height 562
click at [754, 567] on div "Política de Privacidad Contáctenos + – ⇧ i © Mapbox , © OpenStreetMap , Improve…" at bounding box center [610, 303] width 1221 height 607
click at [495, 596] on div "Política de Privacidad Contáctenos + – ⇧ i © Mapbox , © OpenStreetMap , Improve…" at bounding box center [610, 303] width 1221 height 607
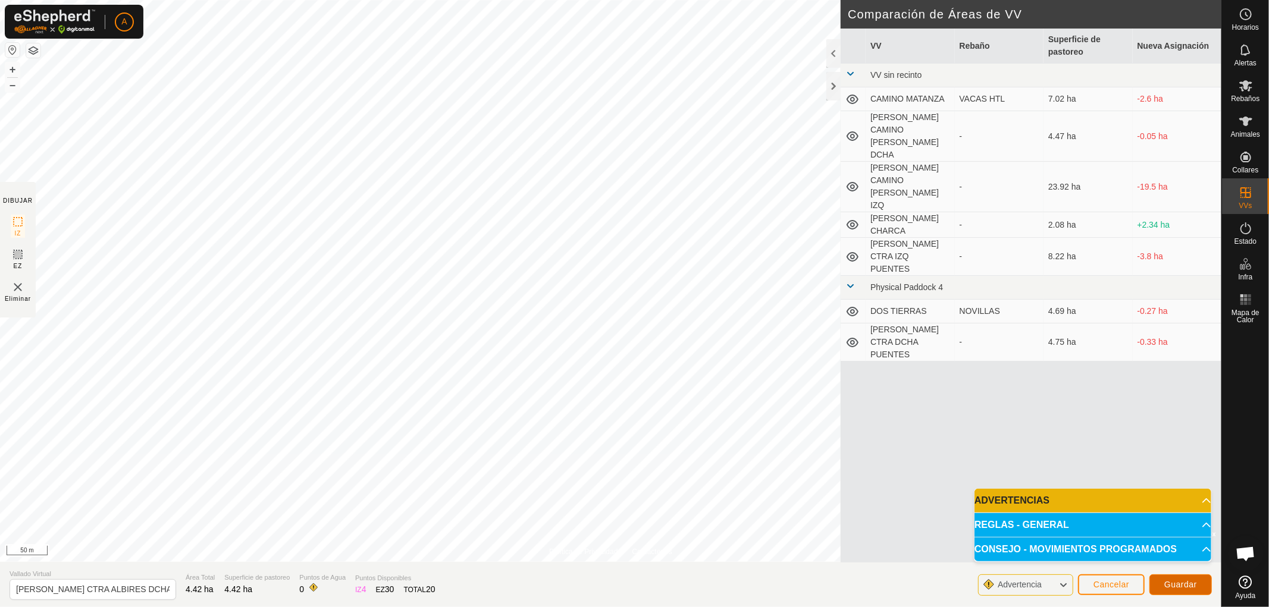
click at [1180, 586] on span "Guardar" at bounding box center [1180, 585] width 33 height 10
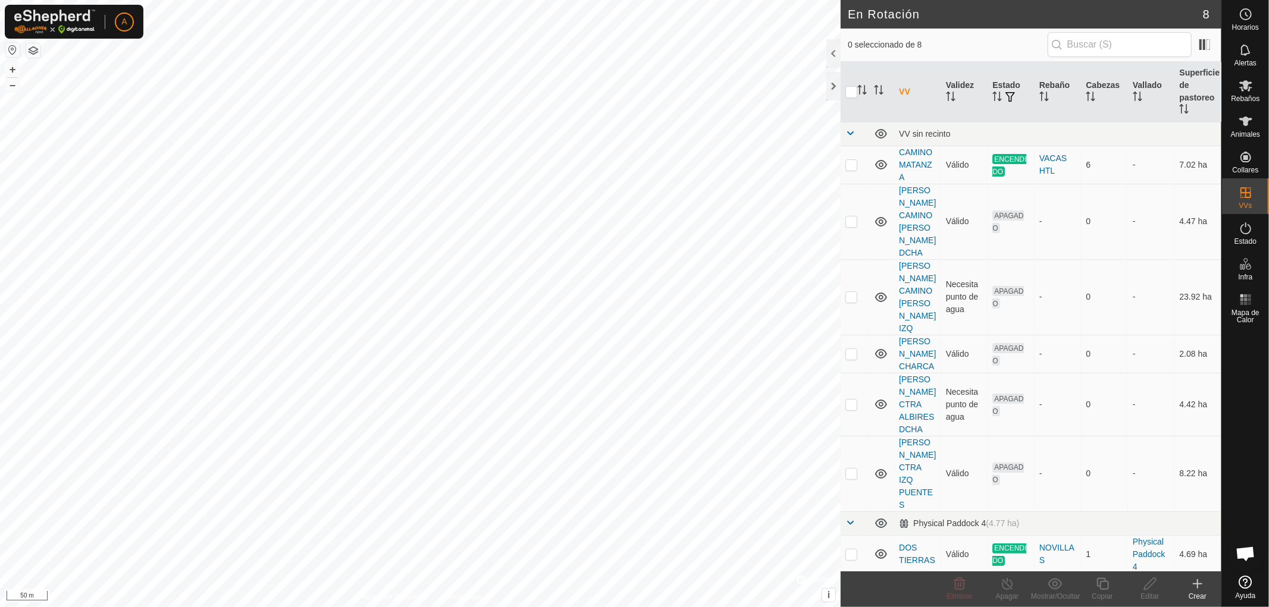
click at [1200, 591] on div "Crear" at bounding box center [1198, 596] width 48 height 11
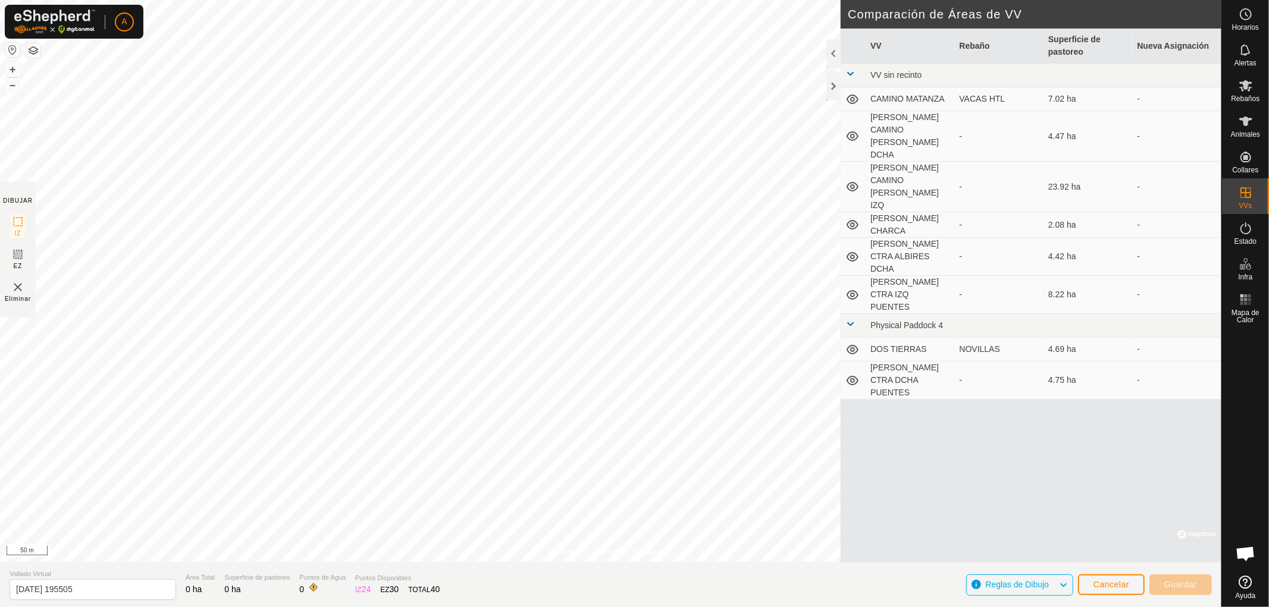
click at [296, 585] on div "Política de Privacidad Contáctenos + – ⇧ i © Mapbox , © OpenStreetMap , Improve…" at bounding box center [610, 303] width 1221 height 607
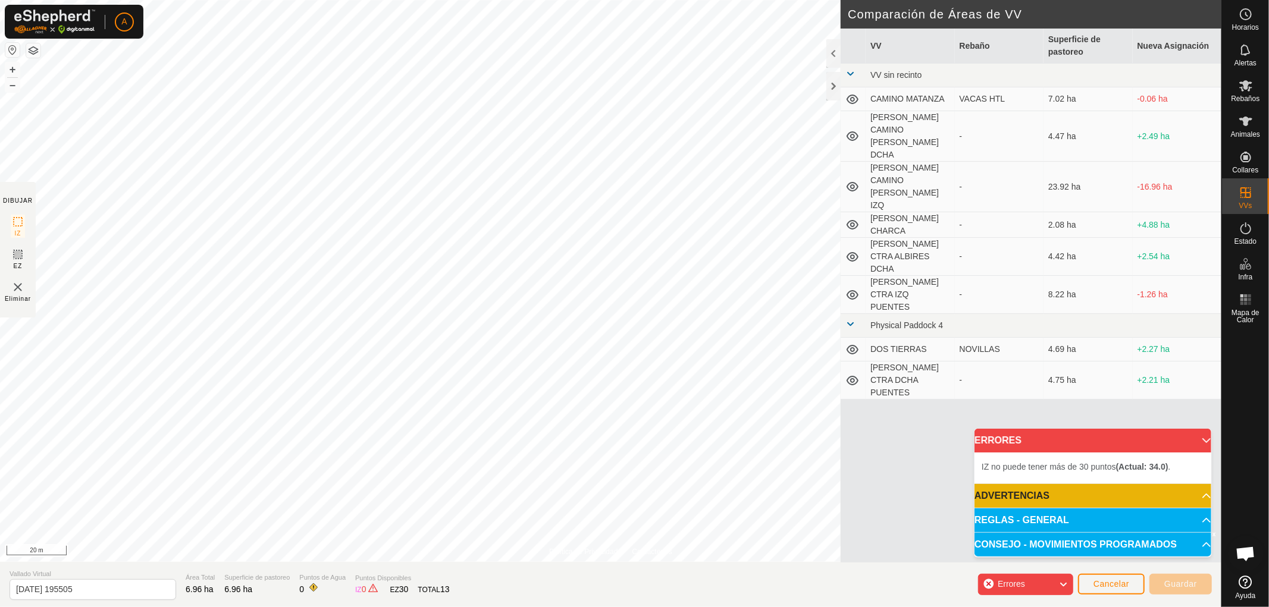
click at [61, 14] on div "A Horarios Alertas Rebaños Animales Collares VVs Estado Infra Mapa de Calor Ayu…" at bounding box center [634, 303] width 1269 height 607
click at [302, 0] on html "A Horarios Alertas Rebaños Animales Collares VVs Estado Infra Mapa de Calor Ayu…" at bounding box center [634, 303] width 1269 height 607
click at [628, 0] on html "A Horarios Alertas Rebaños Animales Collares VVs Estado Infra Mapa de Calor Ayu…" at bounding box center [634, 303] width 1269 height 607
click at [408, 0] on html "A Horarios Alertas Rebaños Animales Collares VVs Estado Infra Mapa de Calor Ayu…" at bounding box center [634, 303] width 1269 height 607
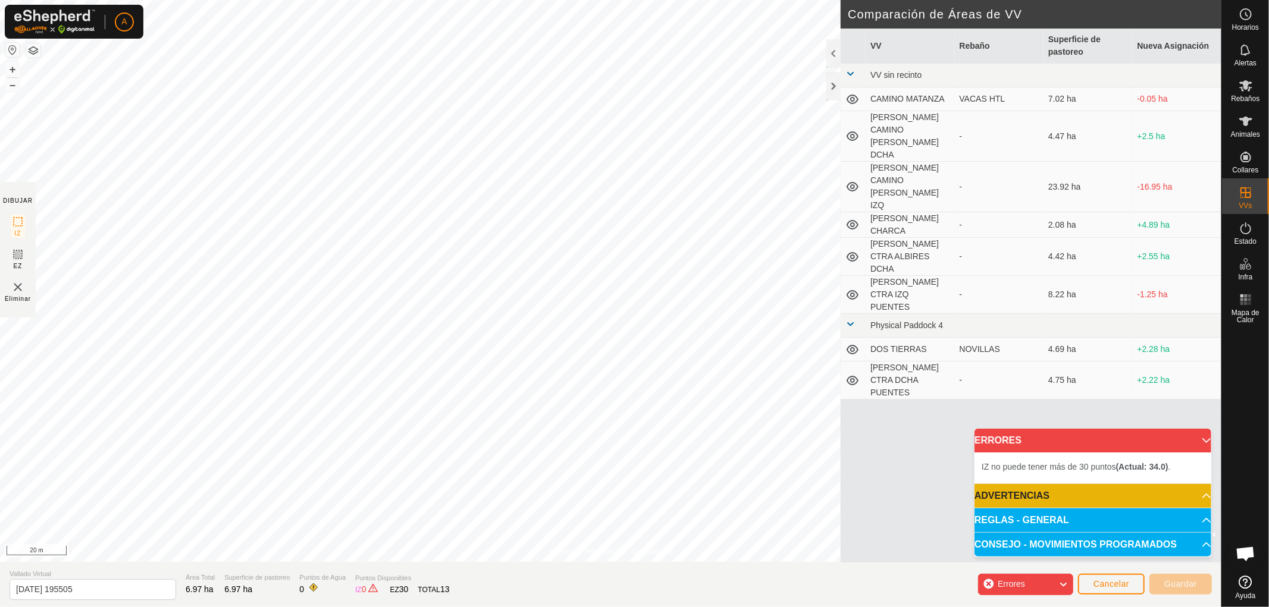
click at [318, 0] on html "A Horarios Alertas Rebaños Animales Collares VVs Estado Infra Mapa de Calor Ayu…" at bounding box center [634, 303] width 1269 height 607
click at [52, 115] on div "Política de Privacidad Contáctenos + – ⇧ i © Mapbox , © OpenStreetMap , Improve…" at bounding box center [610, 303] width 1221 height 607
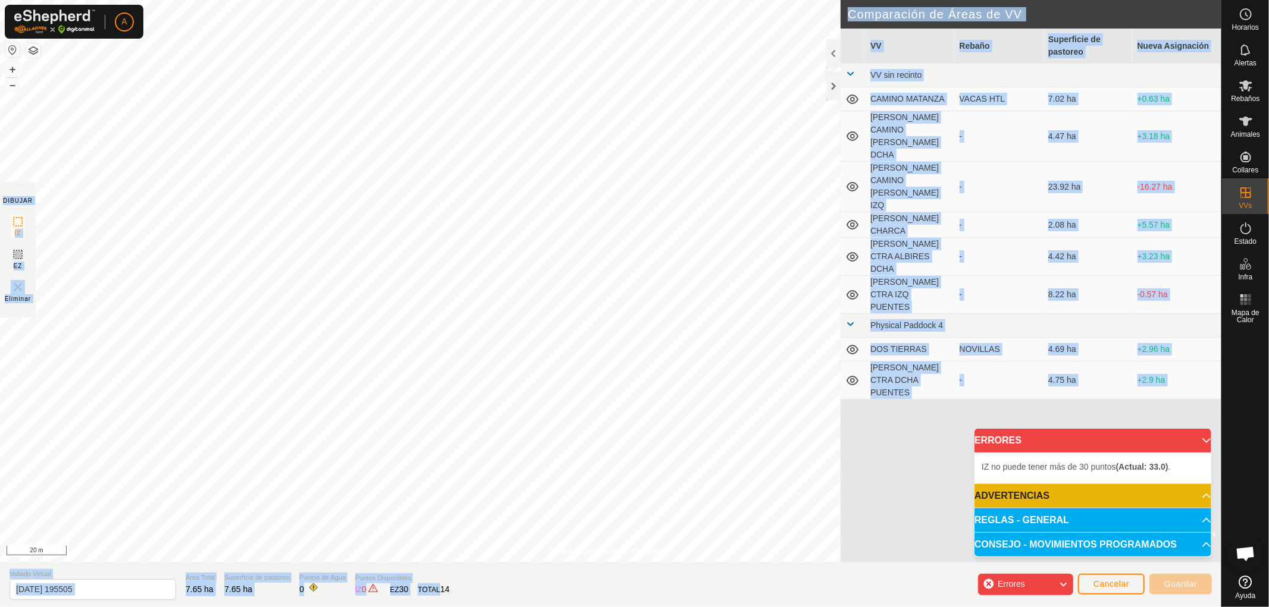
drag, startPoint x: 33, startPoint y: 204, endPoint x: 0, endPoint y: 278, distance: 80.7
click at [0, 278] on div "Política de Privacidad Contáctenos + – ⇧ i © Mapbox , © OpenStreetMap , Improve…" at bounding box center [610, 303] width 1221 height 607
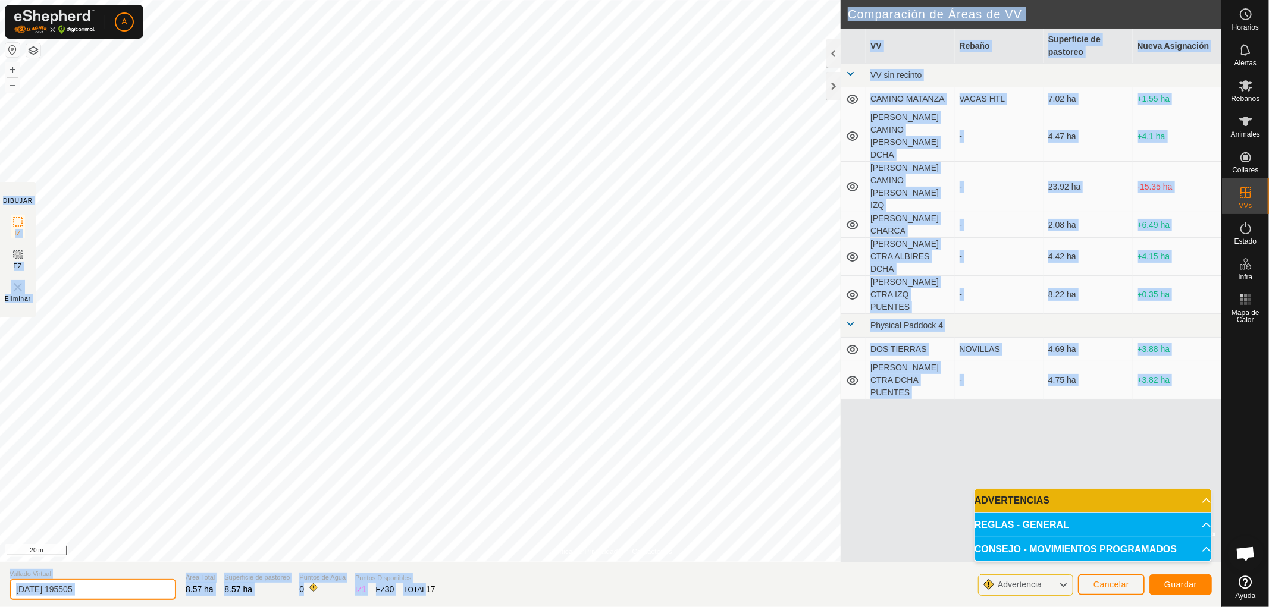
click at [115, 589] on input "2025-10-11 195505" at bounding box center [93, 589] width 167 height 21
drag, startPoint x: 132, startPoint y: 591, endPoint x: 148, endPoint y: 586, distance: 16.0
click at [132, 590] on input "2025-10-11 195505" at bounding box center [93, 589] width 167 height 21
click at [1191, 584] on span "Guardar" at bounding box center [1180, 585] width 33 height 10
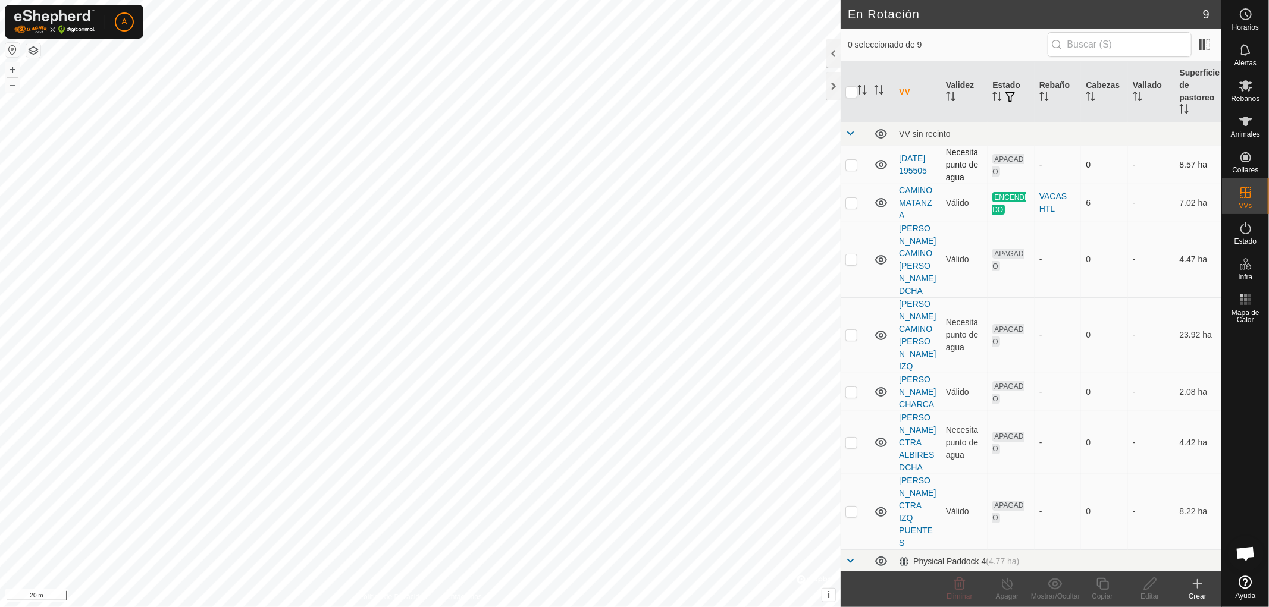
click at [851, 165] on p-checkbox at bounding box center [851, 165] width 12 height 10
checkbox input "true"
click at [1152, 591] on div "Editar" at bounding box center [1150, 596] width 48 height 11
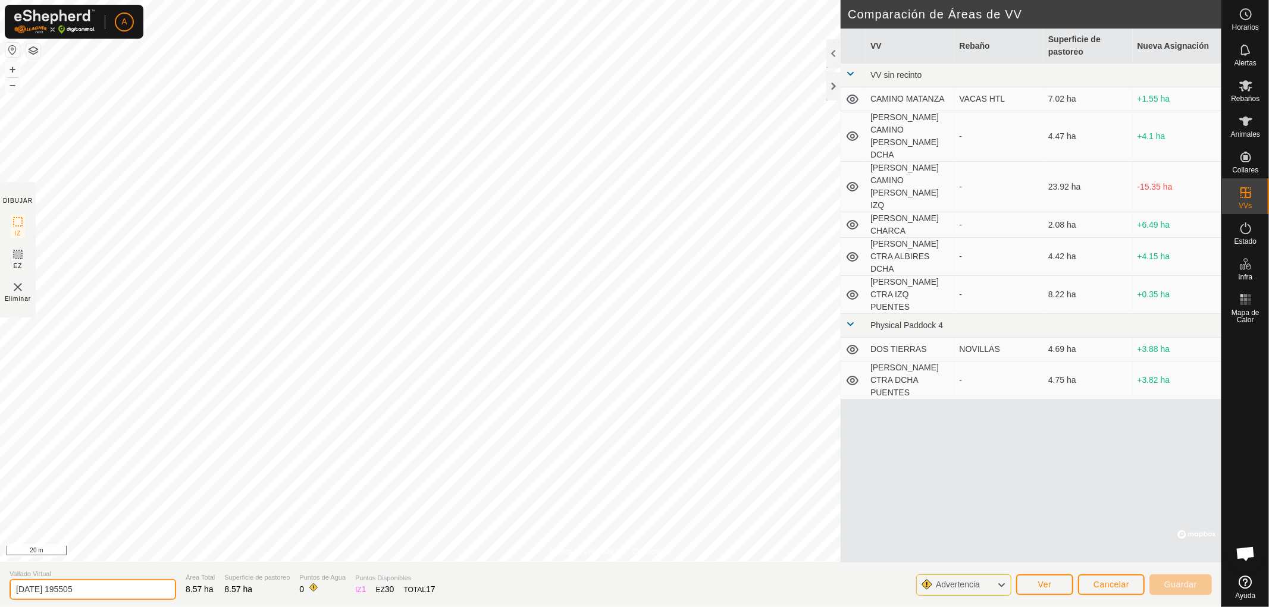
click at [97, 586] on input "2025-10-11 195505" at bounding box center [93, 589] width 167 height 21
type input "2"
type input "C"
type input "V"
type input "CTRA ALBIRES IZQ"
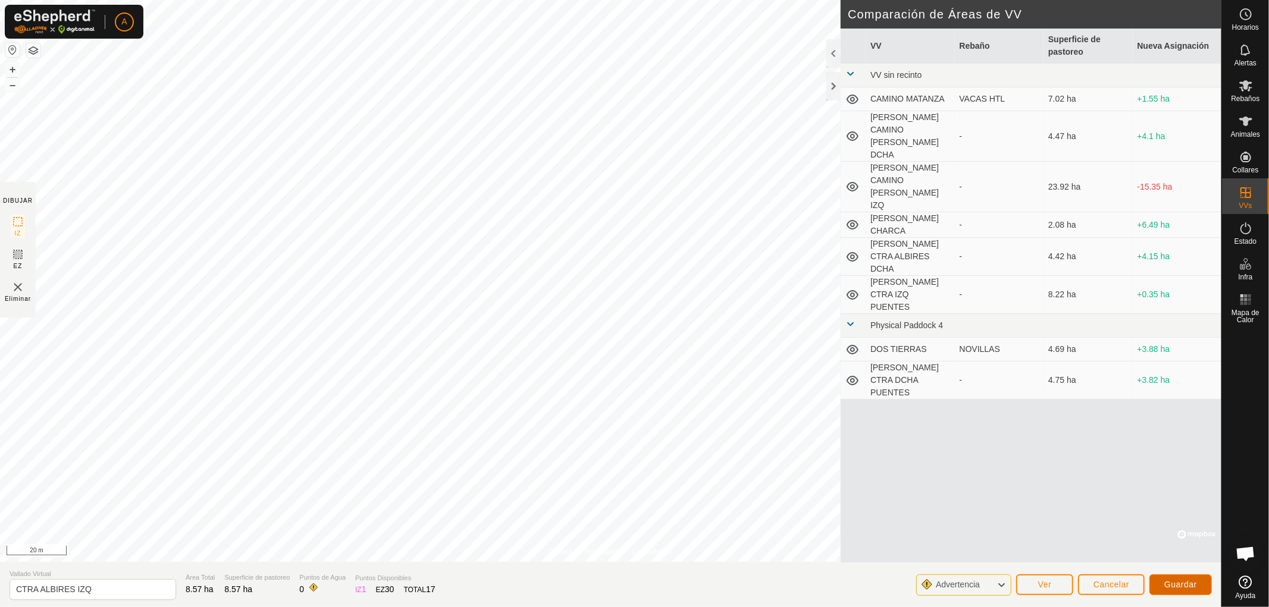
click at [1168, 584] on span "Guardar" at bounding box center [1180, 585] width 33 height 10
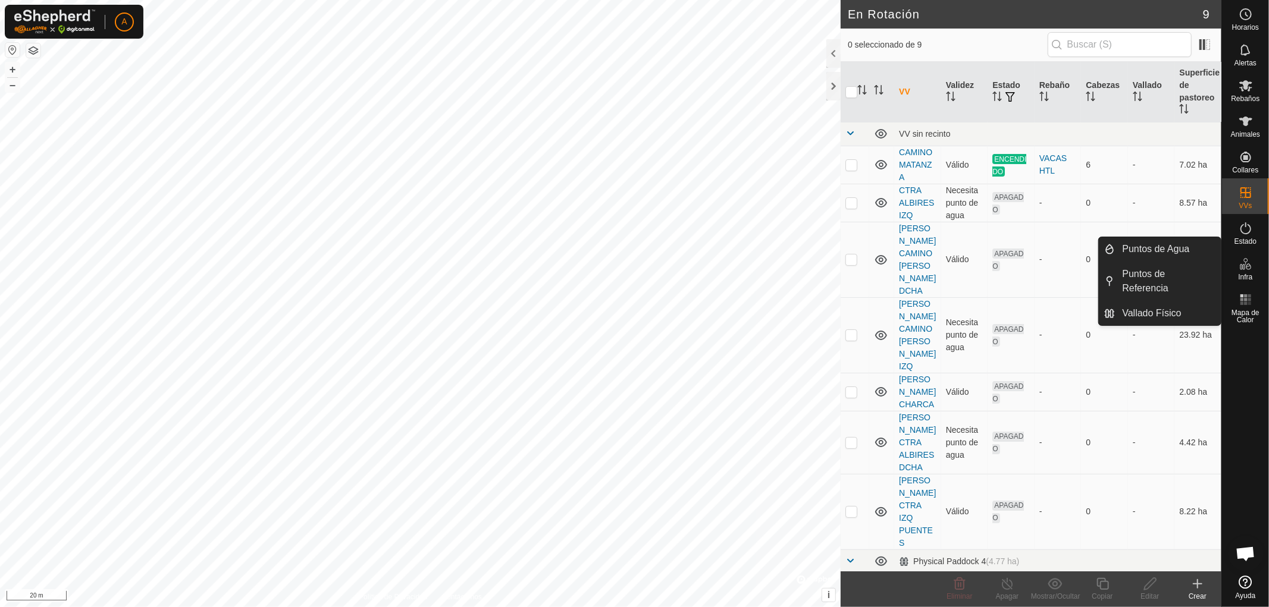
click at [1245, 266] on icon at bounding box center [1245, 264] width 14 height 14
click at [1155, 248] on link "Puntos de Agua" at bounding box center [1167, 249] width 105 height 24
click at [1248, 269] on icon at bounding box center [1245, 264] width 14 height 14
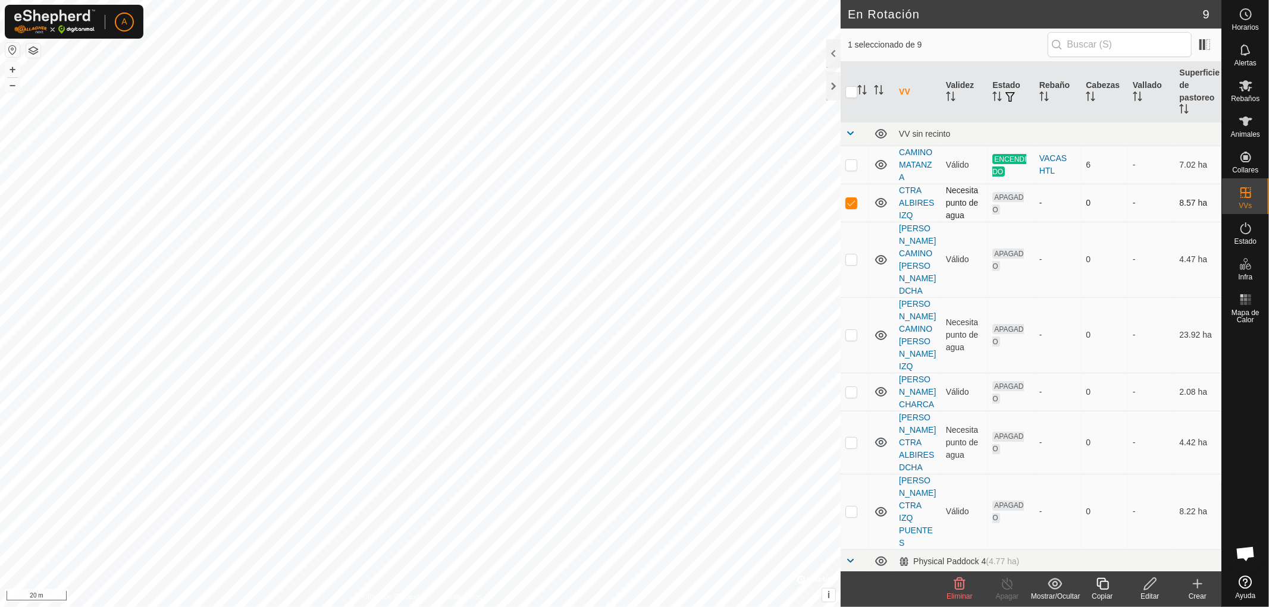
click at [849, 203] on p-checkbox at bounding box center [851, 203] width 12 height 10
checkbox input "false"
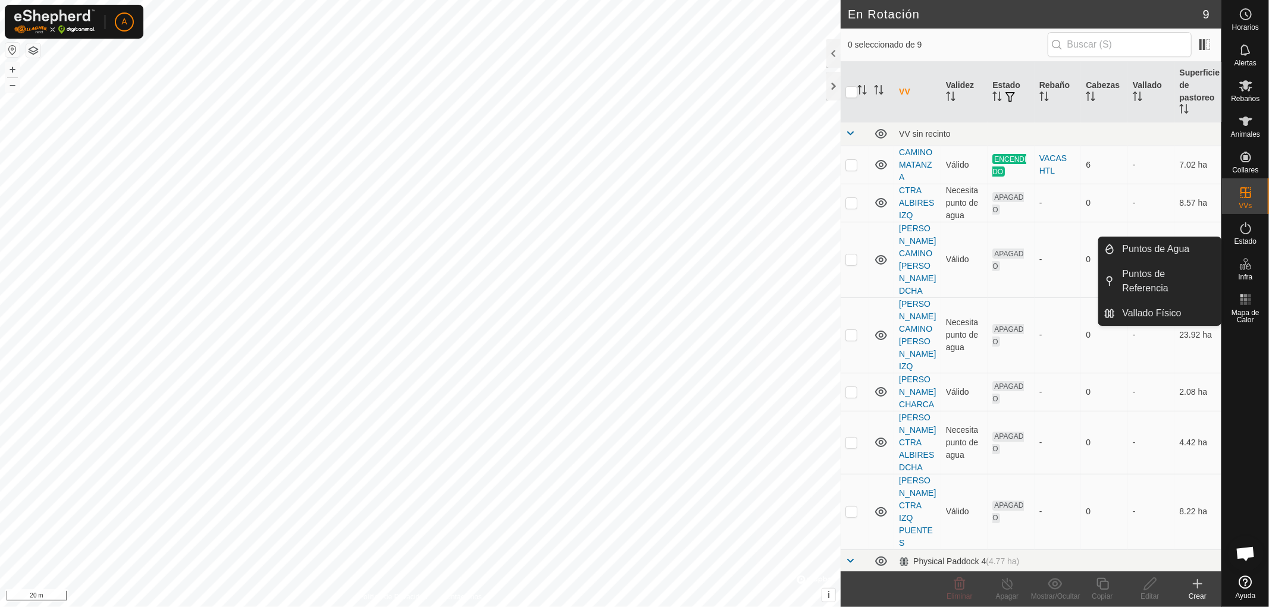
click at [1253, 266] on es-infrastructure-svg-icon at bounding box center [1245, 264] width 21 height 19
click at [1172, 250] on link "Puntos de Agua" at bounding box center [1167, 249] width 105 height 24
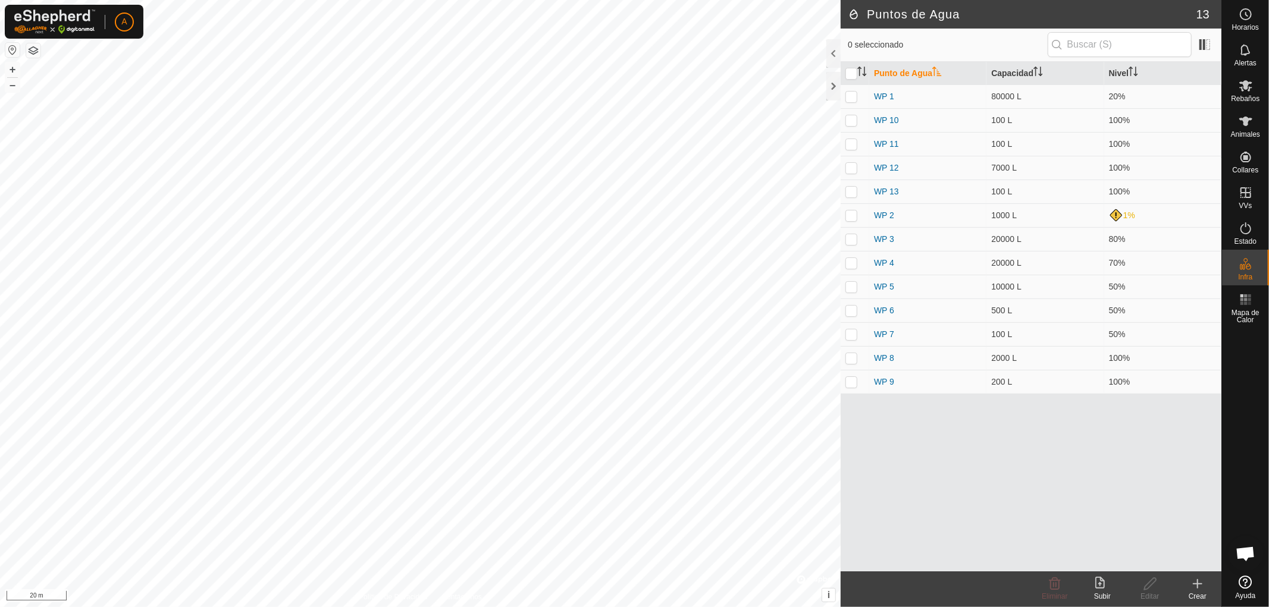
click at [1197, 595] on div "Crear" at bounding box center [1198, 596] width 48 height 11
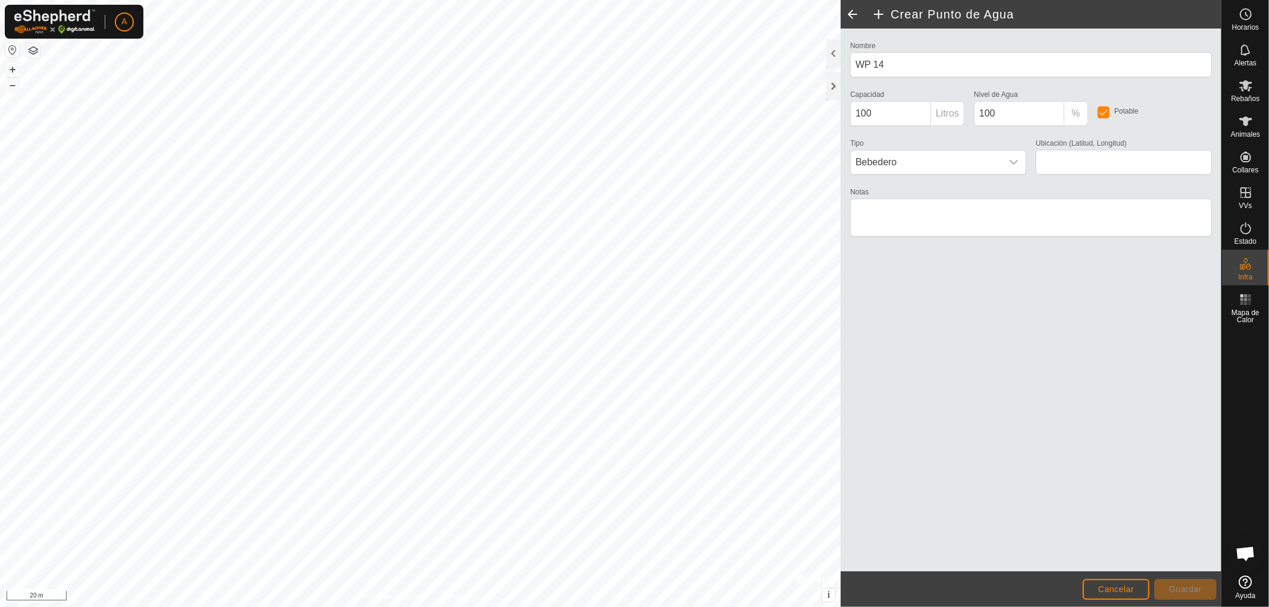
type input "42.247492, -5.307262"
click at [1184, 588] on span "Guardar" at bounding box center [1185, 590] width 33 height 10
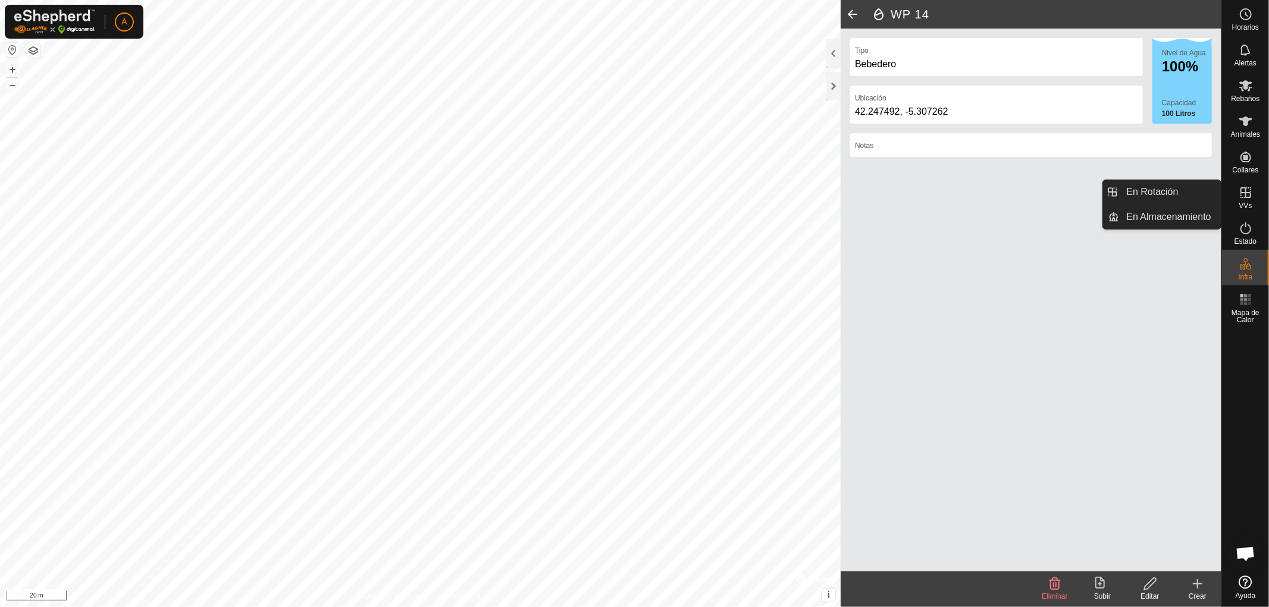
click at [1250, 195] on icon at bounding box center [1245, 192] width 11 height 11
click at [1168, 192] on link "En Rotación" at bounding box center [1170, 192] width 102 height 24
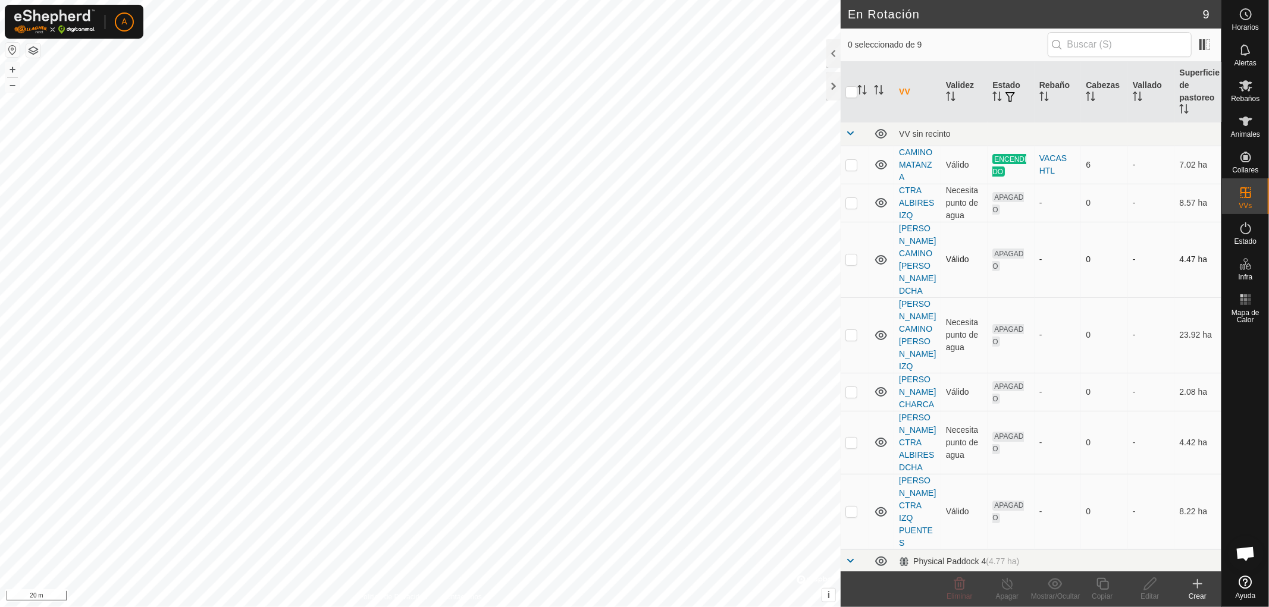
click at [852, 255] on p-checkbox at bounding box center [851, 260] width 12 height 10
checkbox input "true"
click at [1144, 584] on icon at bounding box center [1150, 584] width 15 height 14
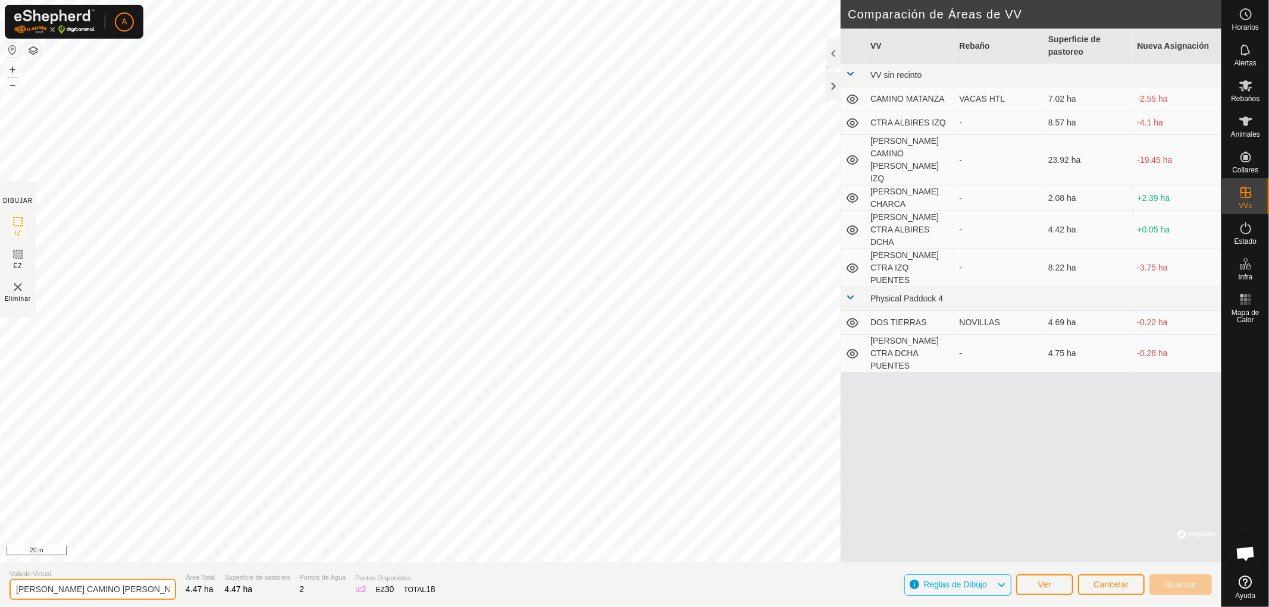
click at [42, 586] on input "VALLE CAMINO MAYORGA DCHA" at bounding box center [93, 589] width 167 height 21
type input "CAMINO MAYORGA DCHA"
click at [1185, 585] on span "Guardar" at bounding box center [1180, 585] width 33 height 10
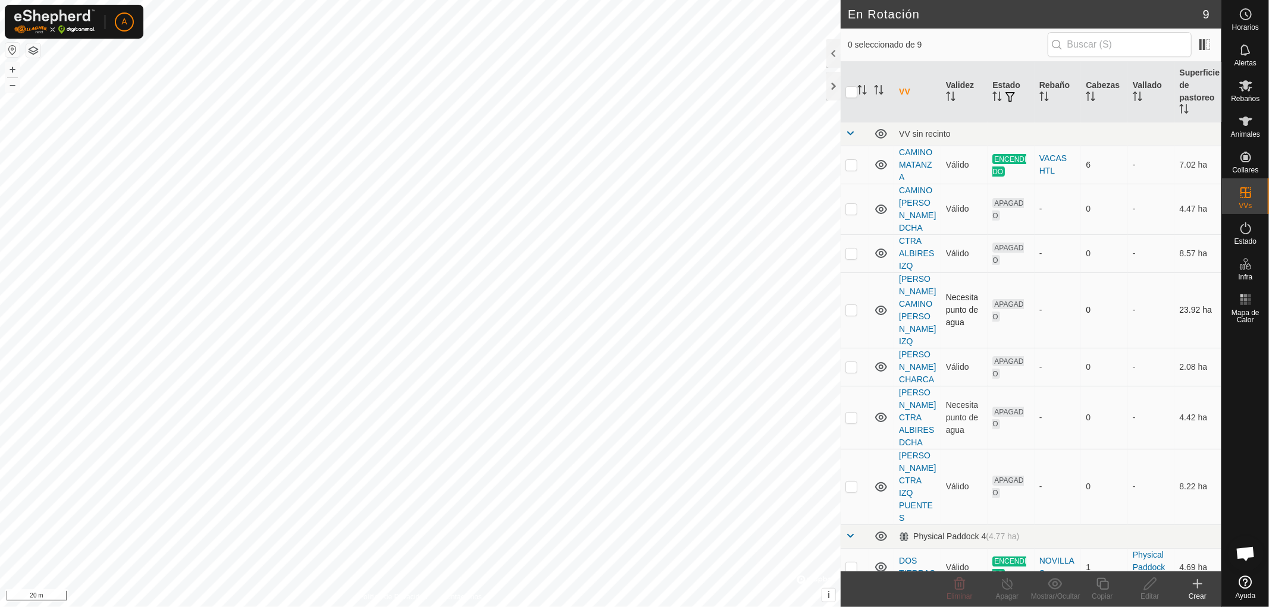
click at [851, 305] on p-checkbox at bounding box center [851, 310] width 12 height 10
checkbox input "true"
click at [1148, 588] on icon at bounding box center [1150, 584] width 15 height 14
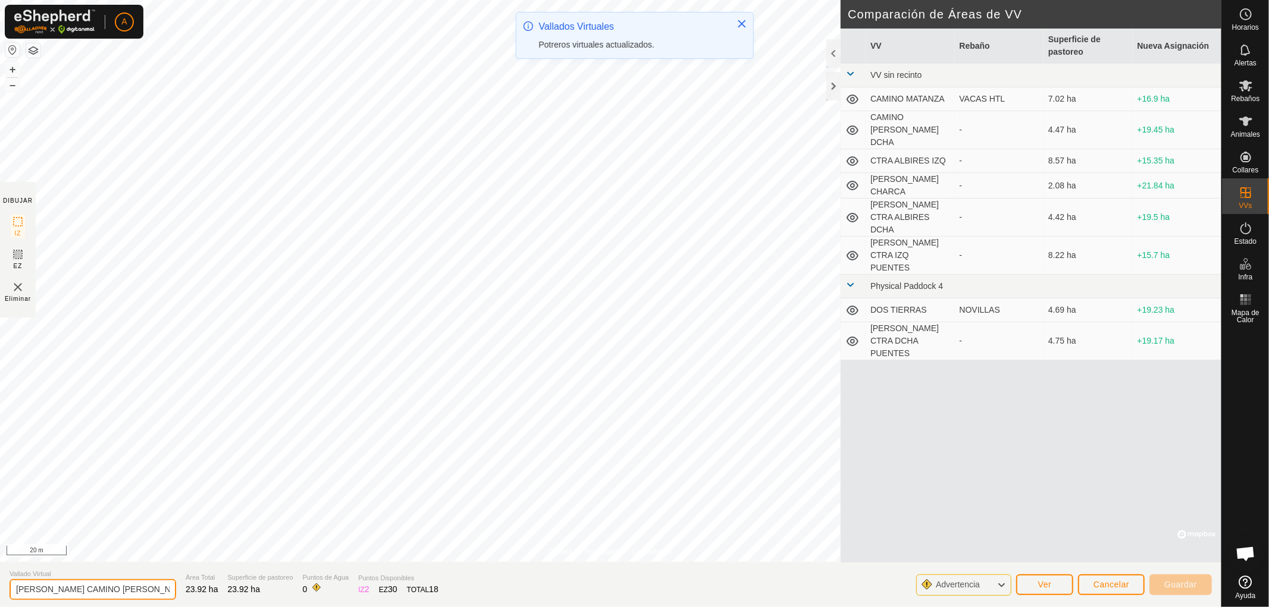
click at [43, 588] on input "VALLE CAMINO MAYORGA IZQ" at bounding box center [93, 589] width 167 height 21
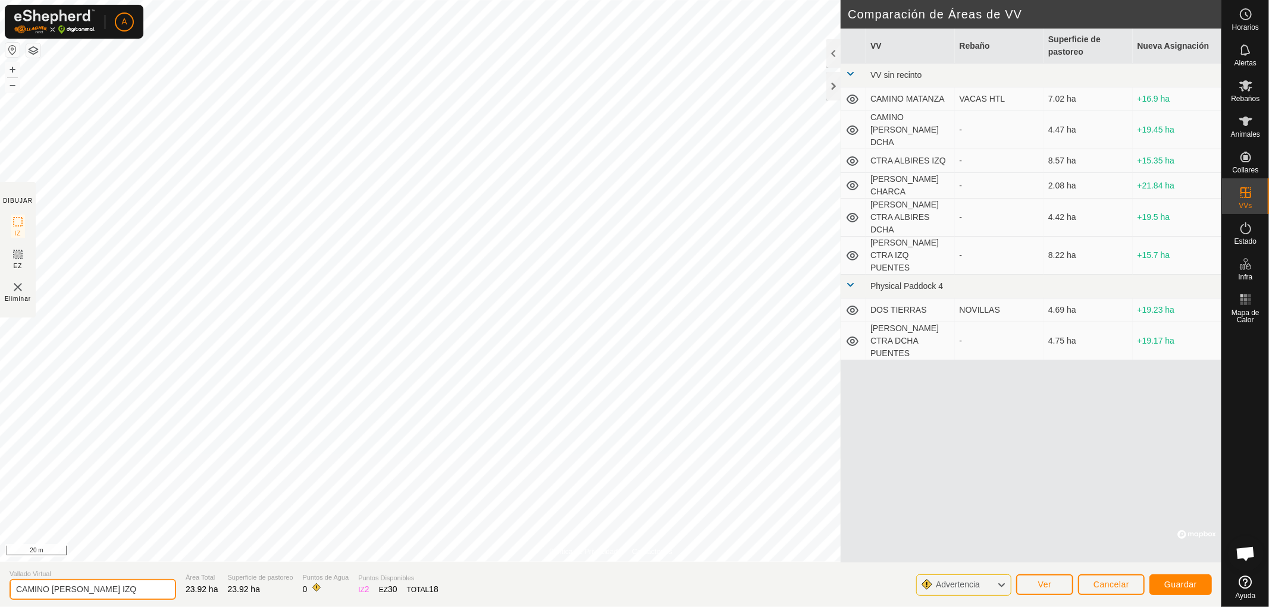
type input "CAMINO MAYORGA IZQ"
click at [1193, 585] on span "Guardar" at bounding box center [1180, 585] width 33 height 10
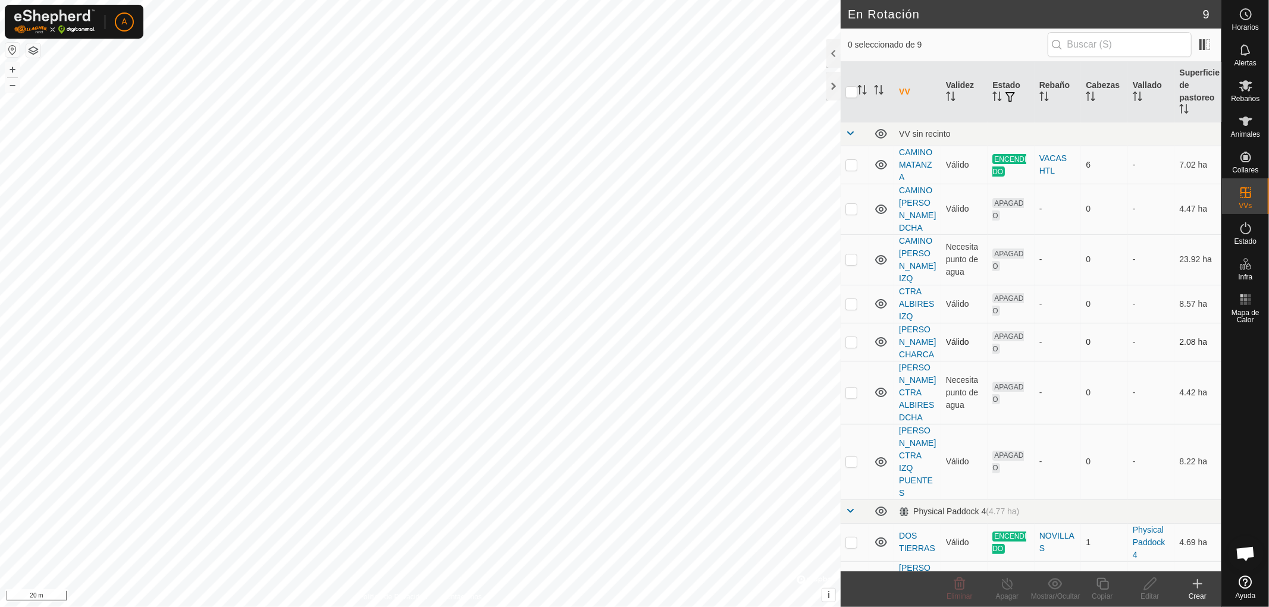
click at [852, 337] on p-checkbox at bounding box center [851, 342] width 12 height 10
checkbox input "true"
click at [1149, 589] on icon at bounding box center [1150, 584] width 15 height 14
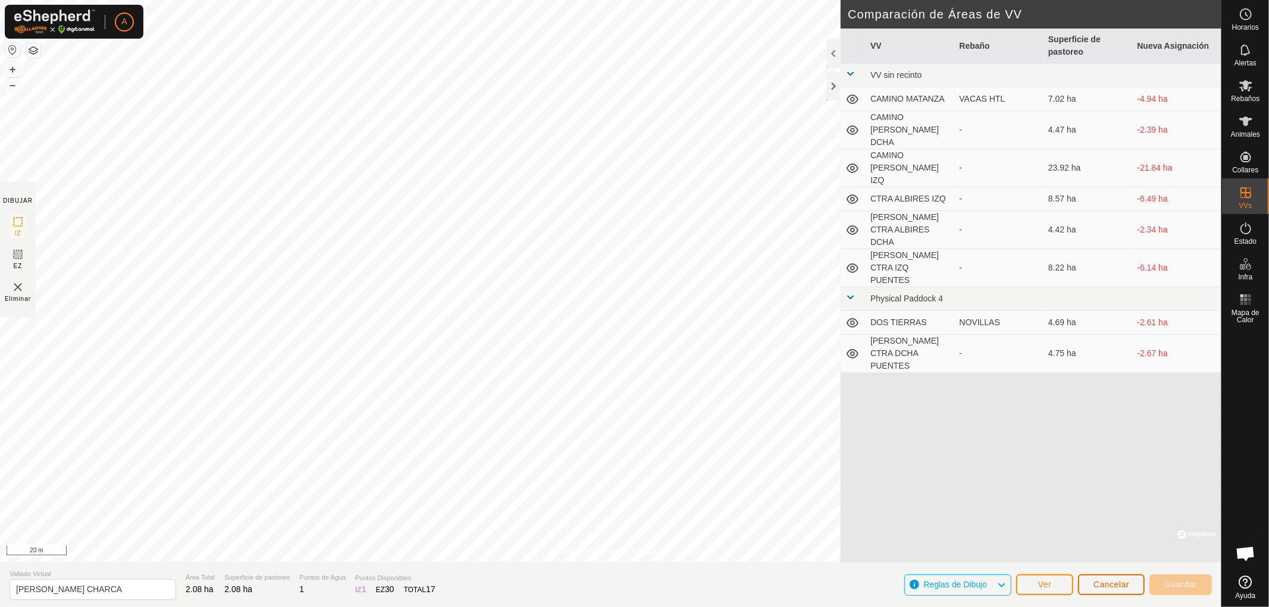
click at [1119, 583] on span "Cancelar" at bounding box center [1111, 585] width 36 height 10
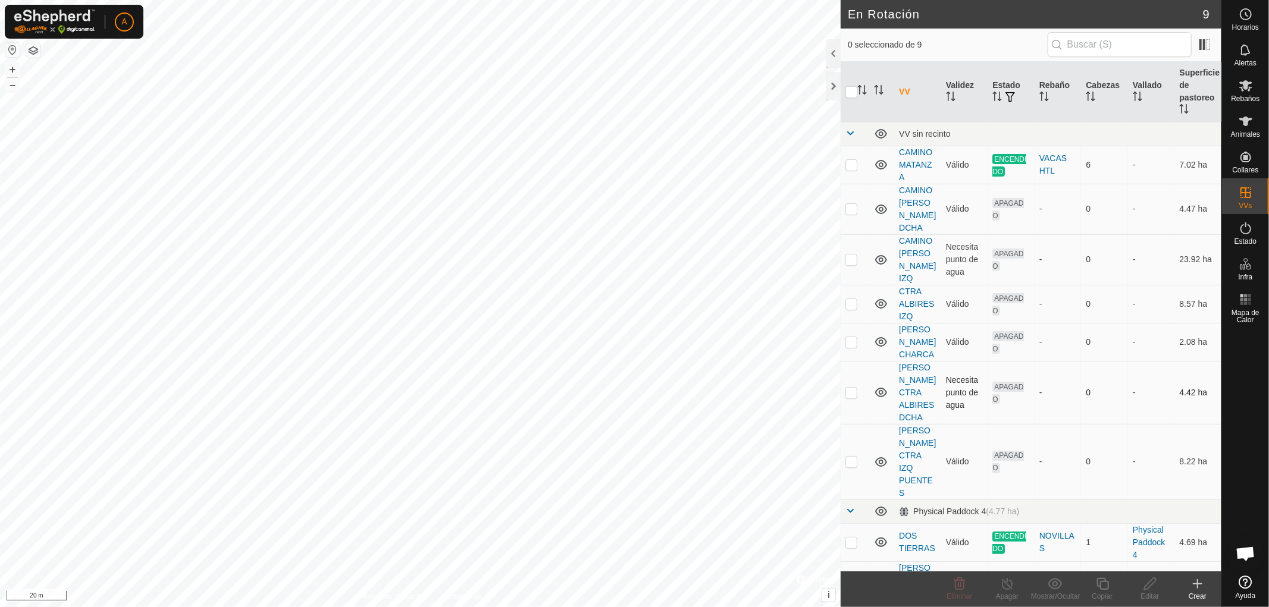
click at [852, 388] on p-checkbox at bounding box center [851, 393] width 12 height 10
checkbox input "true"
click at [1150, 589] on icon at bounding box center [1150, 584] width 15 height 14
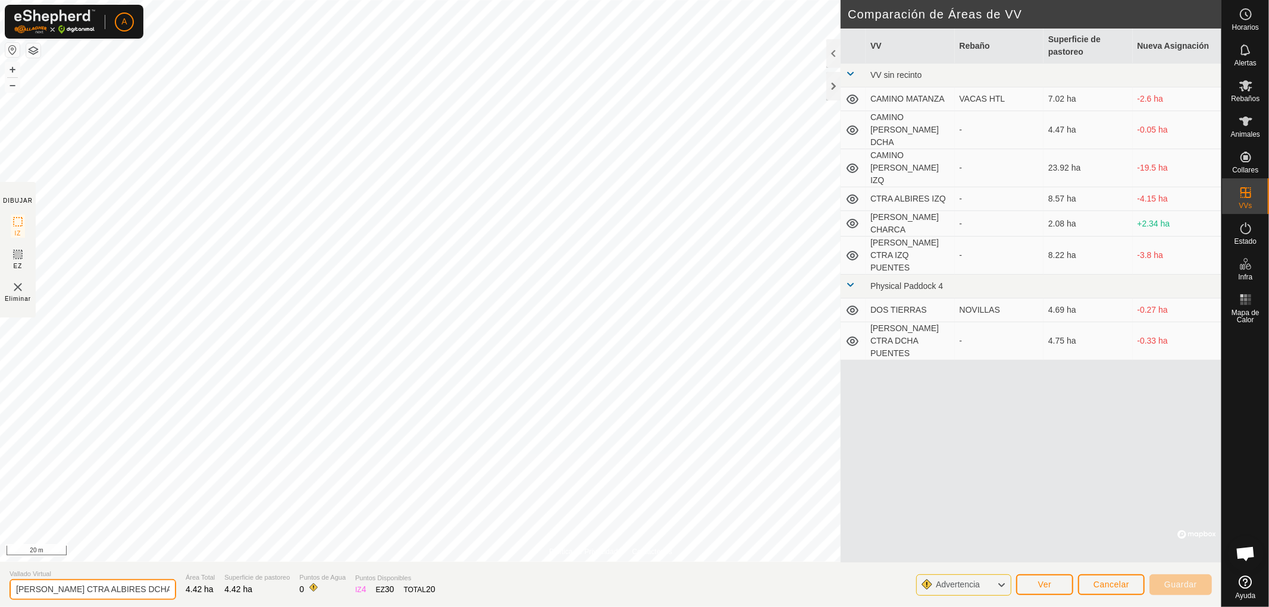
click at [42, 590] on input "VALLE CTRA ALBIRES DCHA" at bounding box center [93, 589] width 167 height 21
type input "CTRA ALBIRES DCHA"
click at [1180, 584] on span "Guardar" at bounding box center [1180, 585] width 33 height 10
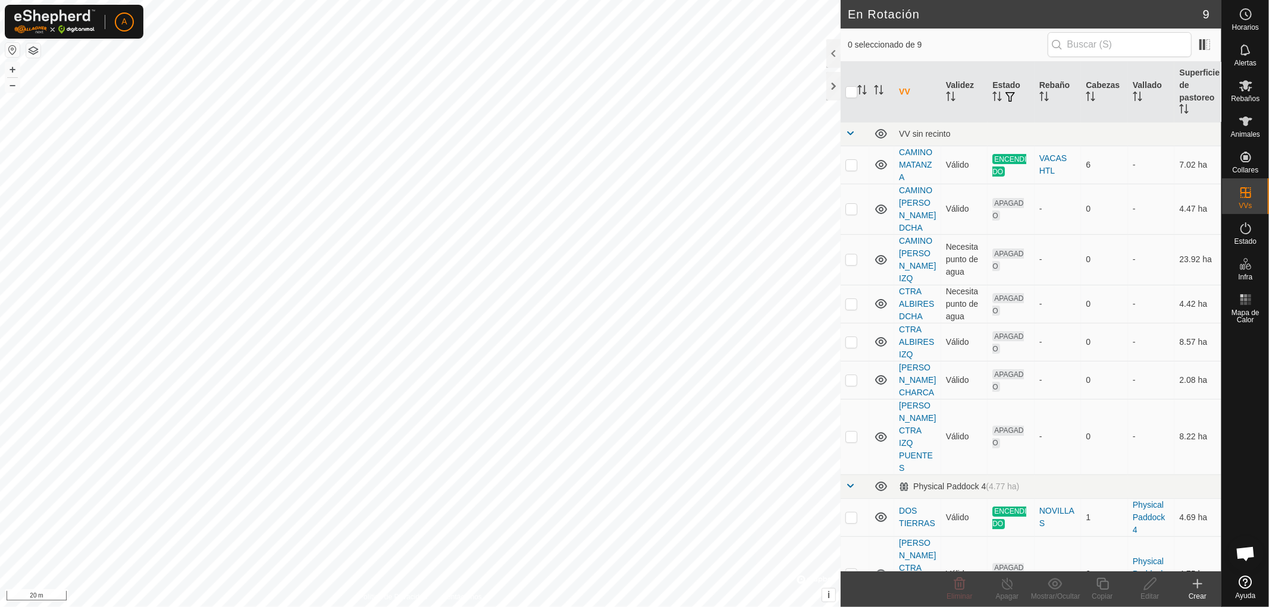
click at [852, 569] on p-checkbox at bounding box center [851, 574] width 12 height 10
checkbox input "true"
click at [1149, 590] on icon at bounding box center [1150, 584] width 15 height 14
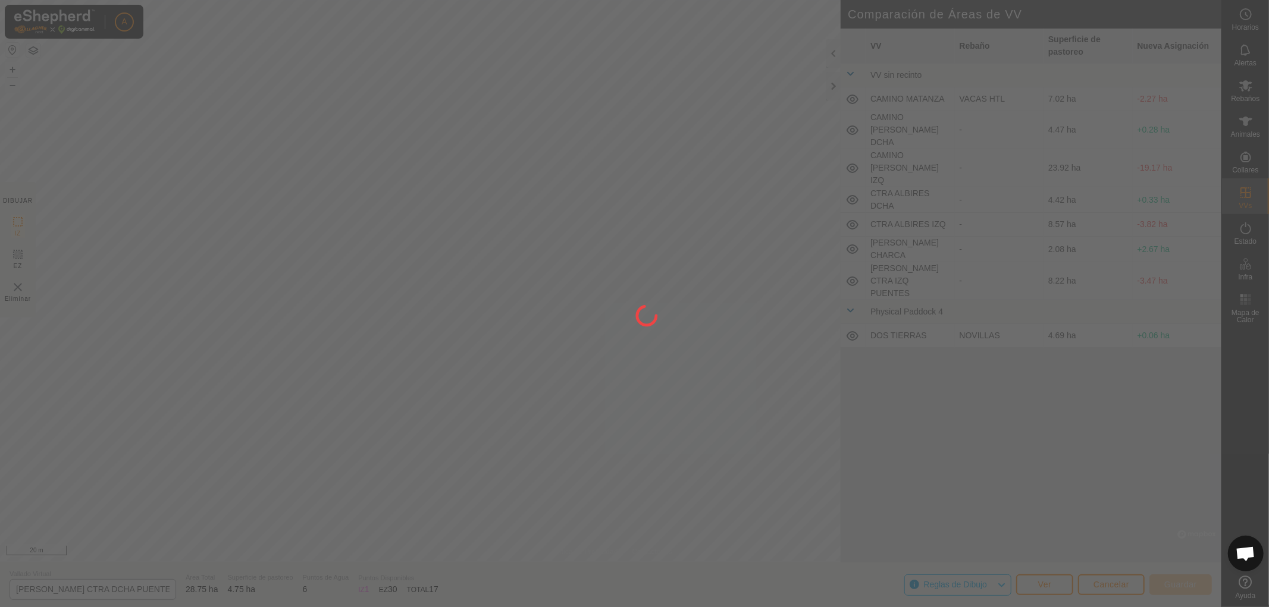
click at [43, 589] on div at bounding box center [634, 303] width 1269 height 607
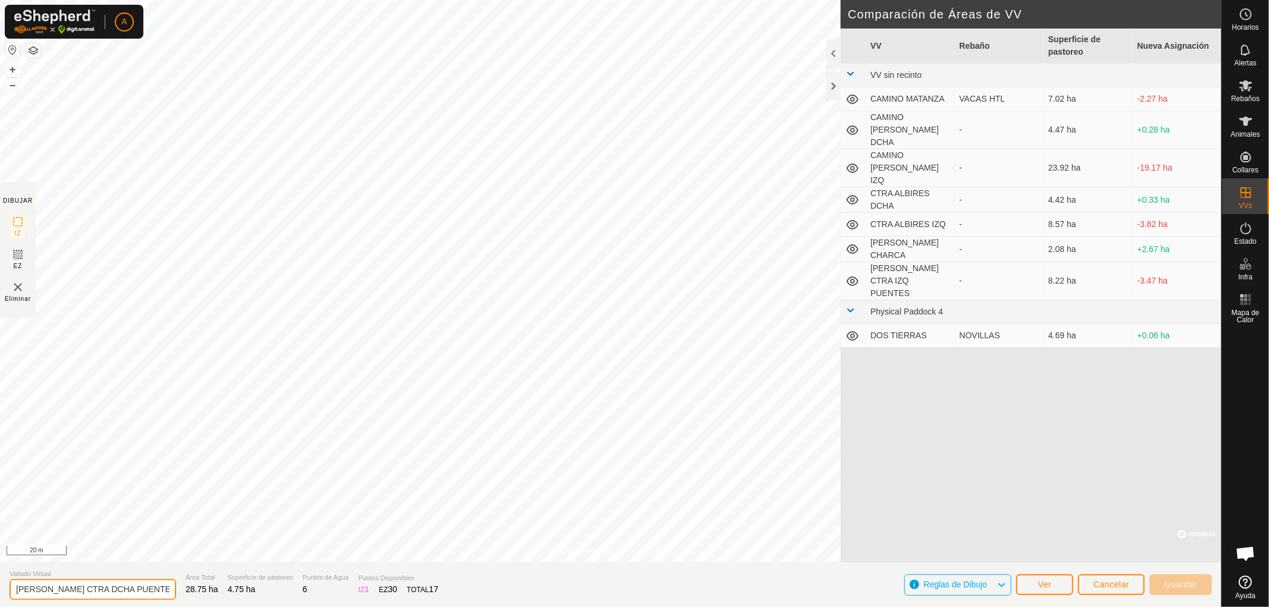
click at [43, 589] on input "VALLE CTRA DCHA PUENTES" at bounding box center [93, 589] width 167 height 21
type input "CTRA DCHA PUENTES"
click at [1187, 585] on span "Guardar" at bounding box center [1180, 585] width 33 height 10
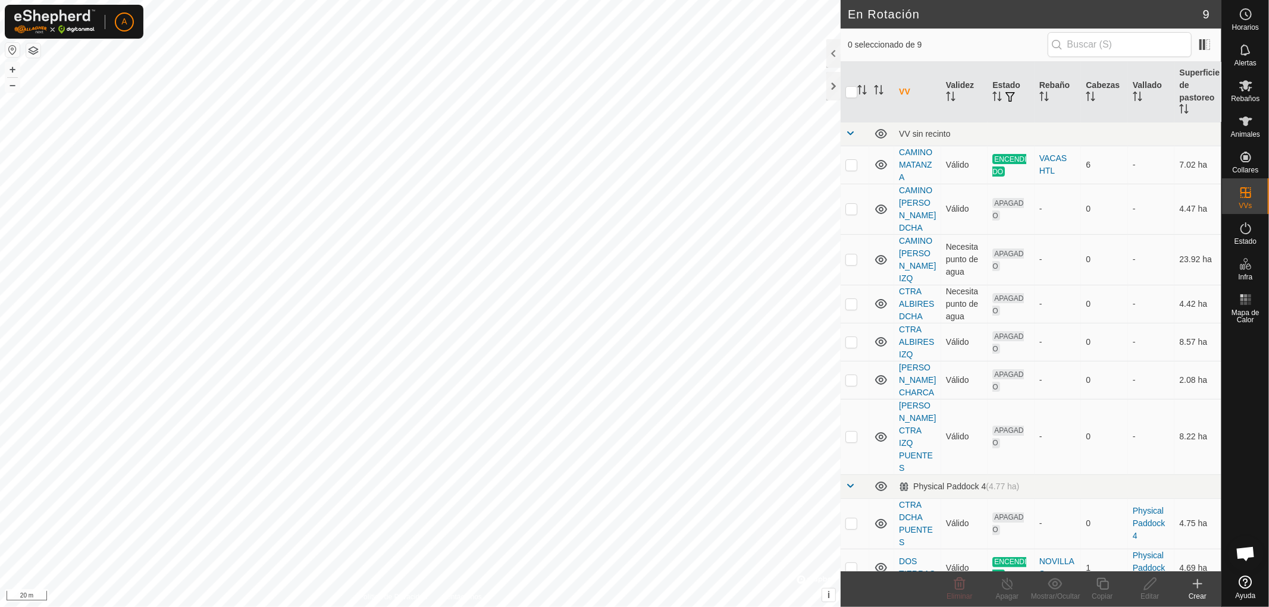
click at [1203, 593] on div "Crear" at bounding box center [1198, 596] width 48 height 11
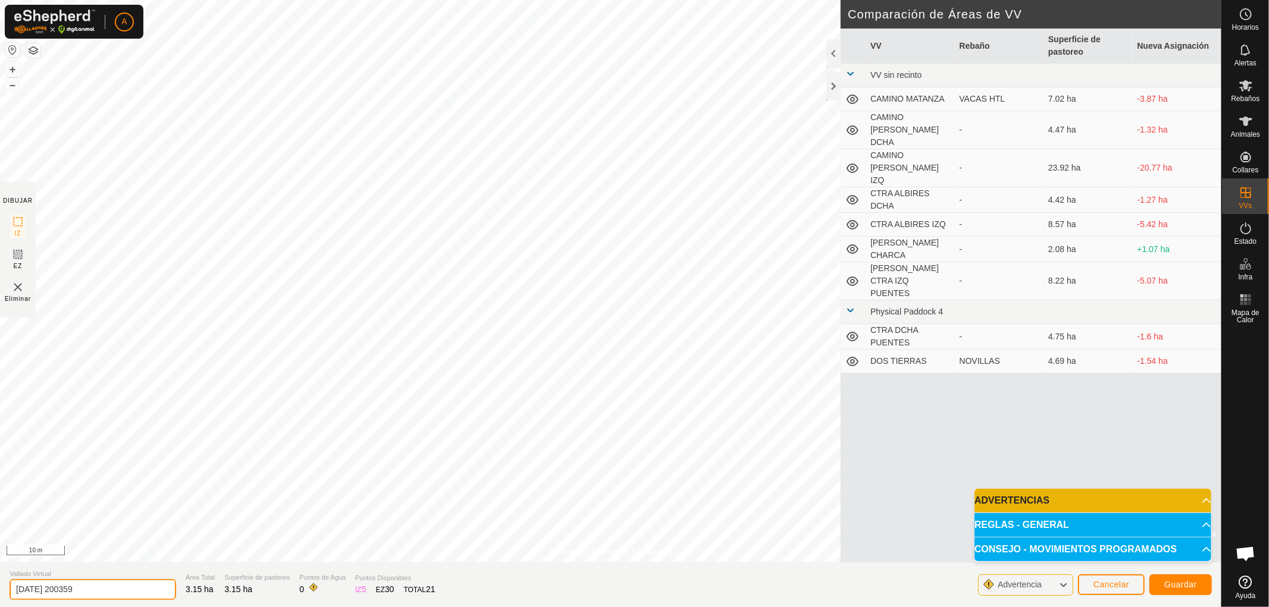
click at [99, 591] on input "2025-10-11 200359" at bounding box center [93, 589] width 167 height 21
type input "2"
drag, startPoint x: 18, startPoint y: 587, endPoint x: 21, endPoint y: 593, distance: 6.7
click at [18, 586] on input "CARBONERO" at bounding box center [93, 589] width 167 height 21
type input "VALLE CARBONERO"
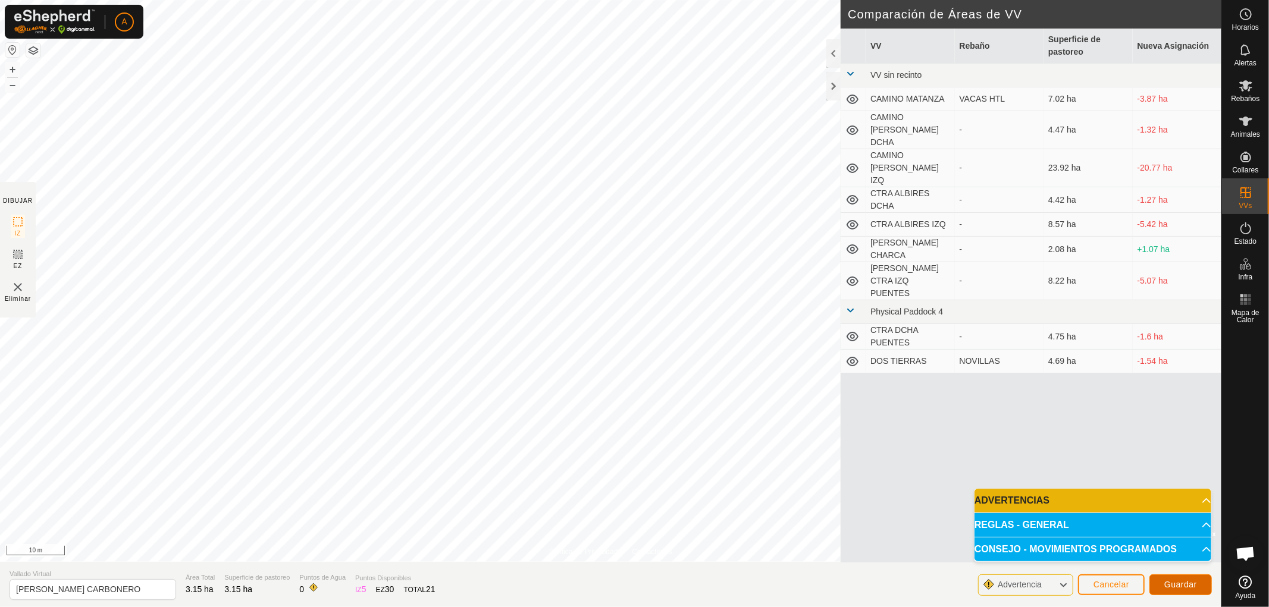
click at [1191, 585] on span "Guardar" at bounding box center [1180, 585] width 33 height 10
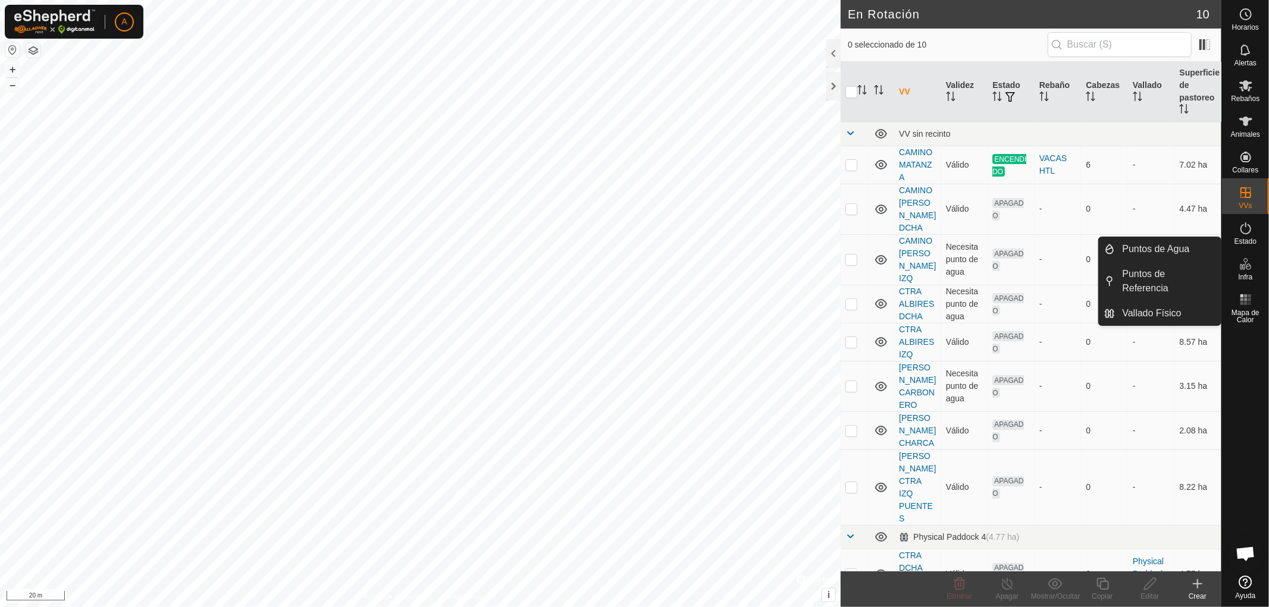
click at [1249, 268] on icon at bounding box center [1245, 264] width 14 height 14
click at [1176, 248] on link "Puntos de Agua" at bounding box center [1167, 249] width 105 height 24
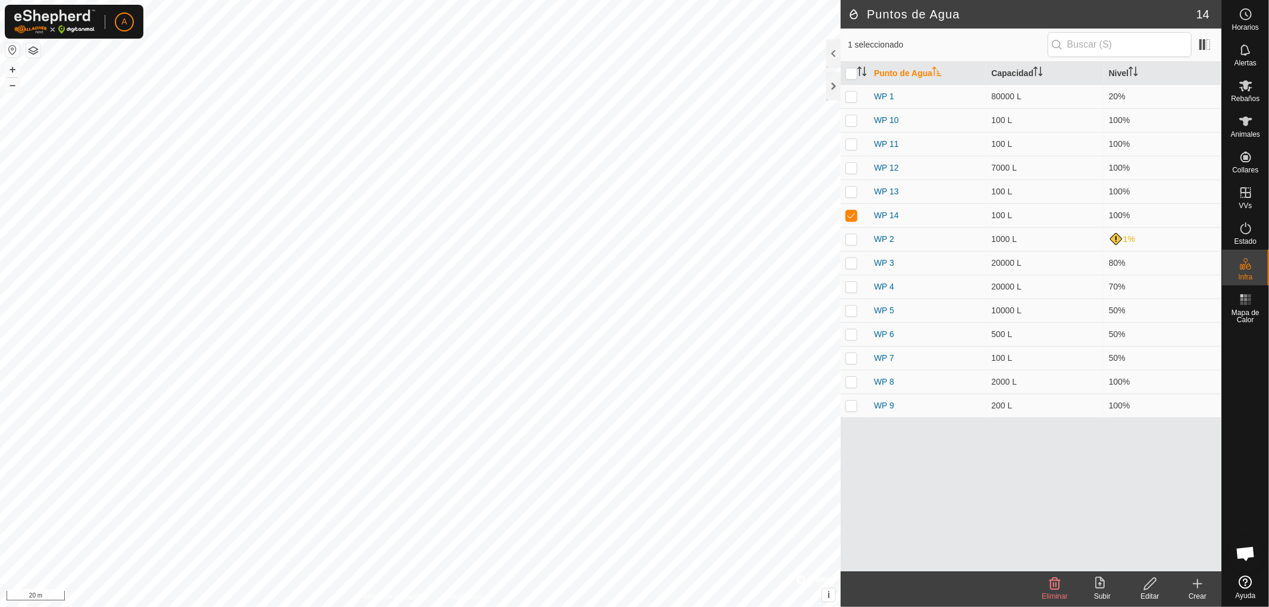
click at [1199, 584] on icon at bounding box center [1197, 584] width 14 height 14
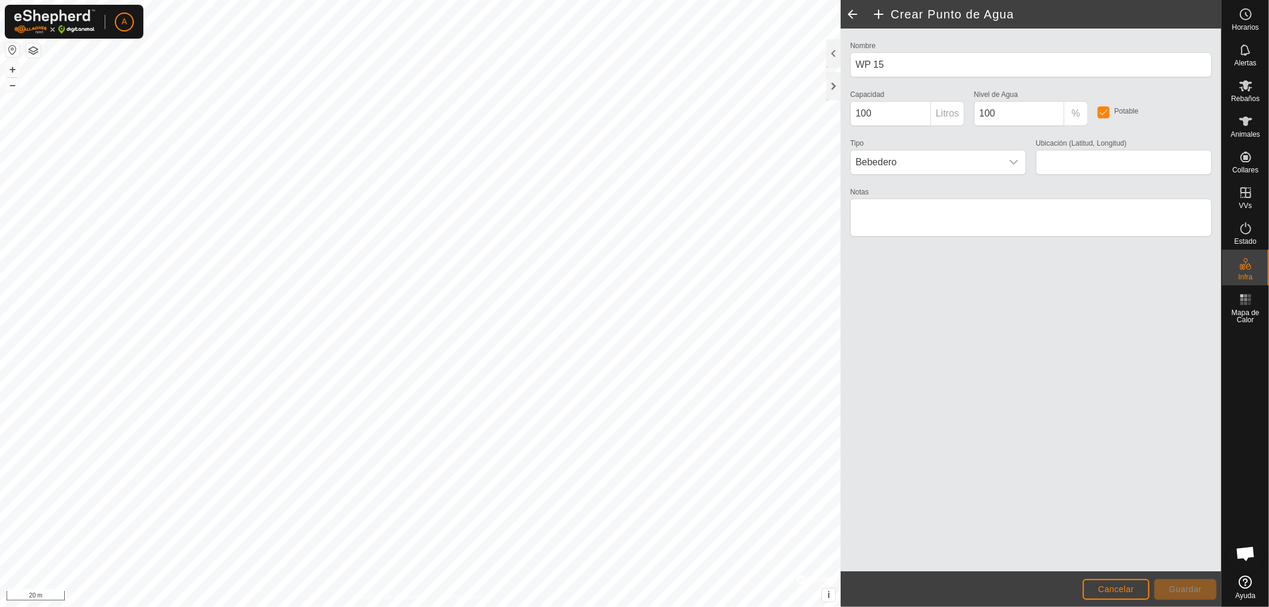
type input "42.251373, -5.308451"
click at [1185, 588] on span "Guardar" at bounding box center [1185, 590] width 33 height 10
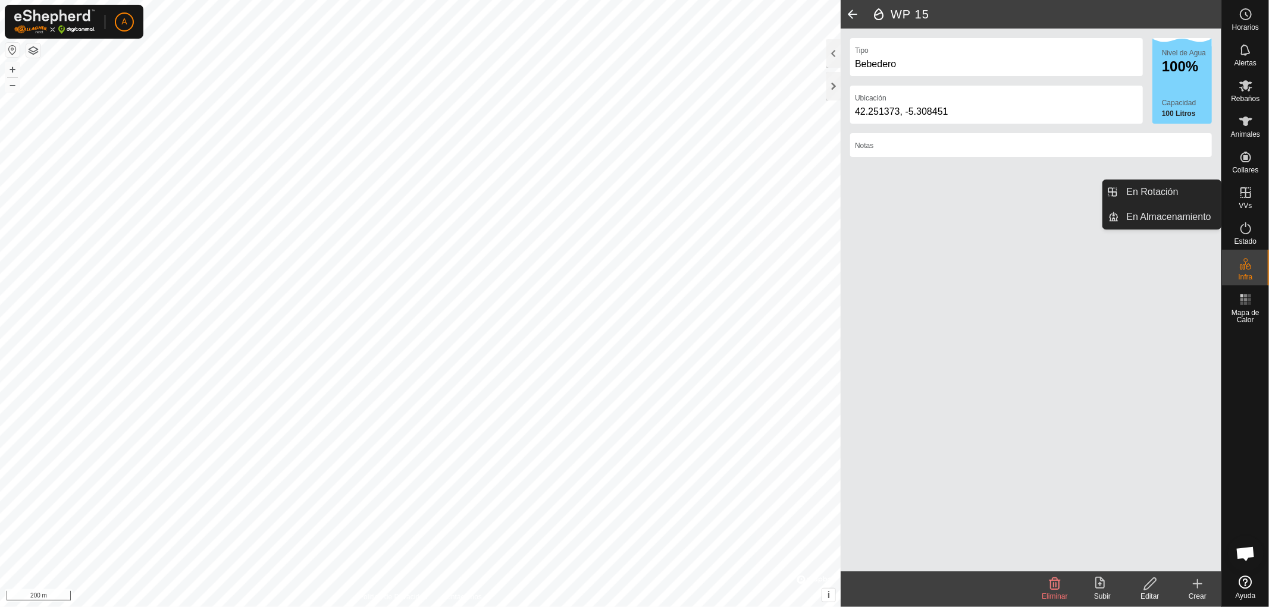
click at [1241, 188] on icon at bounding box center [1245, 192] width 11 height 11
click at [1252, 189] on icon at bounding box center [1245, 193] width 14 height 14
click at [1172, 188] on link "En Rotación" at bounding box center [1170, 192] width 102 height 24
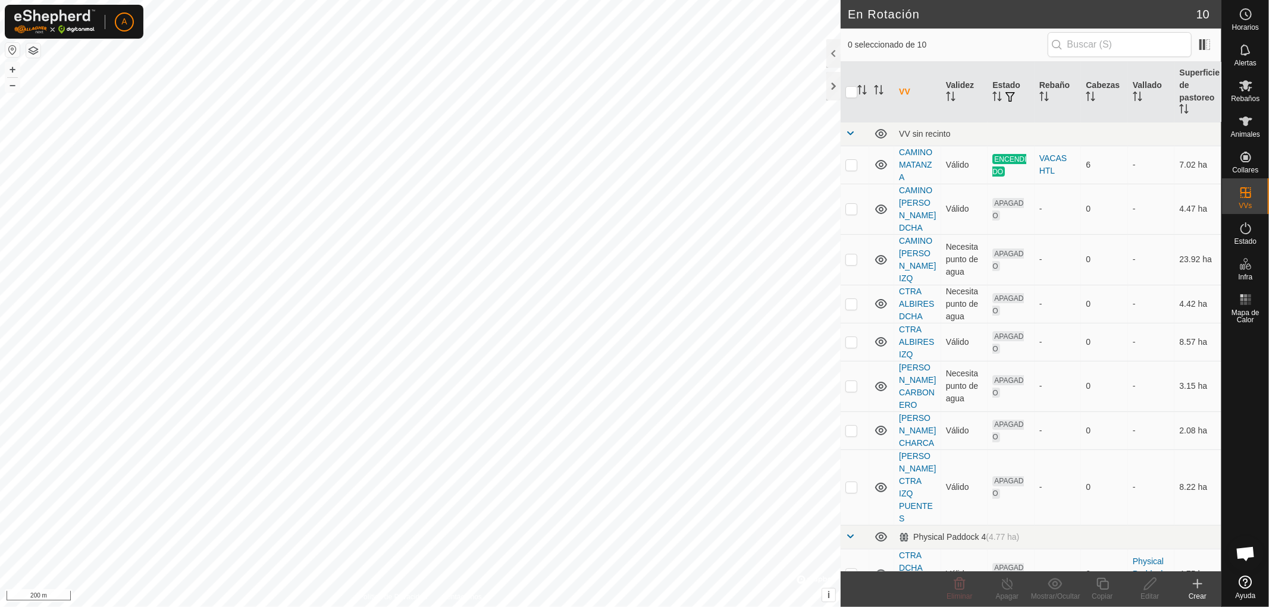
click at [1199, 582] on icon at bounding box center [1197, 584] width 14 height 14
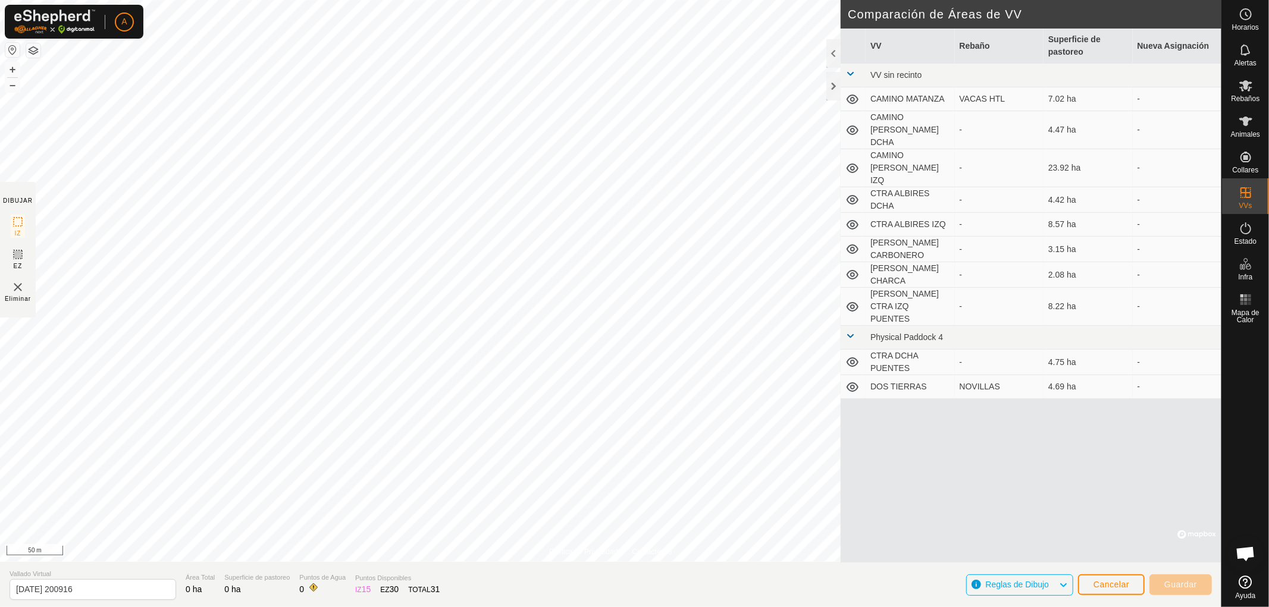
click at [3, 207] on div "Política de Privacidad Contáctenos WP 13 Tipo: trough Capacidad: 100L Nivel de …" at bounding box center [610, 303] width 1221 height 607
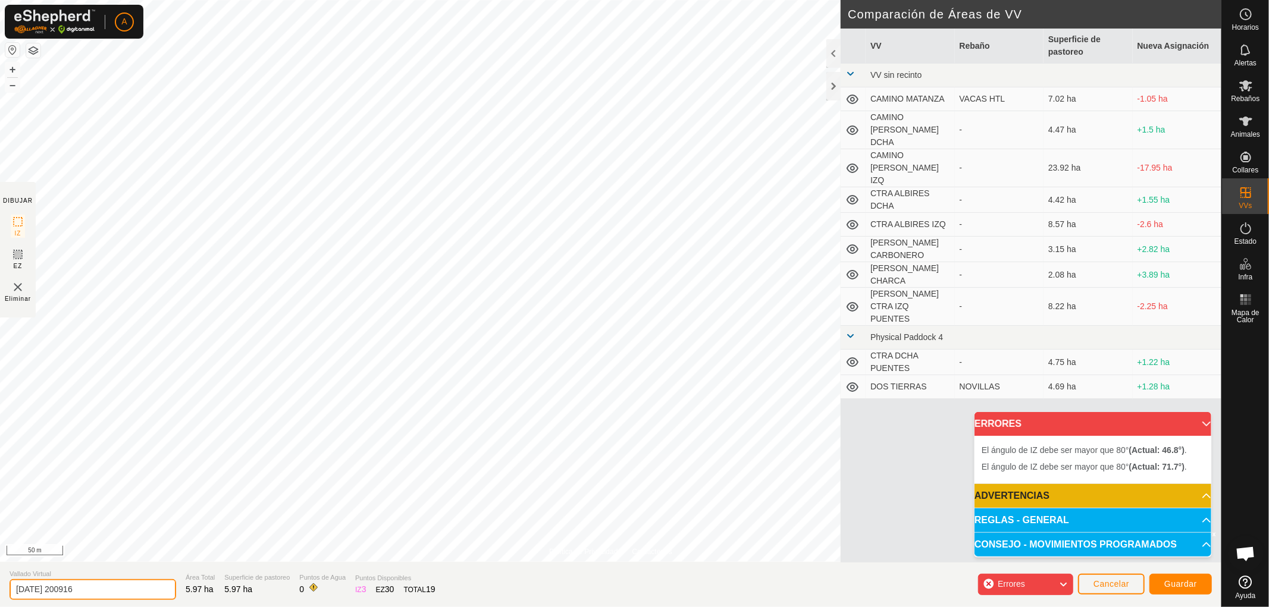
click at [92, 589] on input "2025-10-11 200916" at bounding box center [93, 589] width 167 height 21
type input "2"
type input "SIEGA"
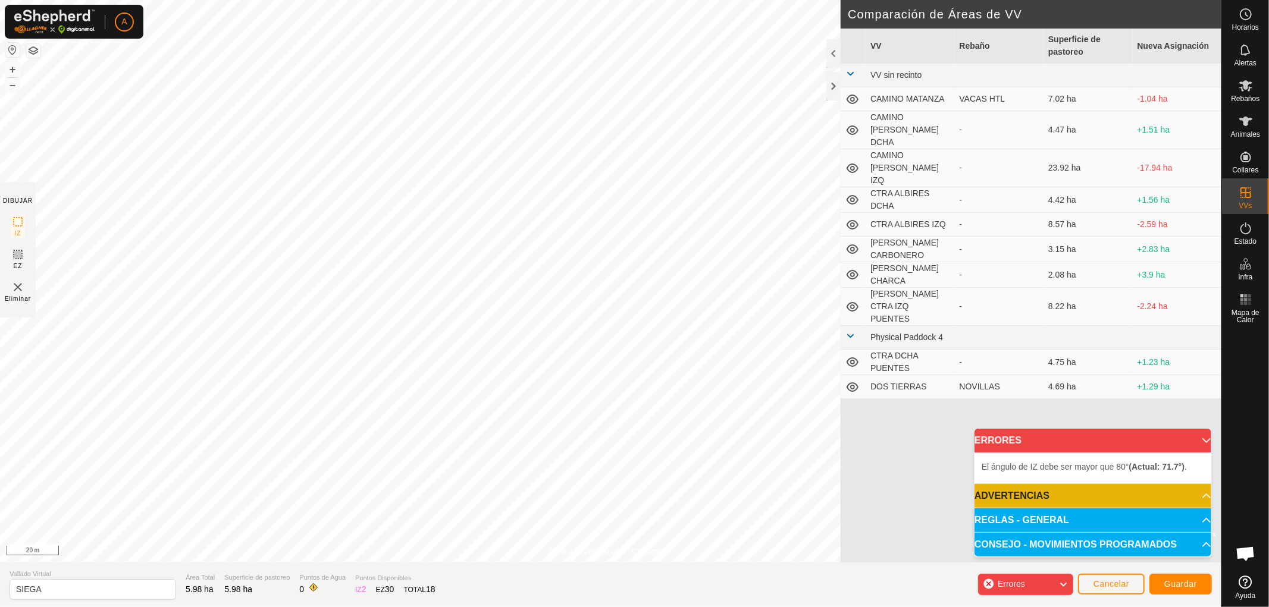
click at [531, 597] on div "Política de Privacidad Contáctenos + – ⇧ i © Mapbox , © OpenStreetMap , Improve…" at bounding box center [610, 303] width 1221 height 607
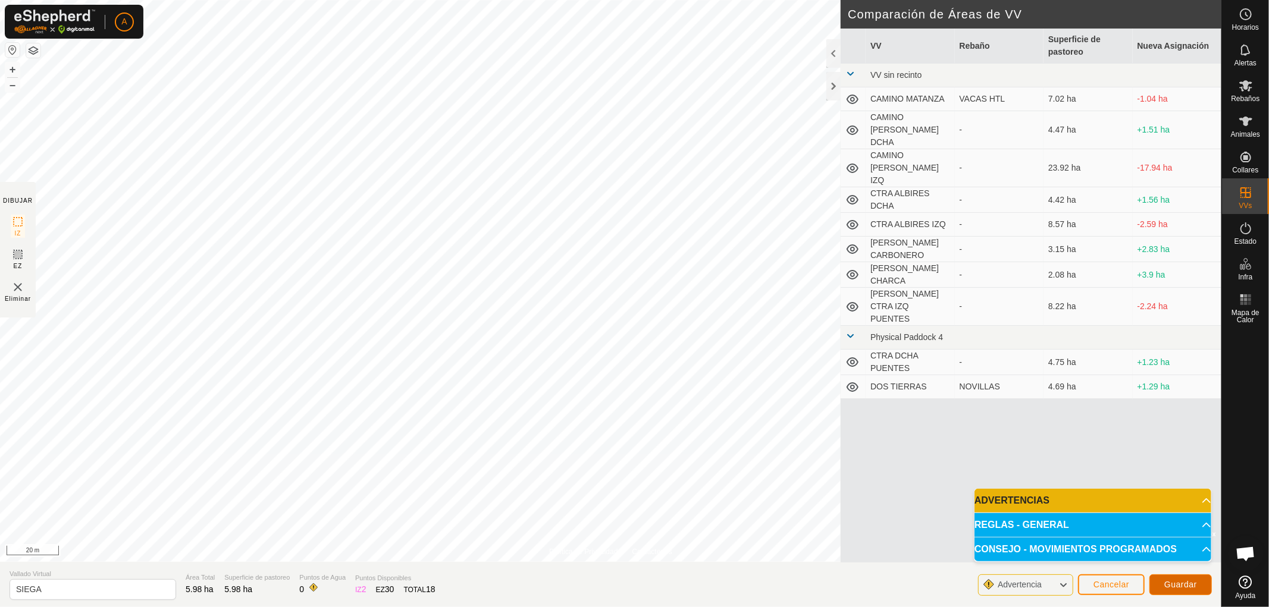
click at [1185, 581] on span "Guardar" at bounding box center [1180, 585] width 33 height 10
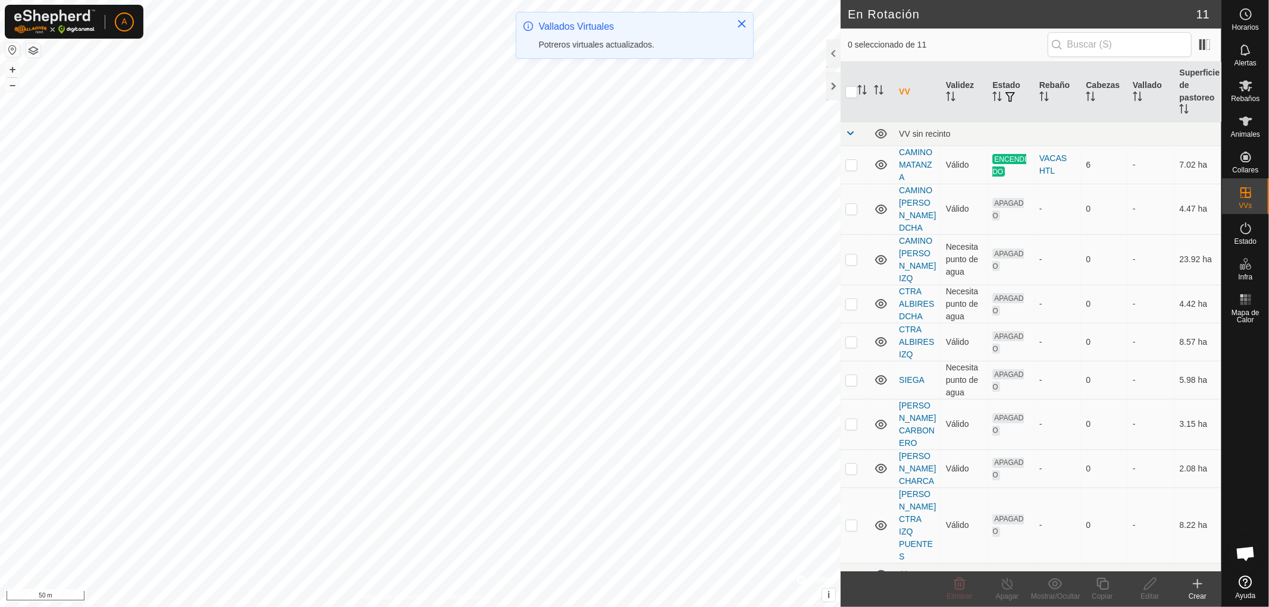
click at [1197, 588] on icon at bounding box center [1197, 584] width 0 height 8
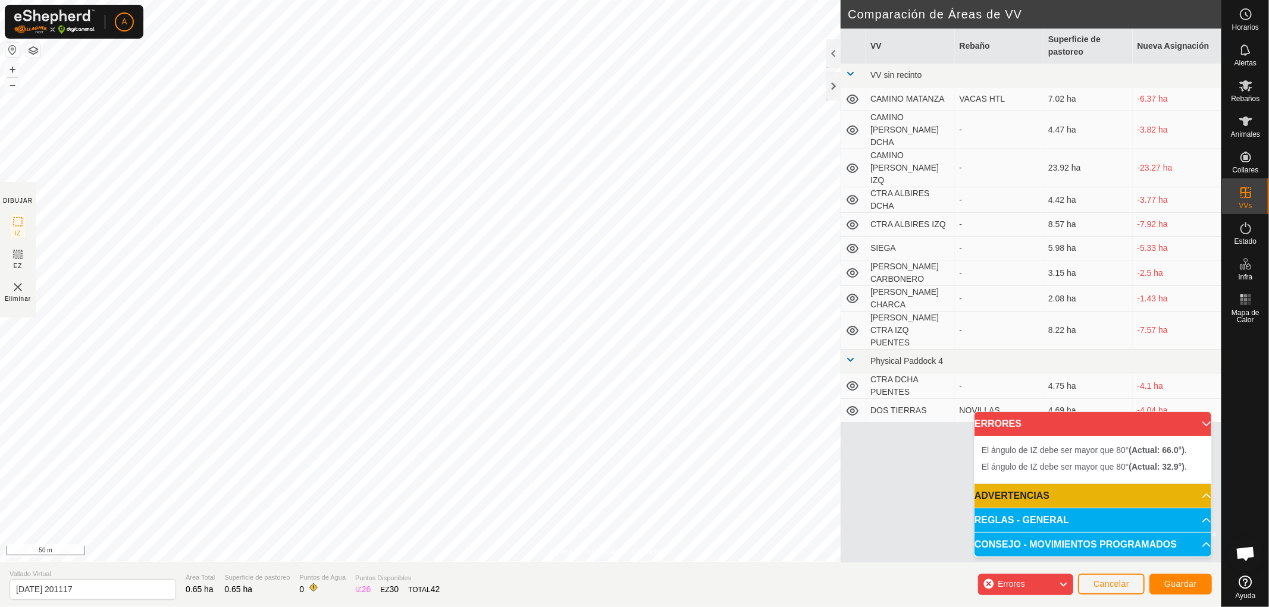
click at [629, 549] on div "Política de Privacidad Contáctenos El ángulo de IZ debe ser mayor que 80° (Actu…" at bounding box center [610, 281] width 1221 height 562
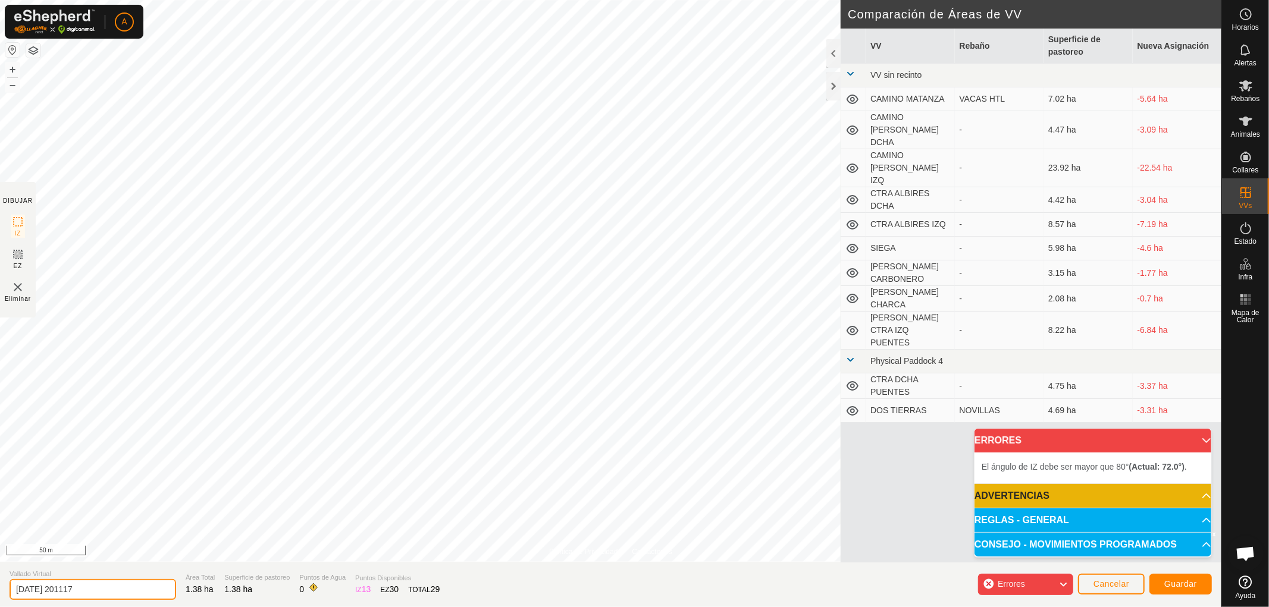
click at [106, 587] on input "2025-10-11 201117" at bounding box center [93, 589] width 167 height 21
type input "2"
type input "SIEGA DOS"
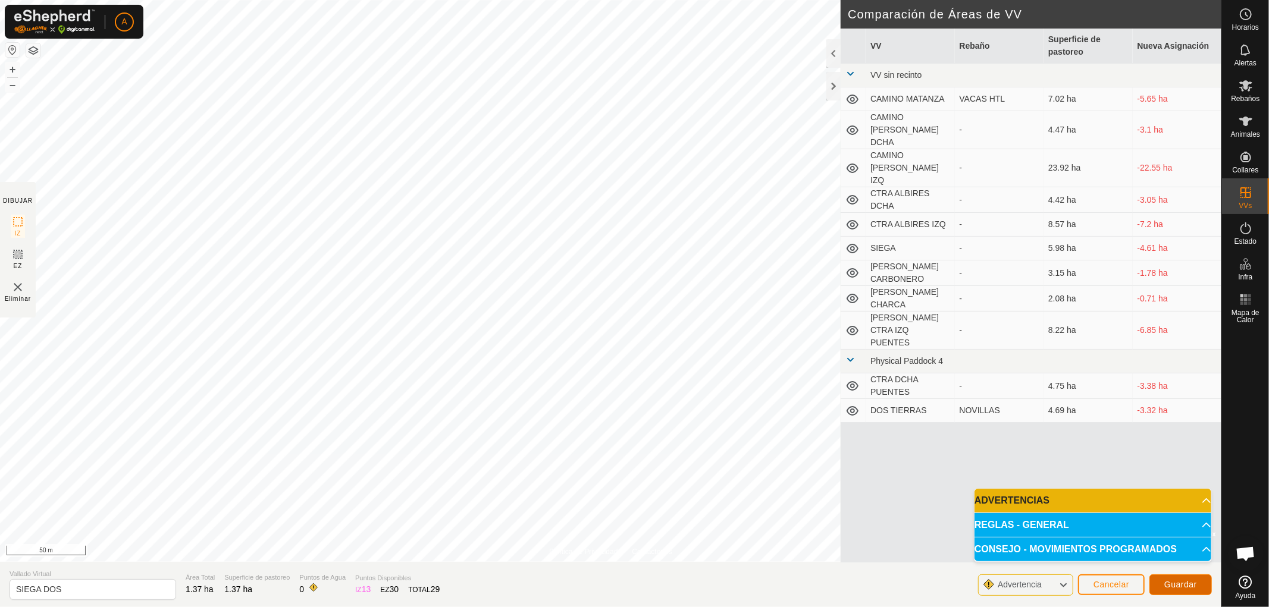
click at [1188, 585] on span "Guardar" at bounding box center [1180, 585] width 33 height 10
